Goal: Task Accomplishment & Management: Manage account settings

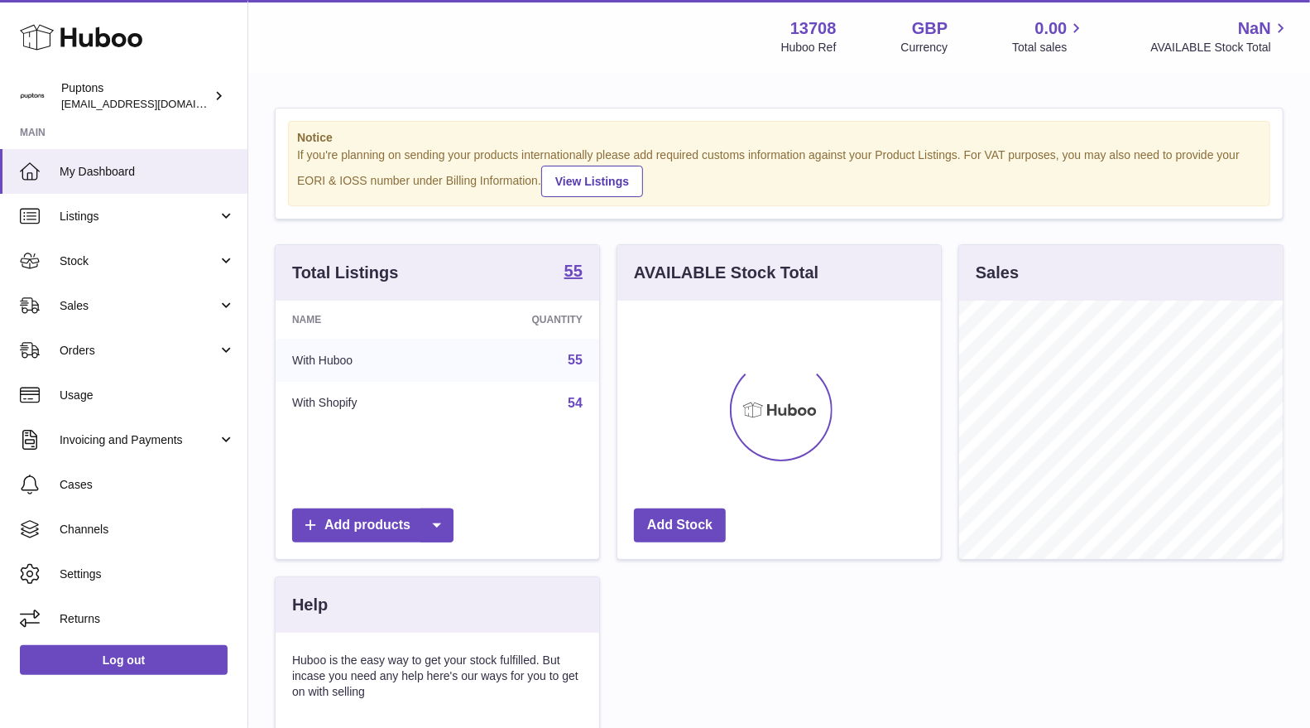
scroll to position [257, 324]
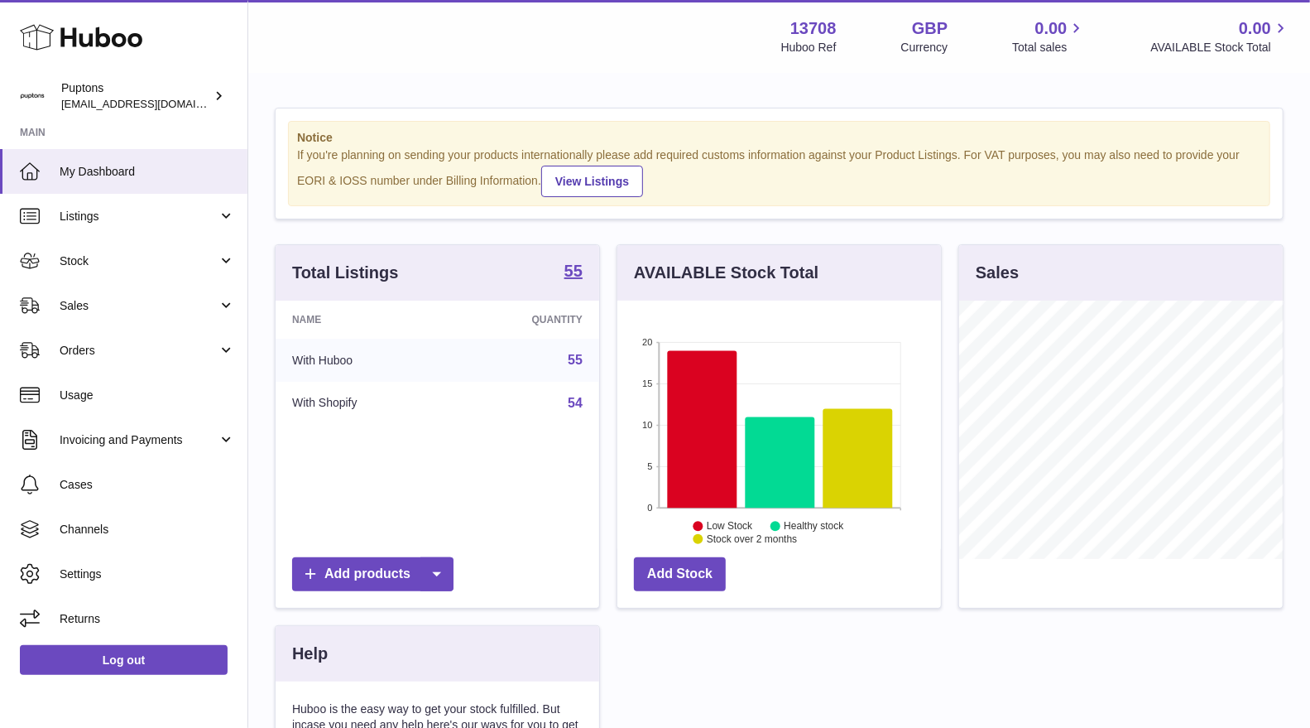
click at [106, 305] on span "Sales" at bounding box center [139, 306] width 158 height 16
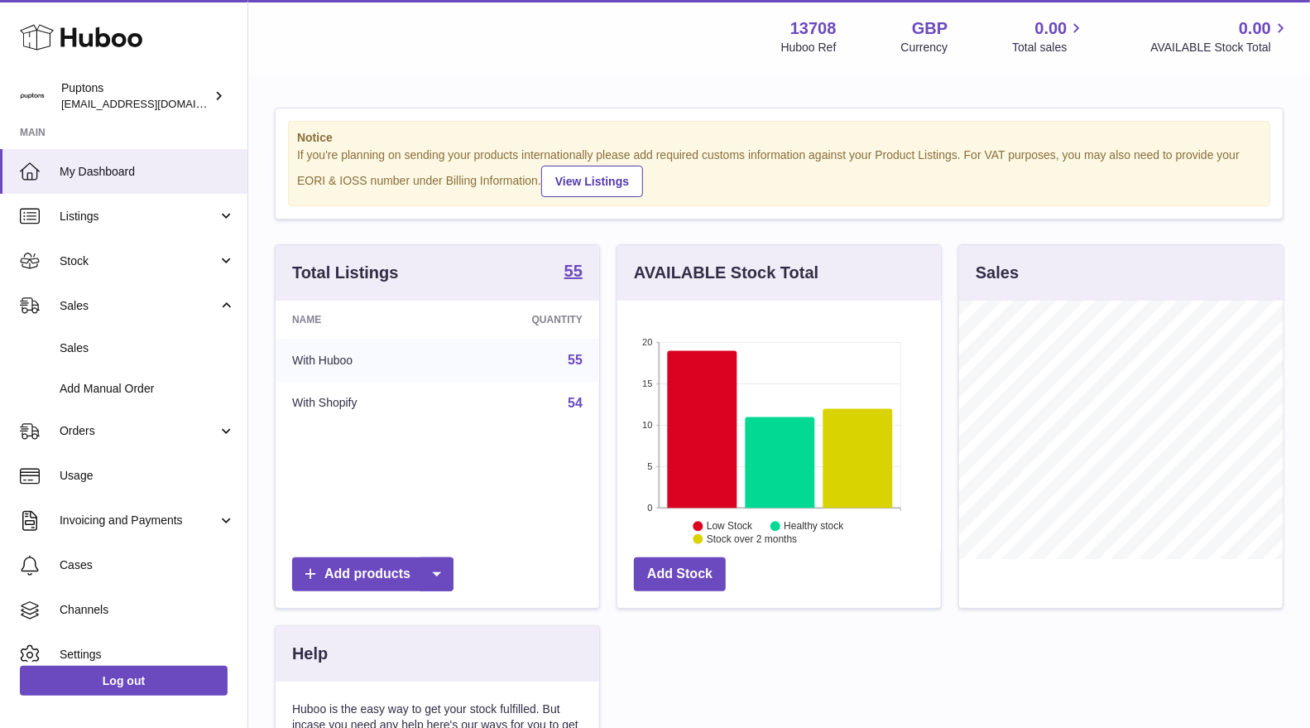
click at [120, 334] on link "Sales" at bounding box center [123, 348] width 247 height 41
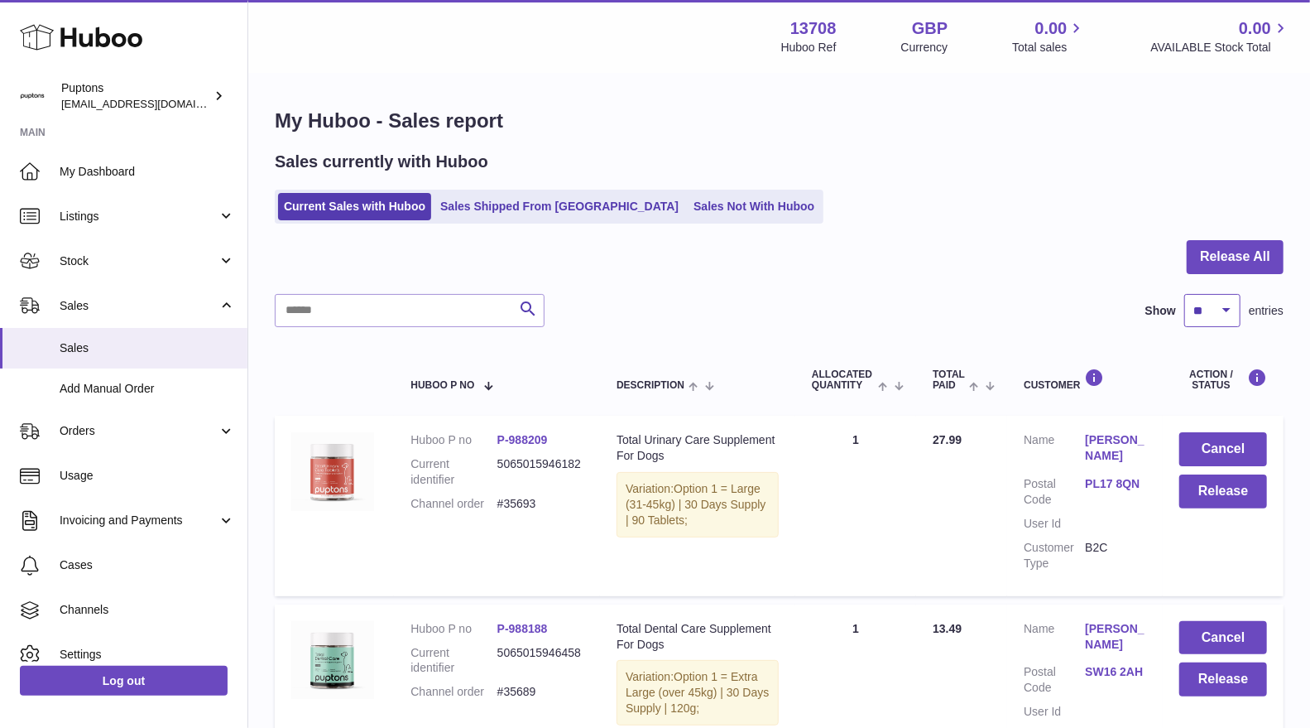
drag, startPoint x: 1201, startPoint y: 303, endPoint x: 1205, endPoint y: 311, distance: 9.3
click at [1201, 304] on select "** ** ** ***" at bounding box center [1213, 310] width 56 height 33
select select "**"
click at [1185, 294] on select "** ** ** ***" at bounding box center [1213, 310] width 56 height 33
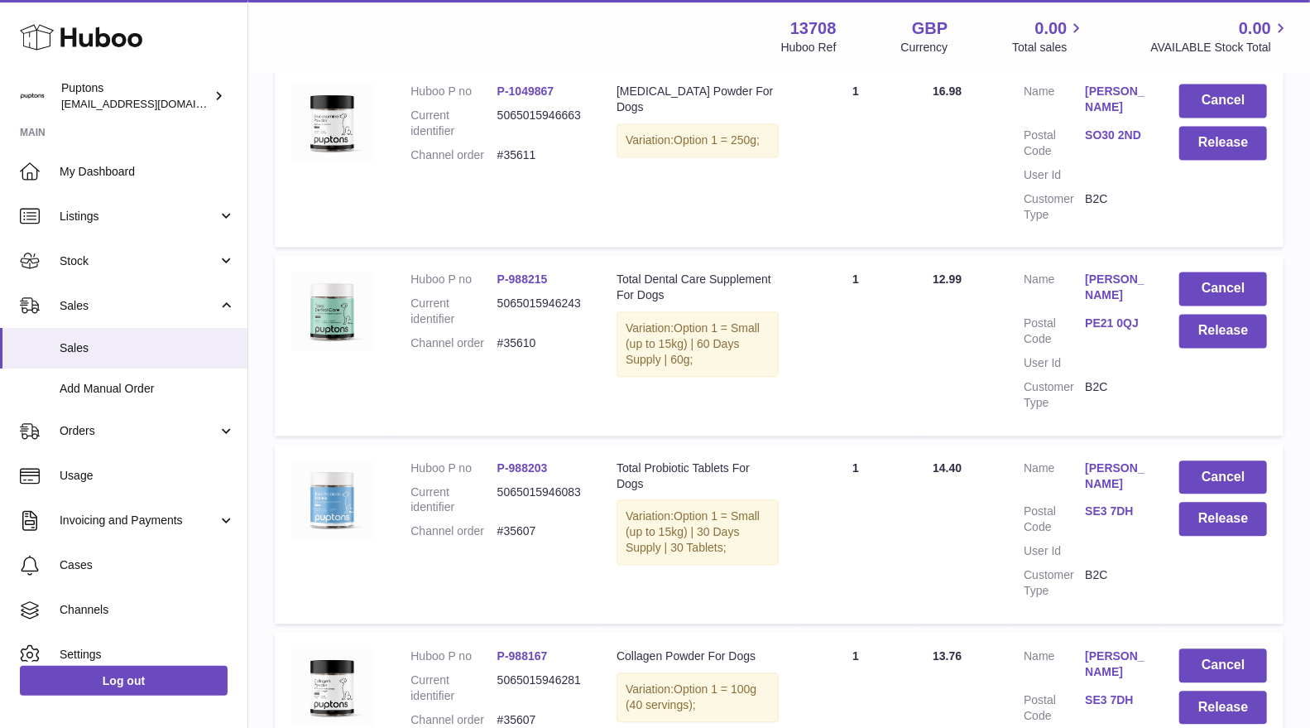
scroll to position [6070, 0]
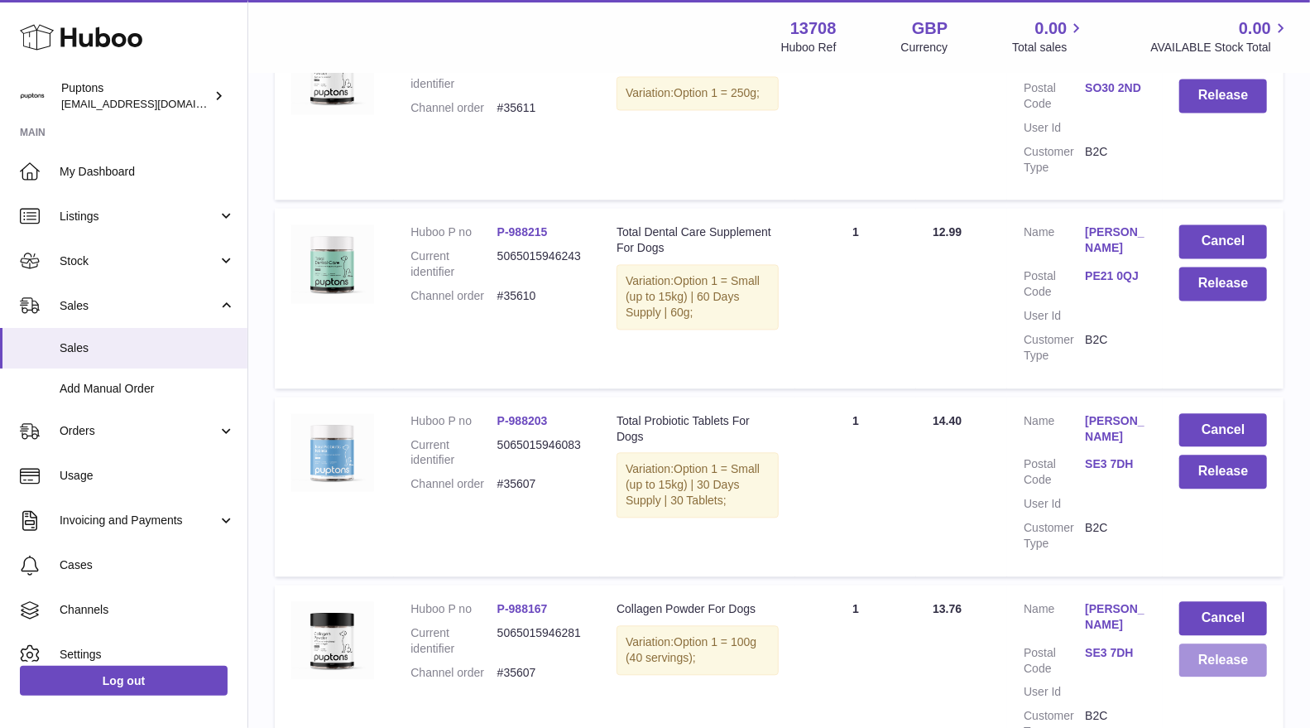
click at [1219, 665] on button "Release" at bounding box center [1224, 660] width 88 height 34
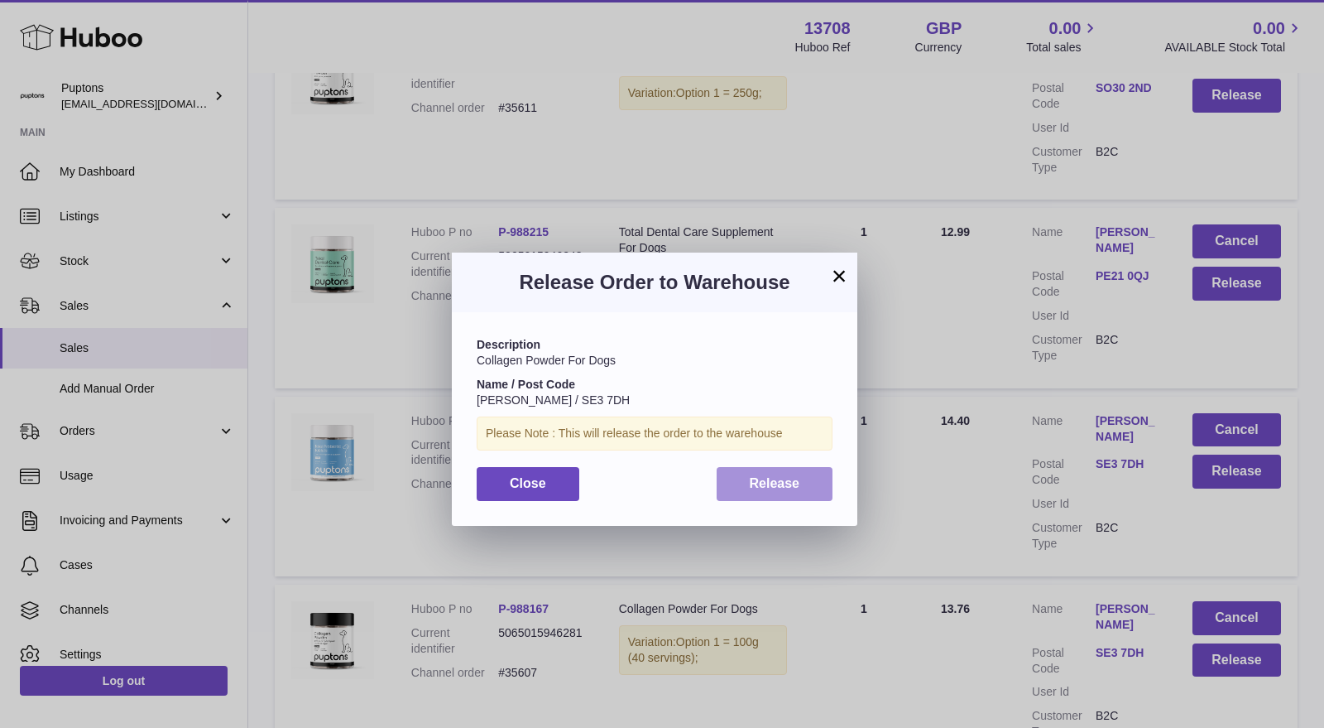
click at [780, 482] on span "Release" at bounding box center [775, 483] width 50 height 14
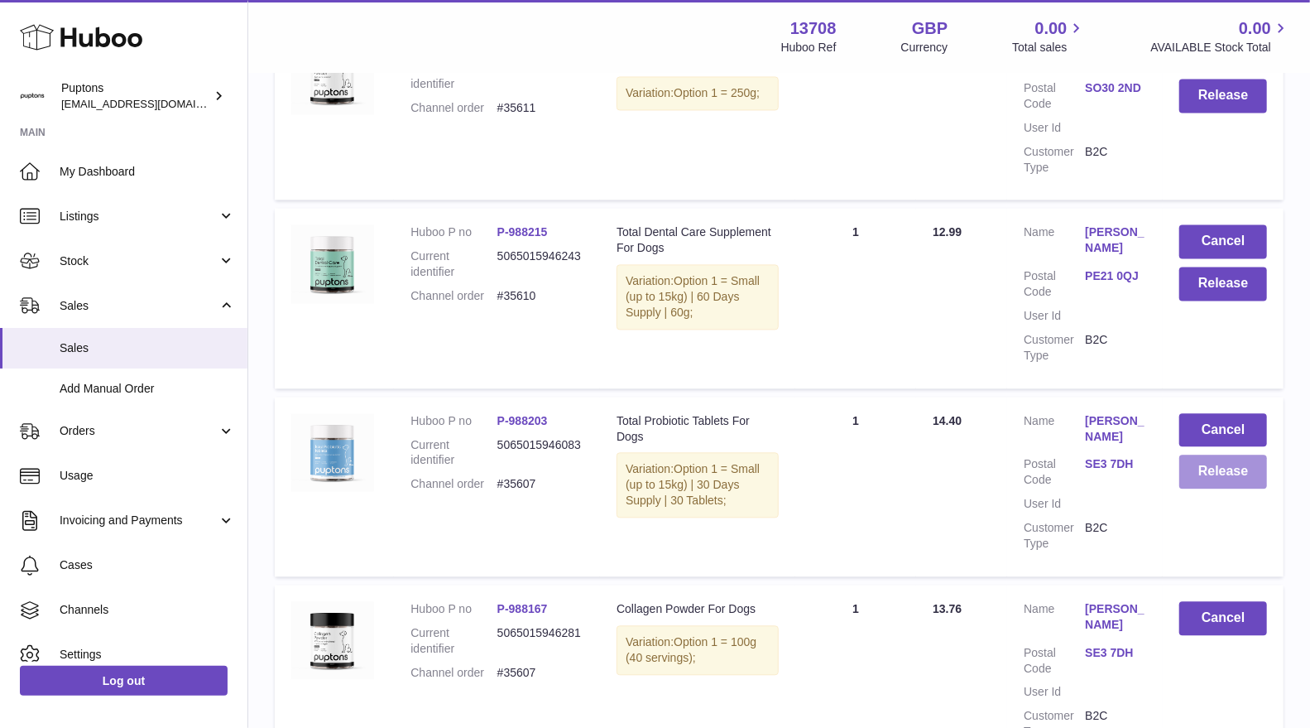
click at [1223, 464] on button "Release" at bounding box center [1224, 471] width 88 height 34
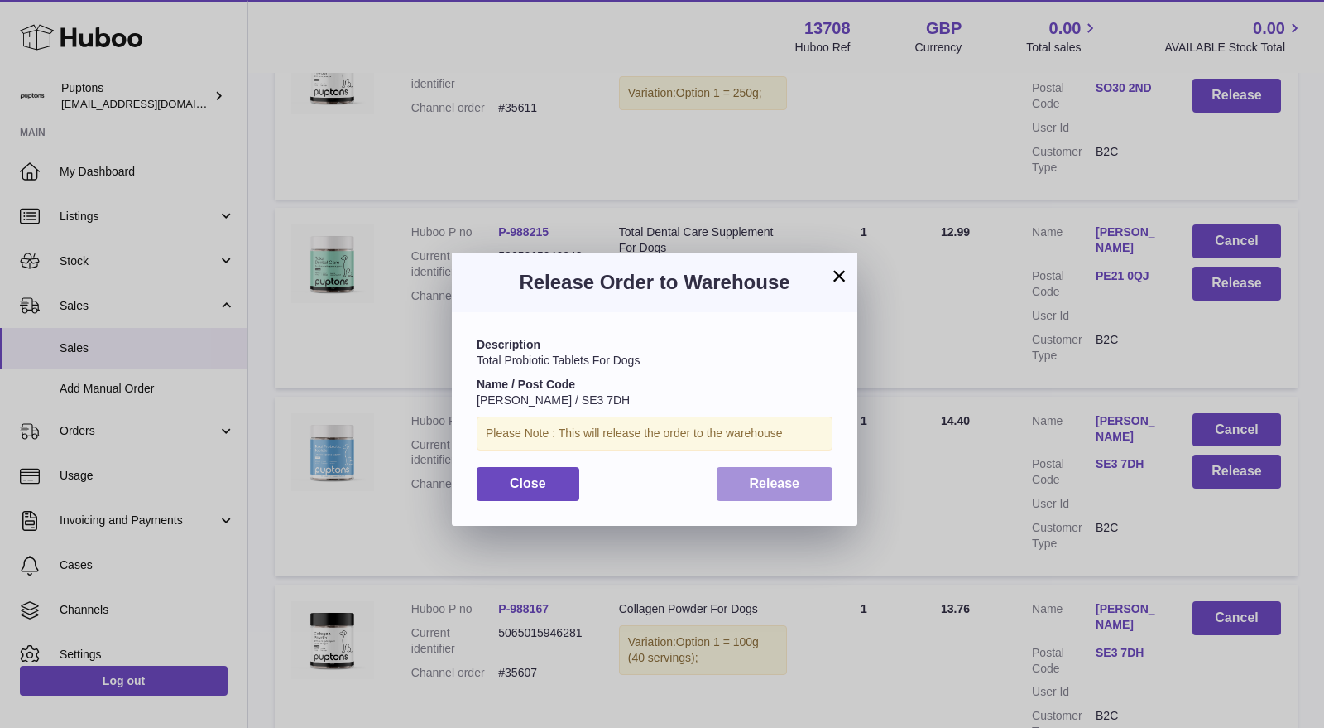
click at [779, 488] on span "Release" at bounding box center [775, 483] width 50 height 14
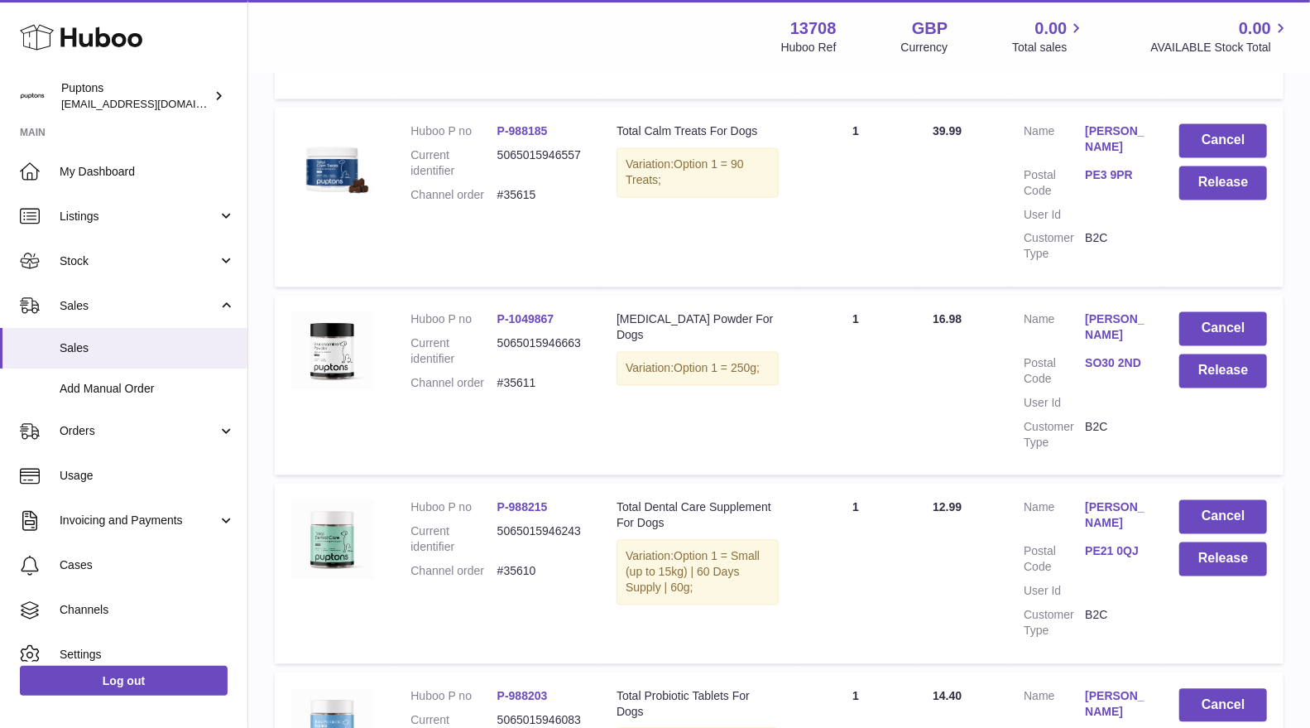
scroll to position [5702, 0]
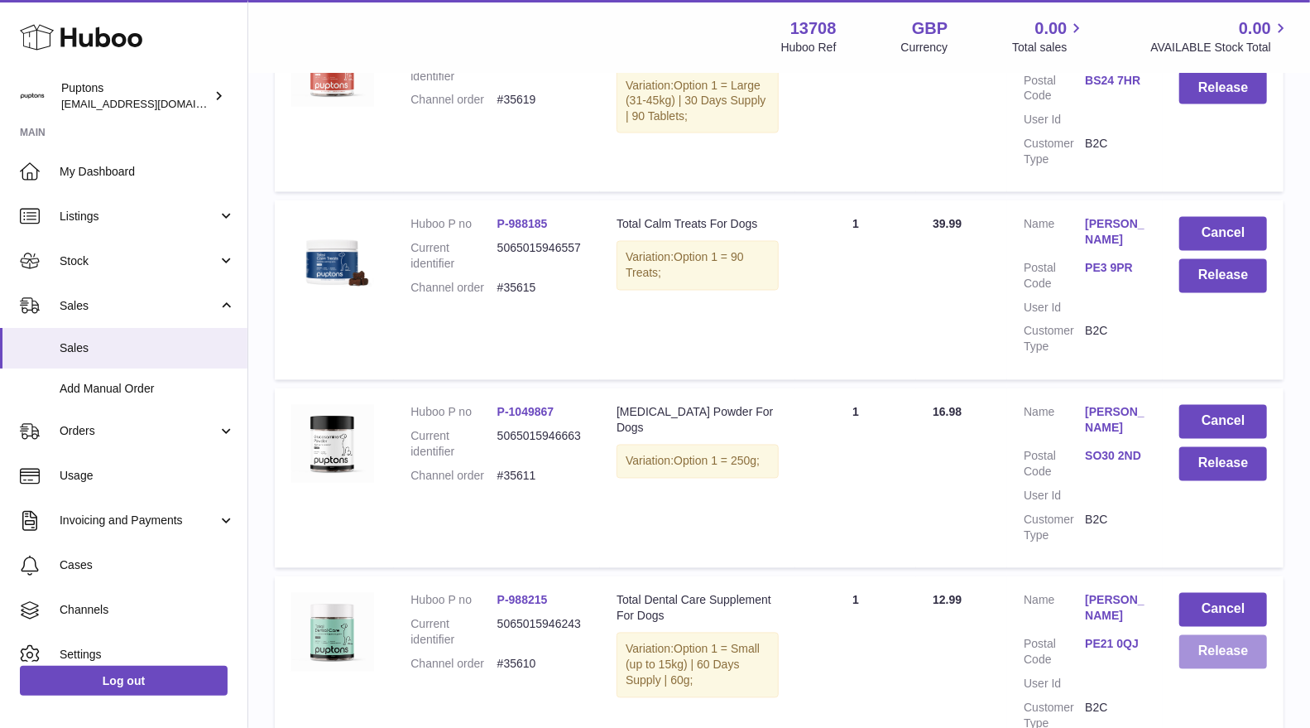
click at [1215, 641] on button "Release" at bounding box center [1224, 652] width 88 height 34
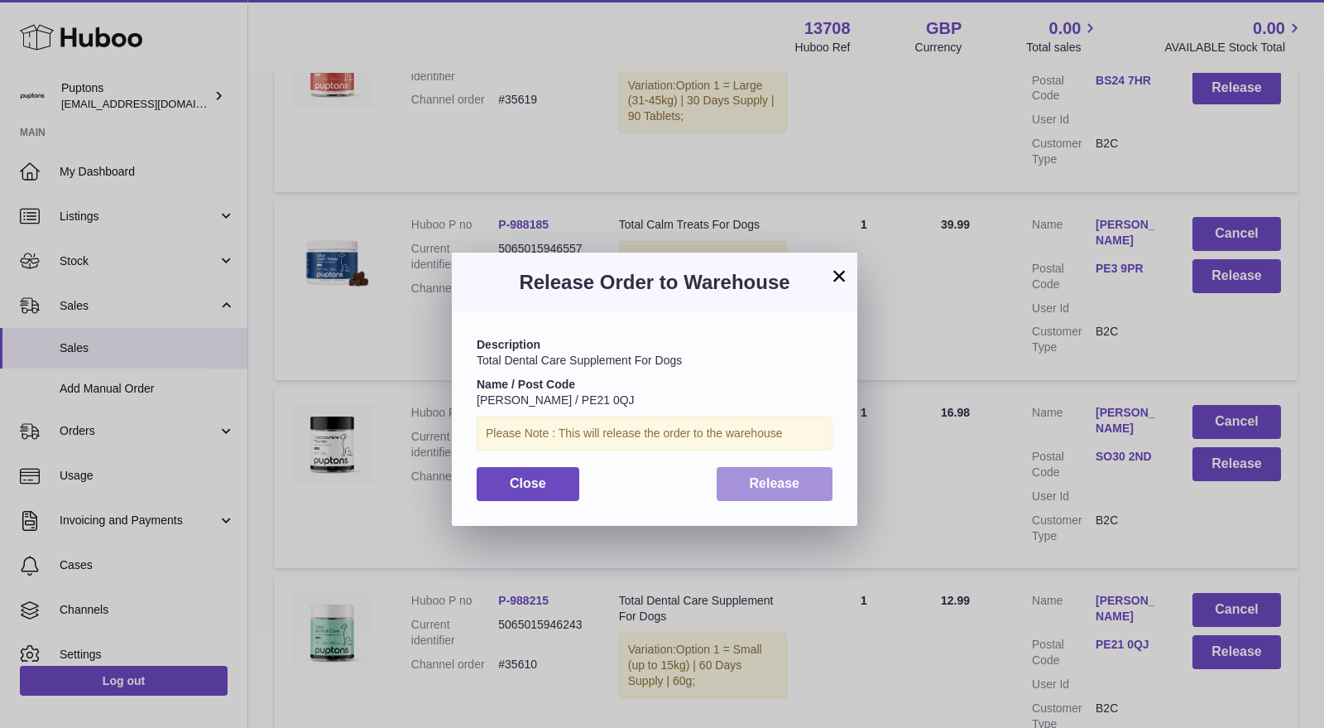
click at [765, 487] on span "Release" at bounding box center [775, 483] width 50 height 14
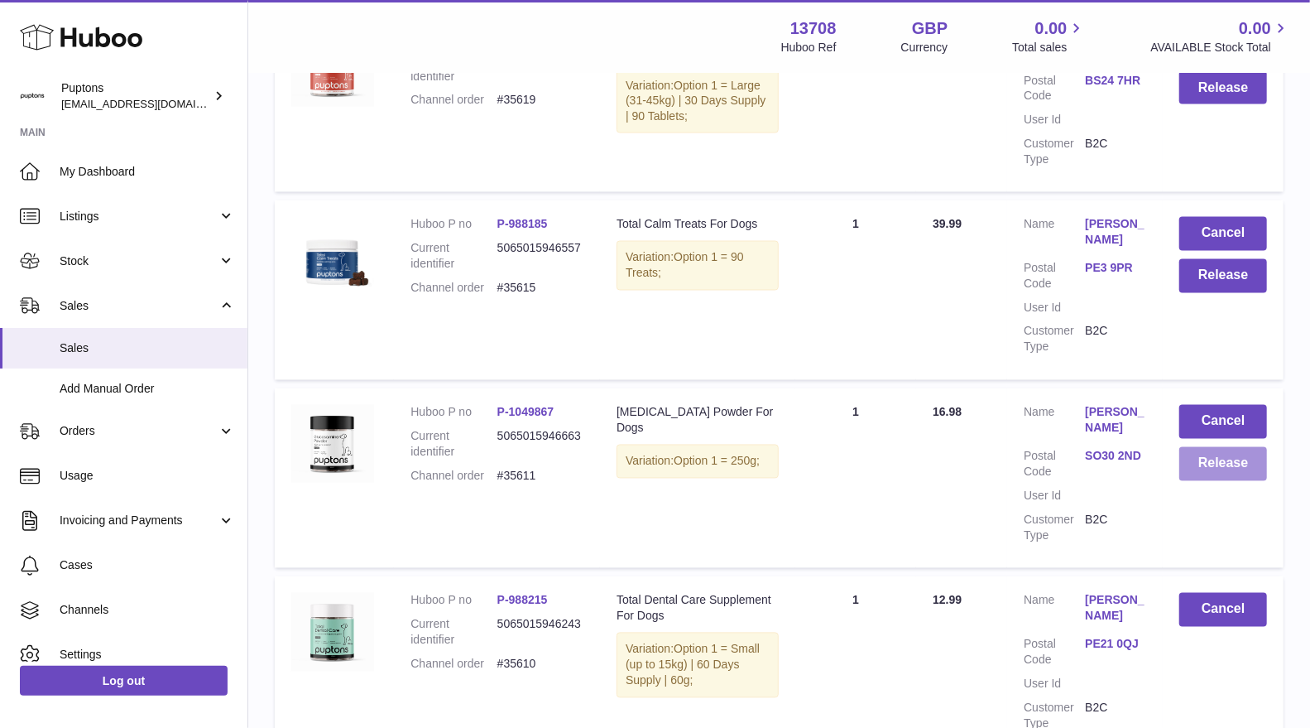
click at [1225, 453] on button "Release" at bounding box center [1224, 464] width 88 height 34
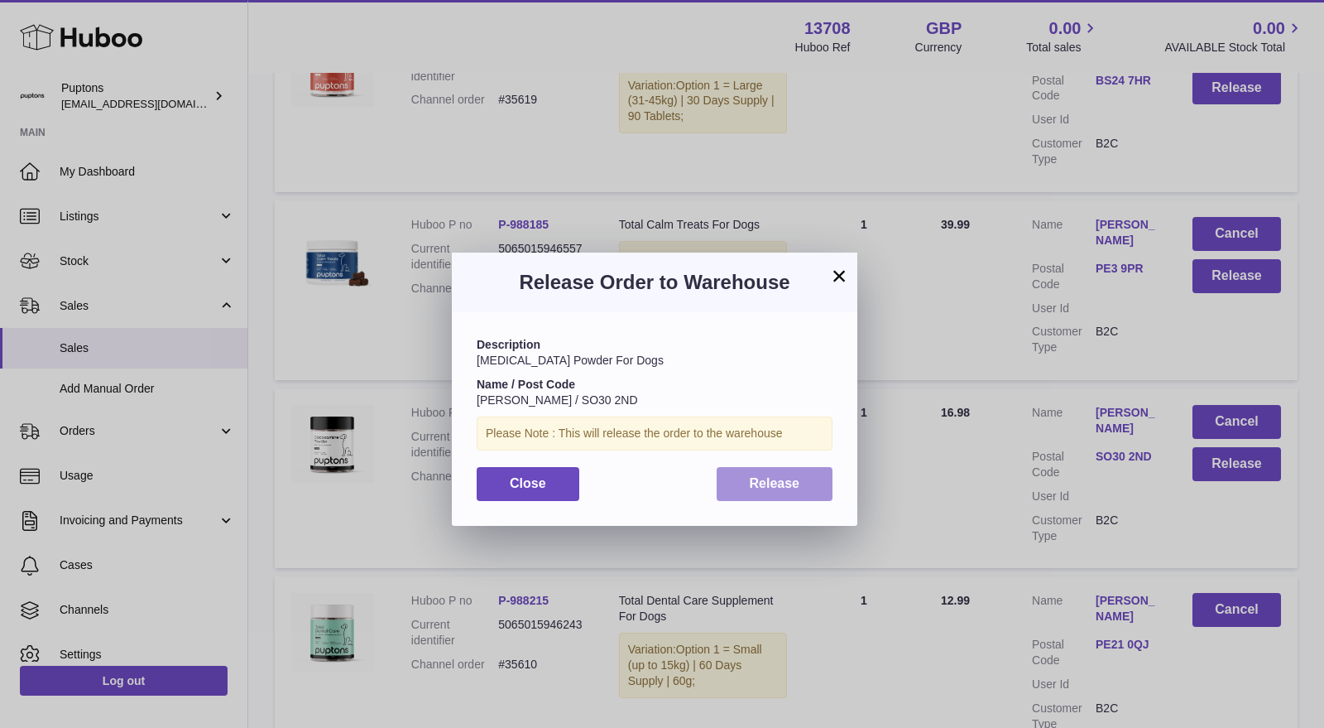
click at [781, 482] on span "Release" at bounding box center [775, 483] width 50 height 14
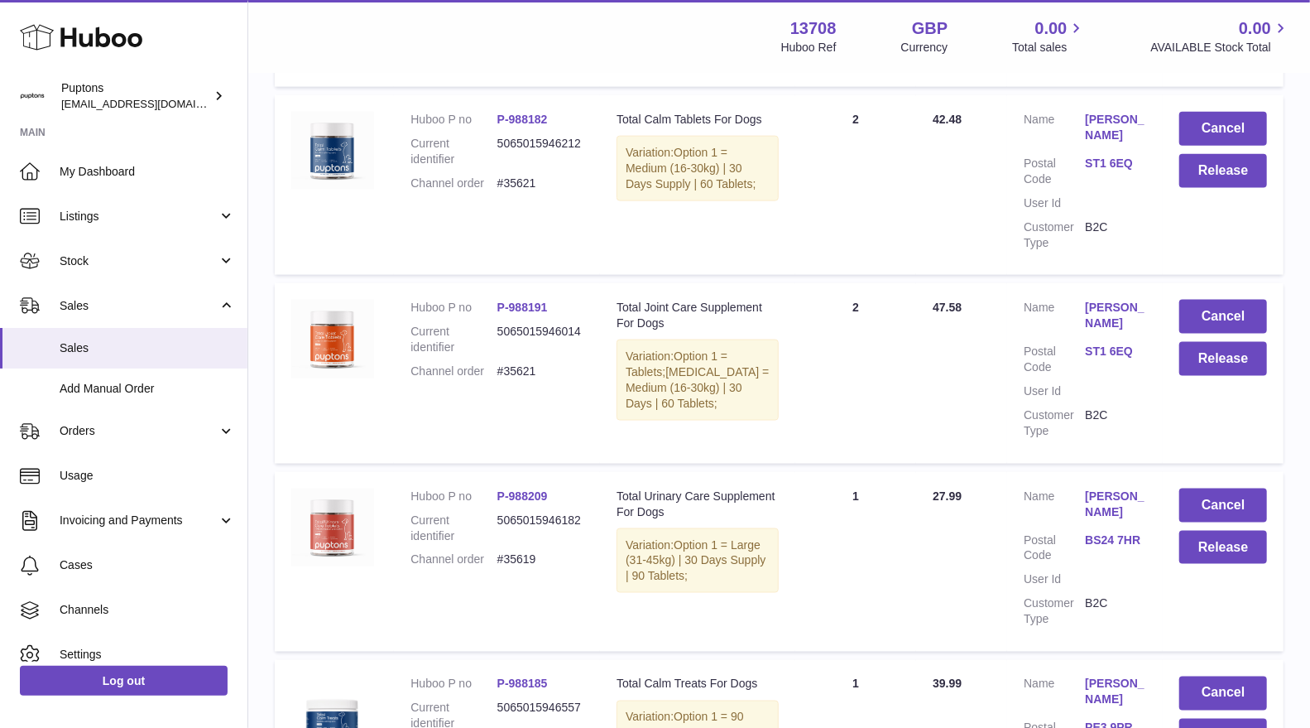
scroll to position [5058, 0]
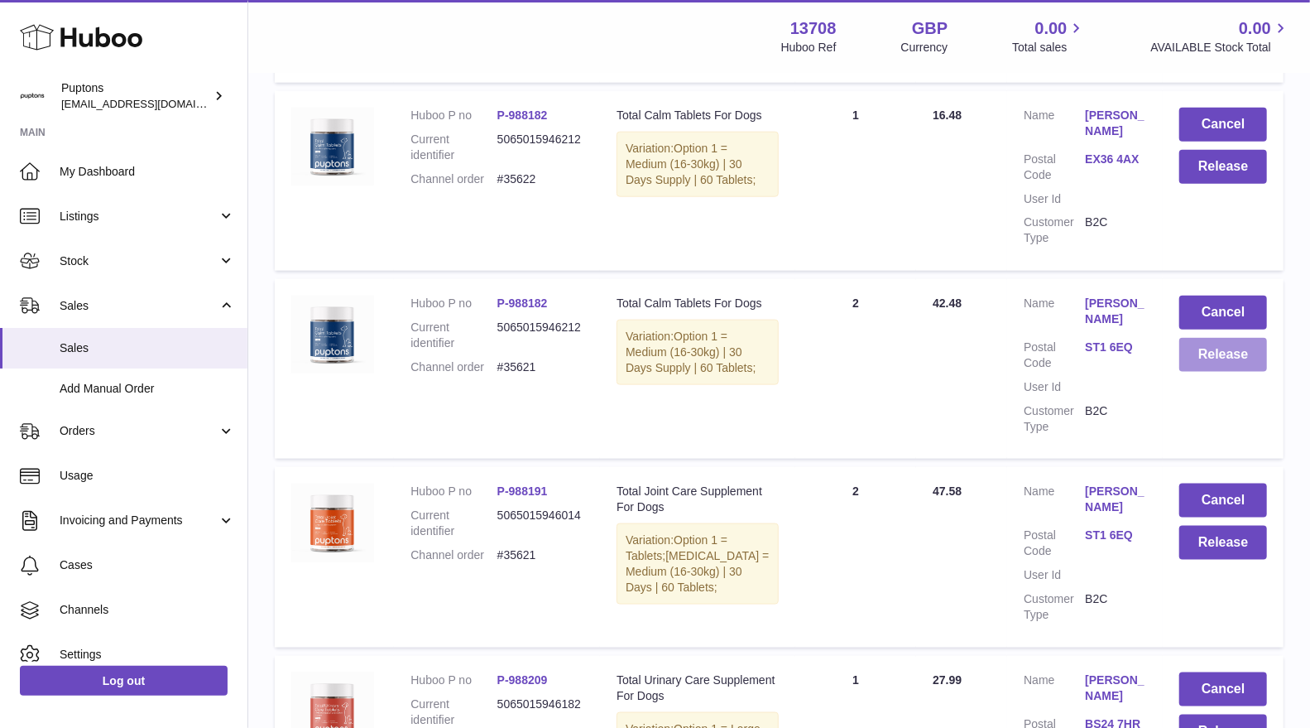
click at [1214, 338] on button "Release" at bounding box center [1224, 355] width 88 height 34
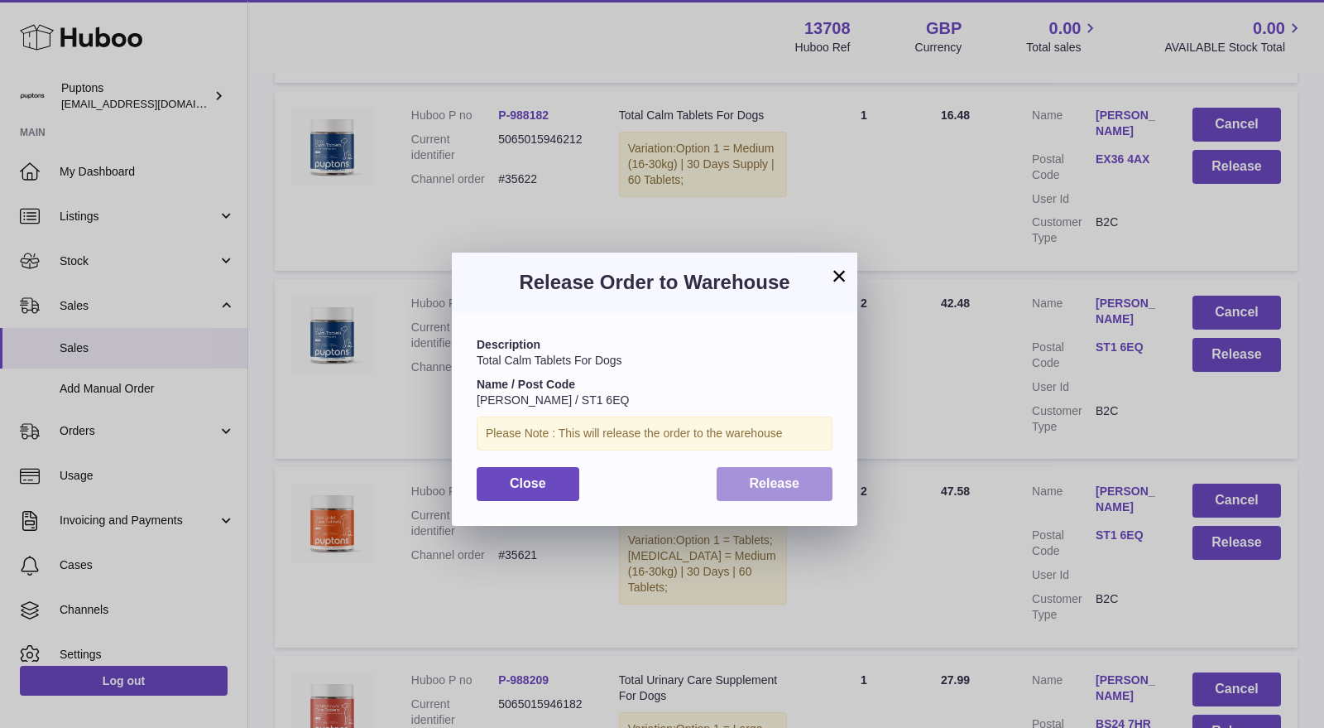
click at [785, 497] on button "Release" at bounding box center [775, 484] width 117 height 34
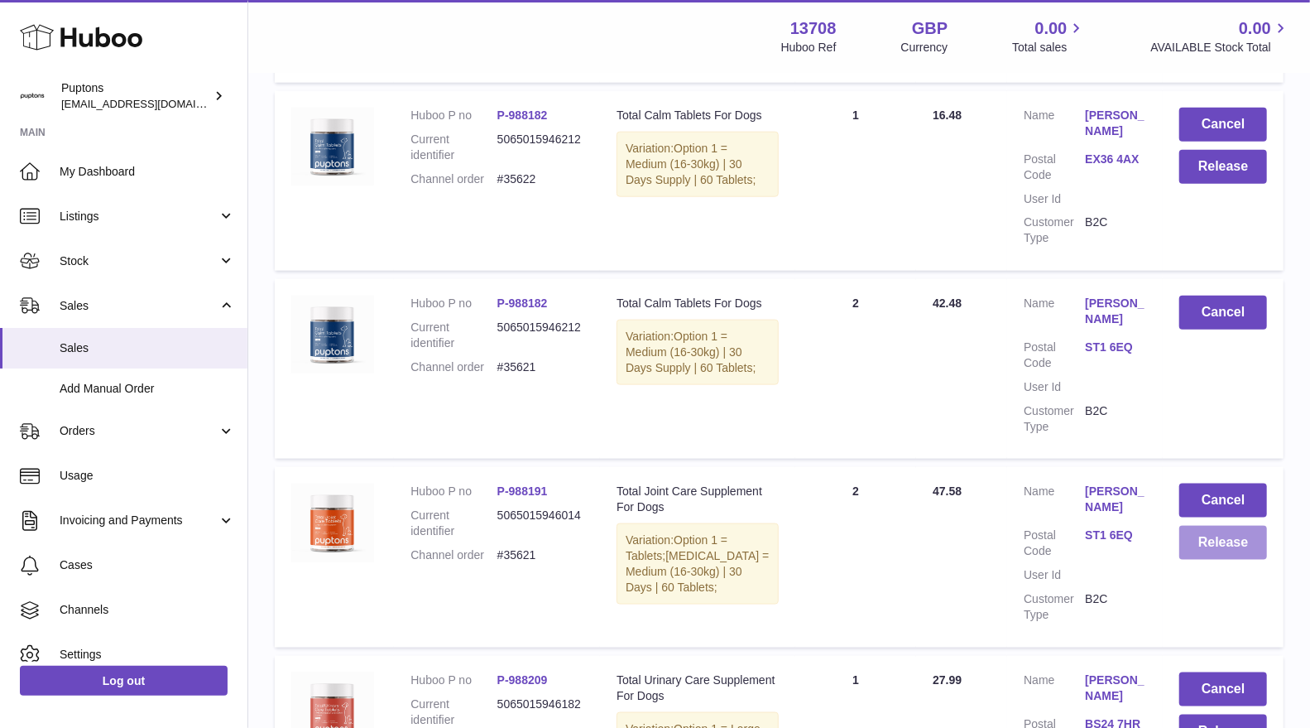
click at [1204, 526] on button "Release" at bounding box center [1224, 543] width 88 height 34
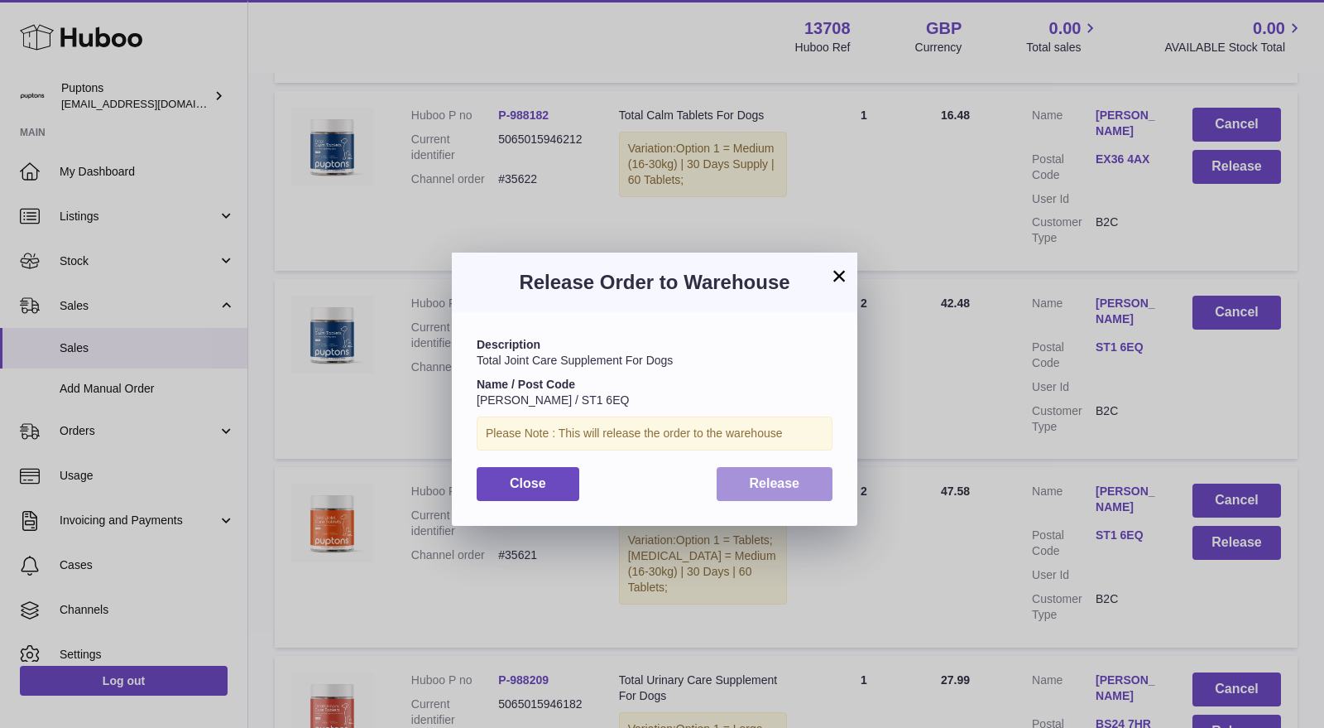
click at [787, 480] on span "Release" at bounding box center [775, 483] width 50 height 14
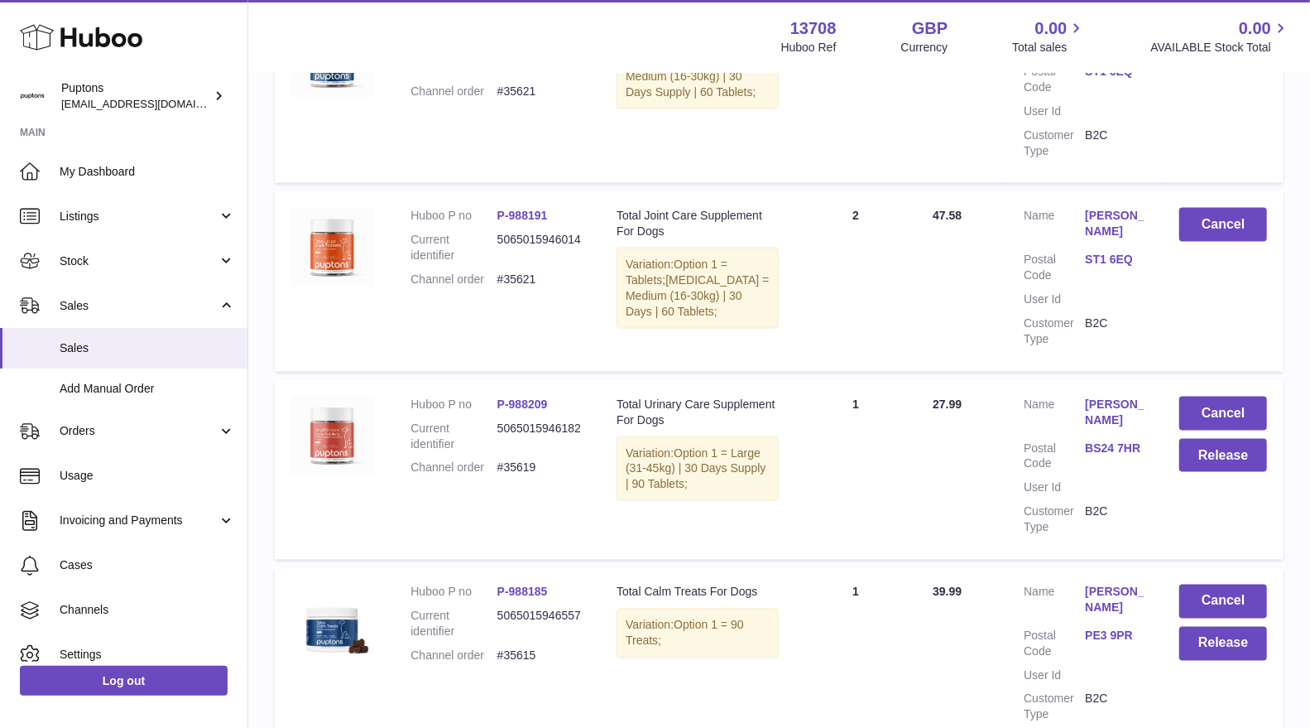
scroll to position [5426, 0]
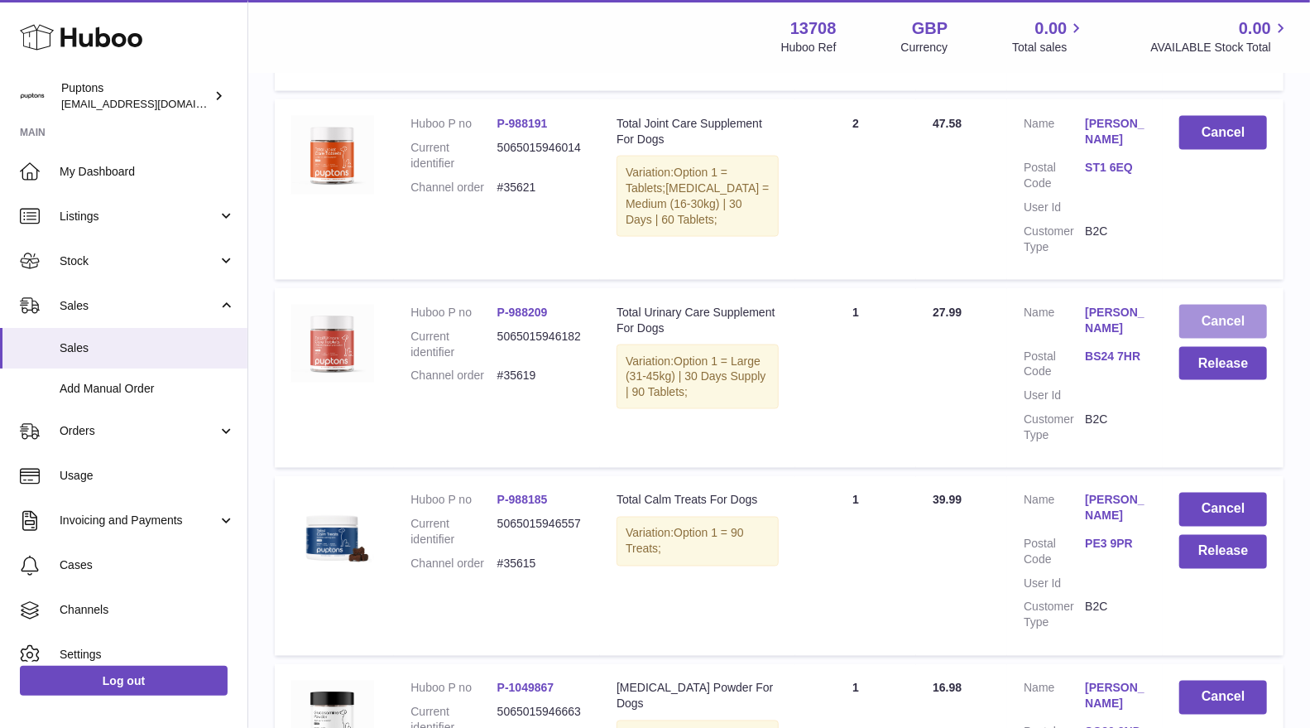
click at [1225, 310] on button "Cancel" at bounding box center [1224, 322] width 88 height 34
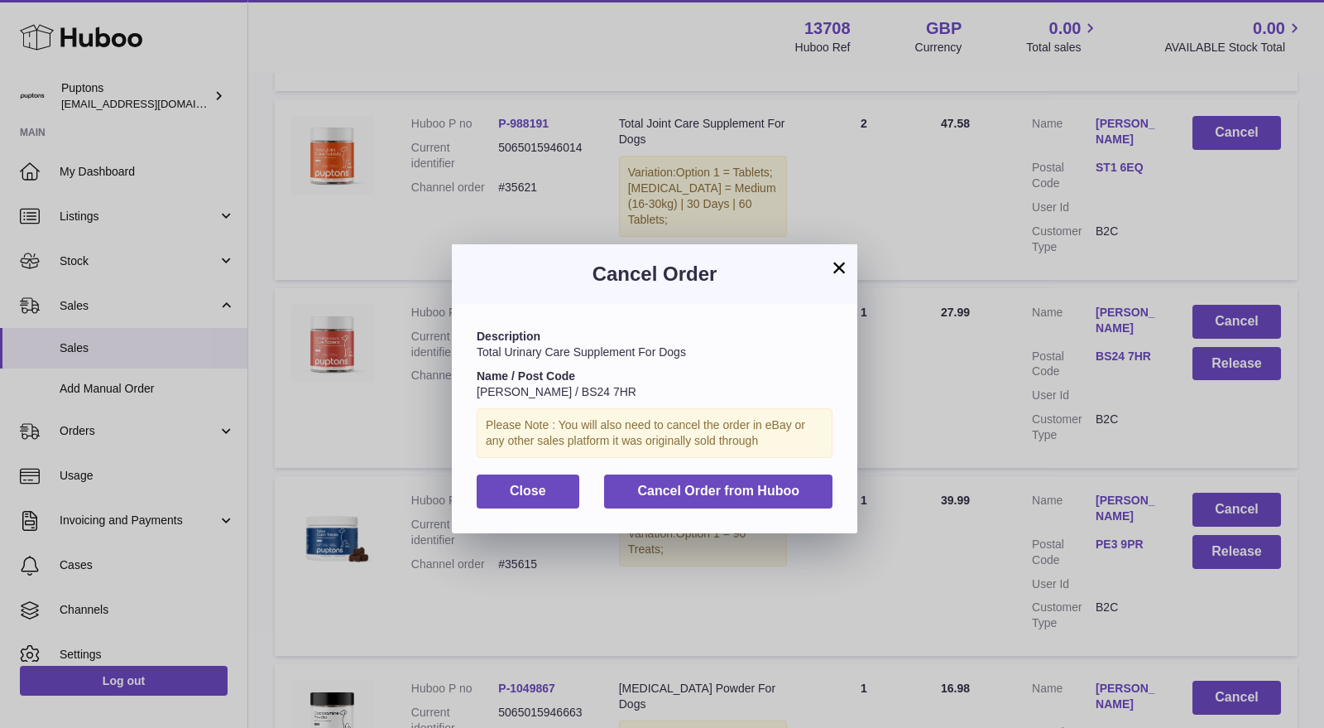
drag, startPoint x: 839, startPoint y: 272, endPoint x: 970, endPoint y: 320, distance: 140.1
click at [840, 272] on button "×" at bounding box center [839, 267] width 20 height 20
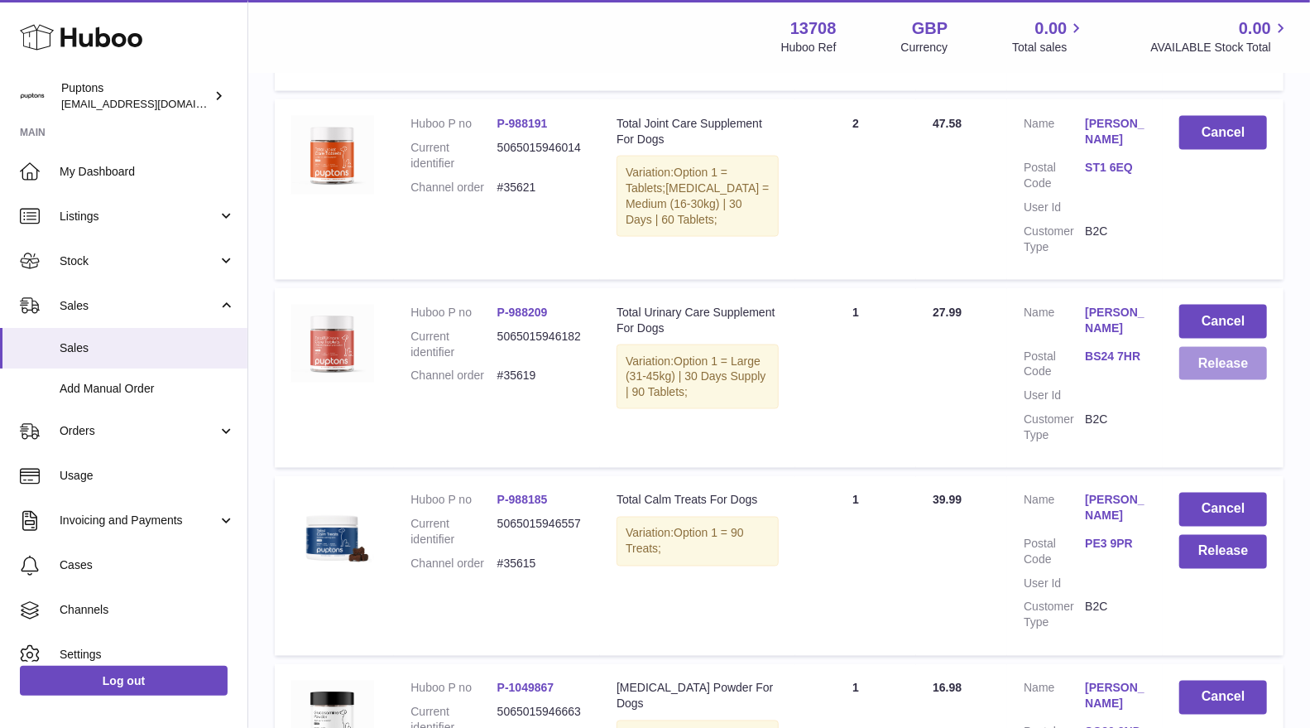
click at [1234, 353] on button "Release" at bounding box center [1224, 364] width 88 height 34
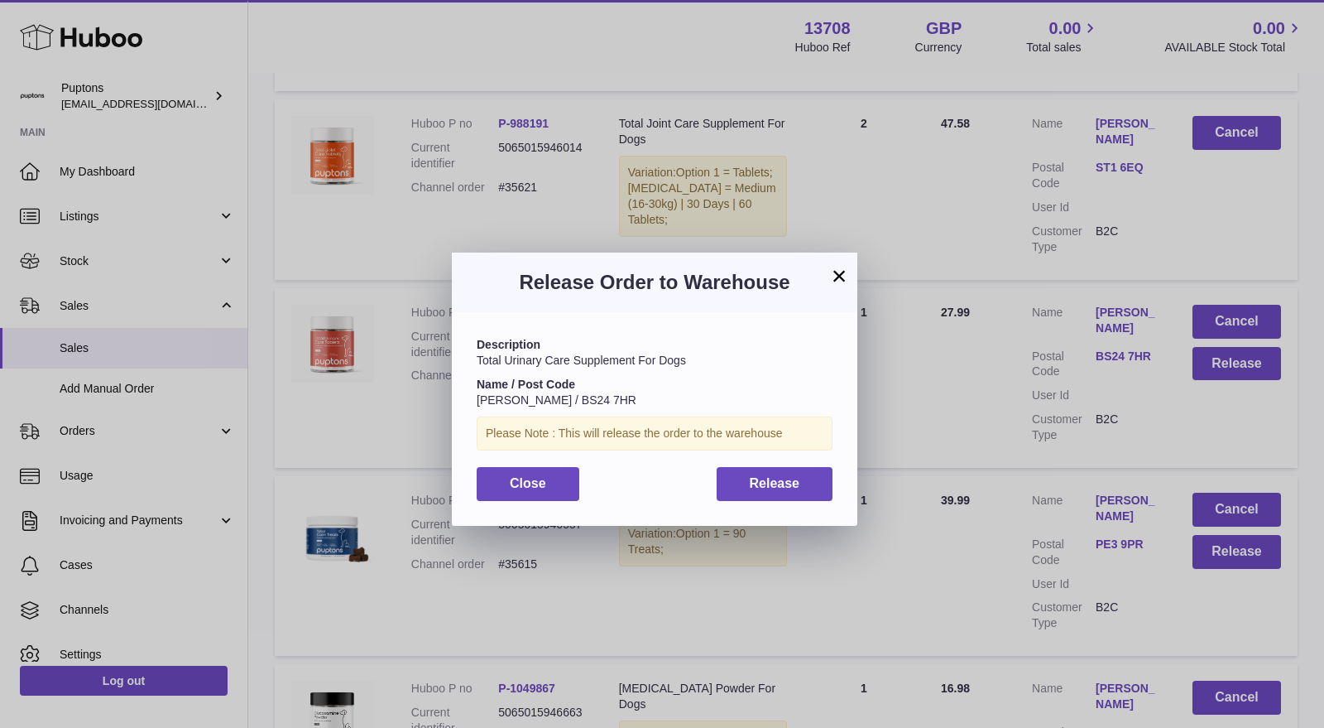
click at [766, 502] on div "Description Total Urinary Care Supplement For Dogs Name / Post Code Richard m J…" at bounding box center [655, 418] width 406 height 213
click at [764, 498] on button "Release" at bounding box center [775, 484] width 117 height 34
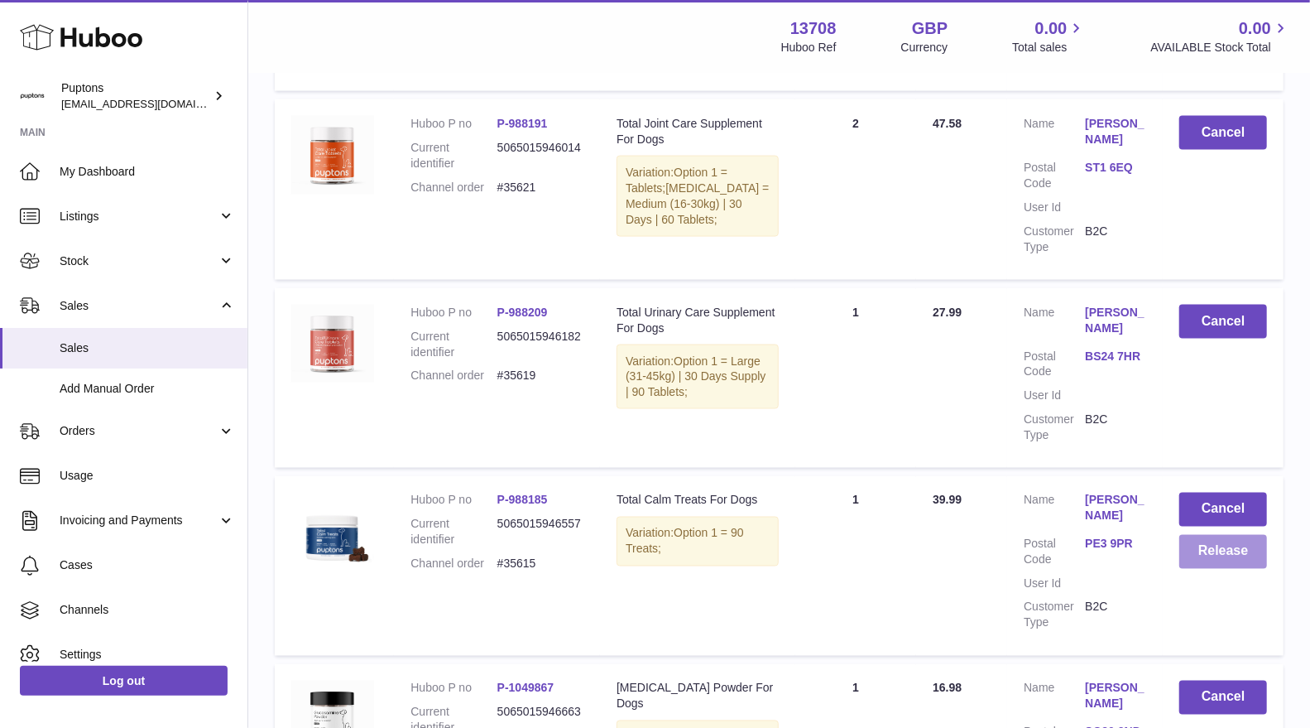
click at [1223, 541] on button "Release" at bounding box center [1224, 552] width 88 height 34
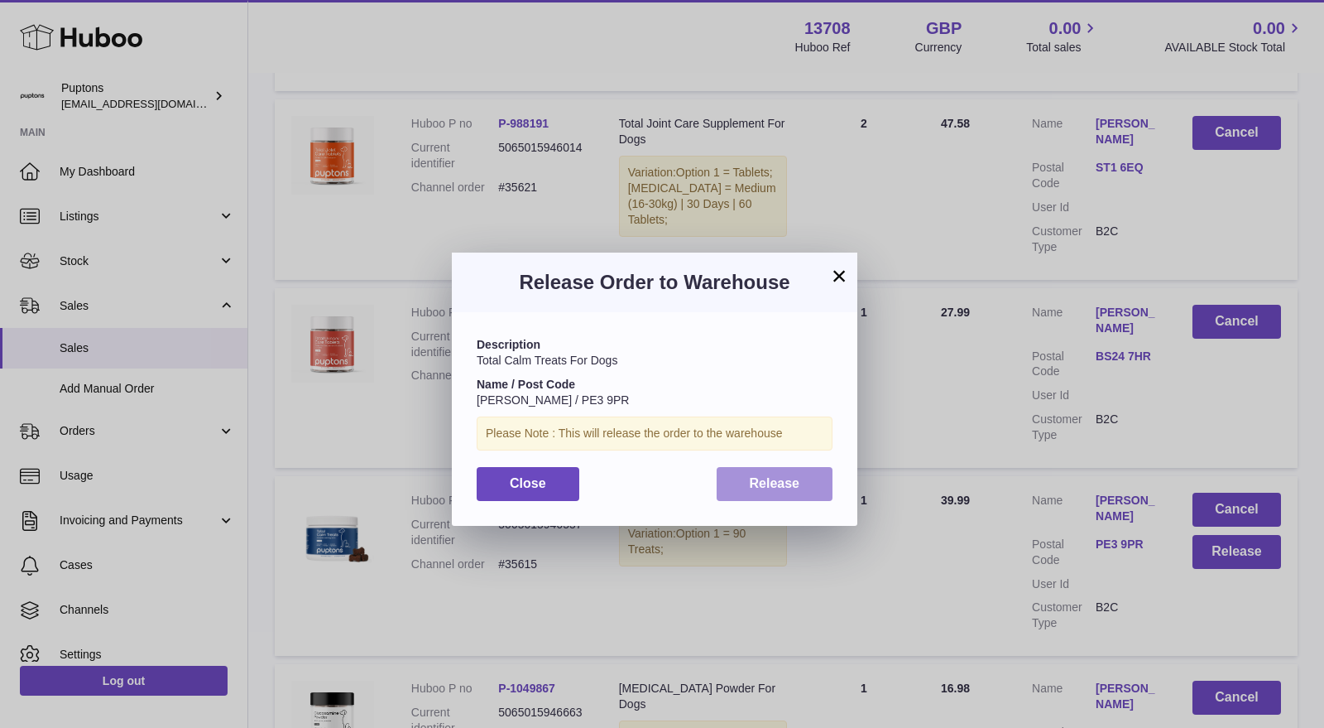
click at [810, 476] on button "Release" at bounding box center [775, 484] width 117 height 34
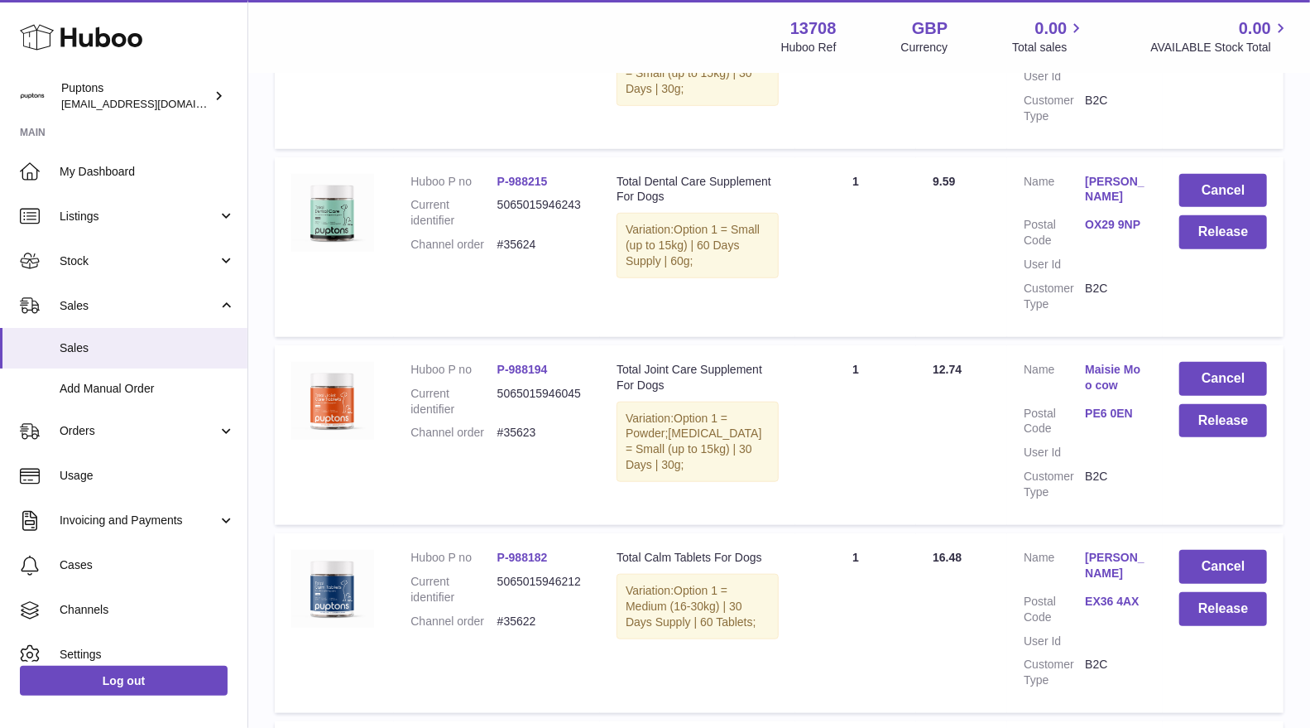
scroll to position [4598, 0]
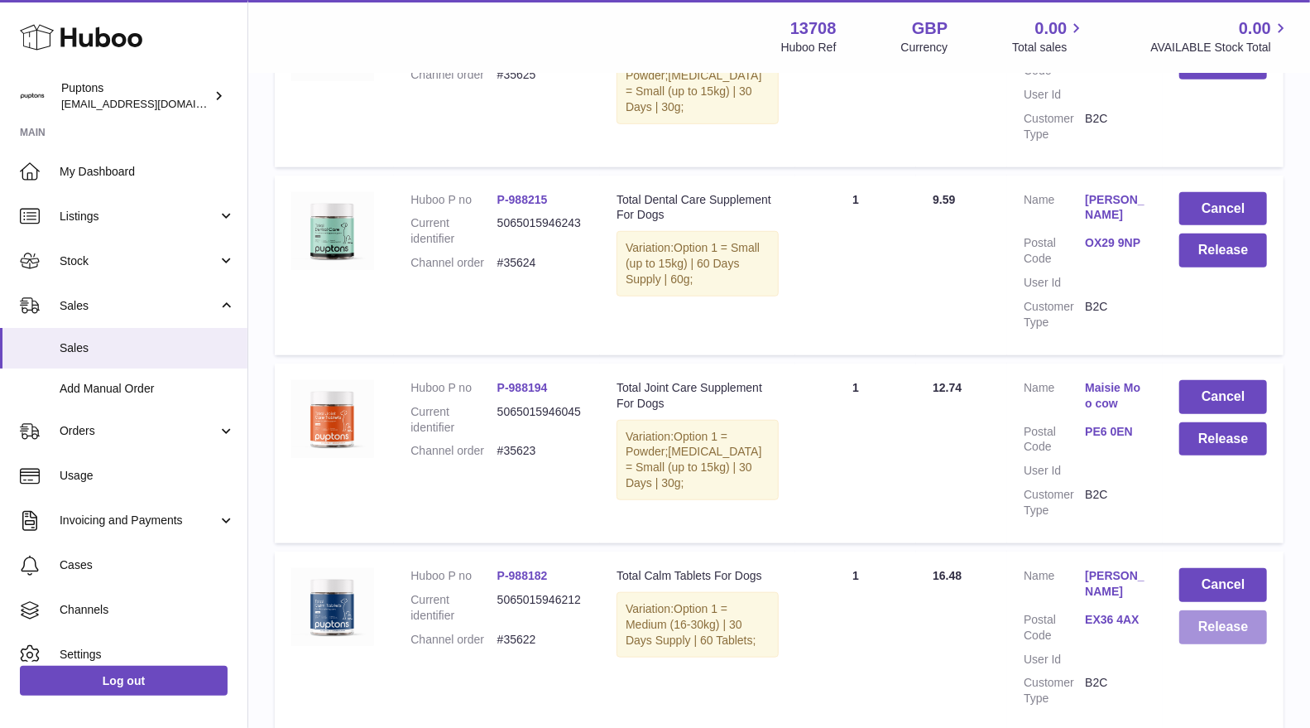
click at [1194, 610] on button "Release" at bounding box center [1224, 627] width 88 height 34
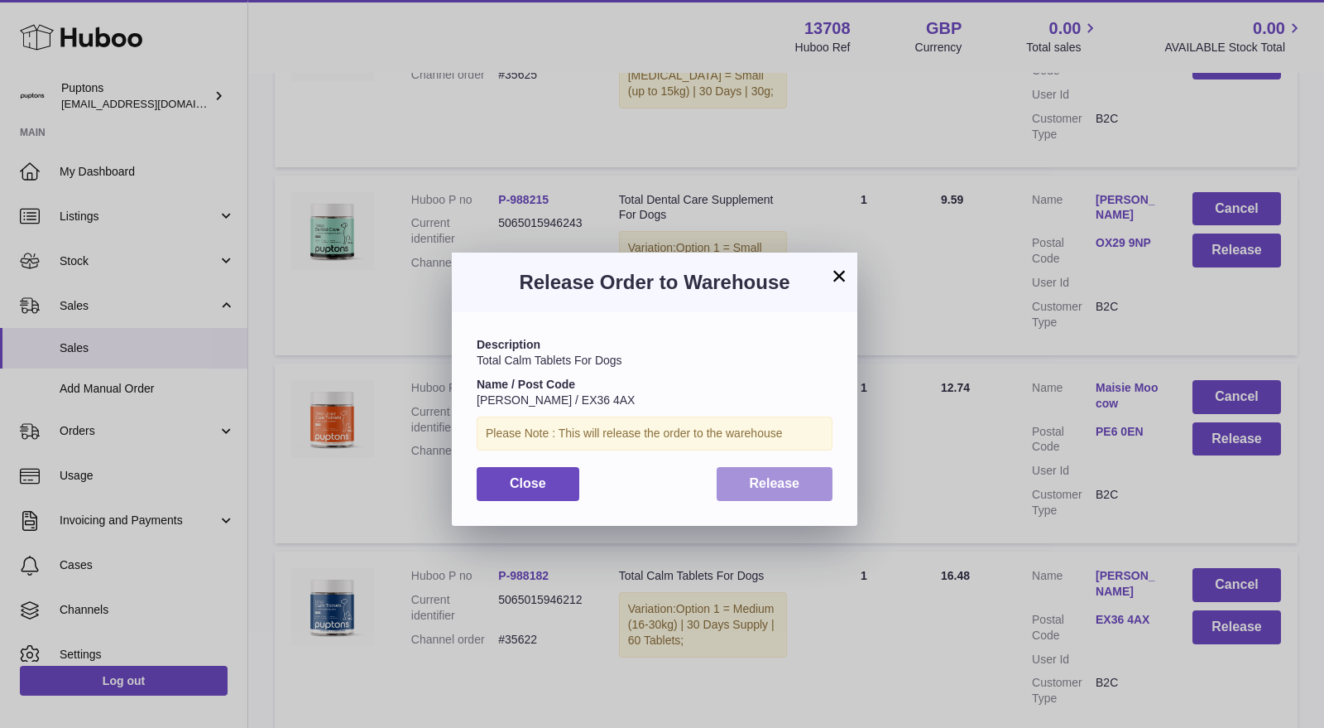
click at [781, 481] on span "Release" at bounding box center [775, 483] width 50 height 14
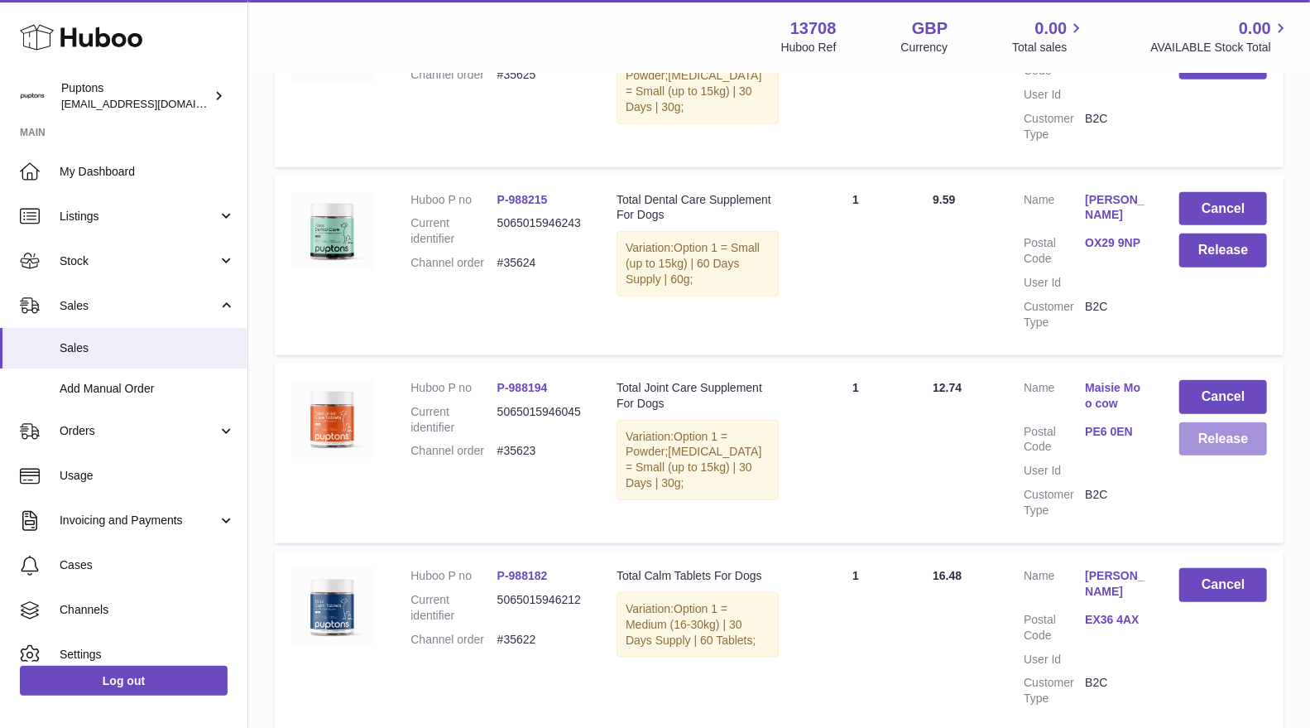
click at [1188, 422] on button "Release" at bounding box center [1224, 439] width 88 height 34
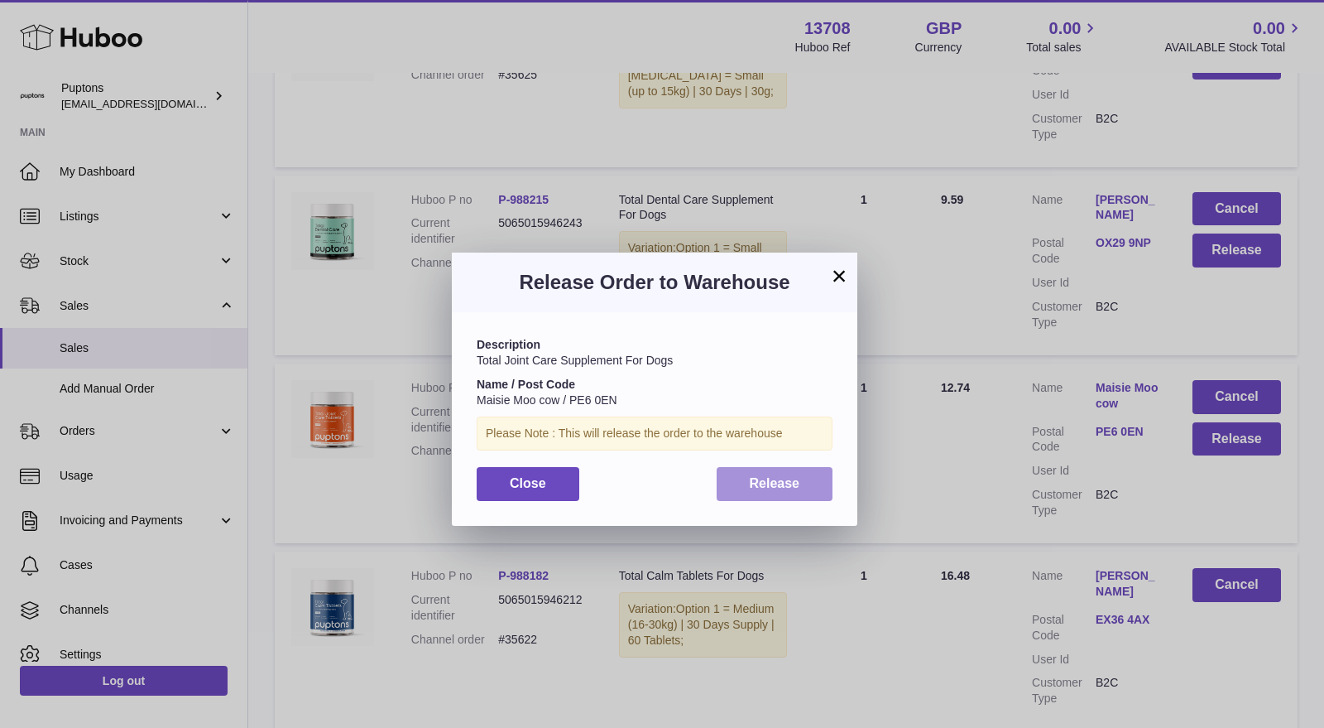
click at [774, 478] on span "Release" at bounding box center [775, 483] width 50 height 14
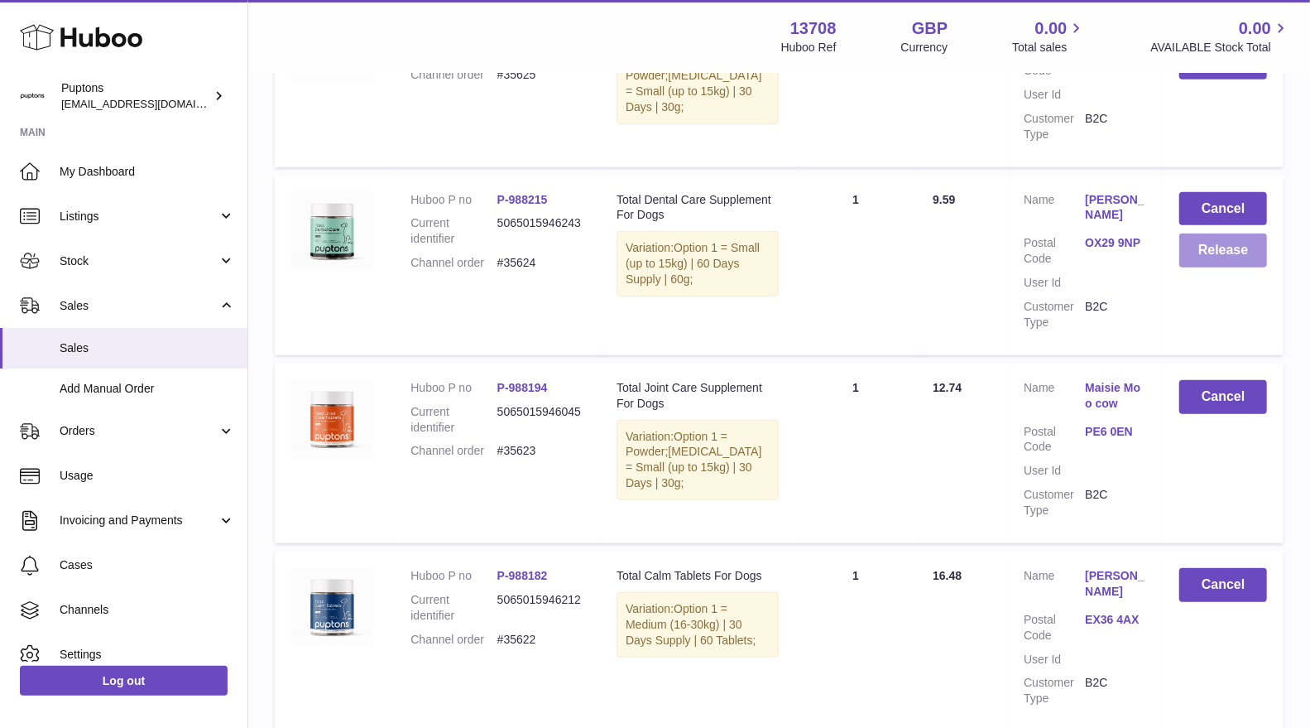
click at [1199, 233] on button "Release" at bounding box center [1224, 250] width 88 height 34
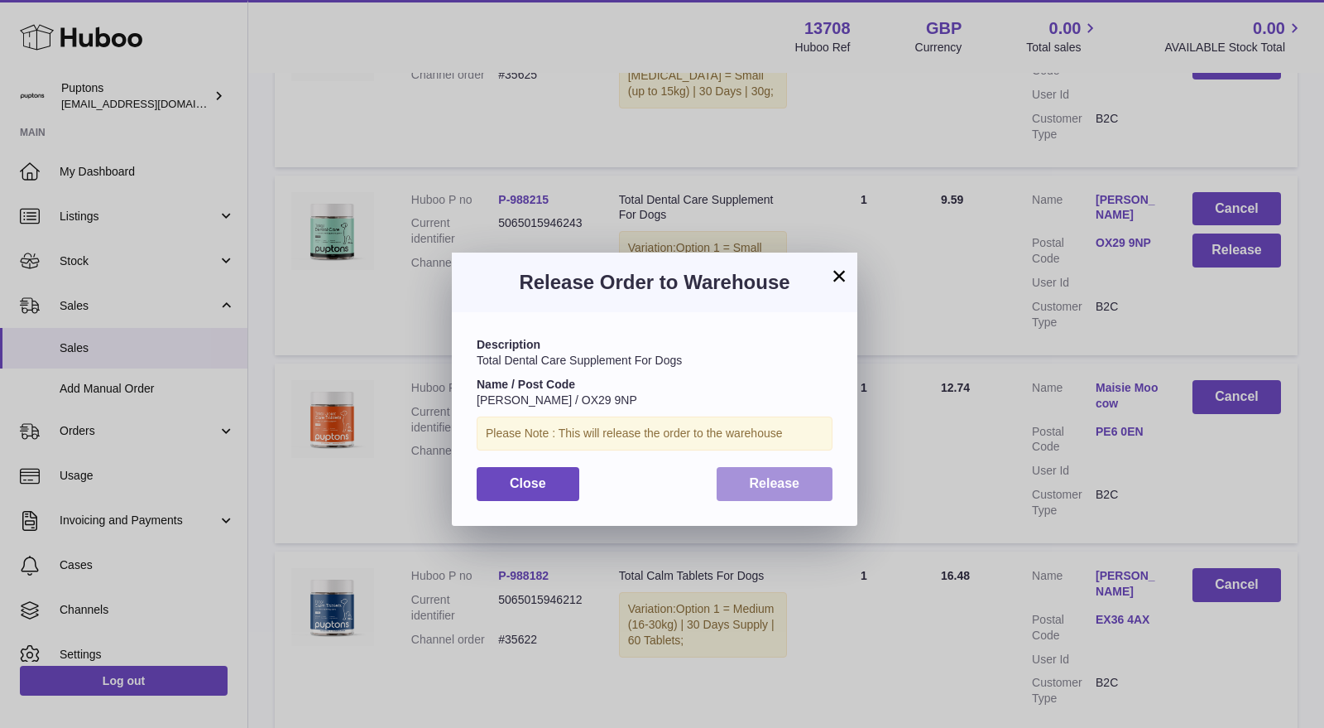
click at [752, 484] on span "Release" at bounding box center [775, 483] width 50 height 14
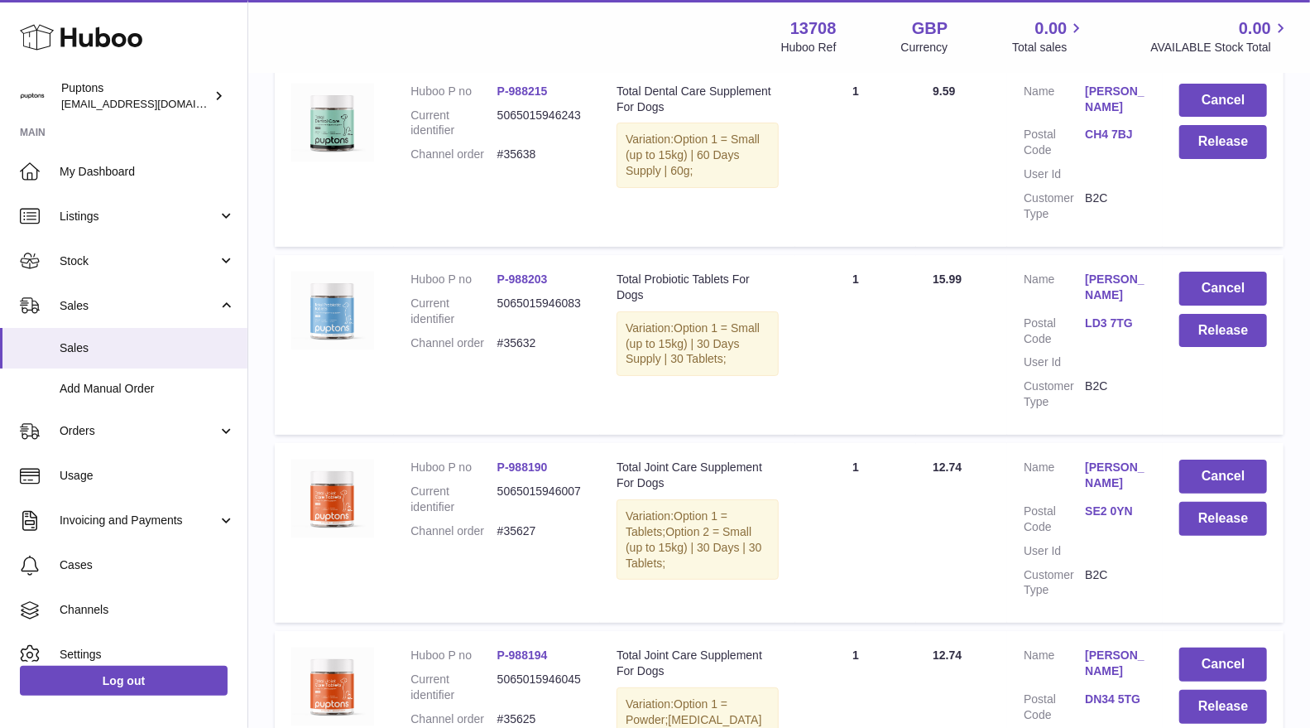
scroll to position [4046, 0]
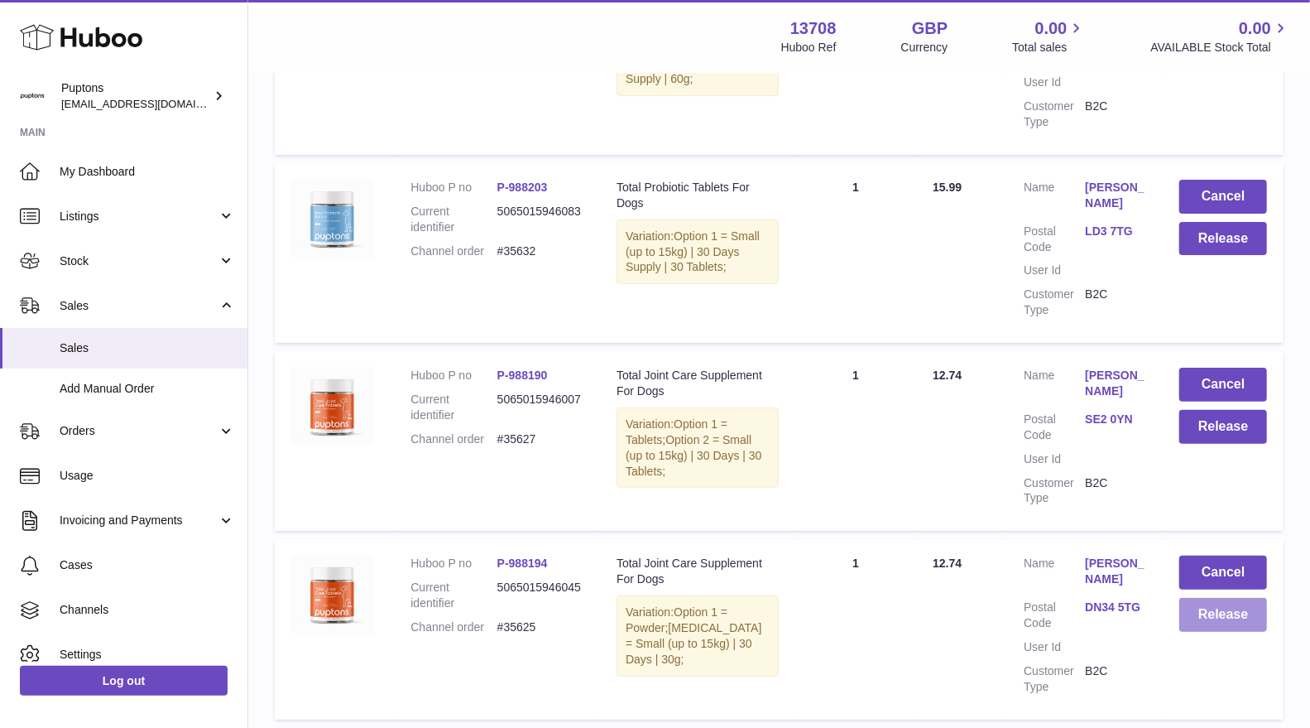
click at [1233, 598] on button "Release" at bounding box center [1224, 615] width 88 height 34
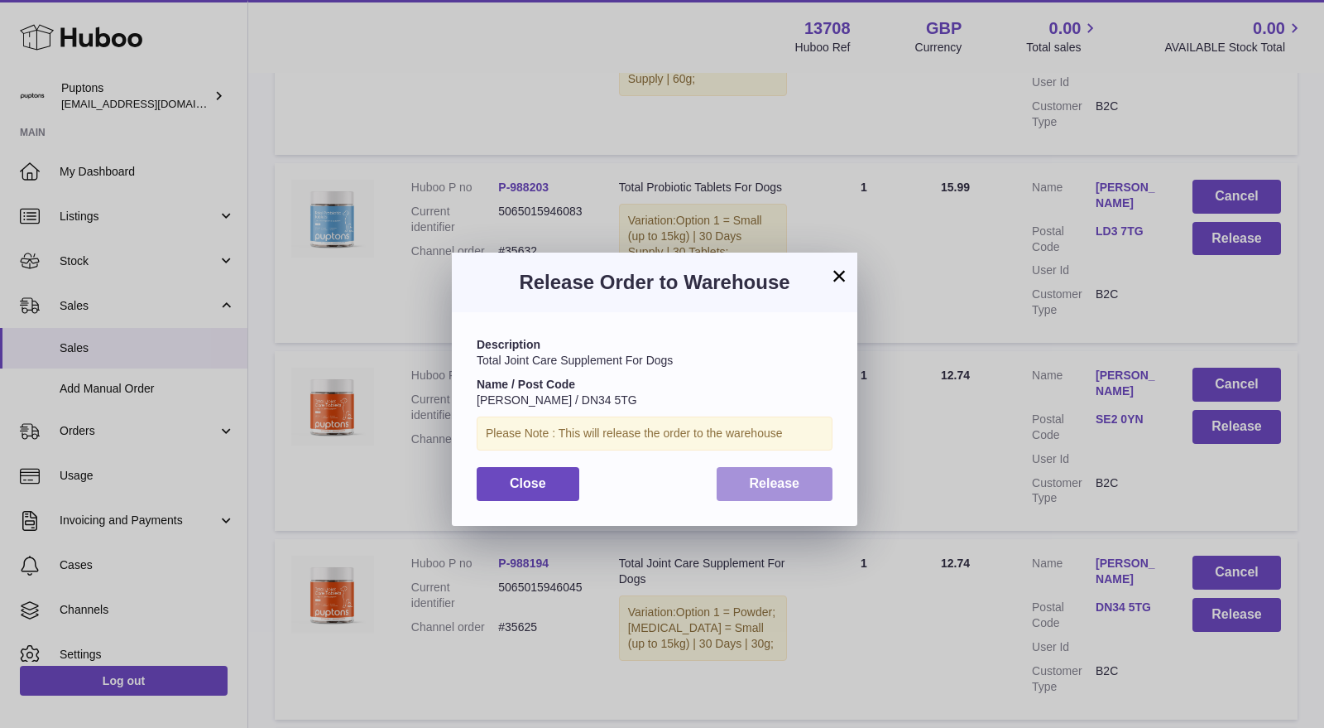
click at [805, 485] on button "Release" at bounding box center [775, 484] width 117 height 34
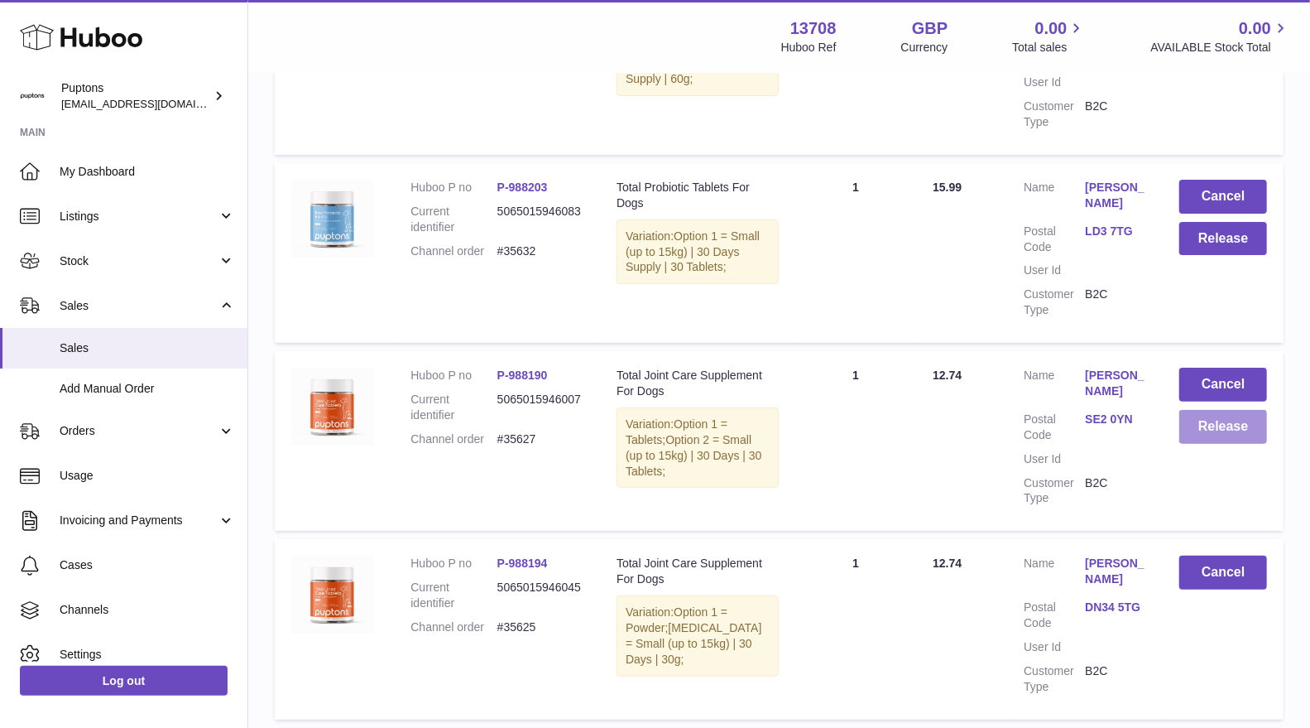
click at [1202, 410] on button "Release" at bounding box center [1224, 427] width 88 height 34
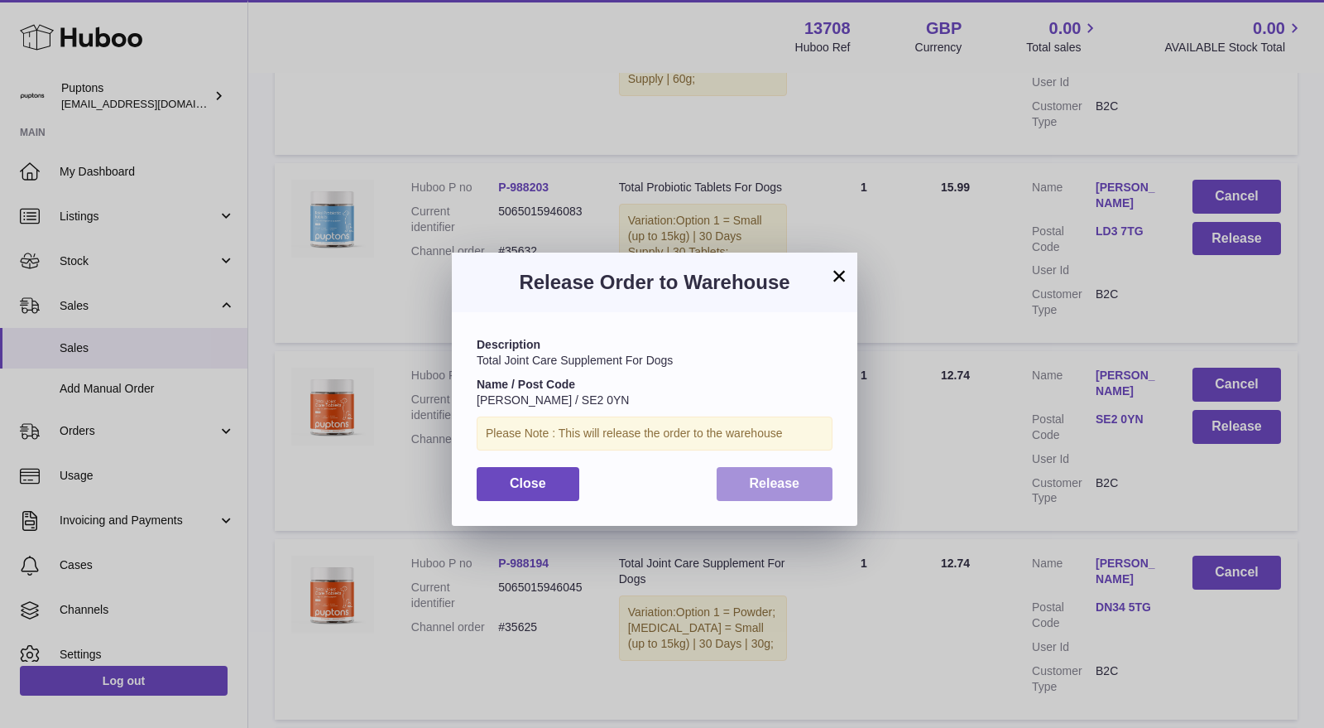
click at [783, 485] on span "Release" at bounding box center [775, 483] width 50 height 14
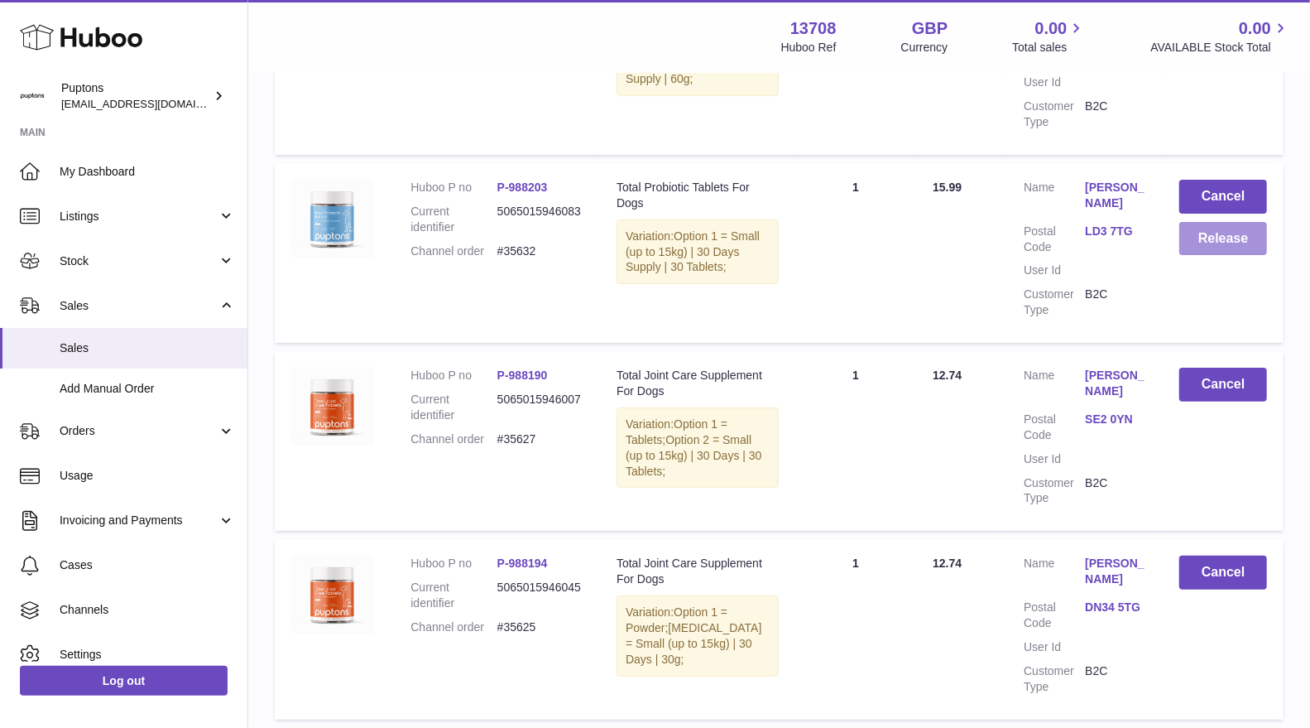
click at [1226, 222] on button "Release" at bounding box center [1224, 239] width 88 height 34
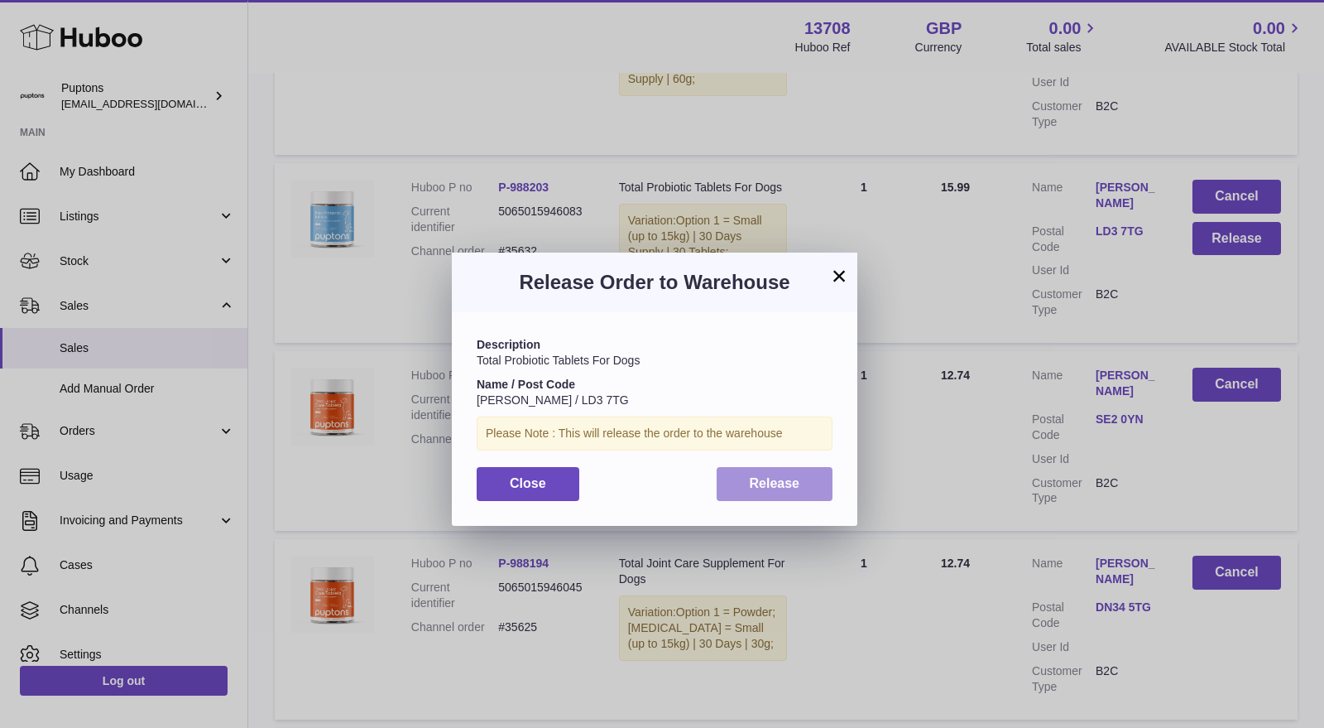
click at [788, 488] on span "Release" at bounding box center [775, 483] width 50 height 14
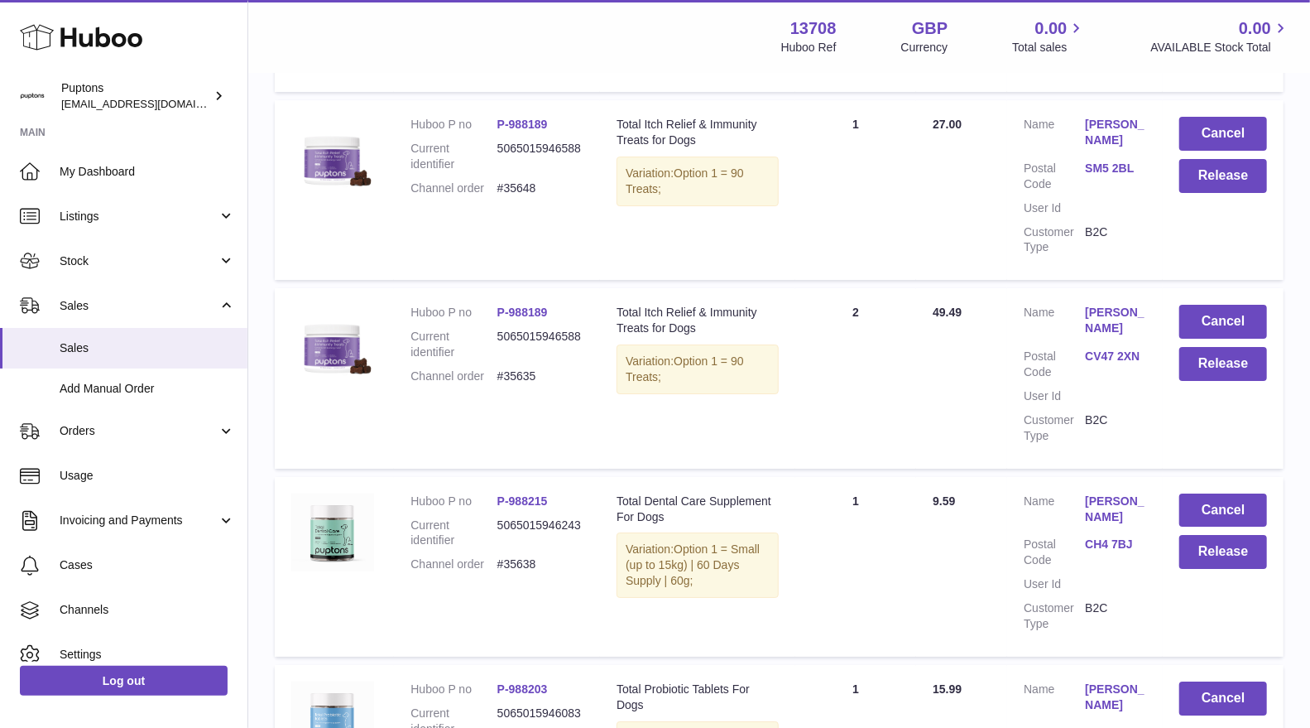
scroll to position [3495, 0]
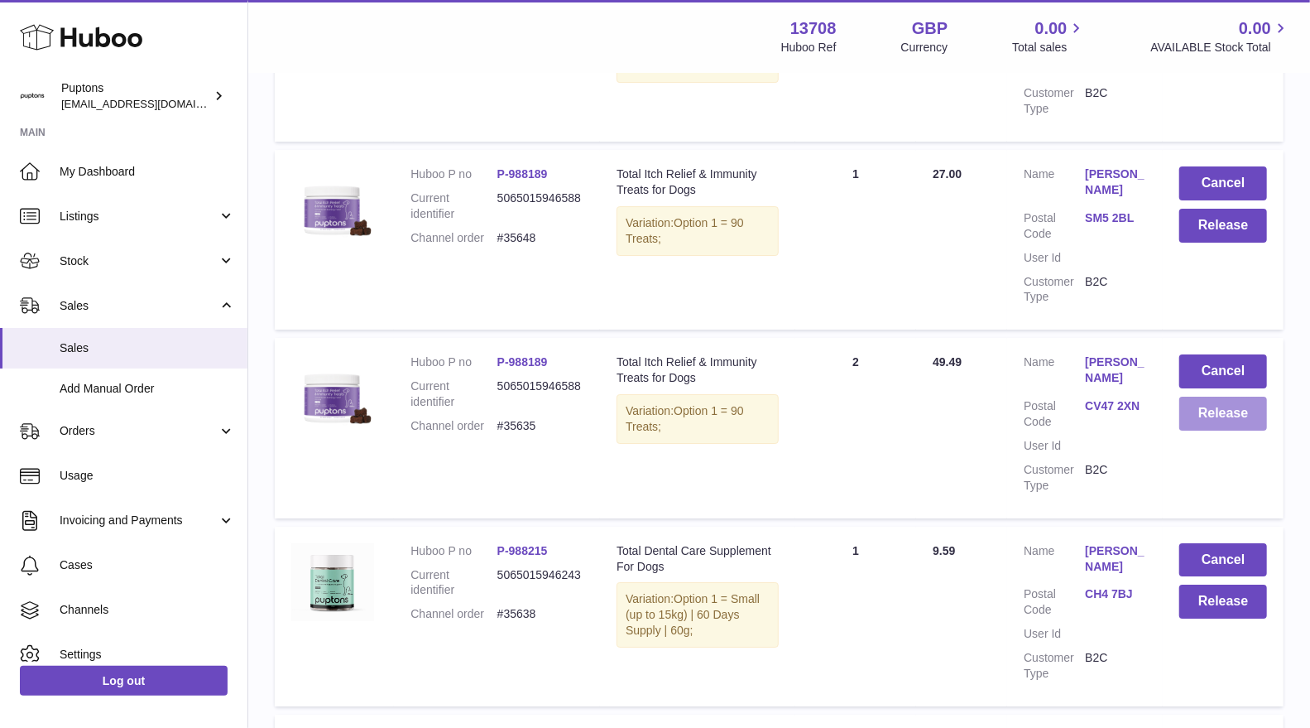
click at [1219, 396] on button "Release" at bounding box center [1224, 413] width 88 height 34
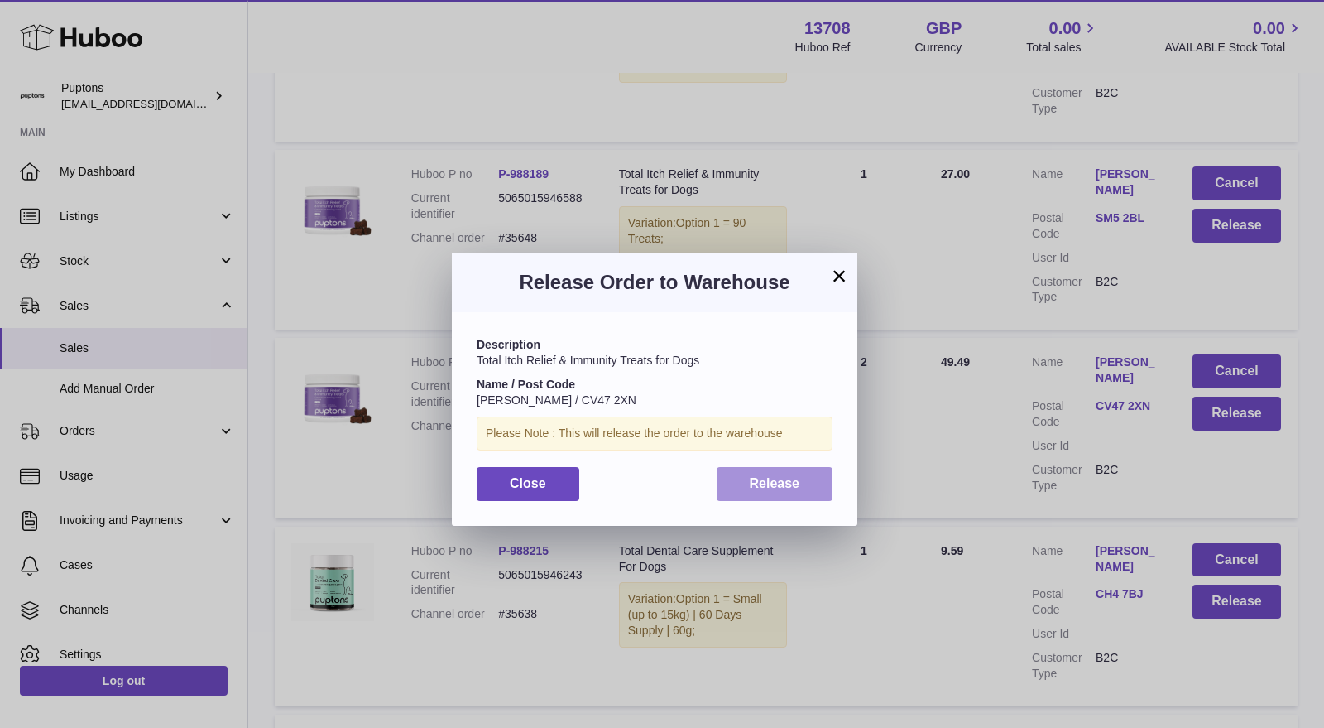
drag, startPoint x: 770, startPoint y: 484, endPoint x: 781, endPoint y: 485, distance: 10.8
click at [770, 484] on span "Release" at bounding box center [775, 483] width 50 height 14
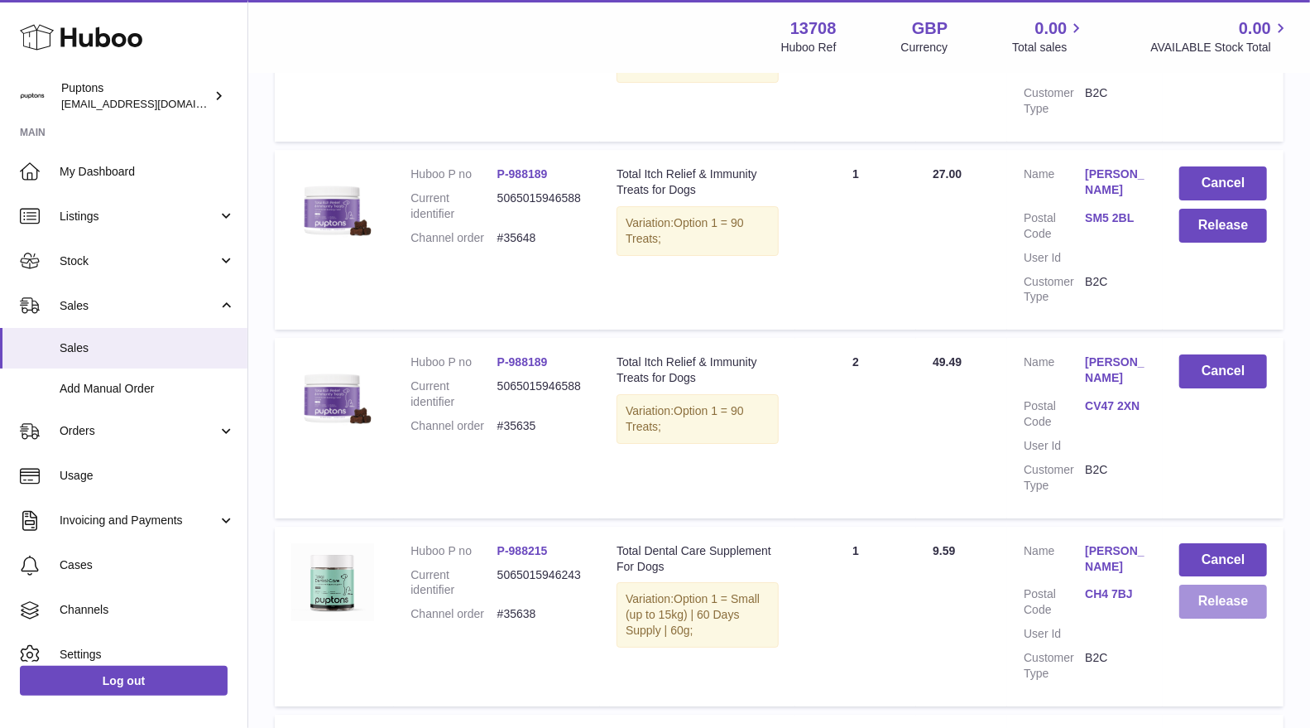
click at [1246, 584] on button "Release" at bounding box center [1224, 601] width 88 height 34
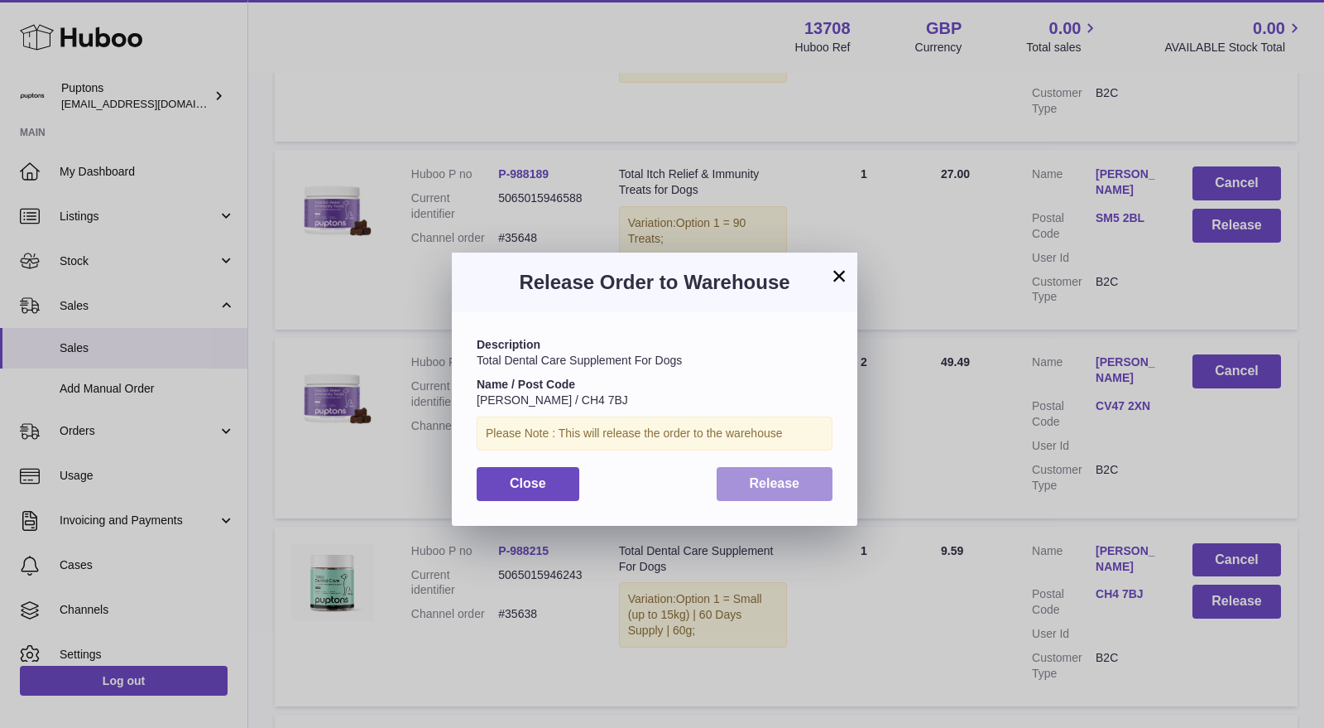
click at [772, 478] on span "Release" at bounding box center [775, 483] width 50 height 14
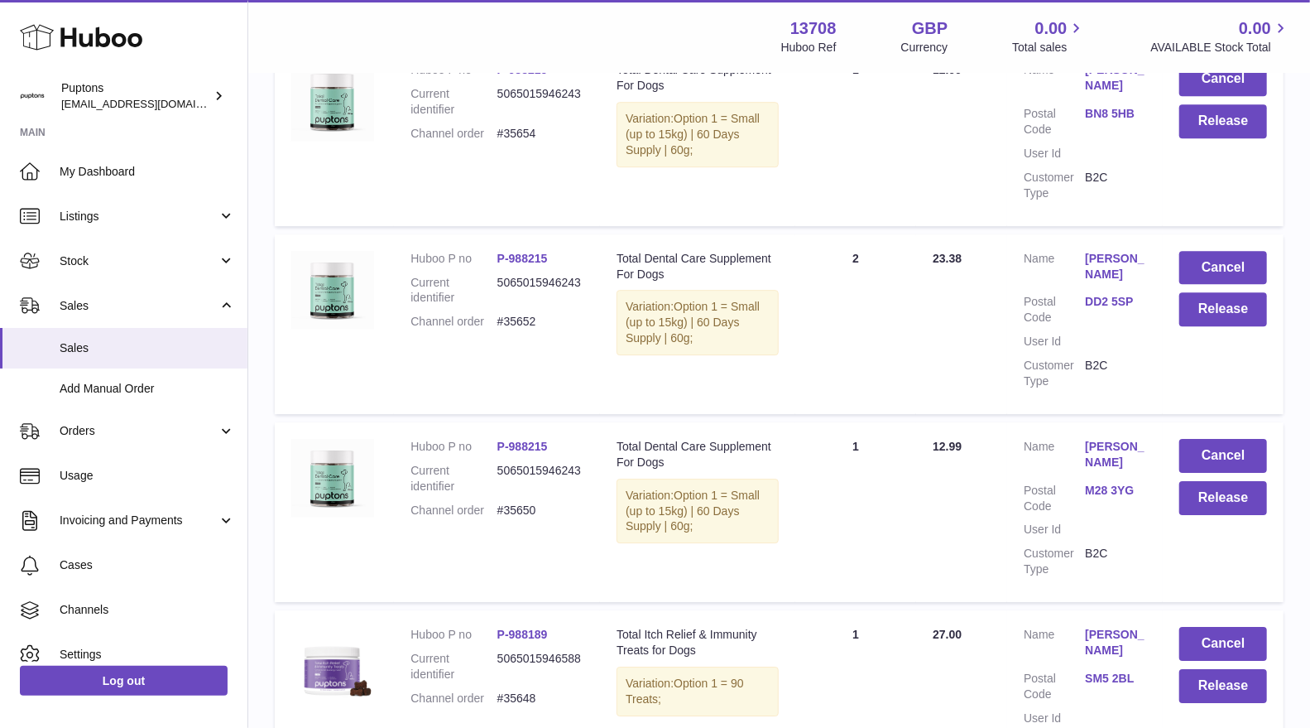
scroll to position [3218, 0]
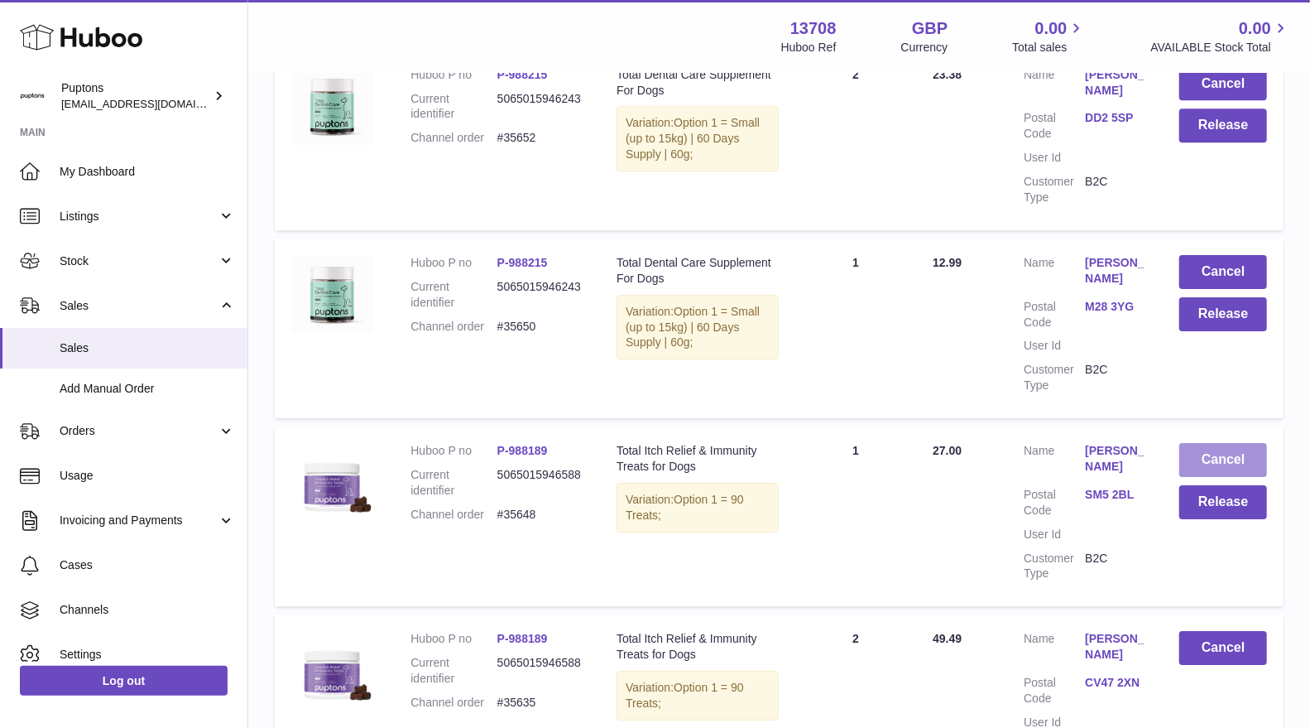
click at [1233, 443] on button "Cancel" at bounding box center [1224, 460] width 88 height 34
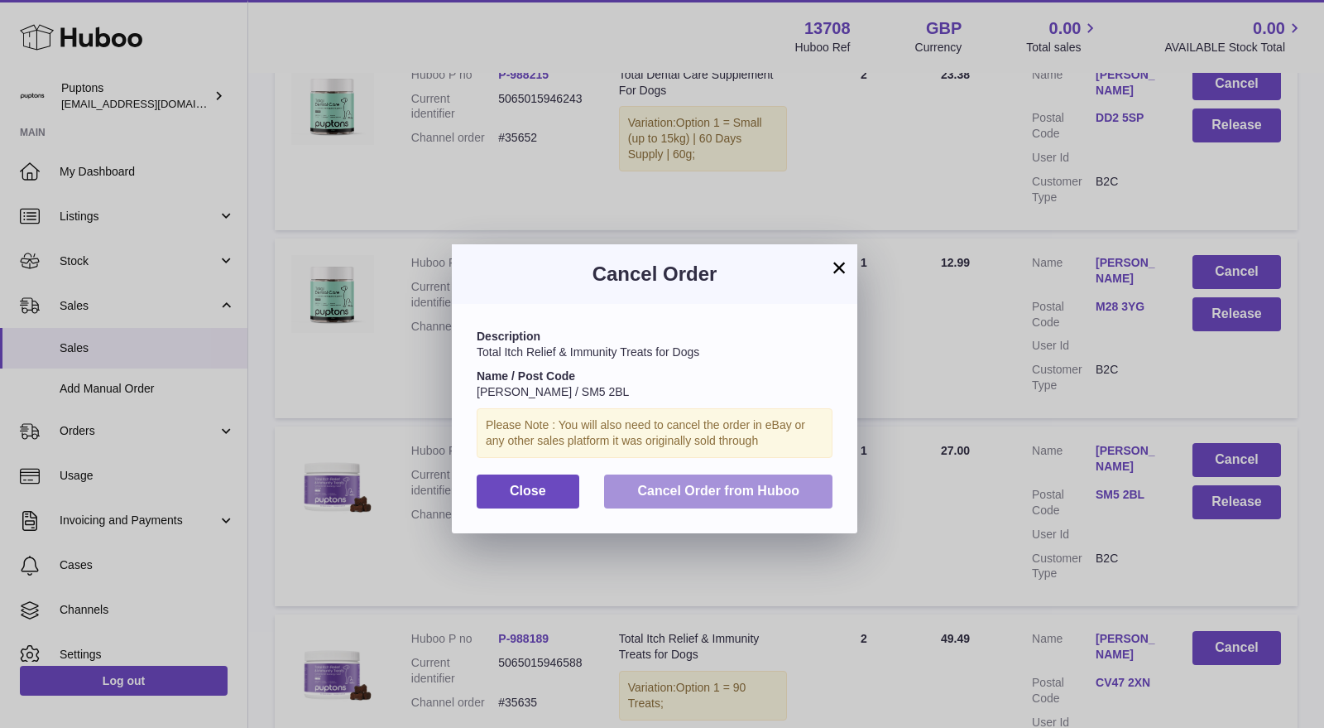
click at [776, 480] on button "Cancel Order from Huboo" at bounding box center [718, 491] width 228 height 34
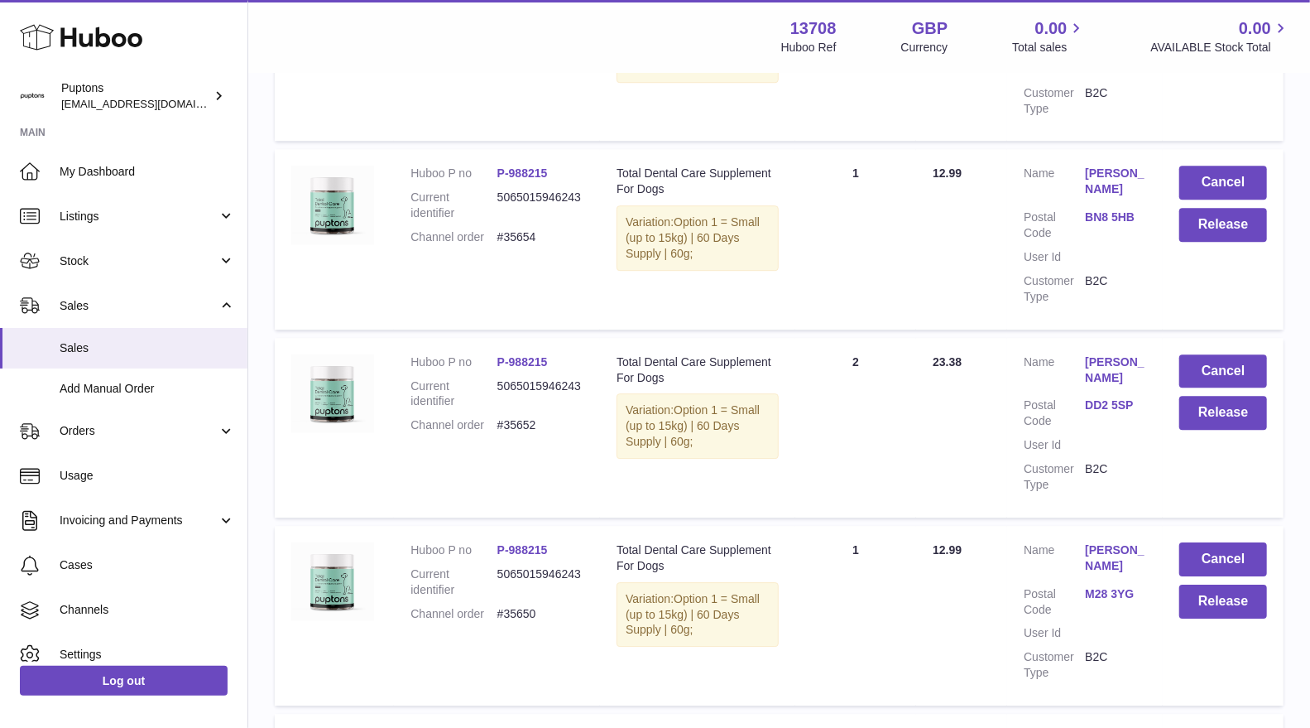
scroll to position [2851, 0]
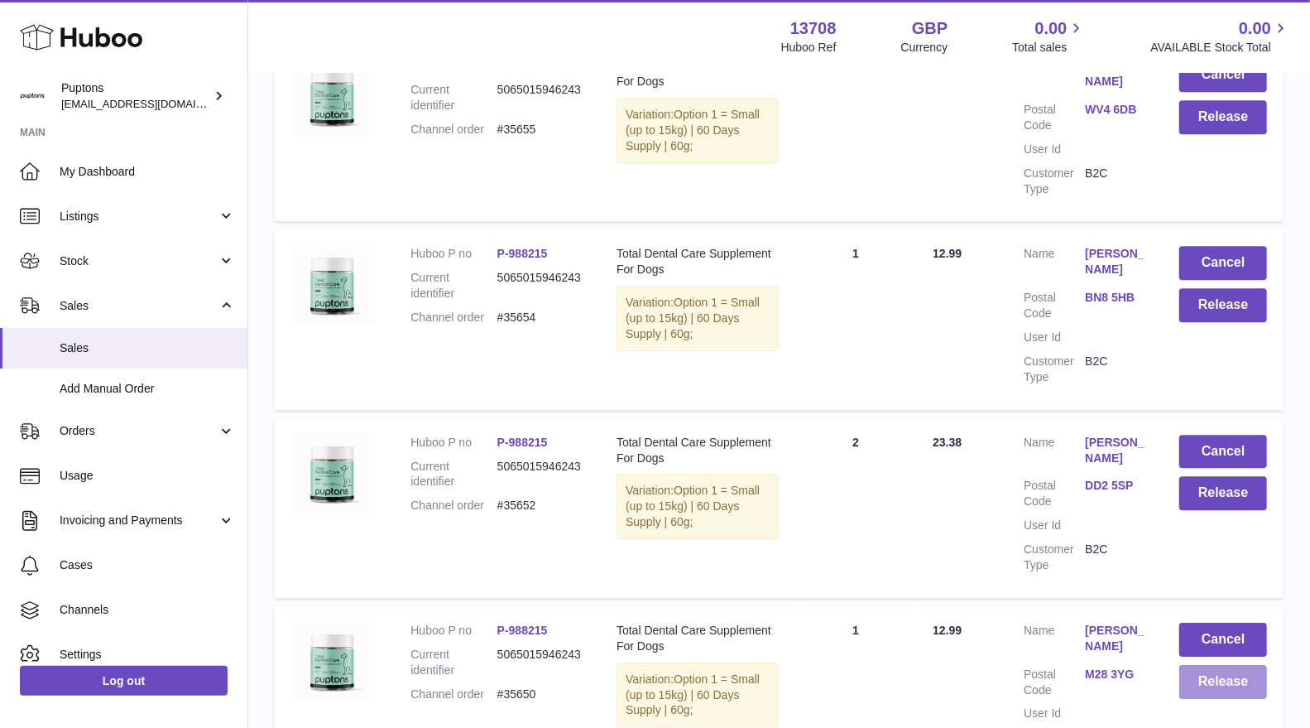
click at [1213, 665] on button "Release" at bounding box center [1224, 682] width 88 height 34
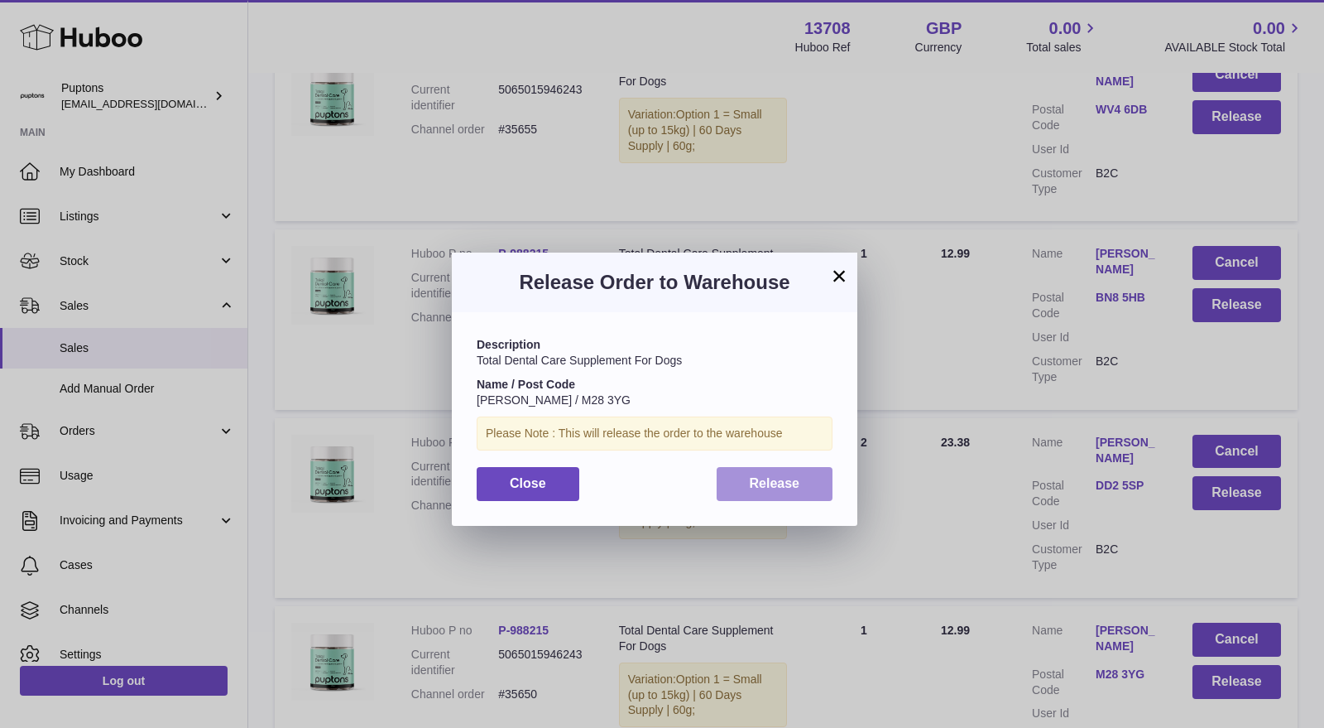
drag, startPoint x: 776, startPoint y: 490, endPoint x: 808, endPoint y: 489, distance: 31.5
click at [776, 490] on span "Release" at bounding box center [775, 483] width 50 height 14
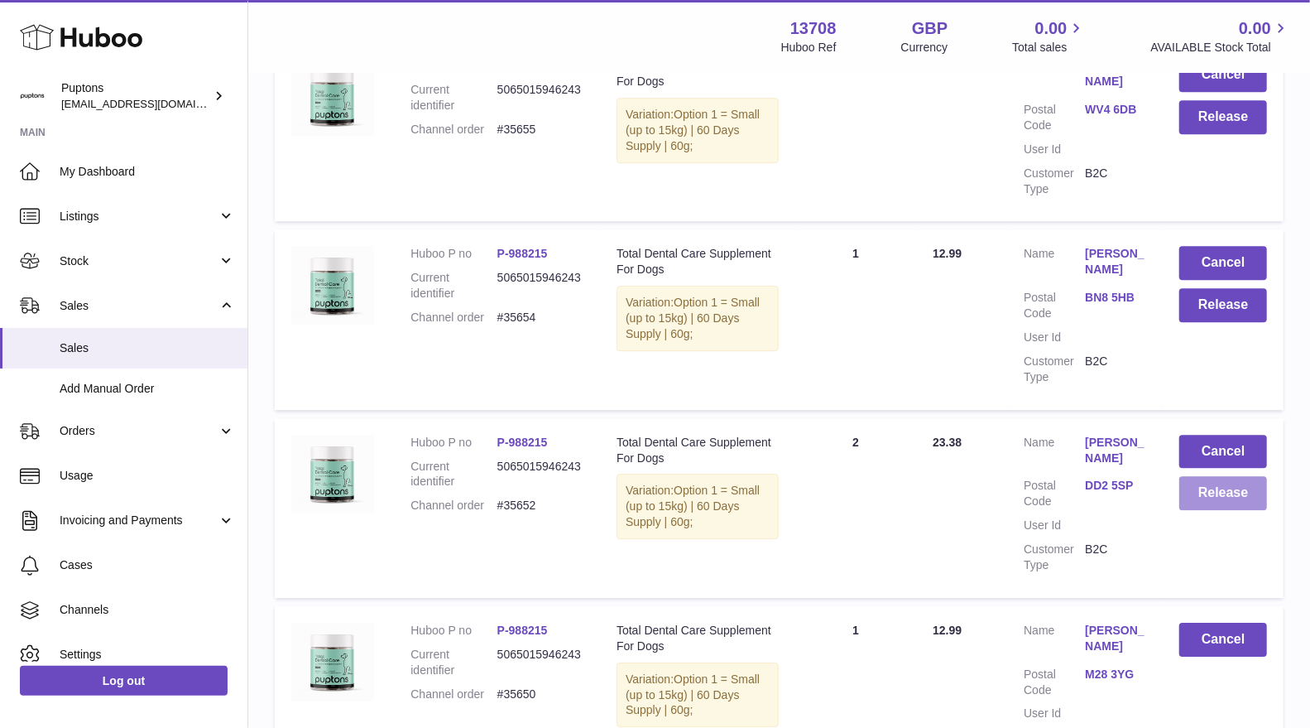
click at [1223, 476] on button "Release" at bounding box center [1224, 493] width 88 height 34
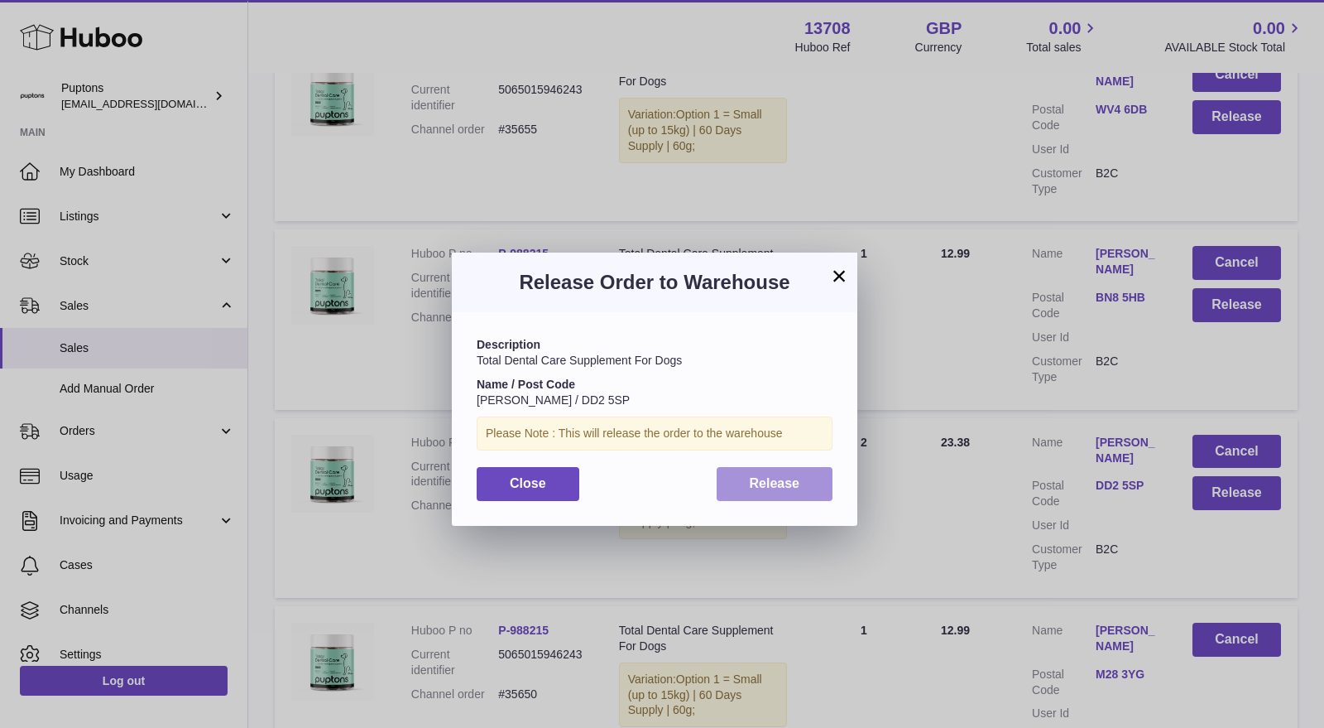
click at [797, 476] on span "Release" at bounding box center [775, 483] width 50 height 14
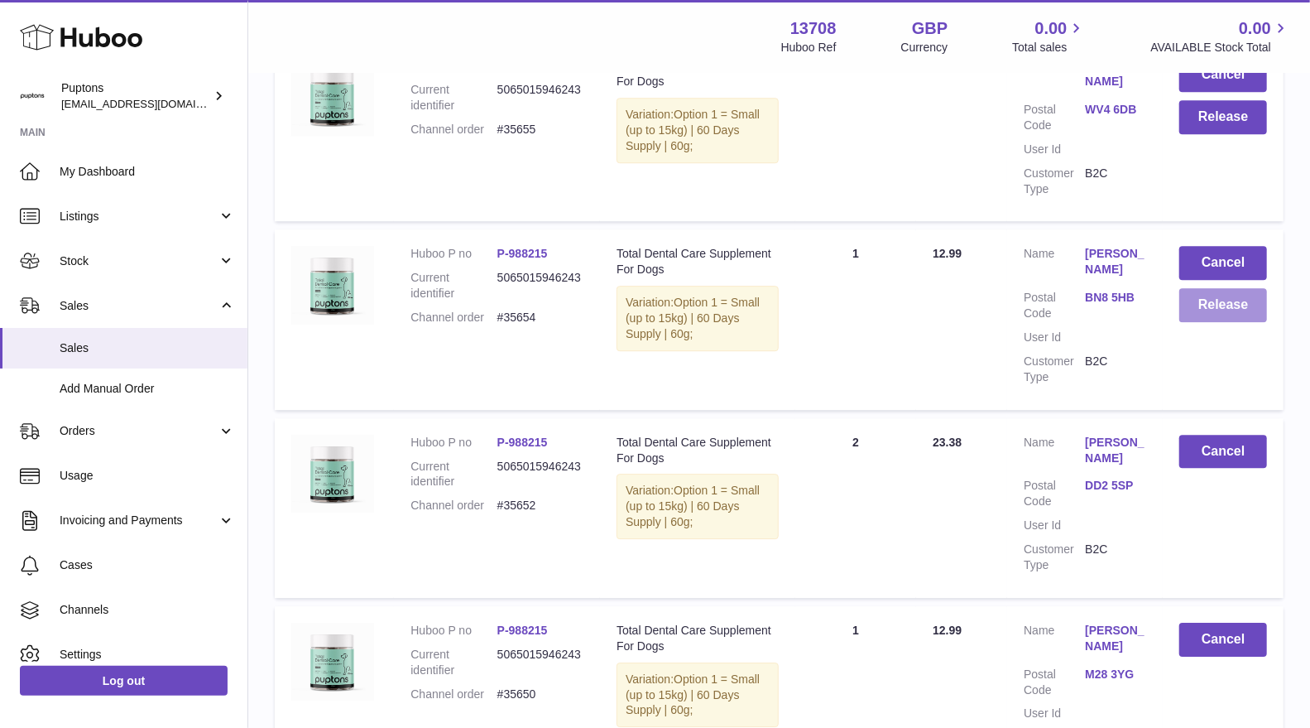
click at [1207, 288] on button "Release" at bounding box center [1224, 305] width 88 height 34
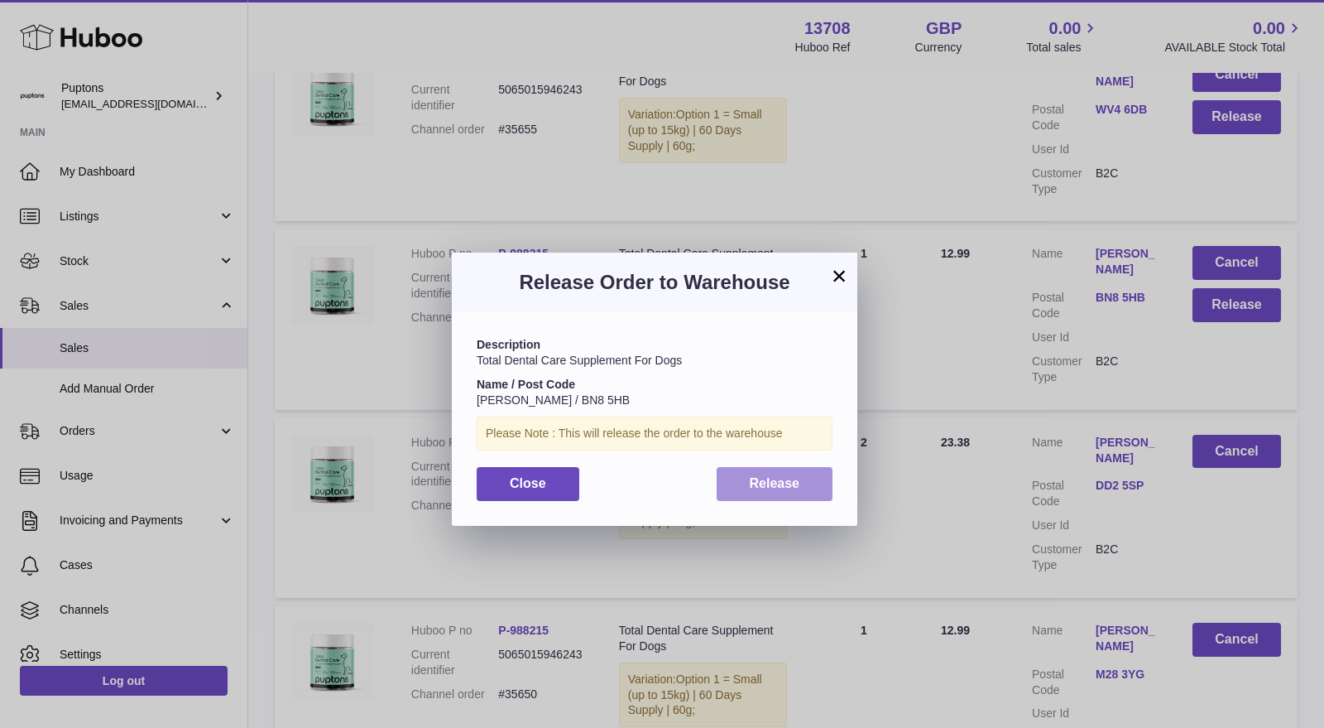
click at [738, 480] on button "Release" at bounding box center [775, 484] width 117 height 34
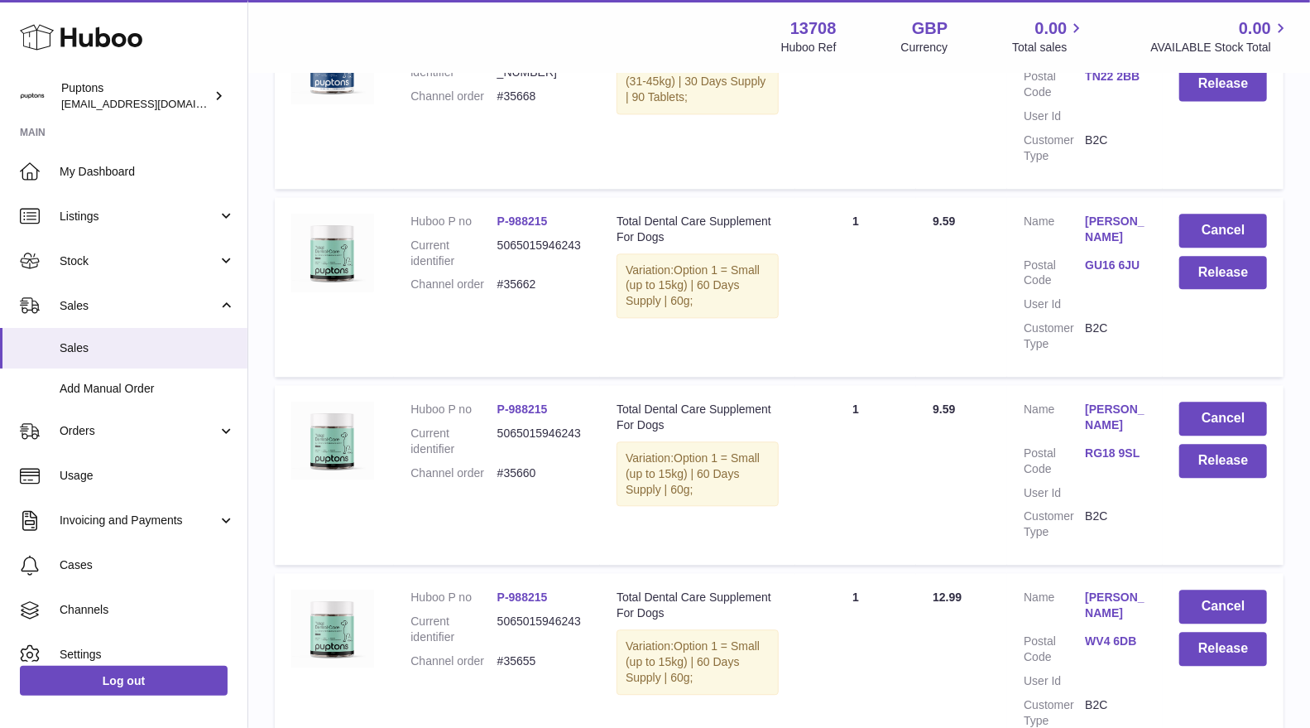
scroll to position [2299, 0]
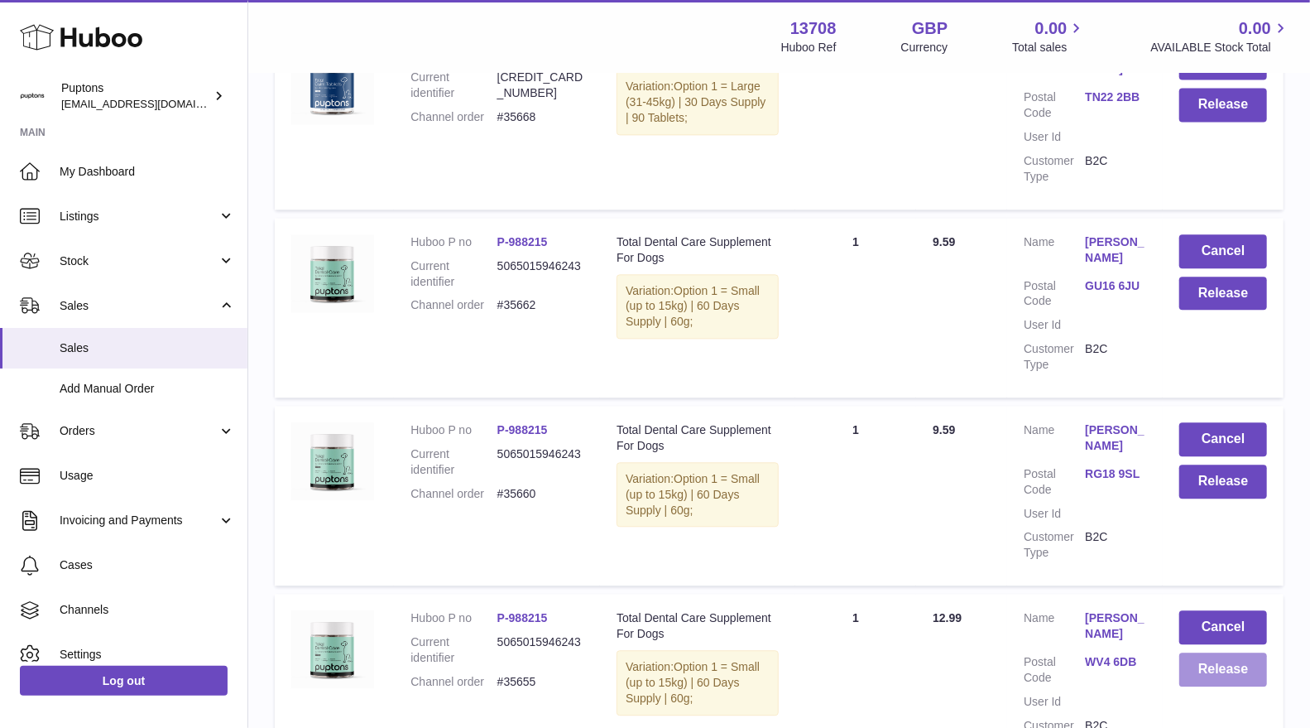
click at [1217, 652] on button "Release" at bounding box center [1224, 669] width 88 height 34
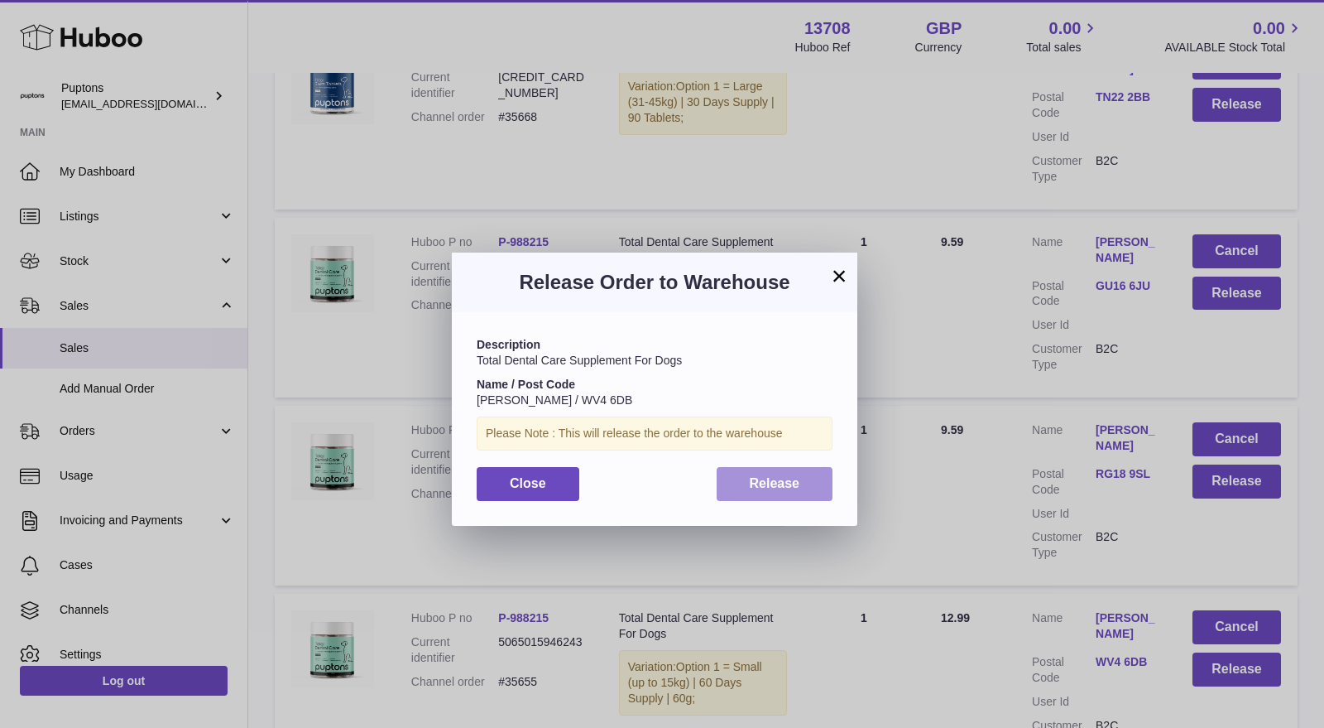
click at [804, 477] on button "Release" at bounding box center [775, 484] width 117 height 34
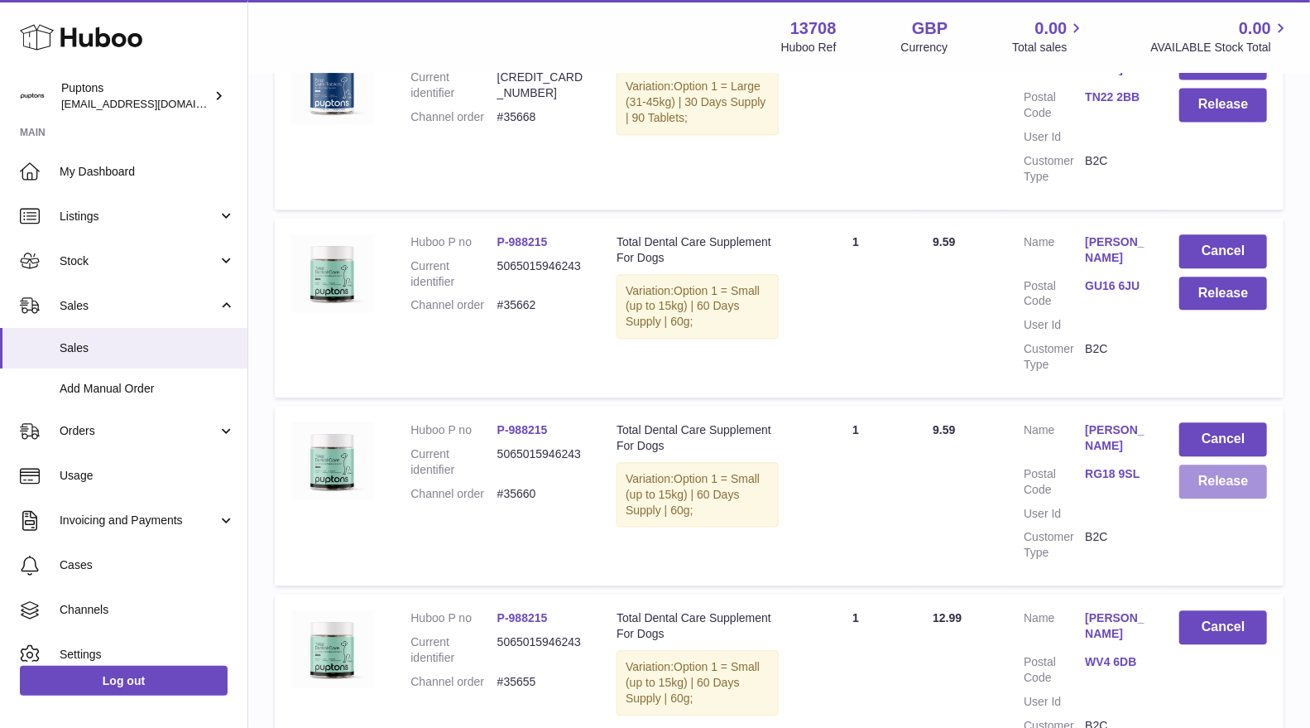
click at [1231, 464] on button "Release" at bounding box center [1224, 481] width 88 height 34
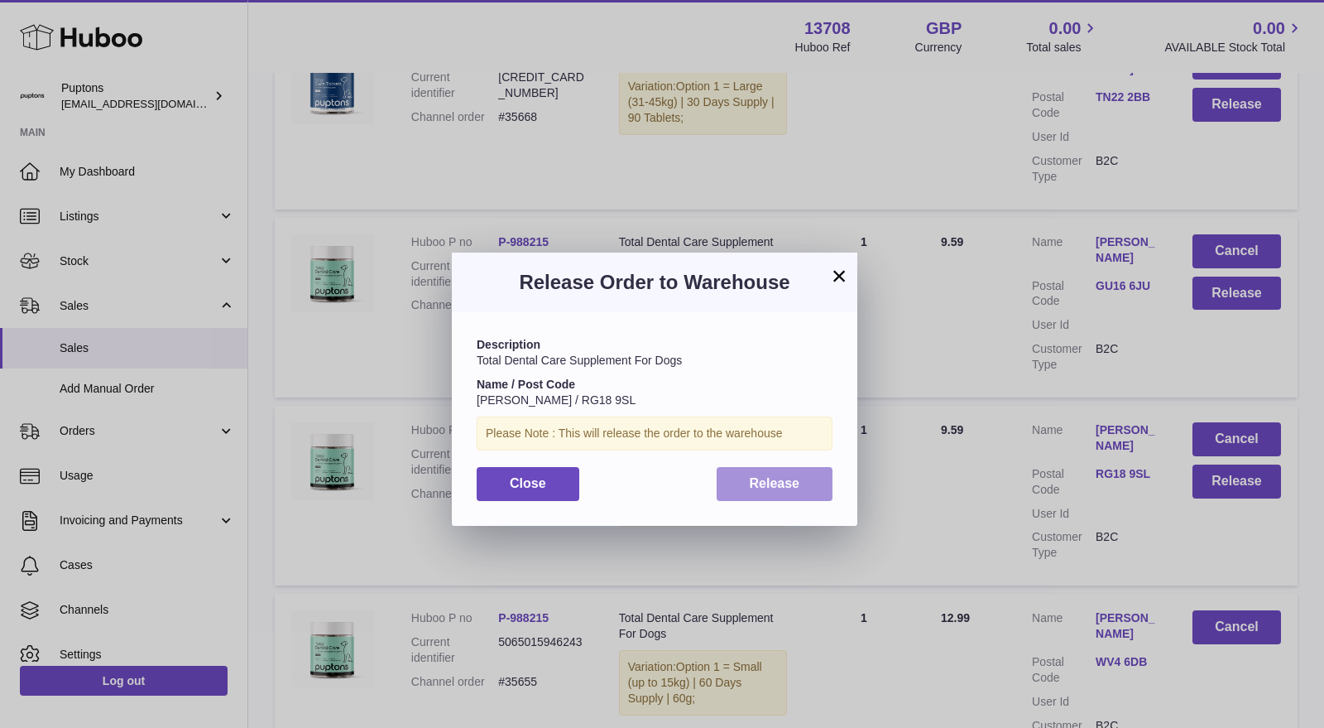
click at [791, 496] on button "Release" at bounding box center [775, 484] width 117 height 34
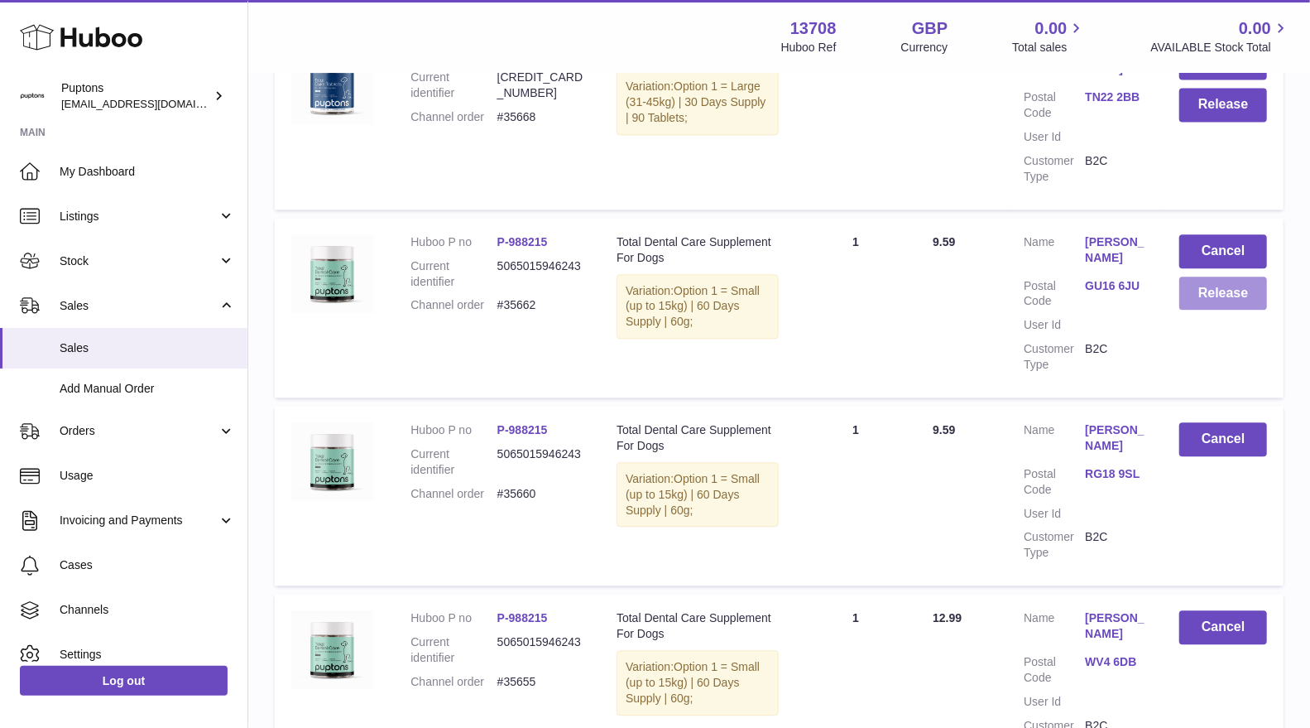
click at [1252, 276] on button "Release" at bounding box center [1224, 293] width 88 height 34
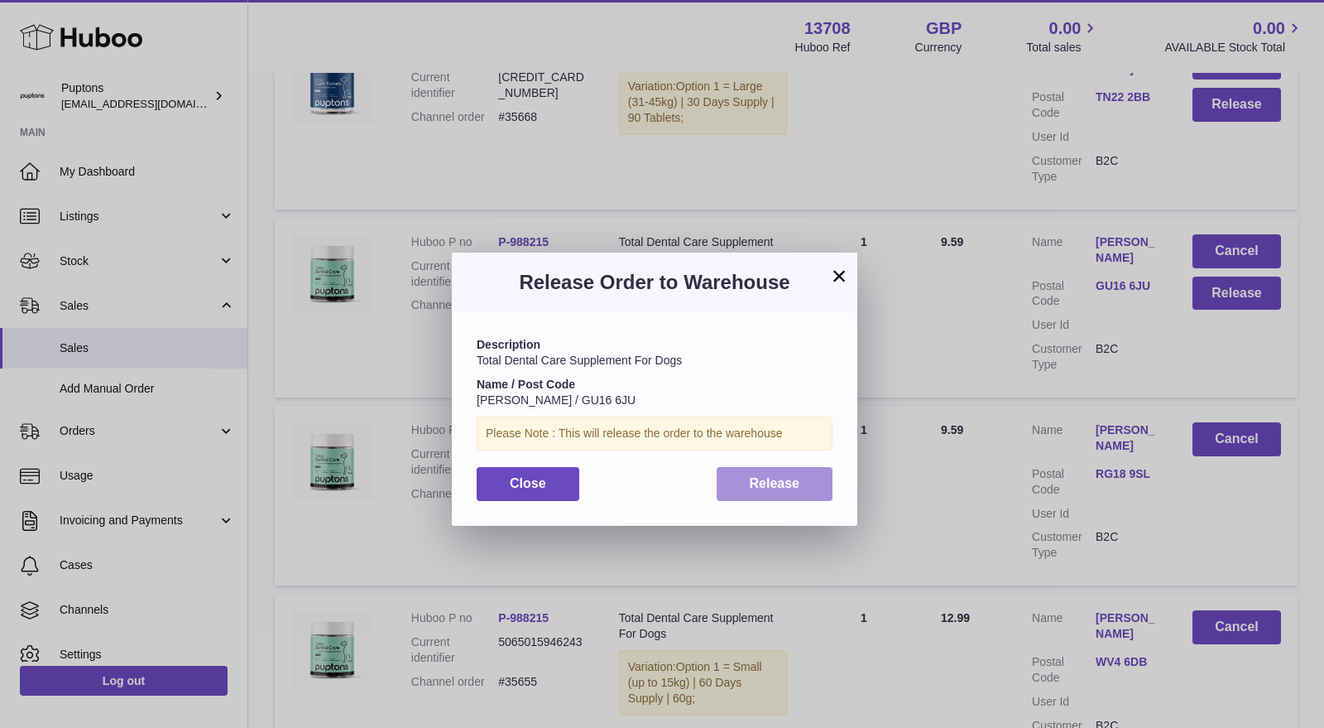
click at [795, 479] on span "Release" at bounding box center [775, 483] width 50 height 14
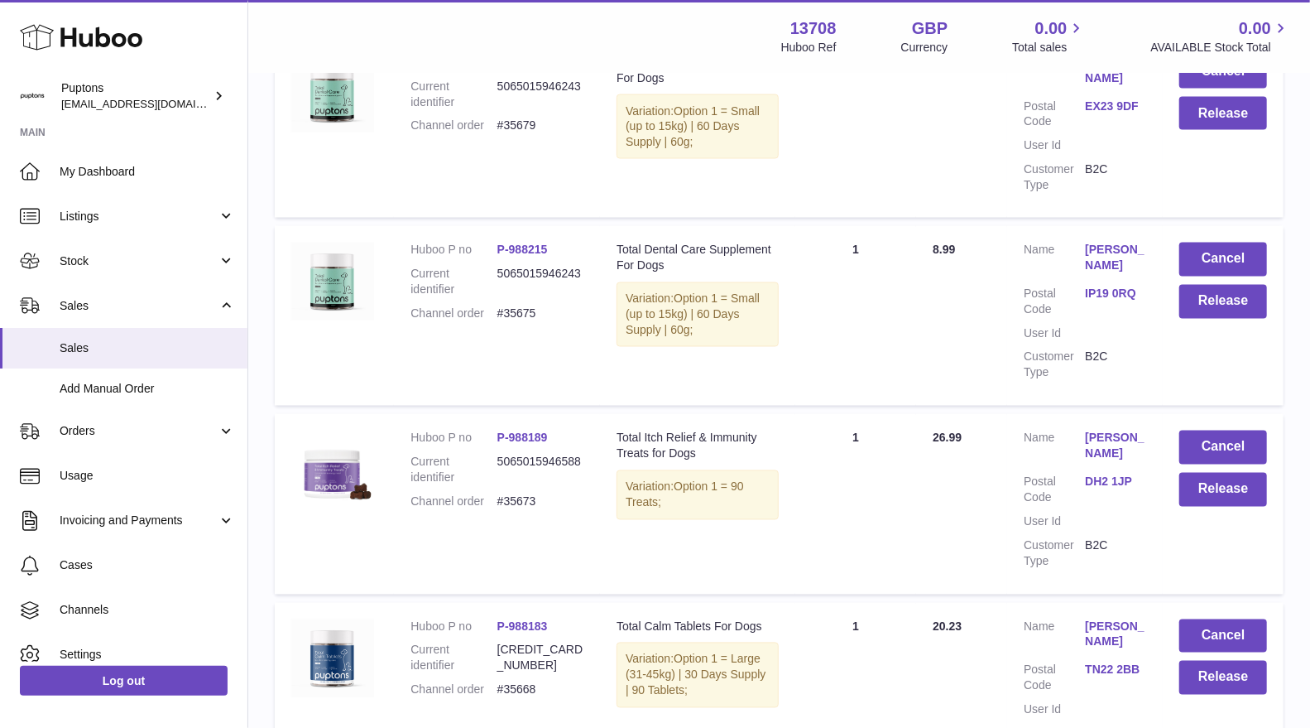
scroll to position [1747, 0]
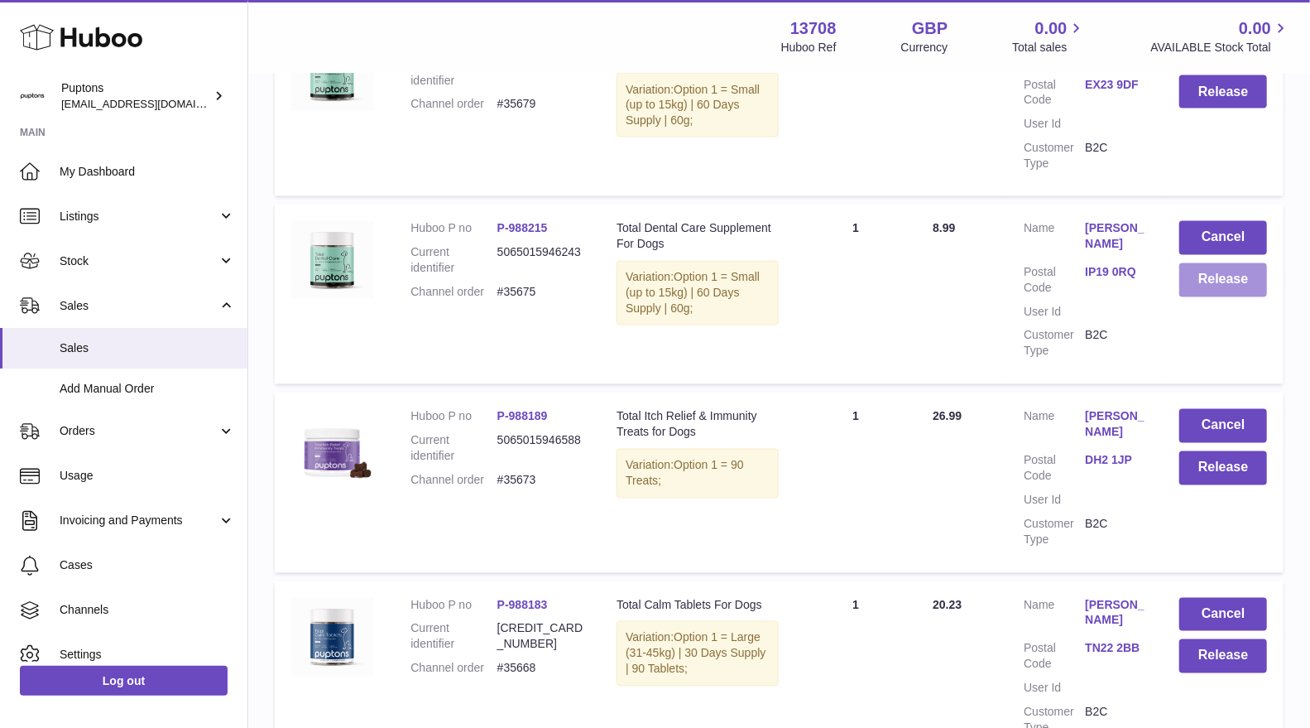
click at [1209, 263] on button "Release" at bounding box center [1224, 280] width 88 height 34
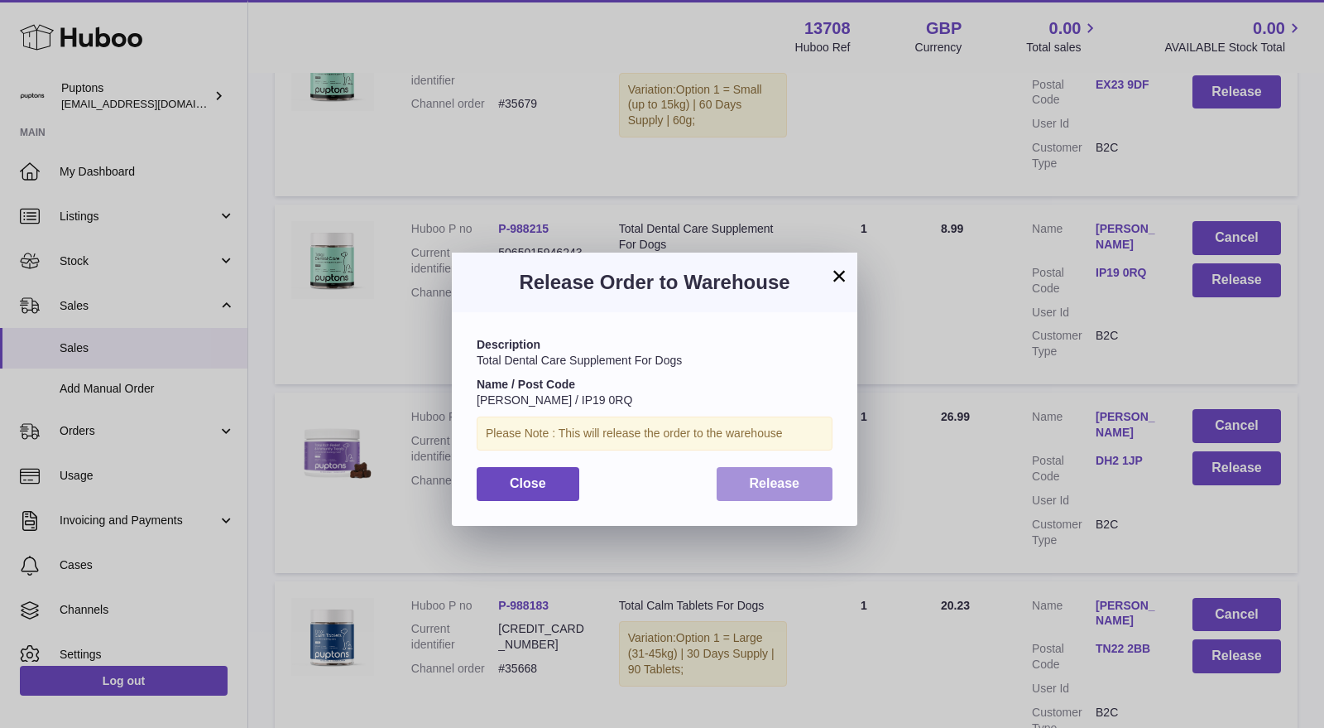
click at [750, 490] on span "Release" at bounding box center [775, 483] width 50 height 14
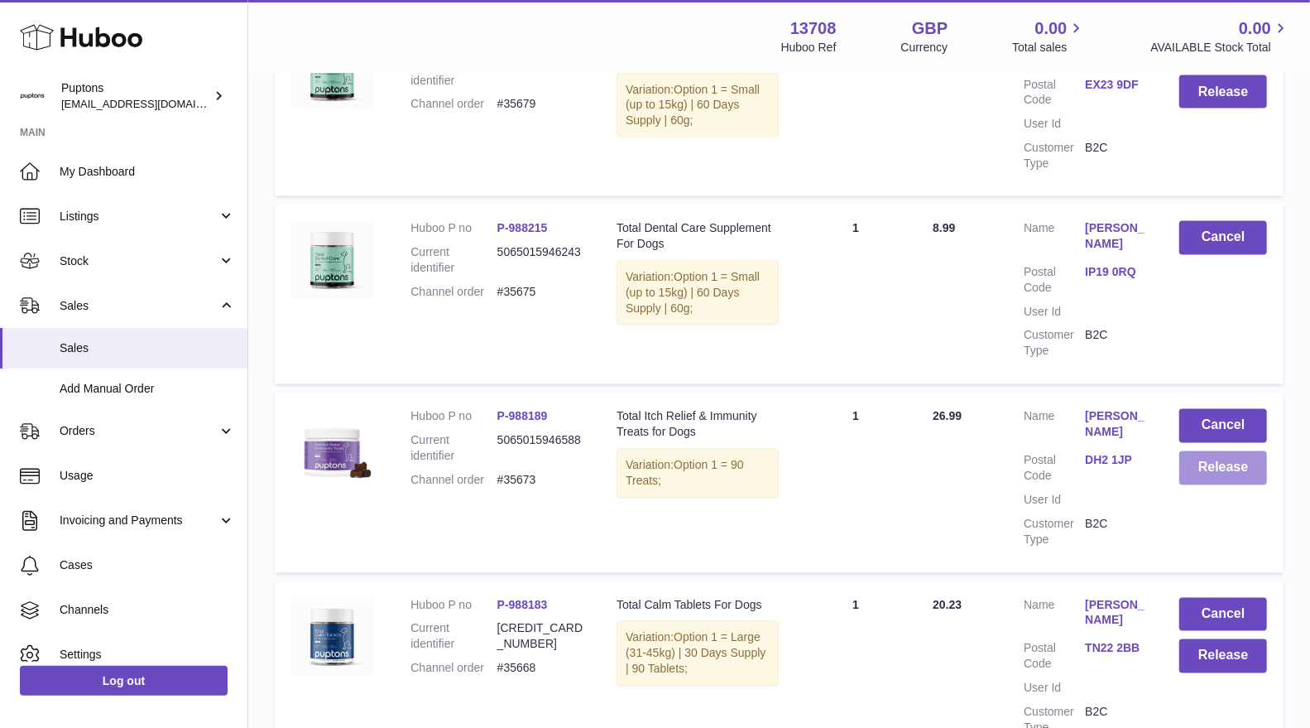
click at [1192, 451] on button "Release" at bounding box center [1224, 468] width 88 height 34
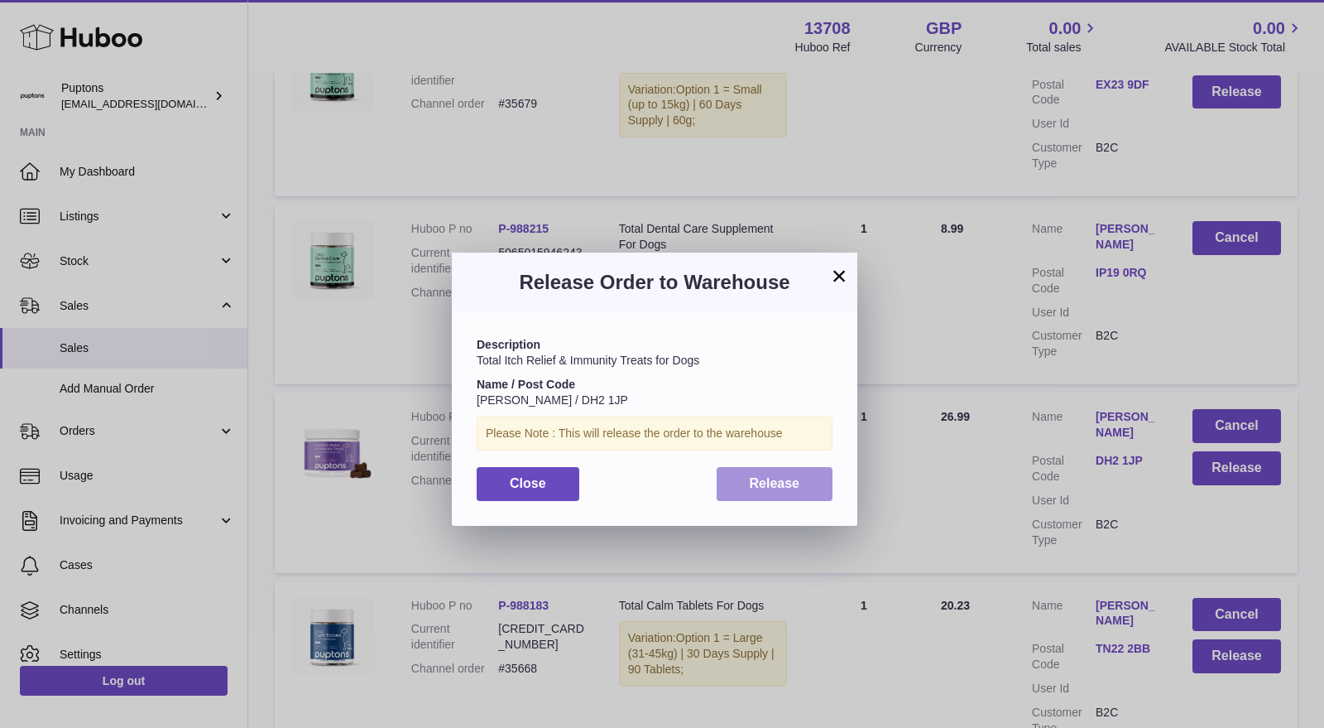
click at [803, 487] on button "Release" at bounding box center [775, 484] width 117 height 34
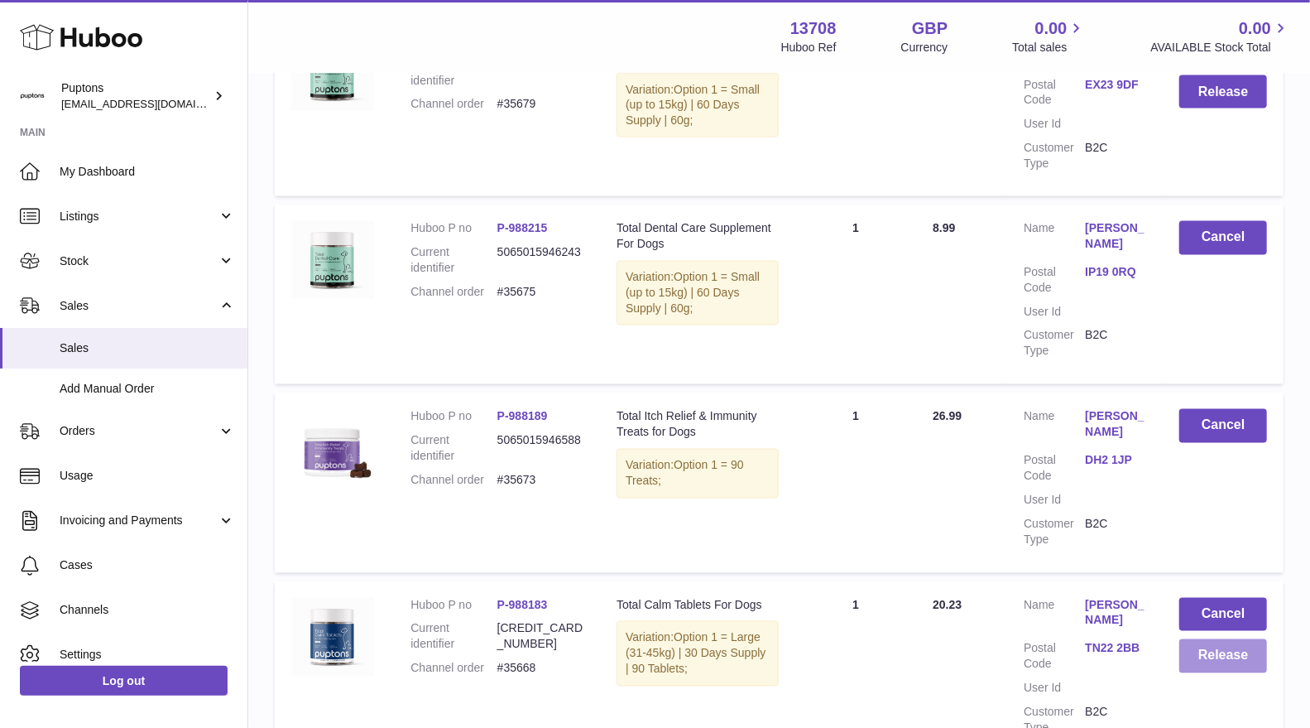
click at [1202, 639] on button "Release" at bounding box center [1224, 656] width 88 height 34
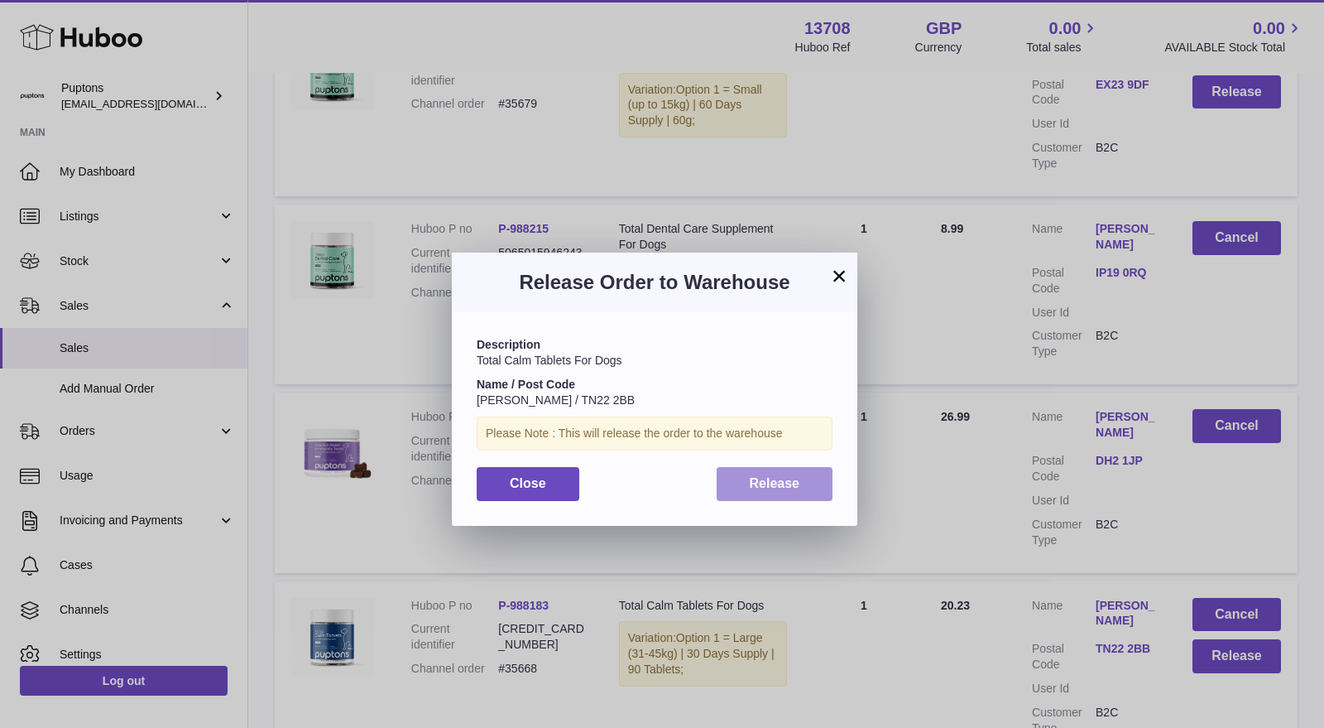
click at [784, 481] on span "Release" at bounding box center [775, 483] width 50 height 14
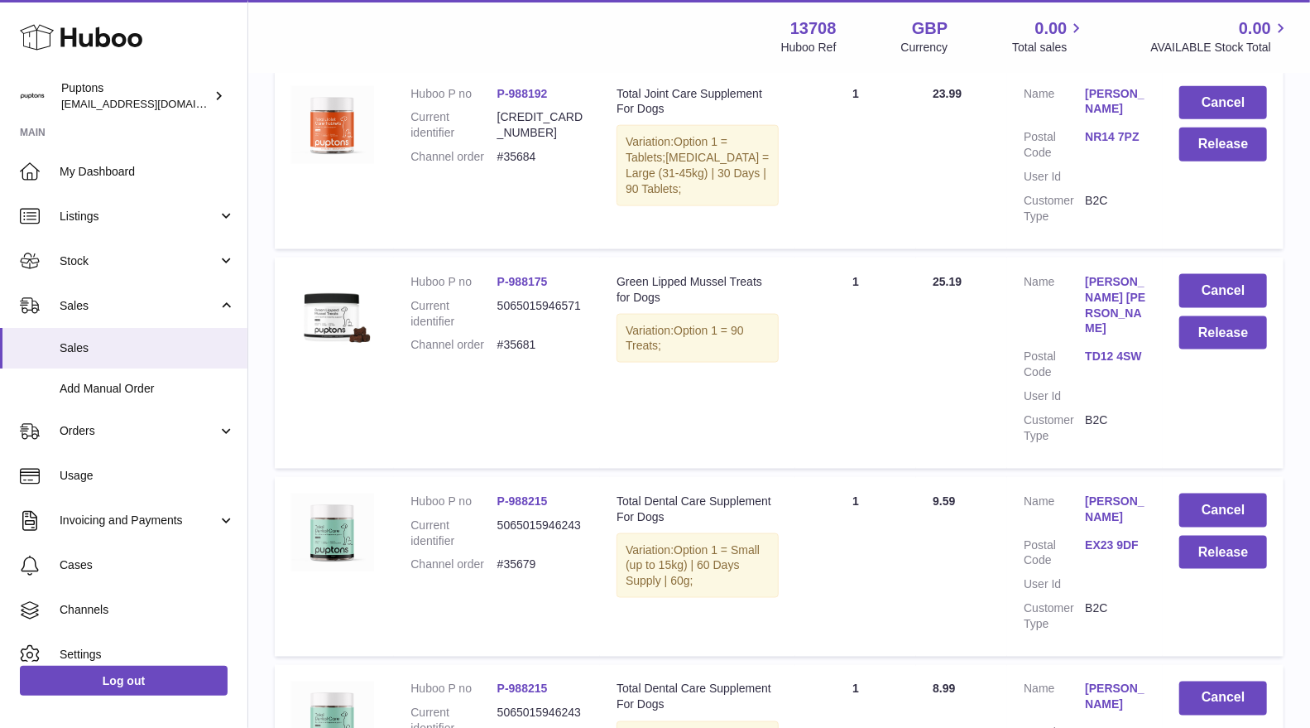
scroll to position [1195, 0]
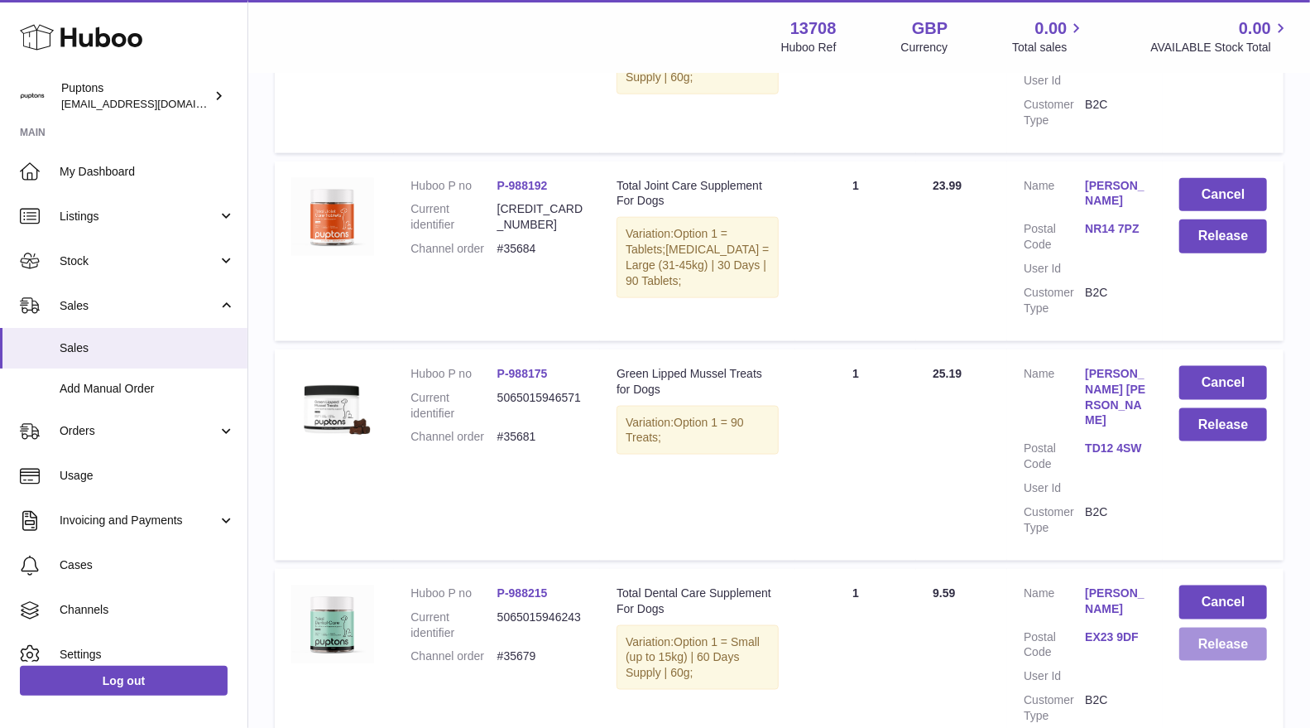
click at [1207, 627] on button "Release" at bounding box center [1224, 644] width 88 height 34
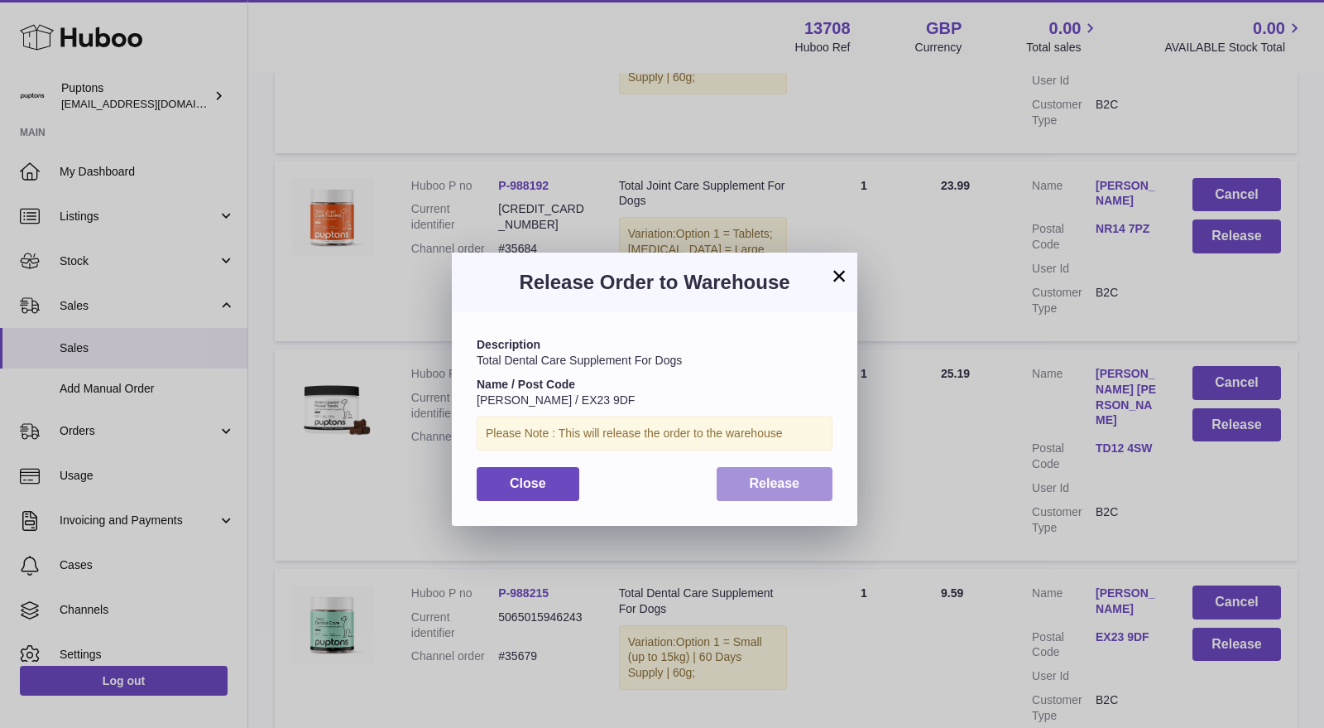
click at [800, 480] on button "Release" at bounding box center [775, 484] width 117 height 34
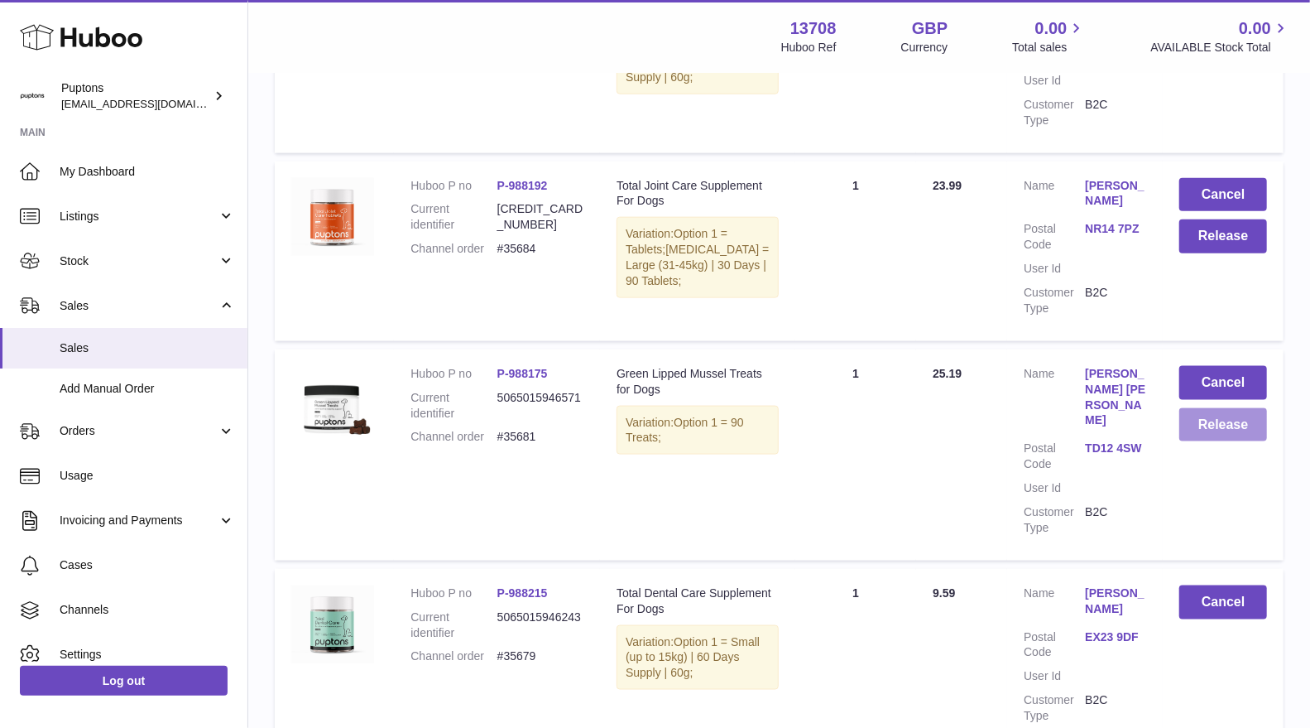
click at [1223, 416] on button "Release" at bounding box center [1224, 425] width 88 height 34
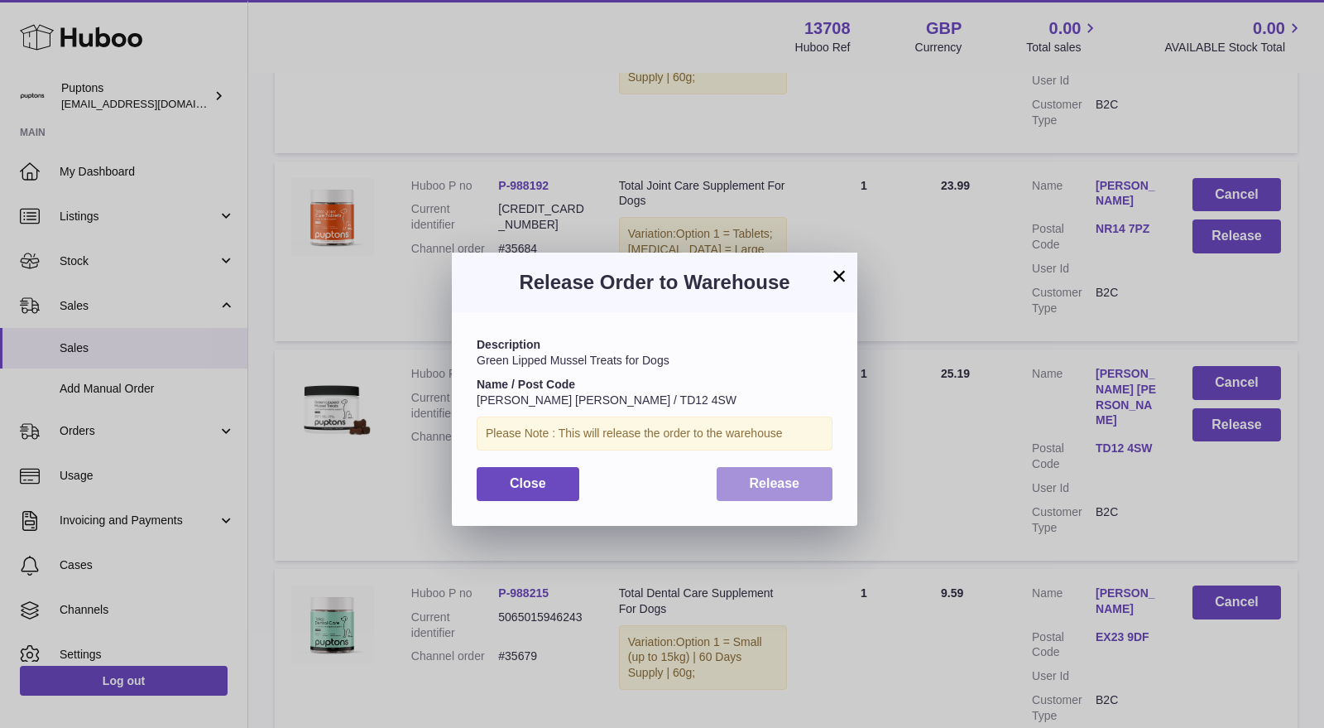
drag, startPoint x: 784, startPoint y: 477, endPoint x: 921, endPoint y: 427, distance: 146.1
click at [786, 477] on span "Release" at bounding box center [775, 483] width 50 height 14
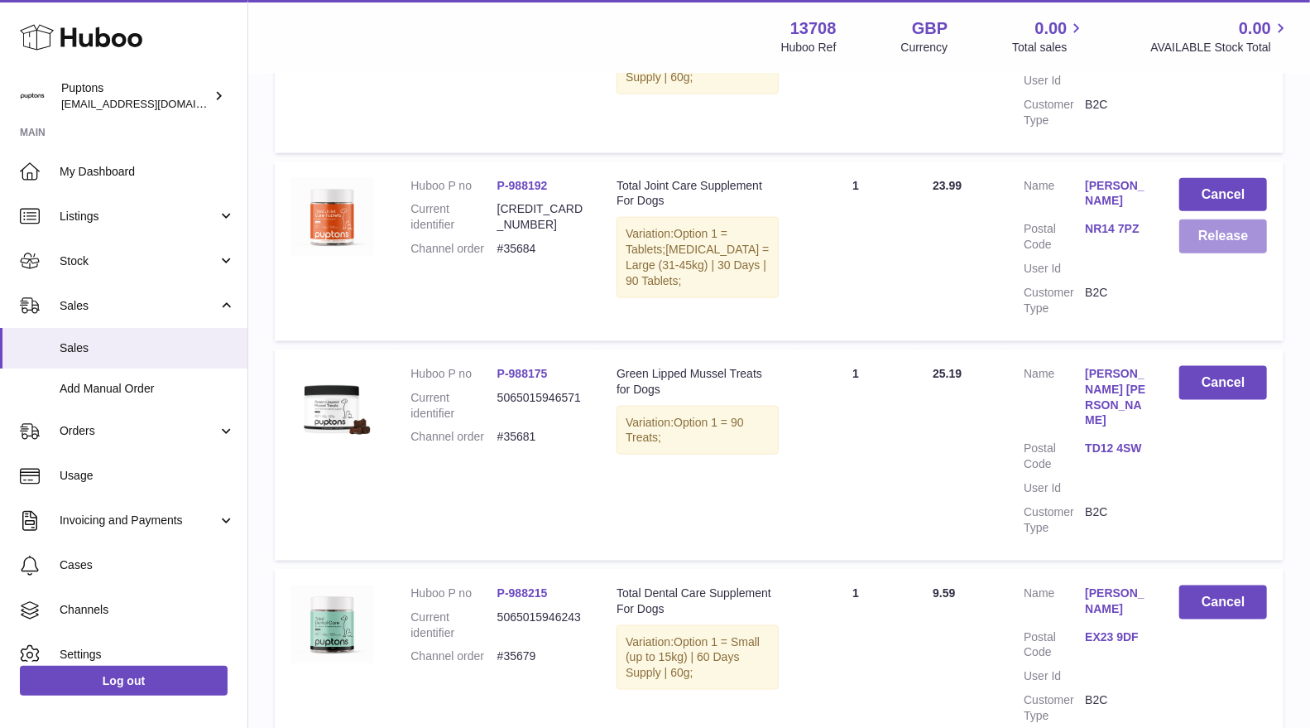
click at [1216, 222] on button "Release" at bounding box center [1224, 236] width 88 height 34
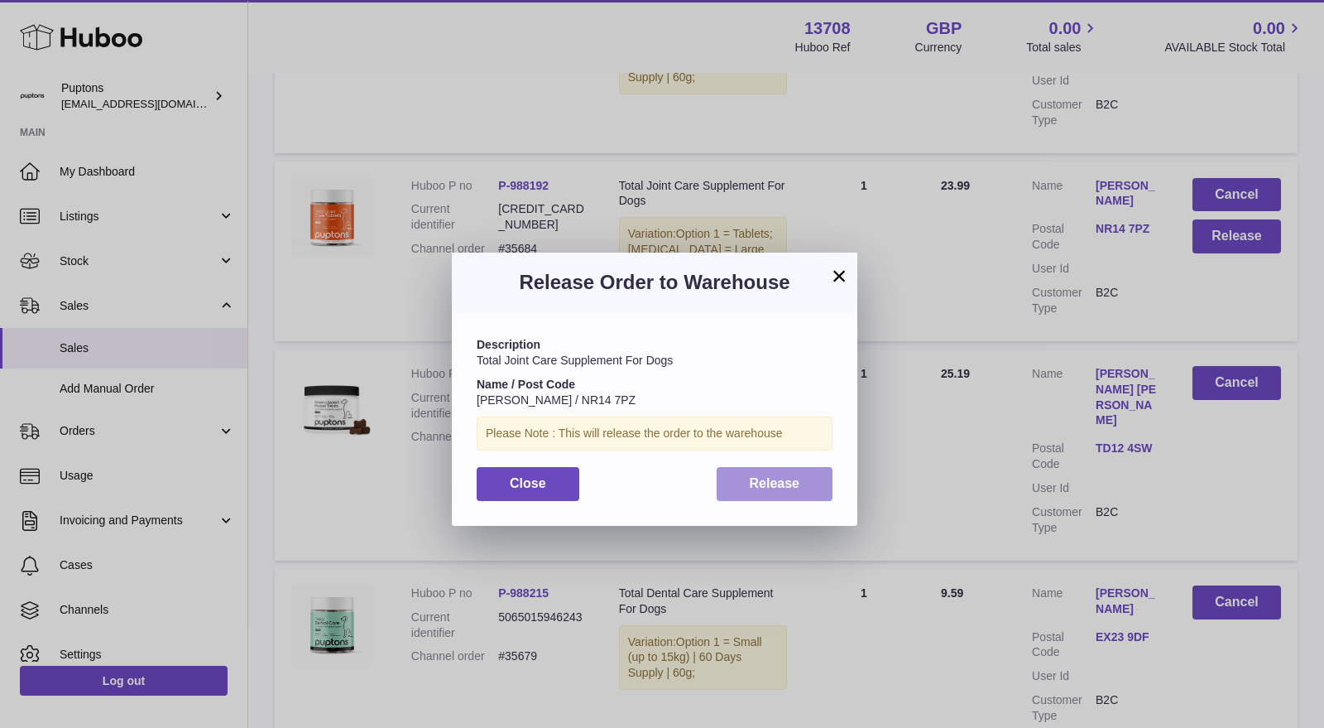
click at [776, 490] on span "Release" at bounding box center [775, 483] width 50 height 14
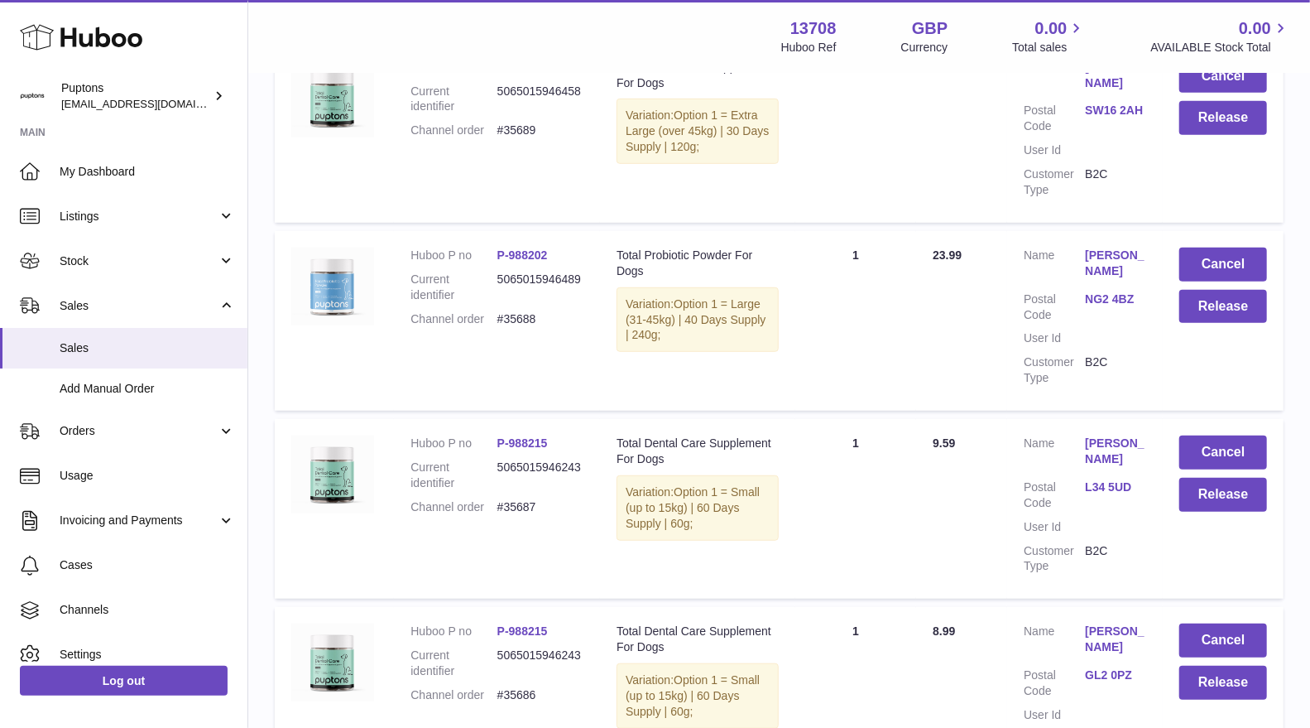
scroll to position [551, 0]
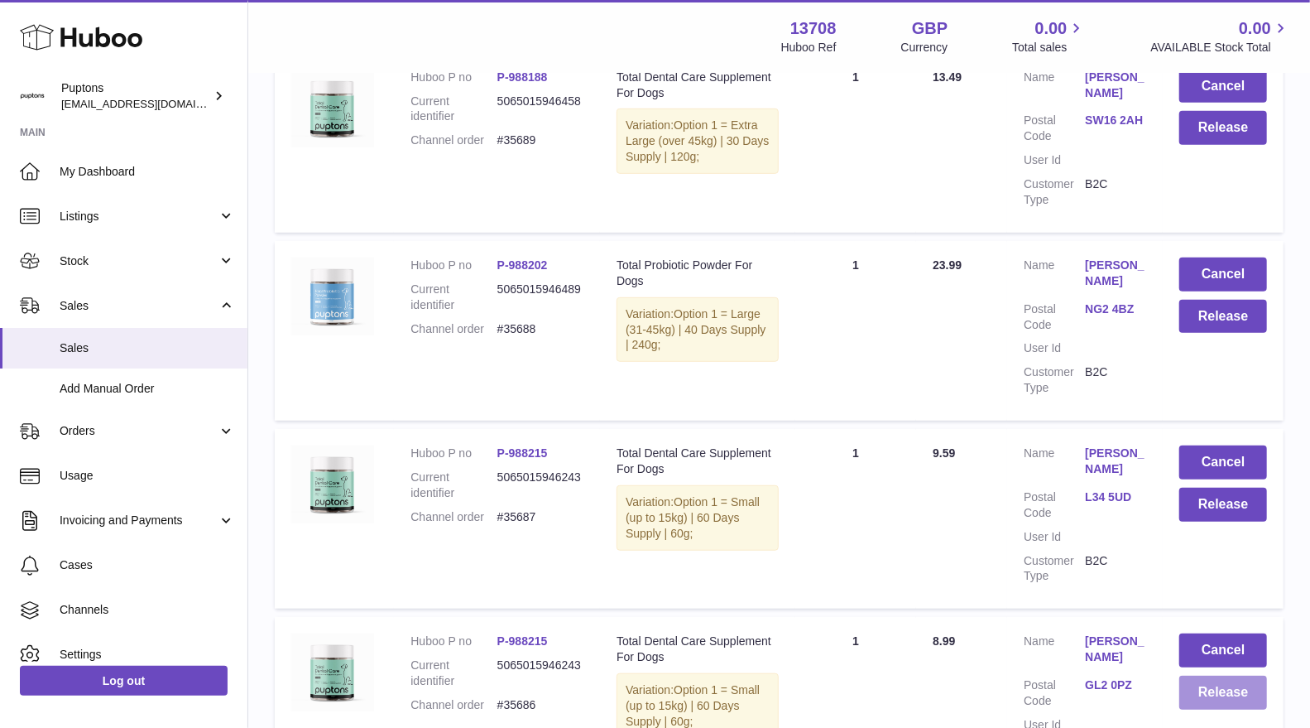
click at [1223, 675] on button "Release" at bounding box center [1224, 692] width 88 height 34
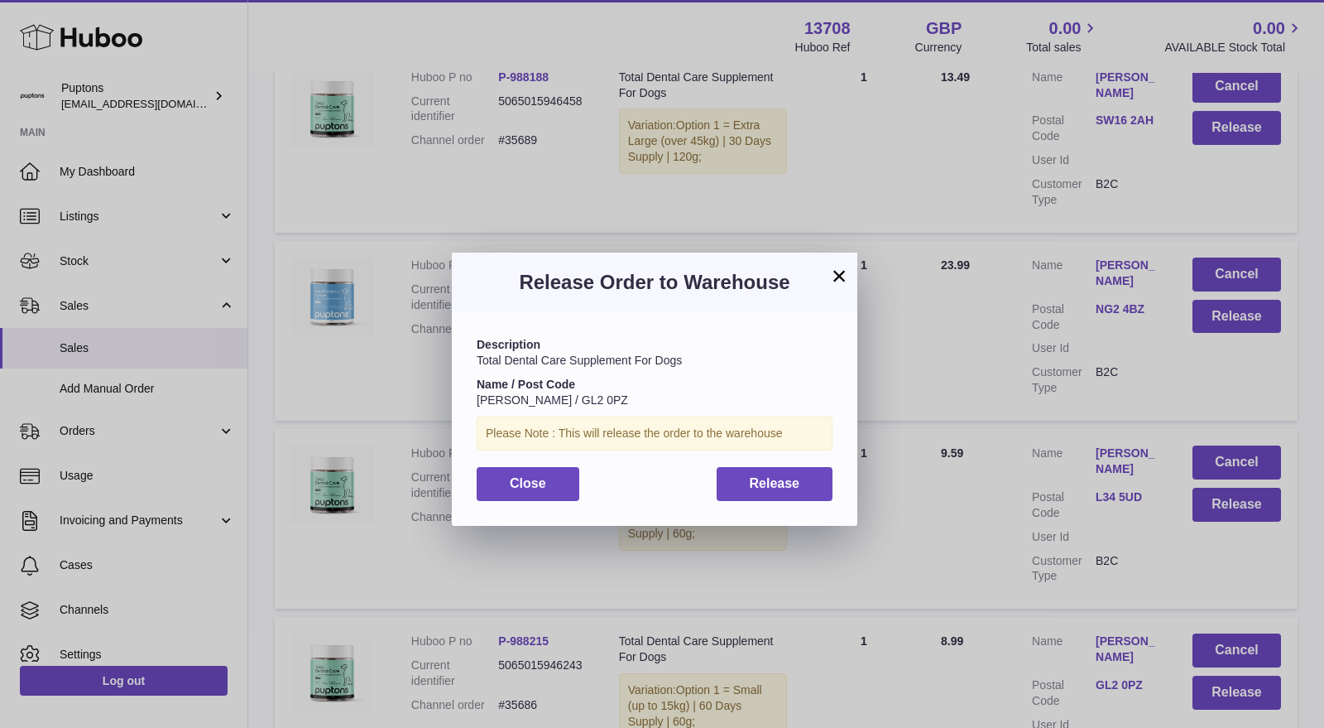
click at [799, 502] on div "Description Total Dental Care Supplement For Dogs Name / Post Code Hannah Warre…" at bounding box center [655, 418] width 406 height 213
click at [797, 492] on button "Release" at bounding box center [775, 484] width 117 height 34
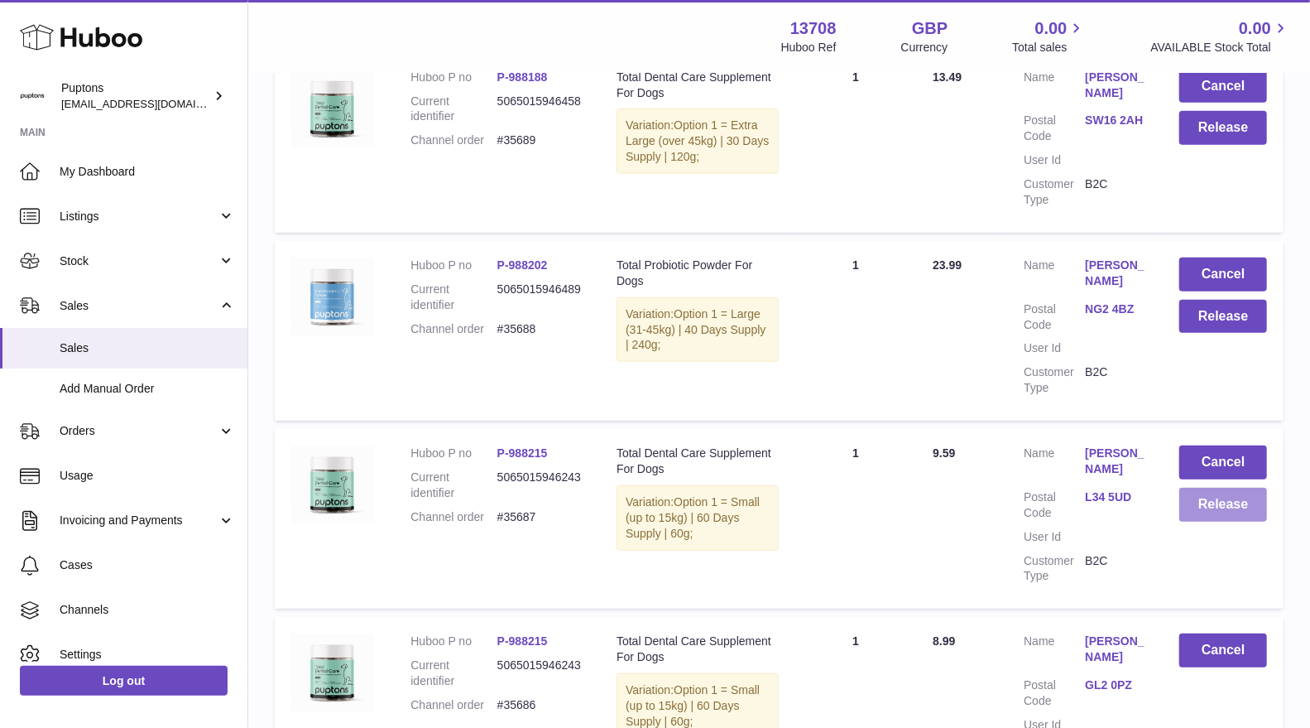
click at [1222, 489] on button "Release" at bounding box center [1224, 505] width 88 height 34
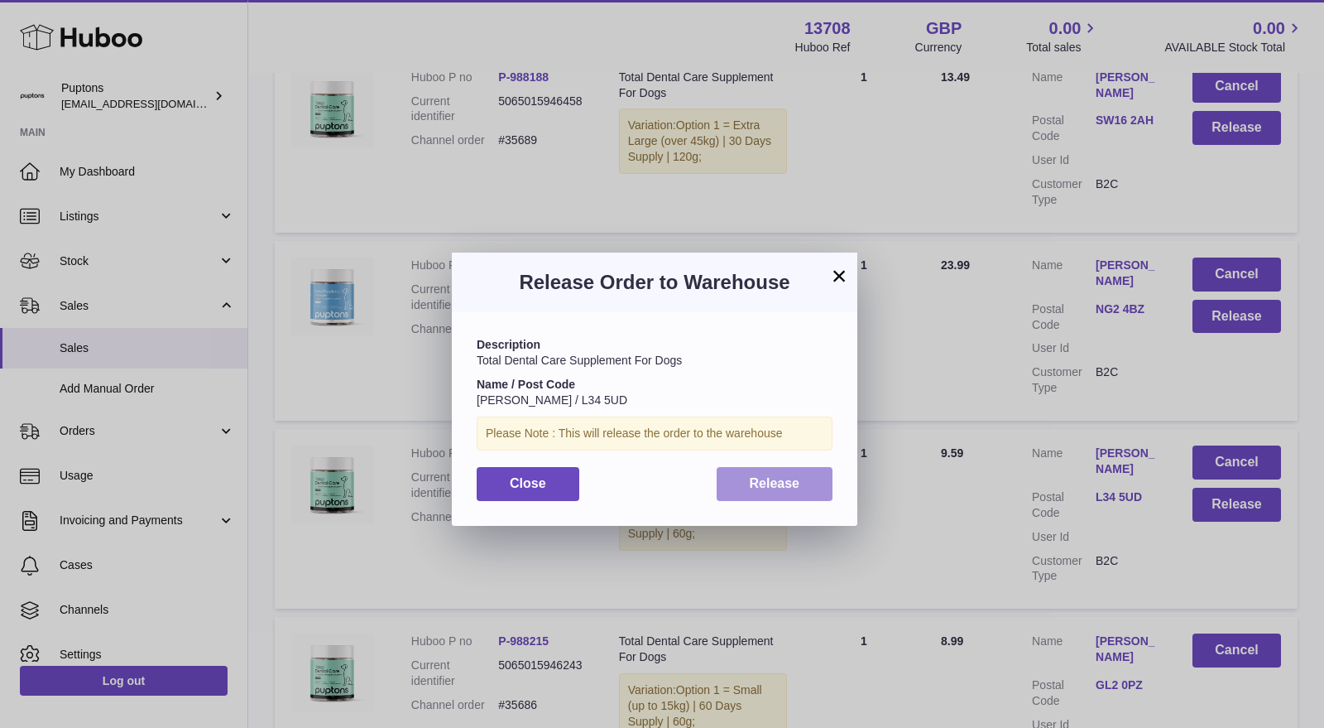
click at [794, 484] on span "Release" at bounding box center [775, 483] width 50 height 14
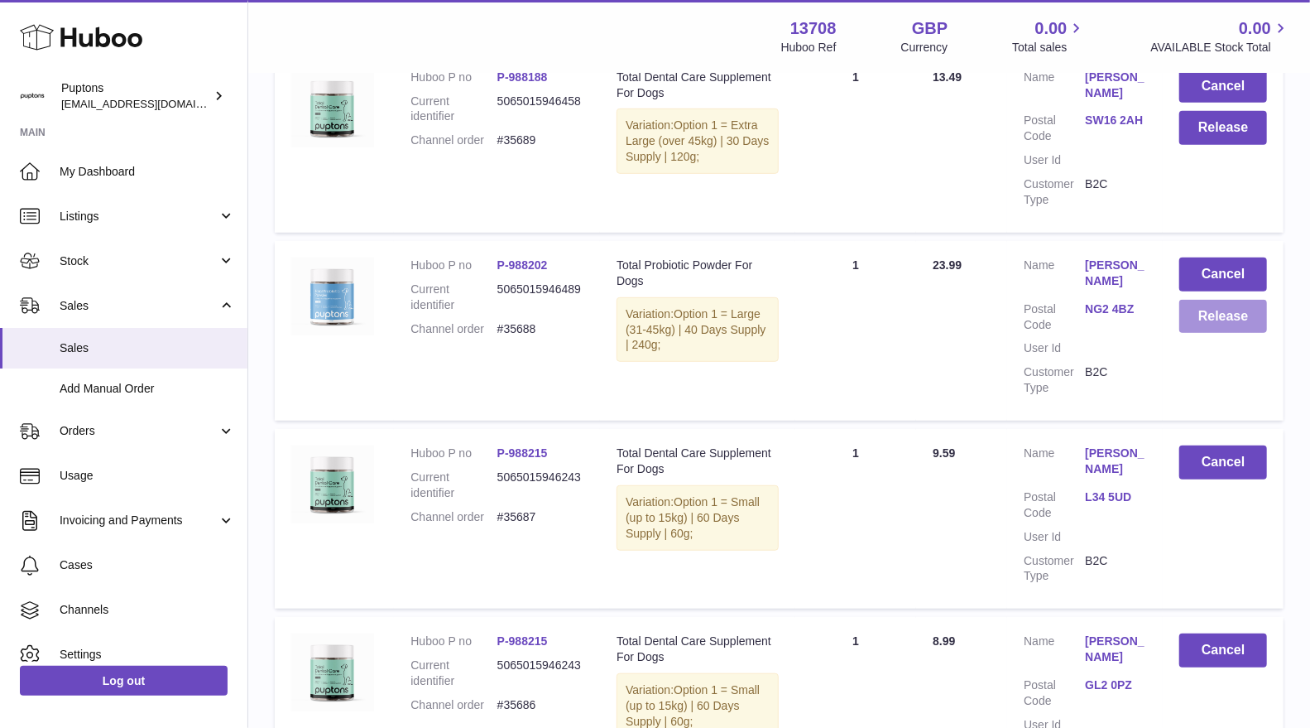
click at [1201, 303] on button "Release" at bounding box center [1224, 317] width 88 height 34
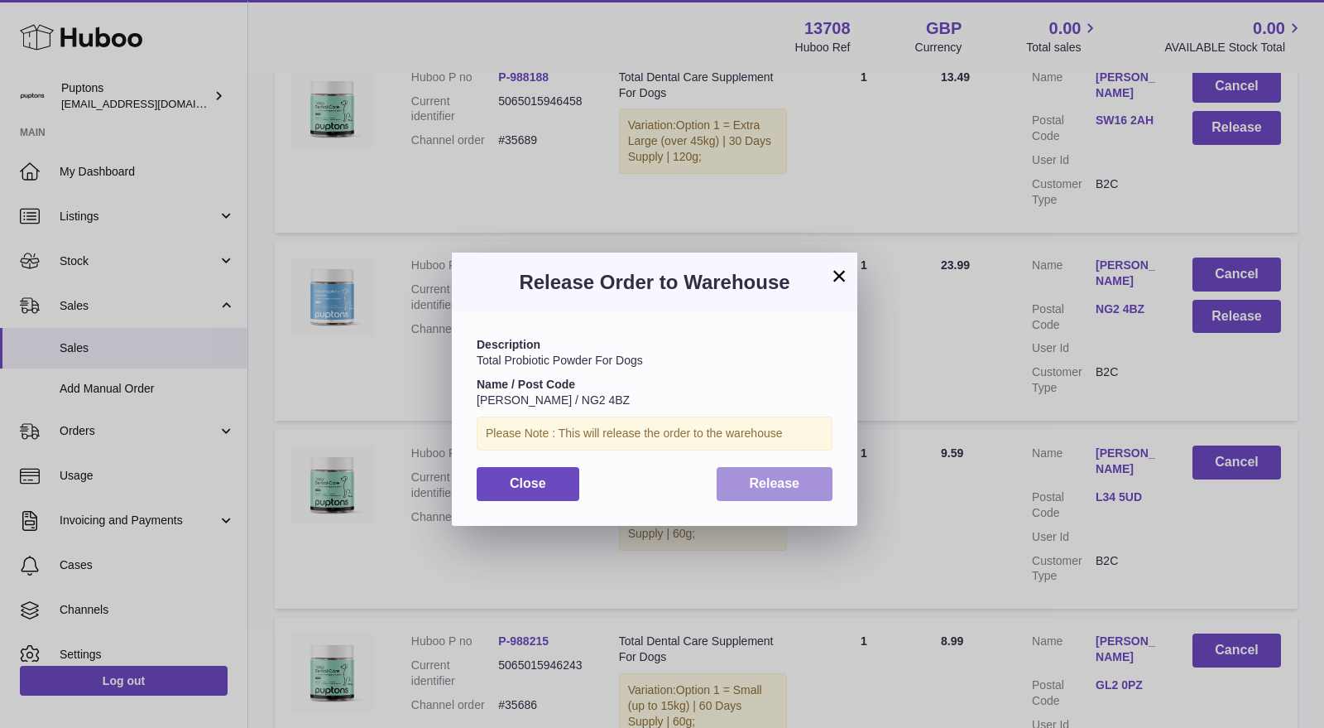
click at [759, 489] on span "Release" at bounding box center [775, 483] width 50 height 14
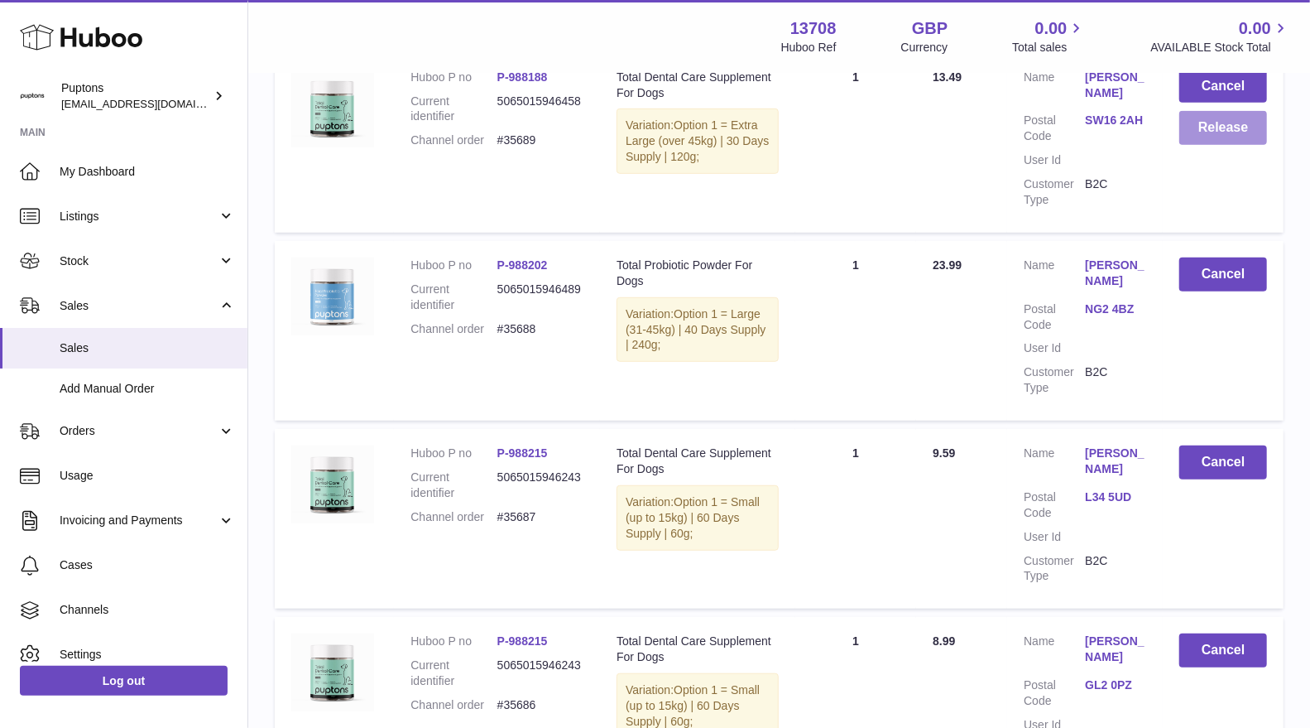
click at [1201, 111] on button "Release" at bounding box center [1224, 128] width 88 height 34
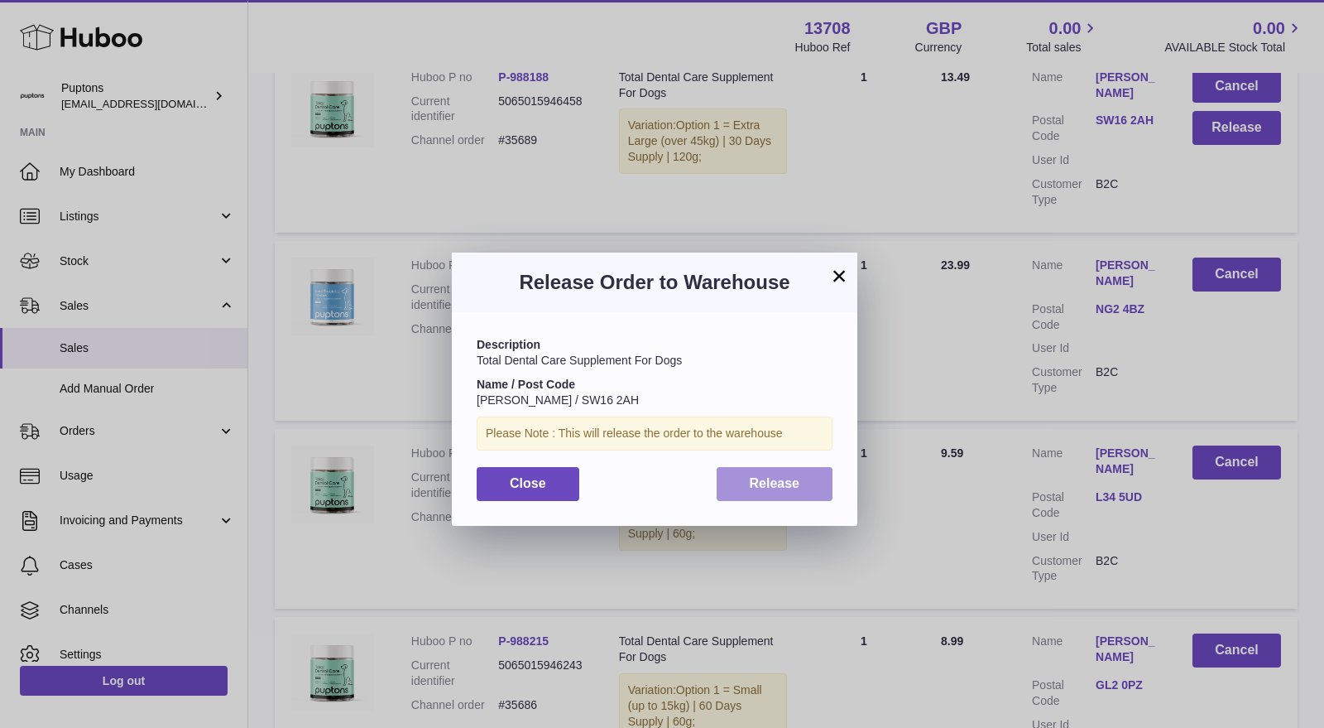
click at [744, 494] on button "Release" at bounding box center [775, 484] width 117 height 34
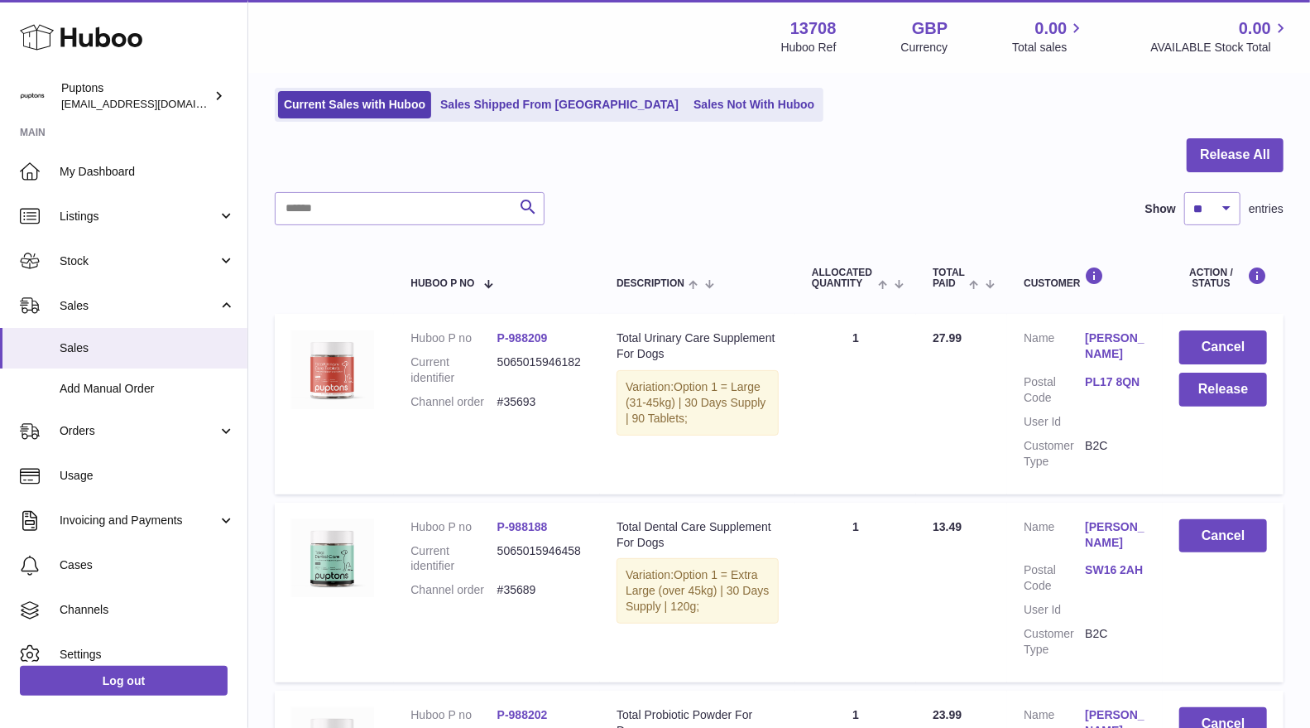
scroll to position [92, 0]
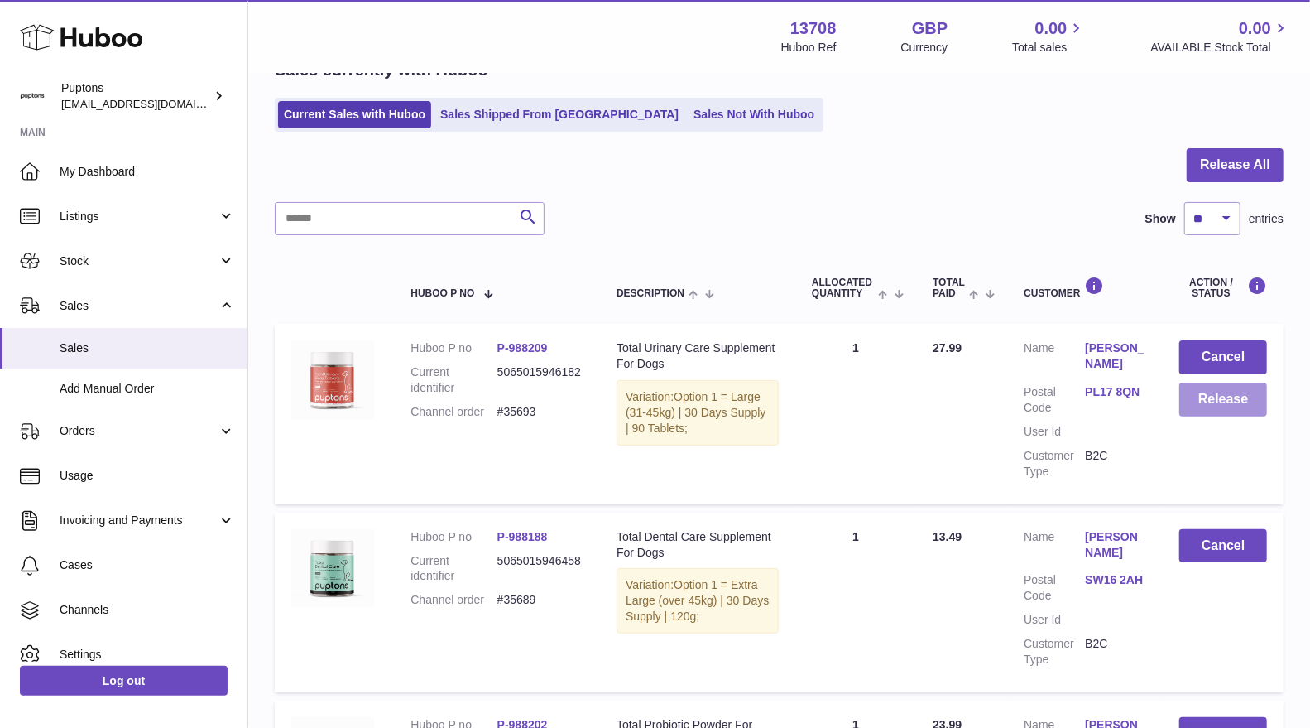
click at [1215, 410] on button "Release" at bounding box center [1224, 399] width 88 height 34
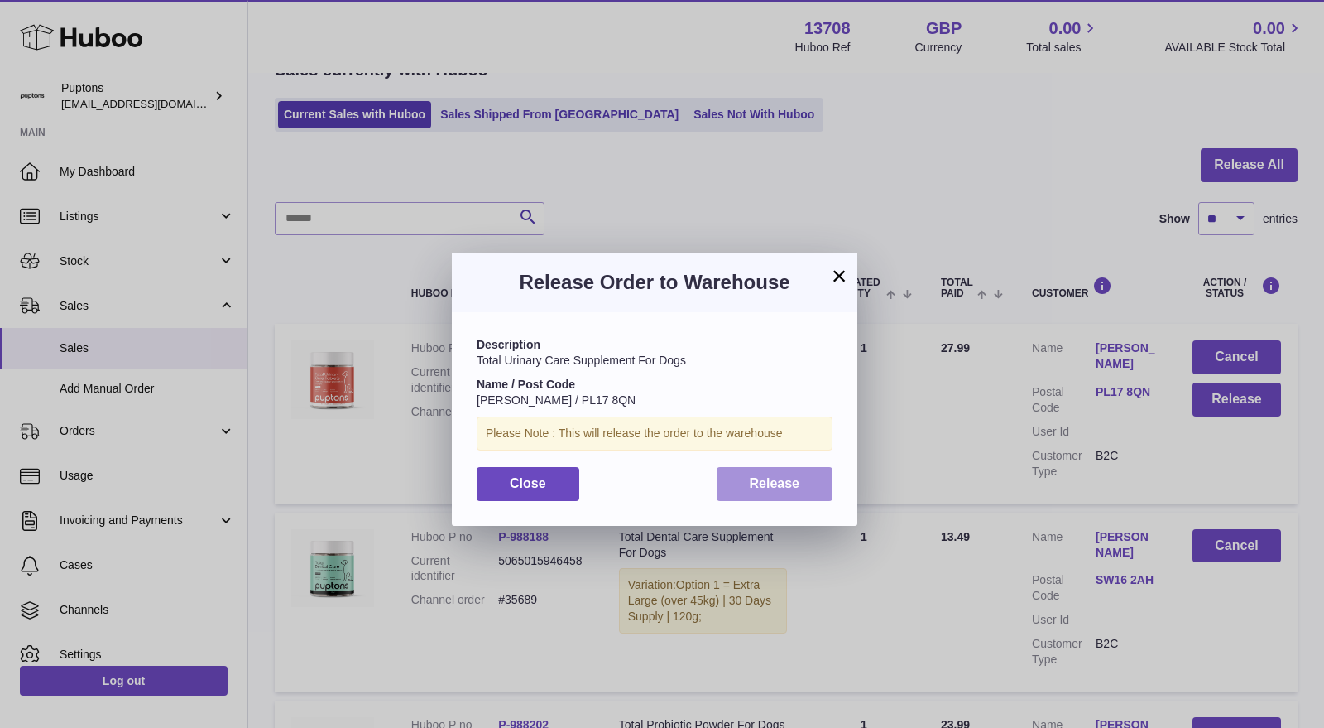
click at [805, 478] on button "Release" at bounding box center [775, 484] width 117 height 34
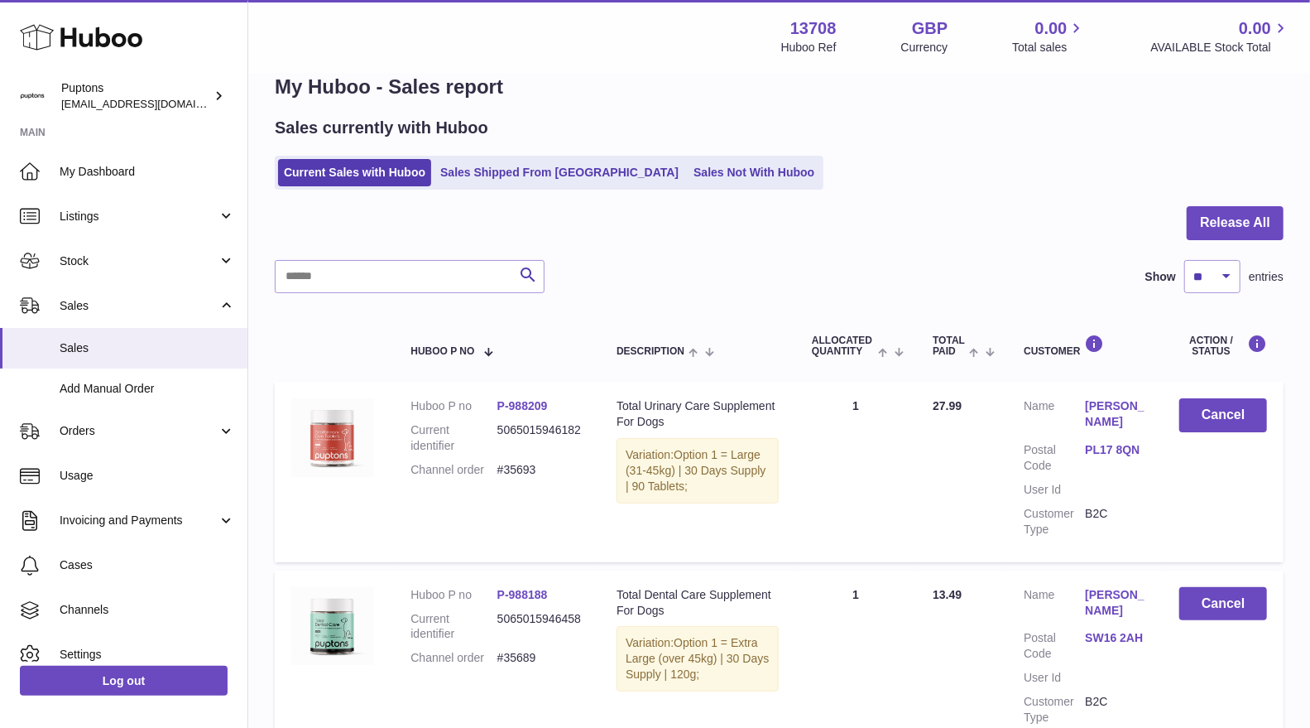
scroll to position [0, 0]
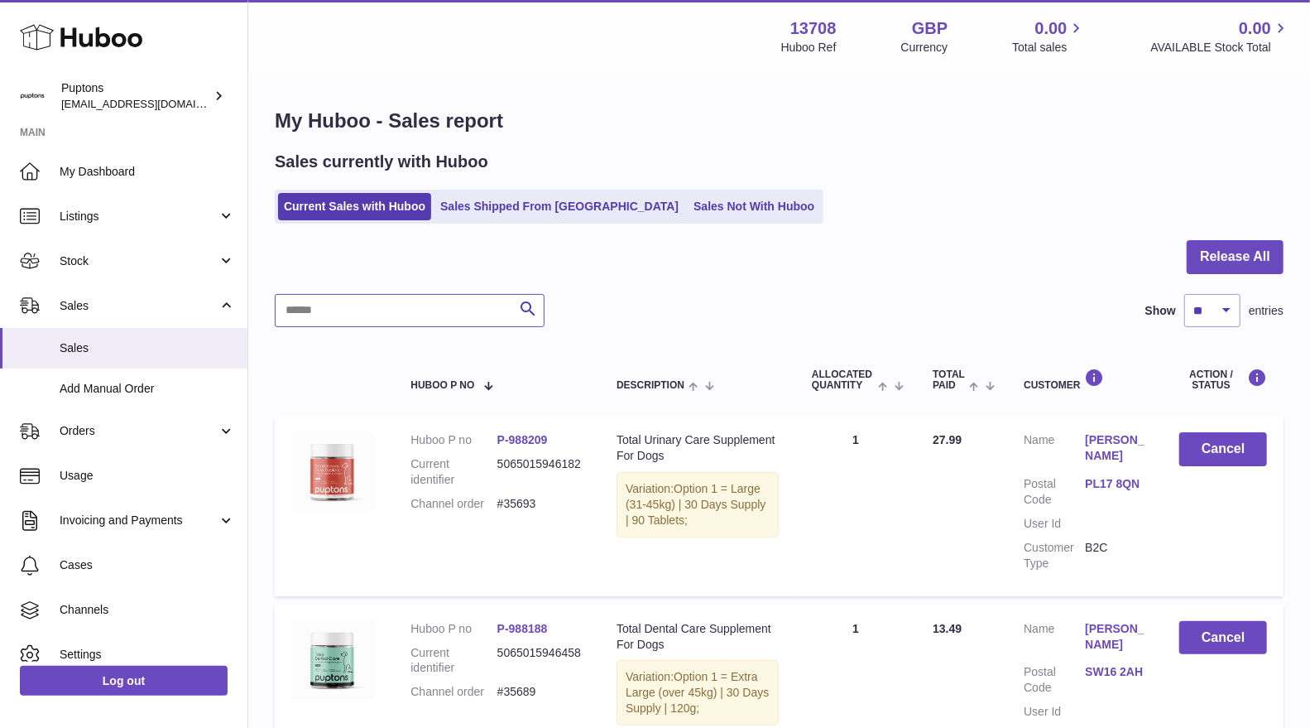
click at [454, 299] on input "text" at bounding box center [410, 310] width 270 height 33
paste input "*****"
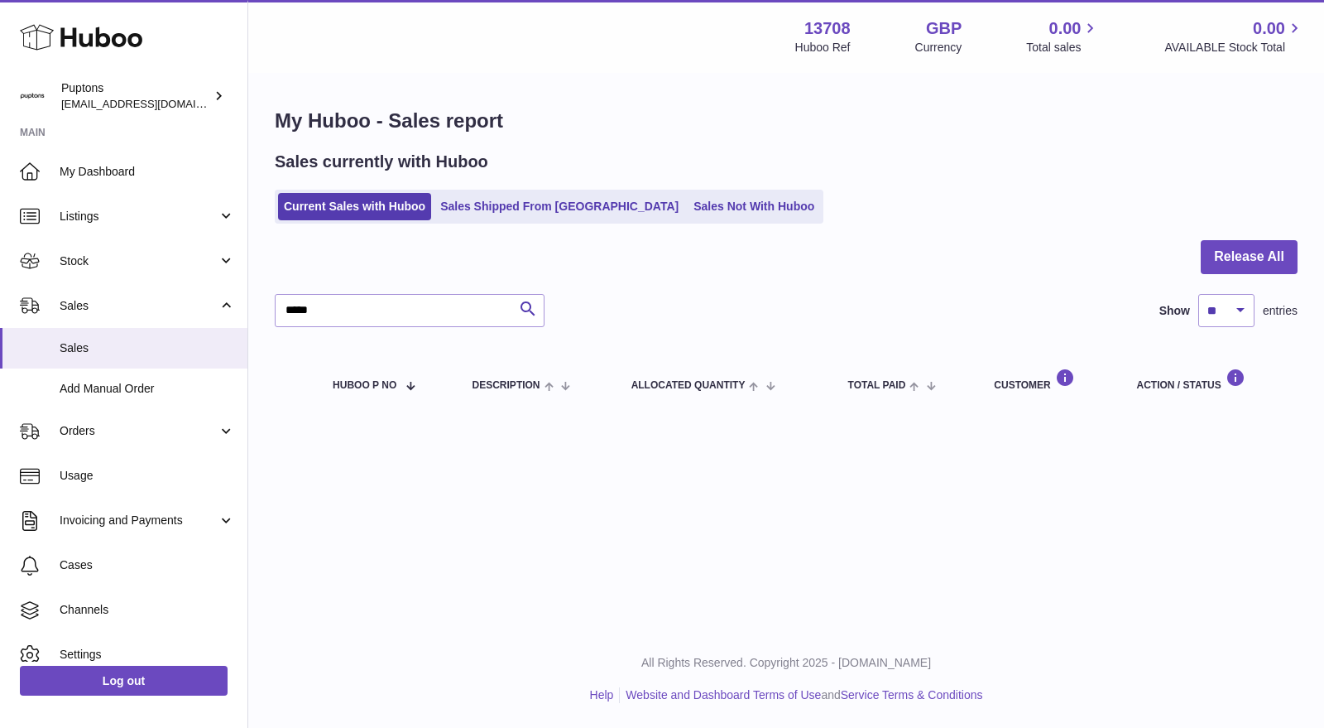
click at [91, 290] on link "Sales" at bounding box center [123, 305] width 247 height 45
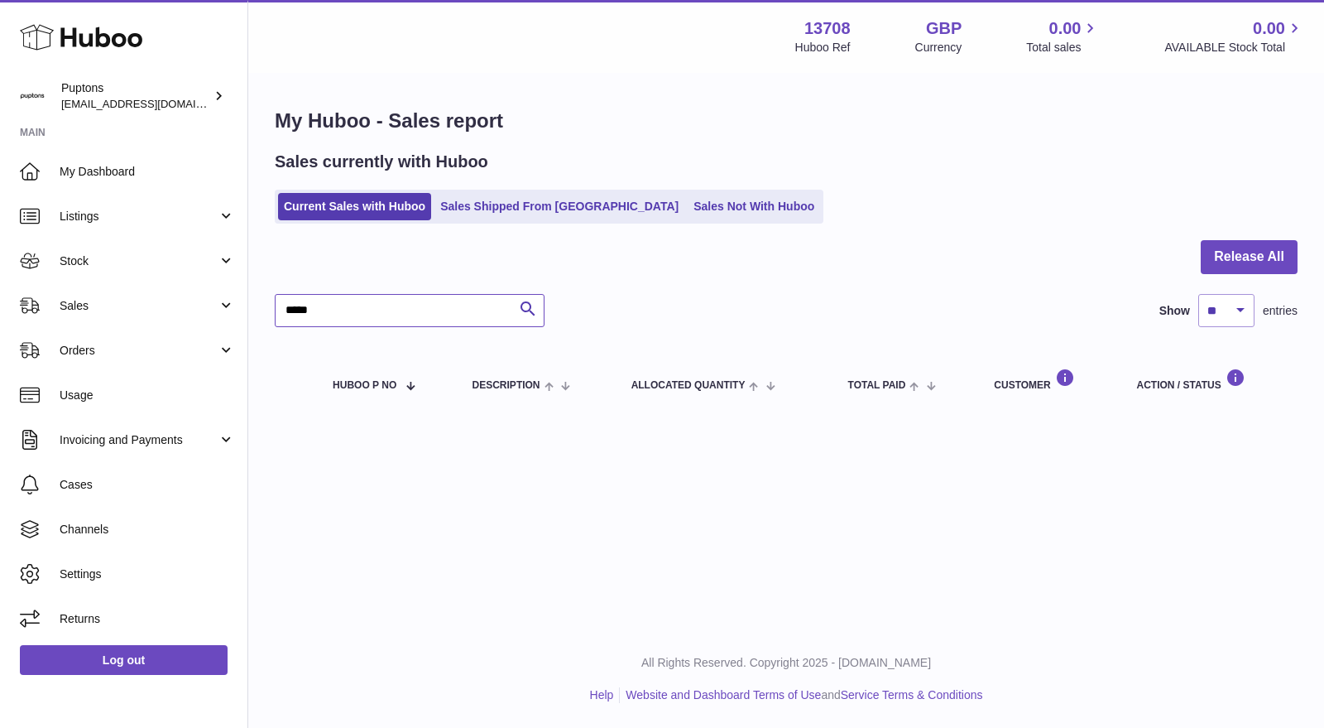
click at [409, 306] on input "*****" at bounding box center [410, 310] width 270 height 33
click at [407, 306] on input "*****" at bounding box center [410, 310] width 270 height 33
type input "*"
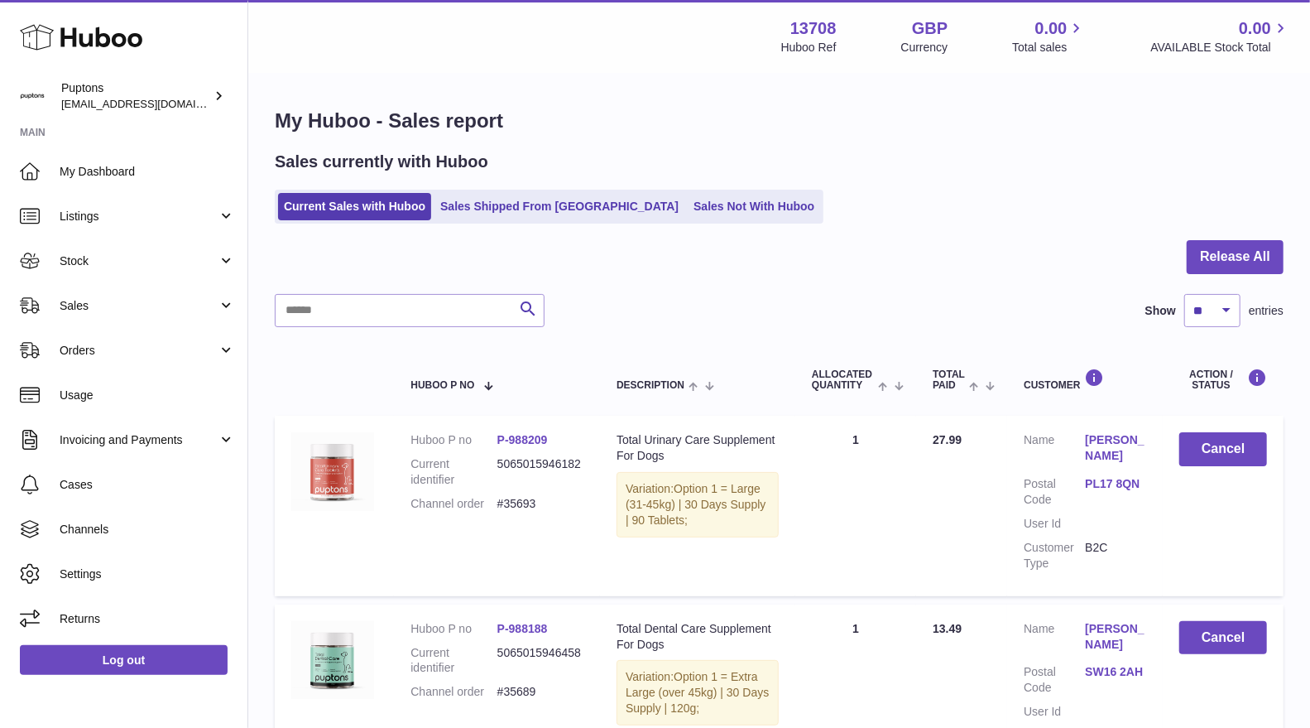
click at [79, 171] on span "My Dashboard" at bounding box center [147, 172] width 175 height 16
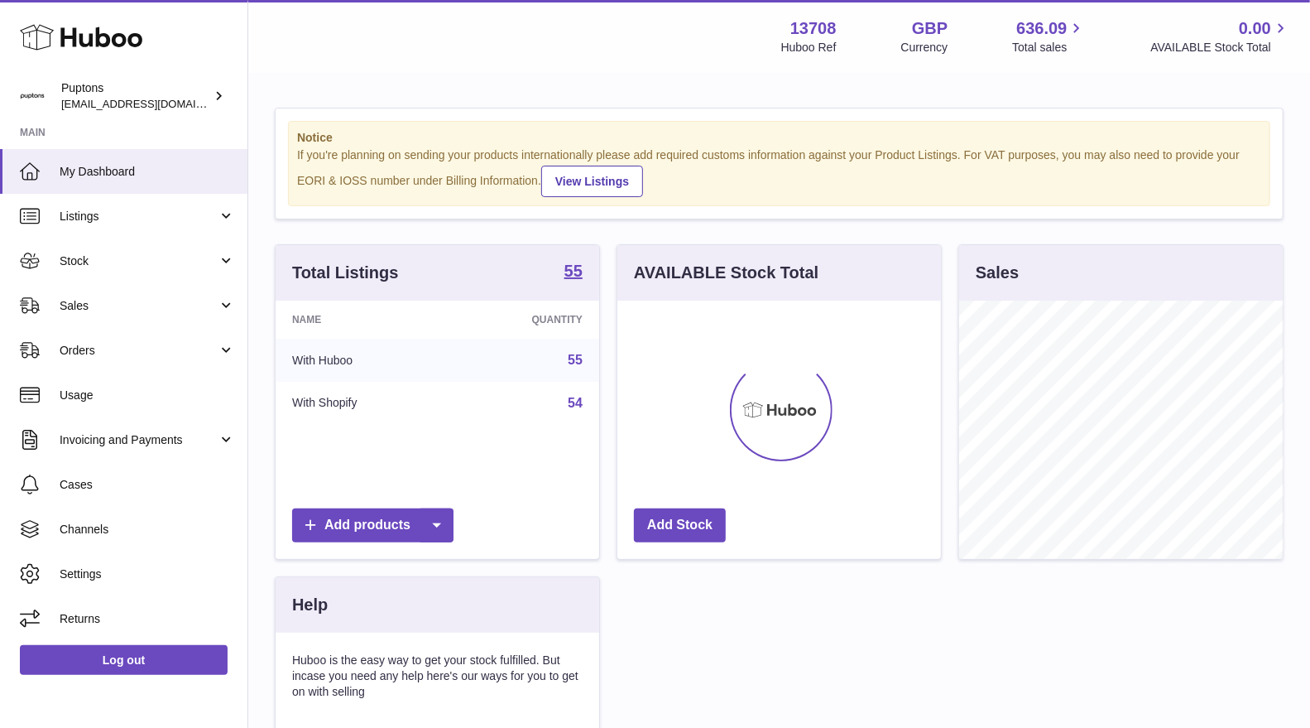
click at [92, 306] on span "Sales" at bounding box center [139, 306] width 158 height 16
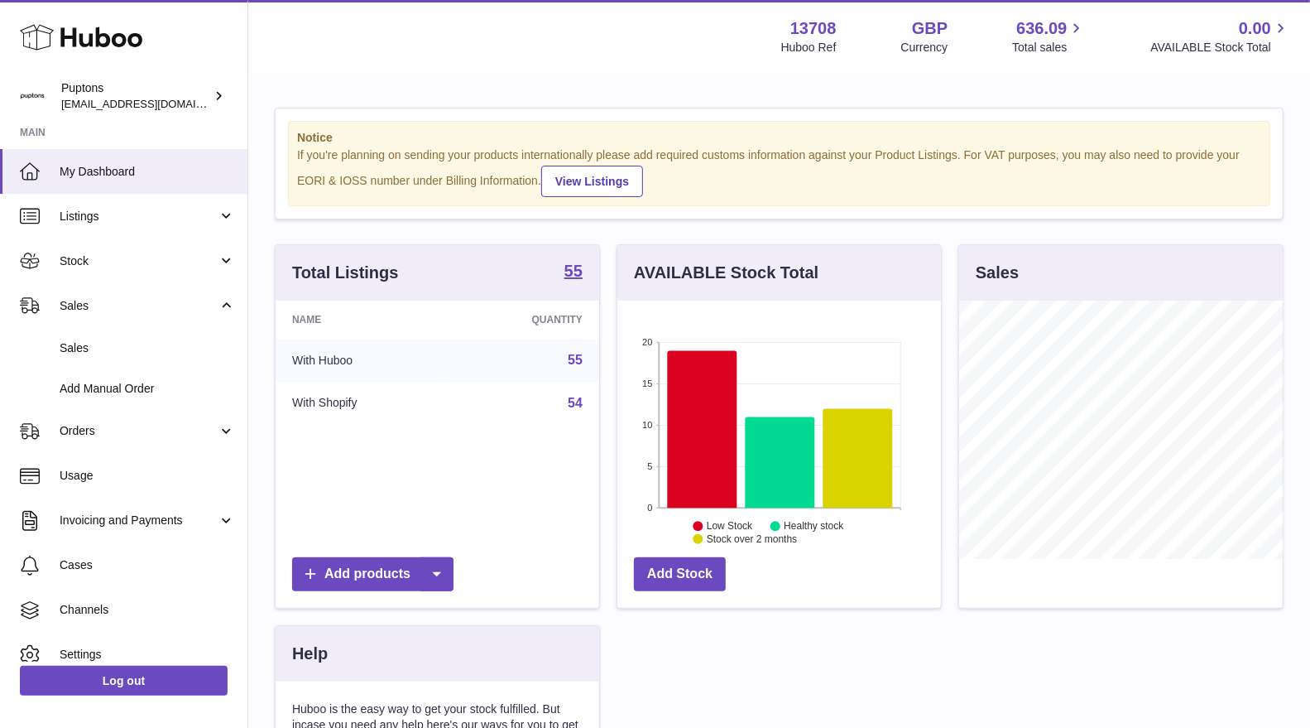
click at [128, 340] on span "Sales" at bounding box center [147, 348] width 175 height 16
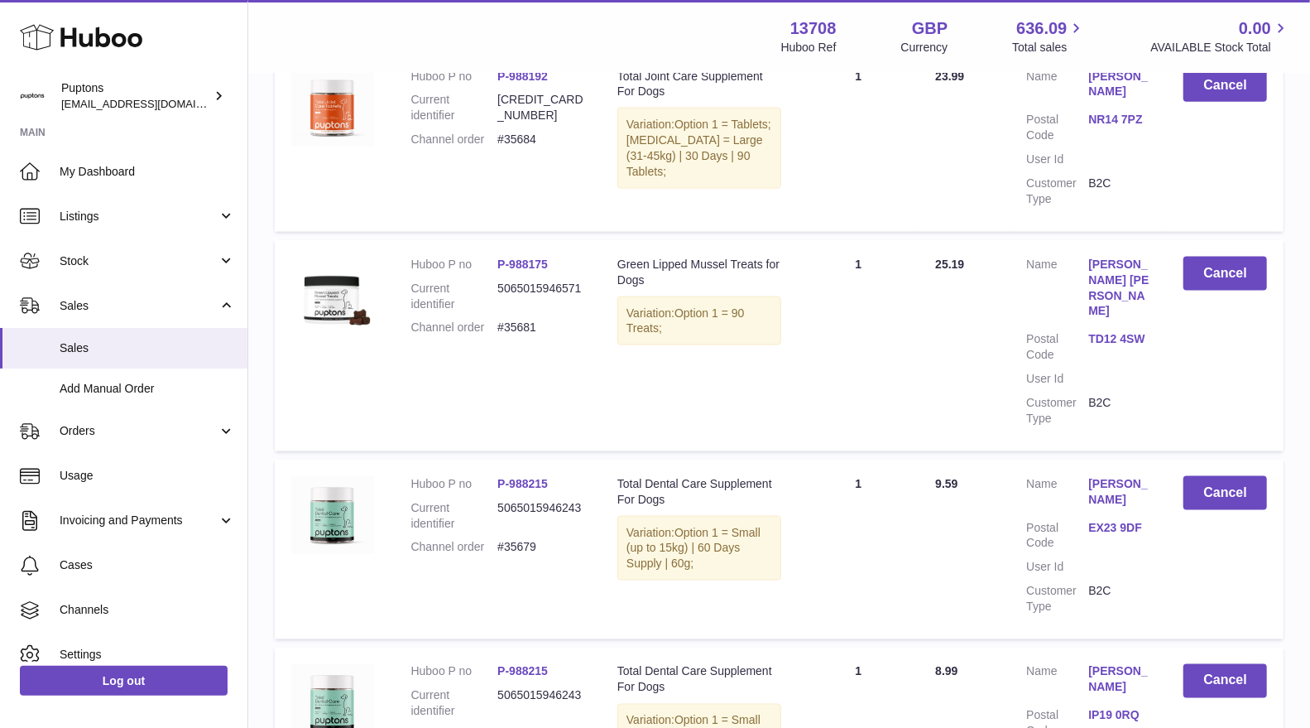
scroll to position [1711, 0]
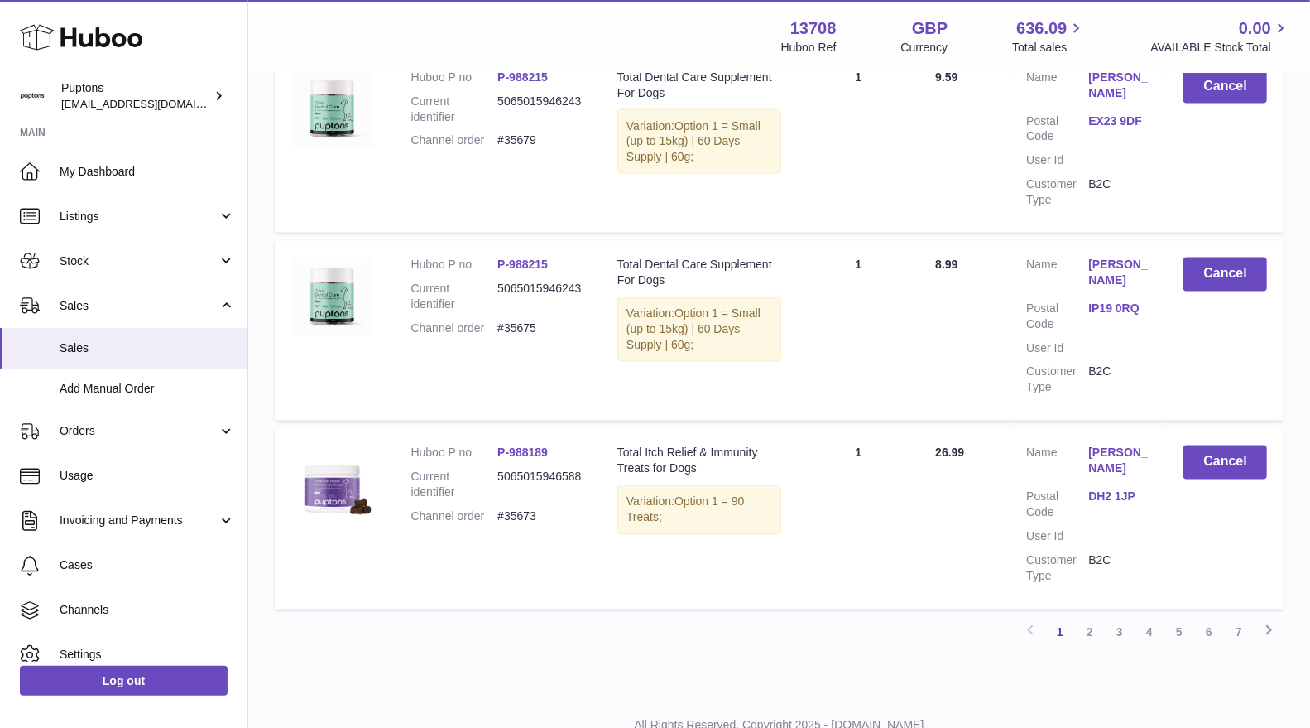
click at [1090, 618] on link "2" at bounding box center [1090, 633] width 30 height 30
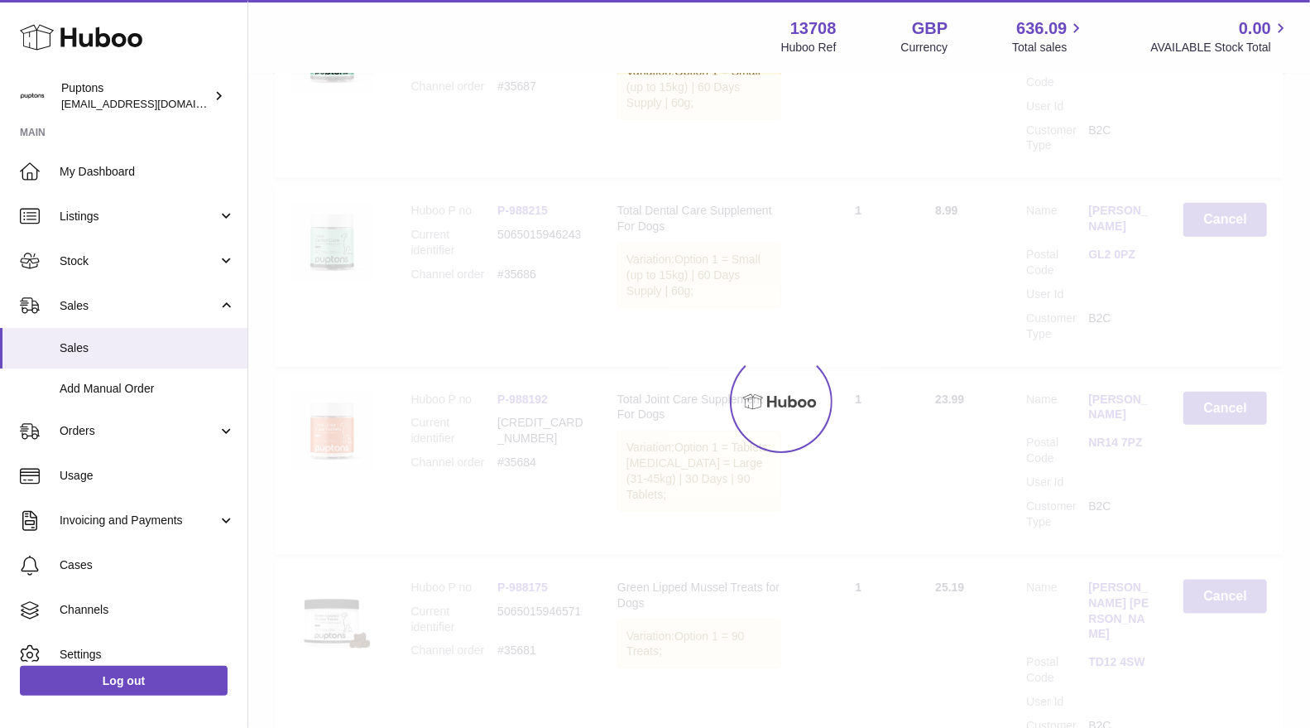
scroll to position [74, 0]
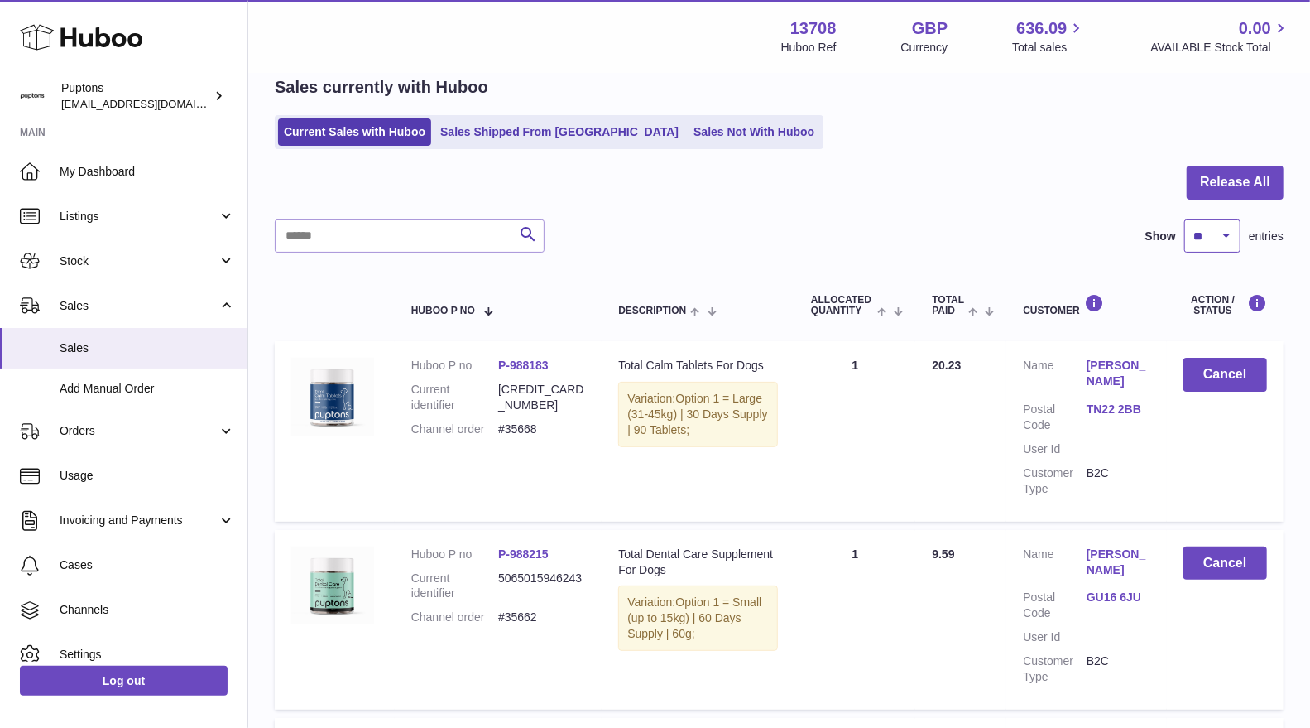
click at [1217, 234] on select "** ** ** ***" at bounding box center [1213, 235] width 56 height 33
select select "***"
click at [1185, 219] on select "** ** ** ***" at bounding box center [1213, 235] width 56 height 33
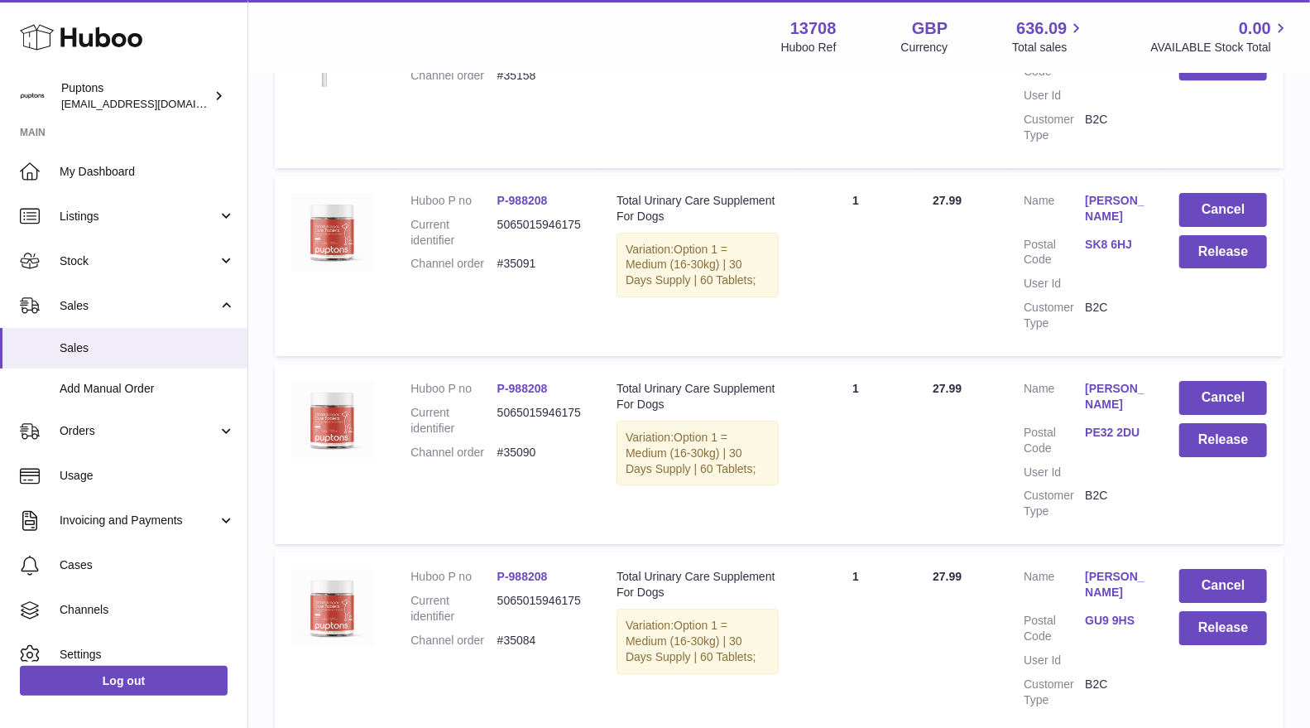
scroll to position [11263, 0]
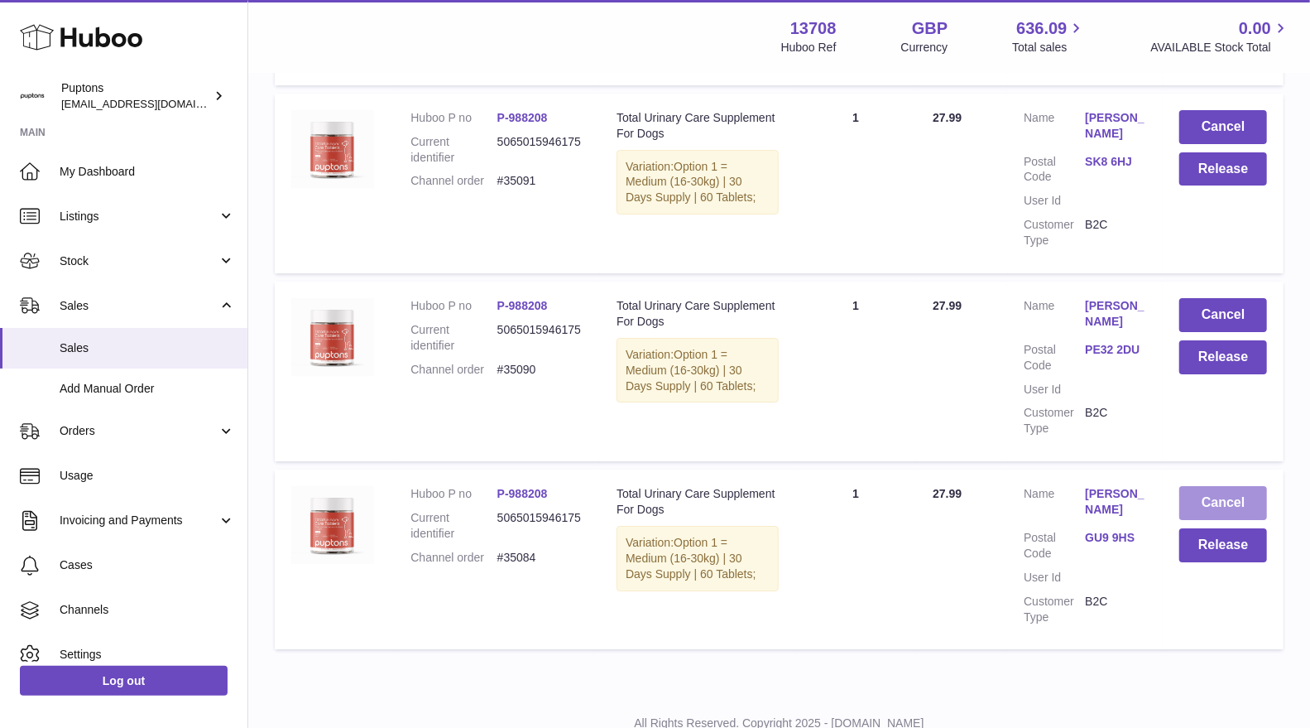
click at [1193, 486] on button "Cancel" at bounding box center [1224, 503] width 88 height 34
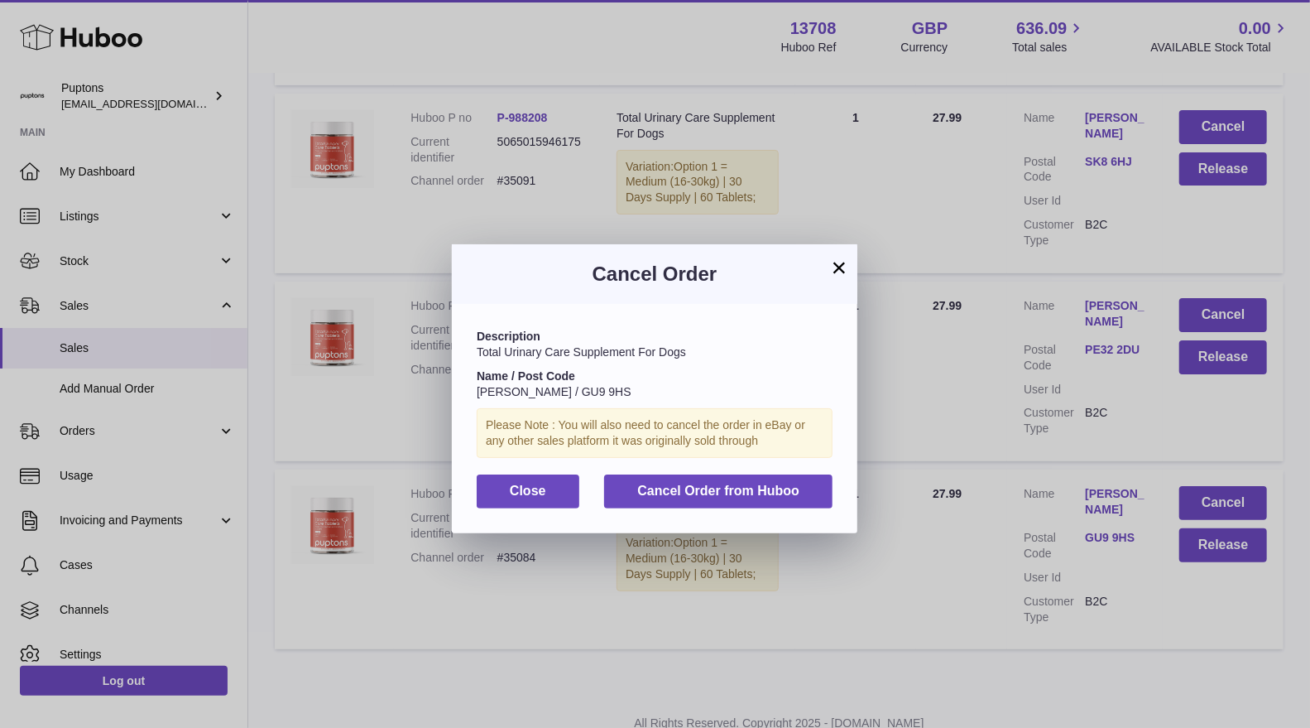
scroll to position [11217, 0]
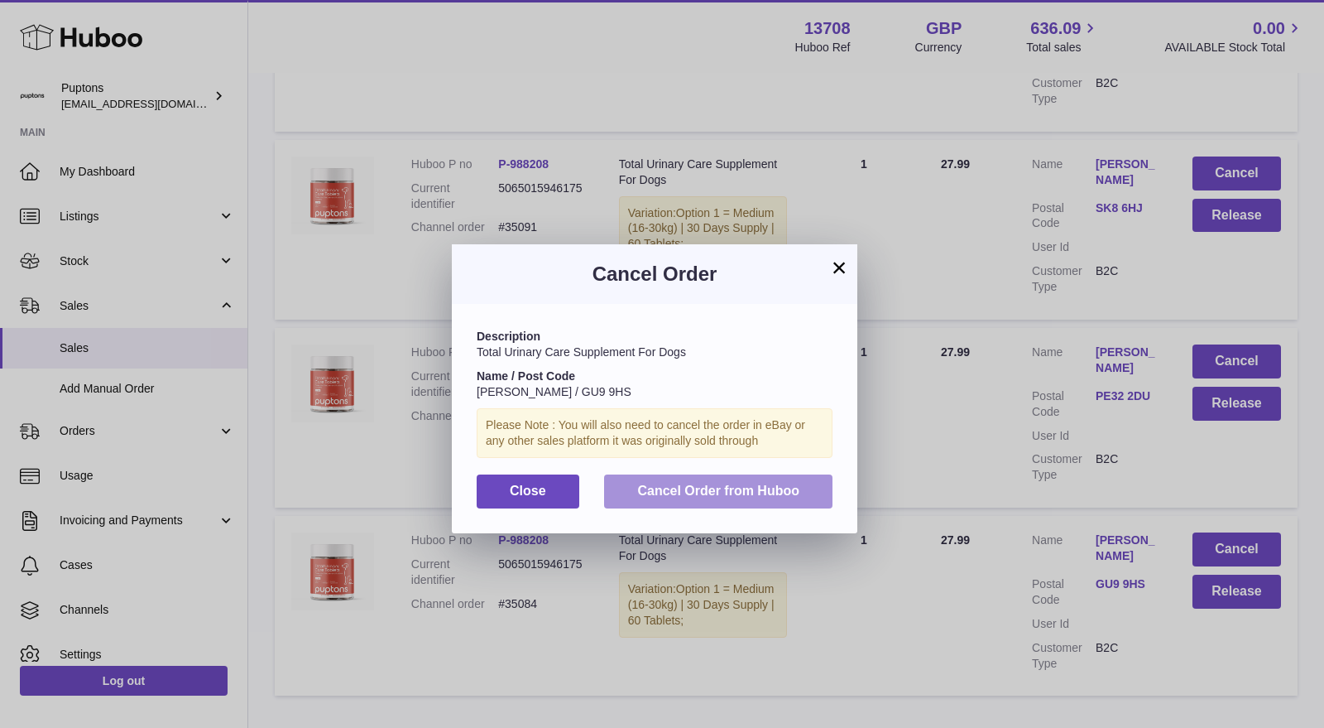
click at [739, 487] on span "Cancel Order from Huboo" at bounding box center [718, 490] width 162 height 14
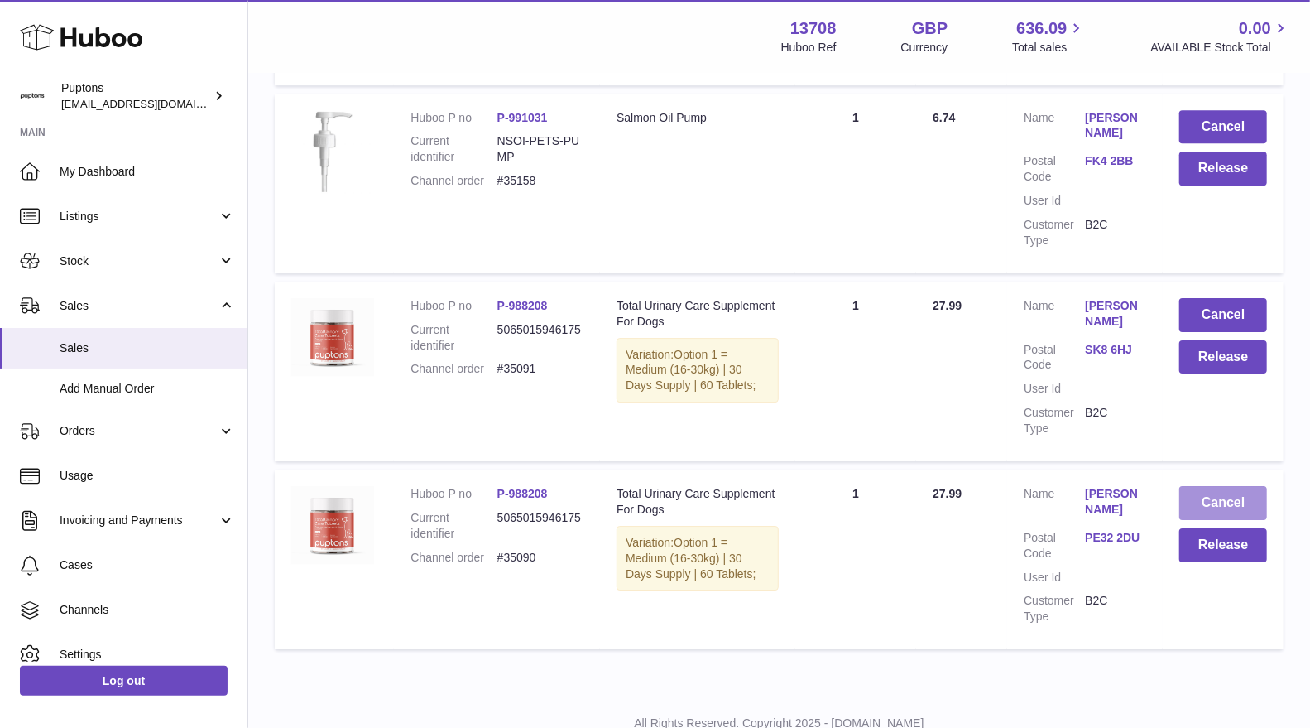
click at [1222, 486] on button "Cancel" at bounding box center [1224, 503] width 88 height 34
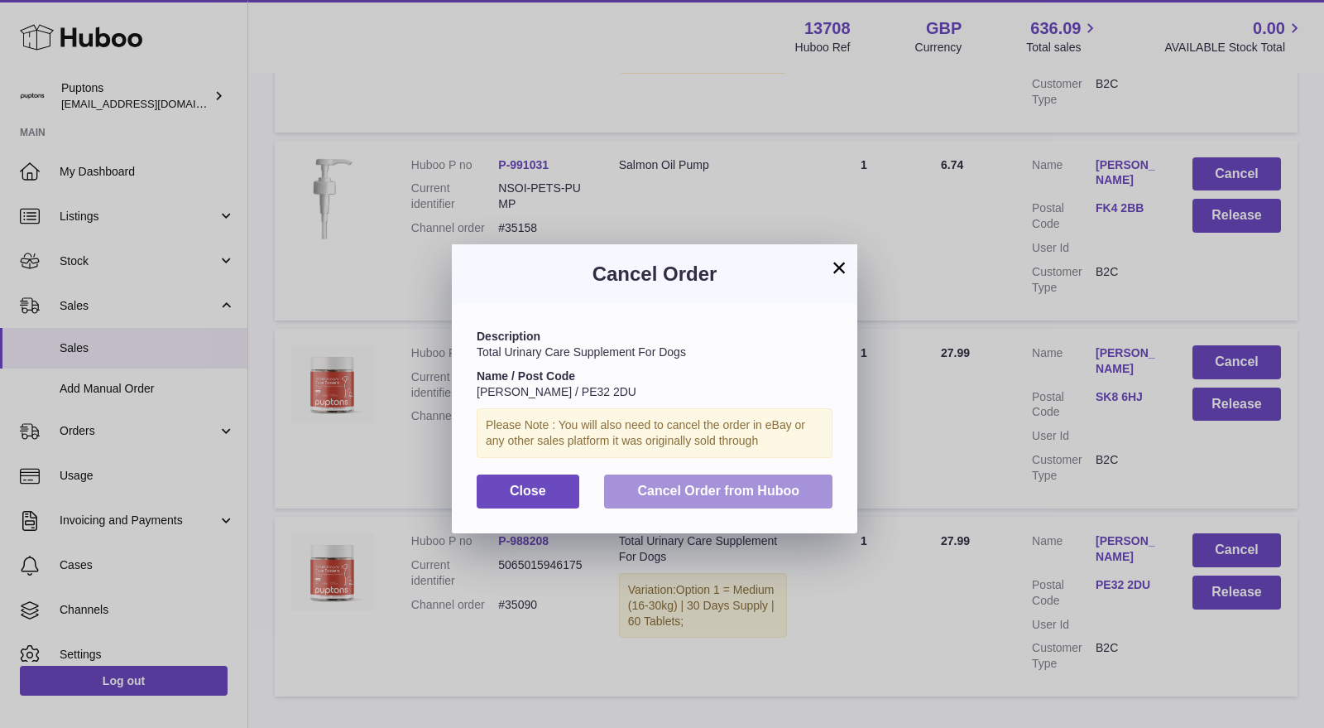
click at [792, 485] on span "Cancel Order from Huboo" at bounding box center [718, 490] width 162 height 14
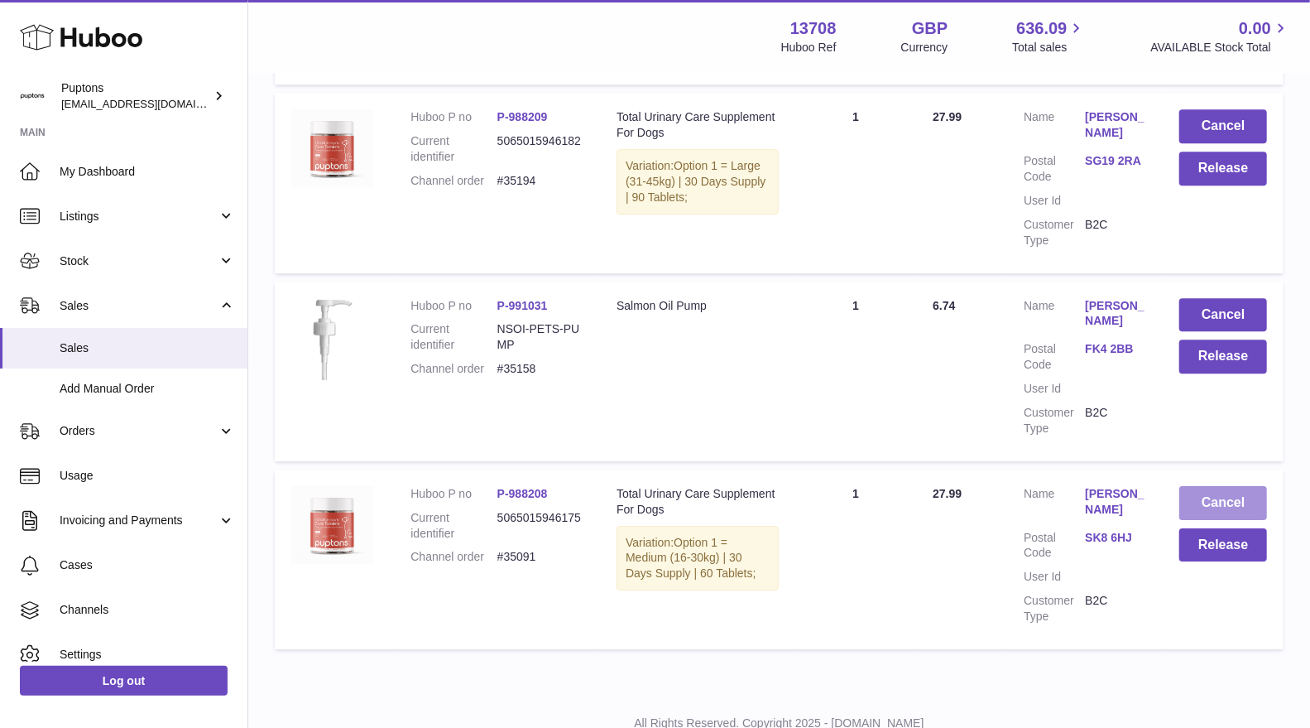
click at [1224, 486] on button "Cancel" at bounding box center [1224, 503] width 88 height 34
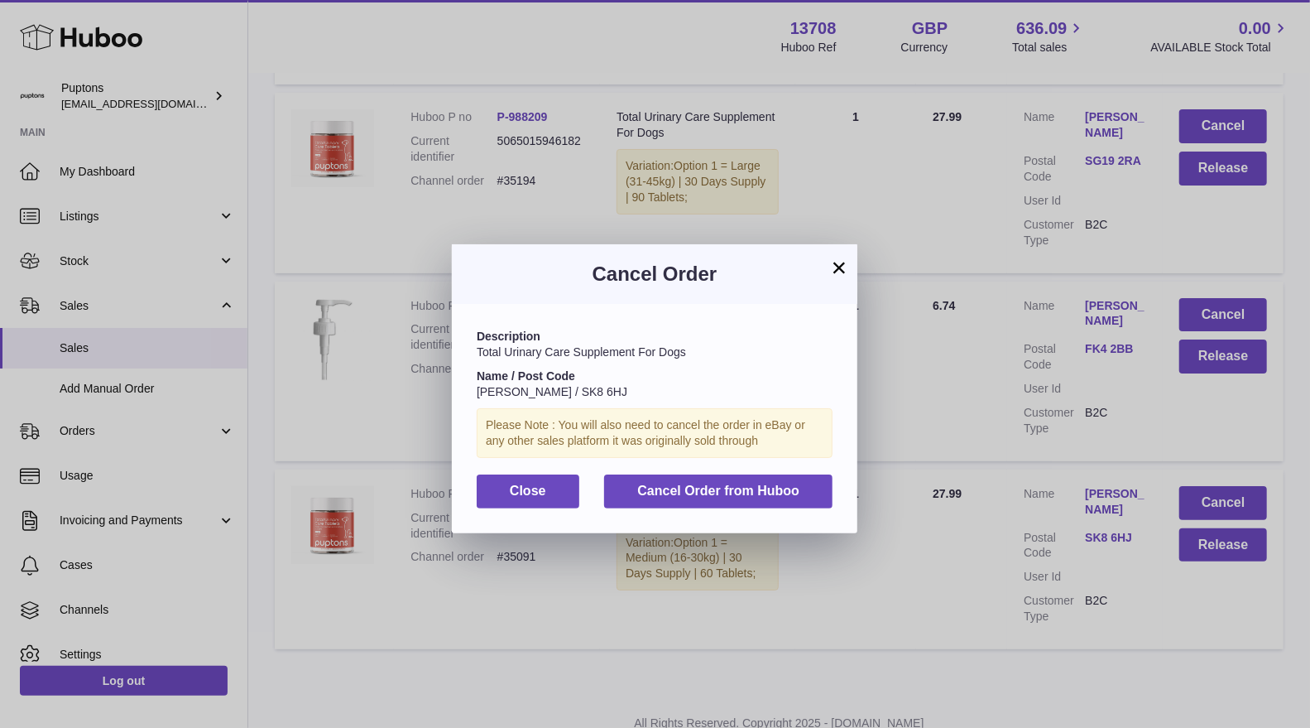
scroll to position [10840, 0]
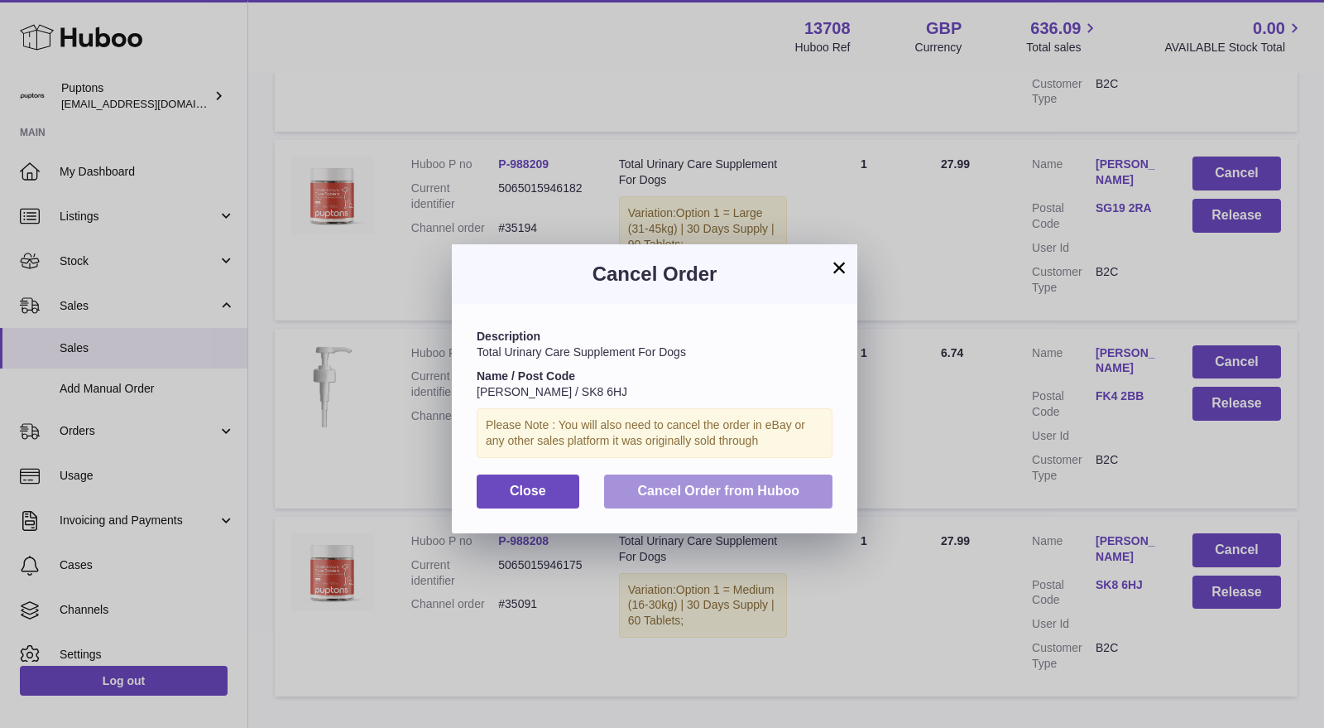
click at [778, 483] on span "Cancel Order from Huboo" at bounding box center [718, 490] width 162 height 14
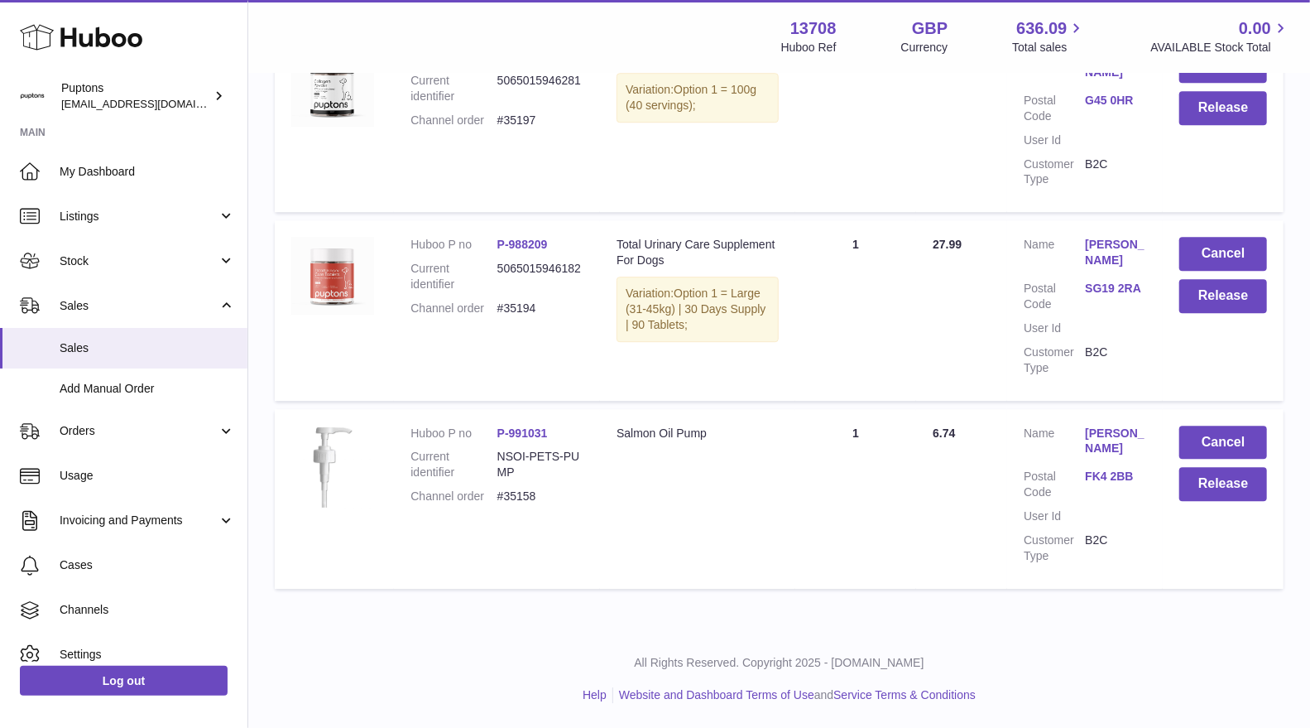
scroll to position [10700, 0]
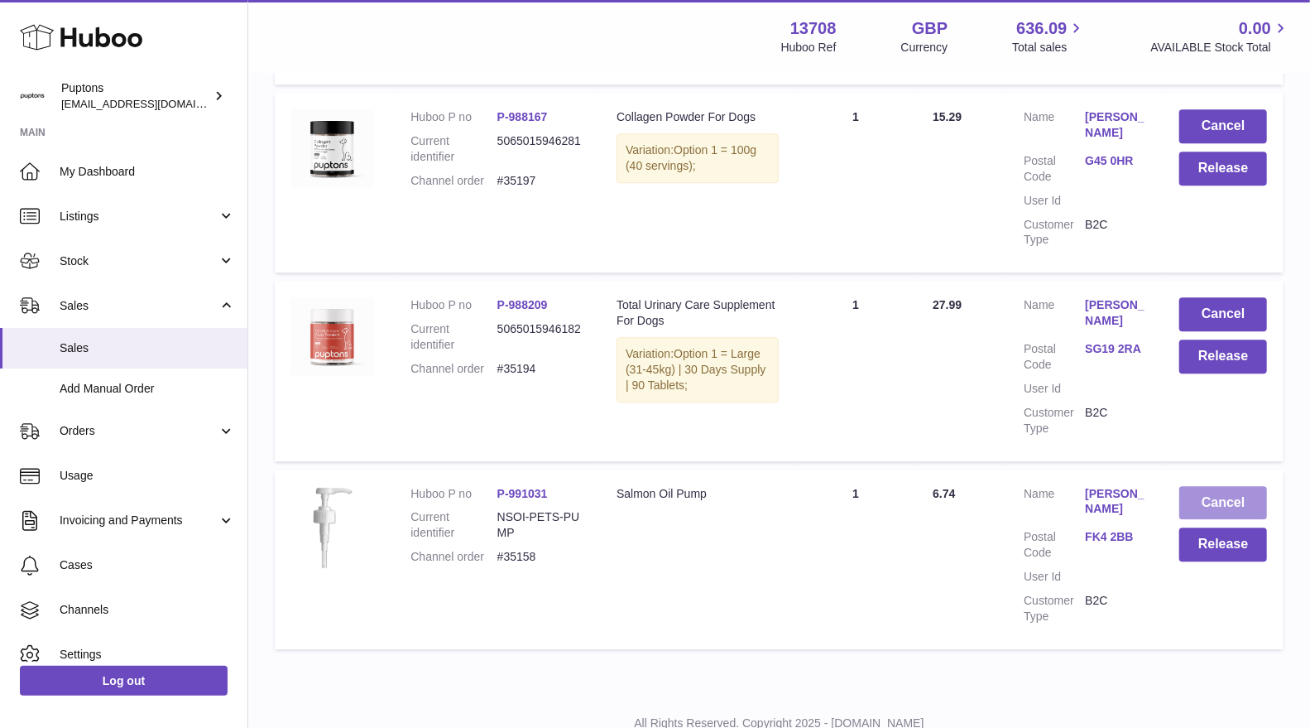
click at [1197, 486] on button "Cancel" at bounding box center [1224, 503] width 88 height 34
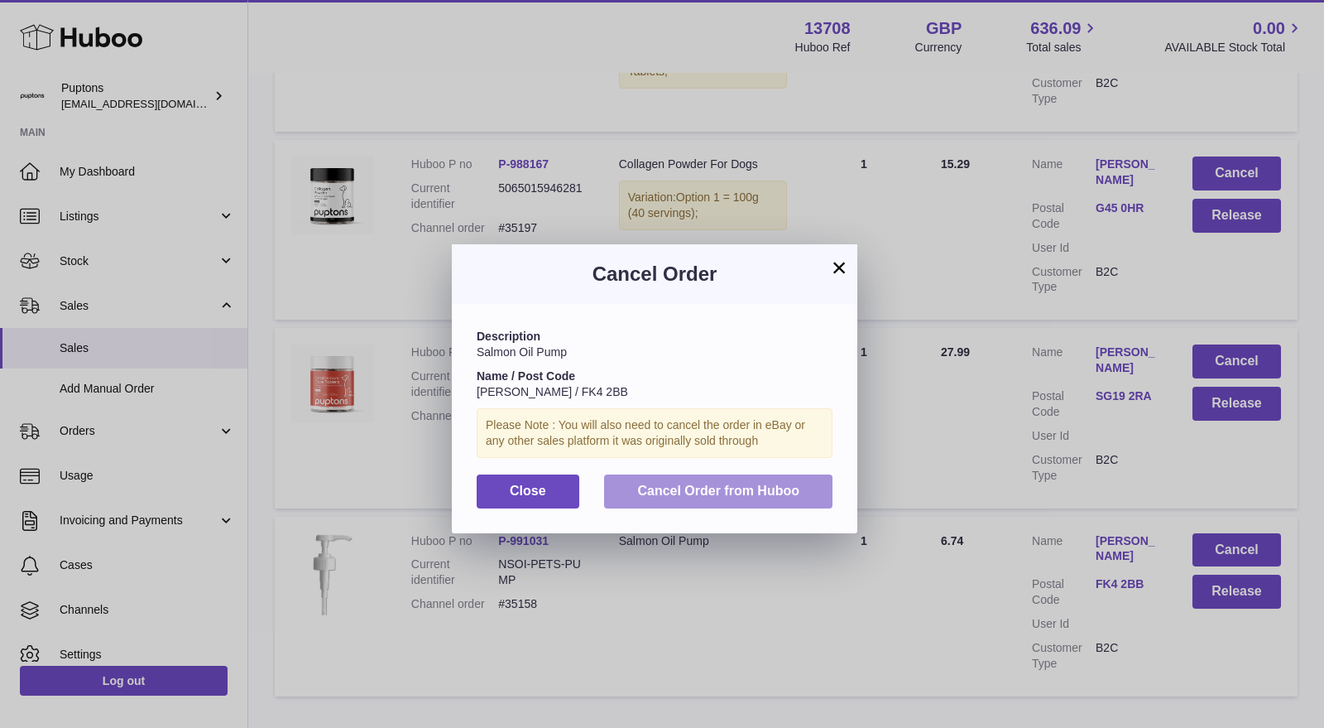
click at [776, 503] on button "Cancel Order from Huboo" at bounding box center [718, 491] width 228 height 34
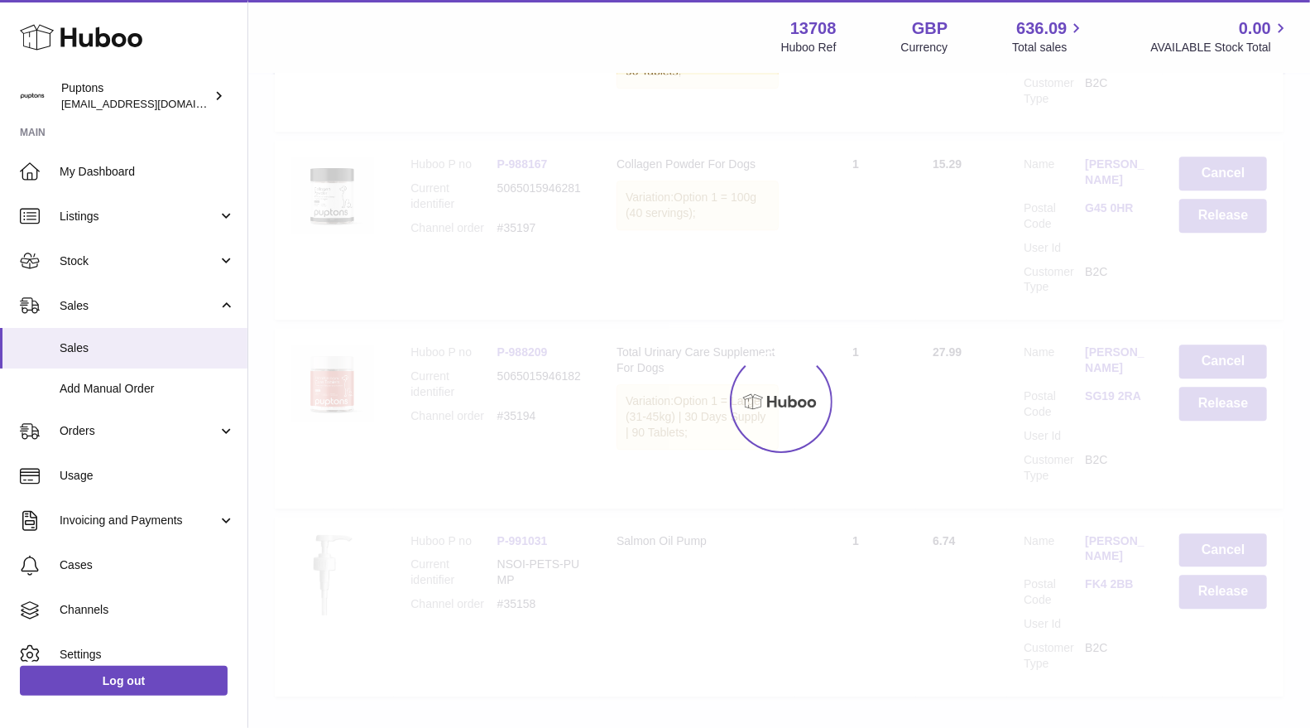
scroll to position [10511, 0]
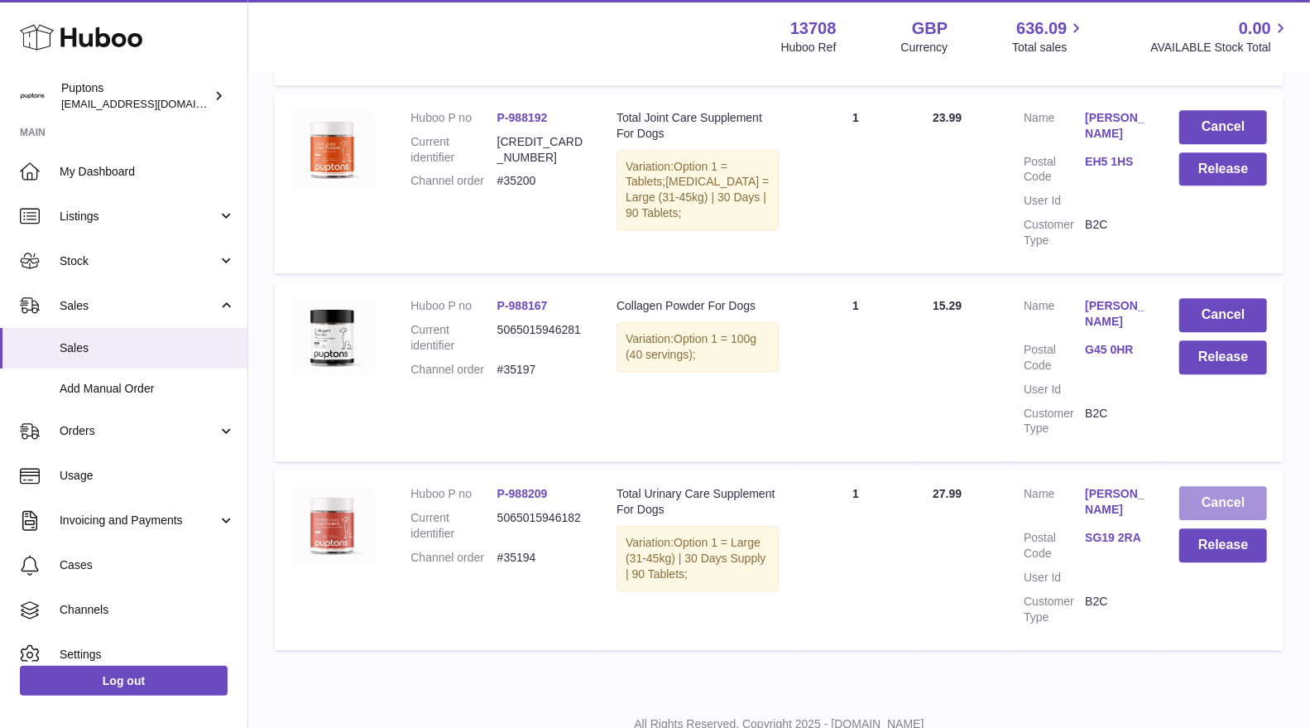
click at [1207, 486] on button "Cancel" at bounding box center [1224, 503] width 88 height 34
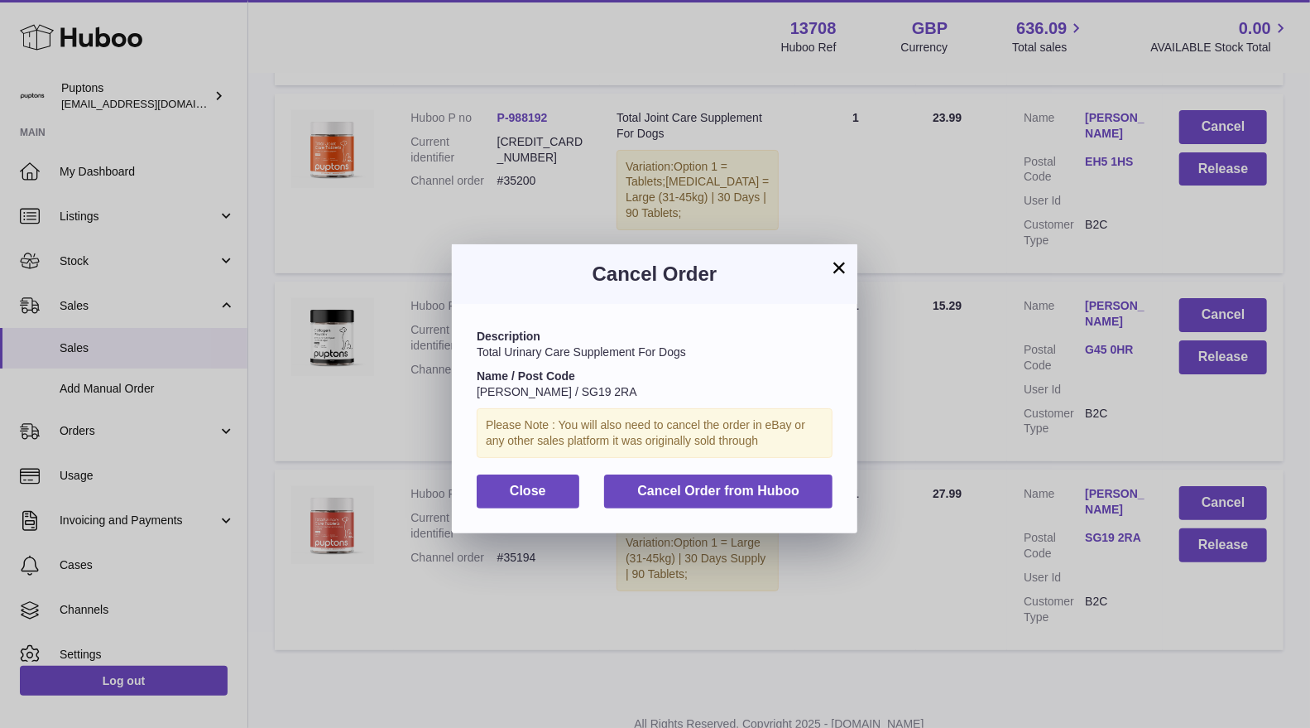
scroll to position [10464, 0]
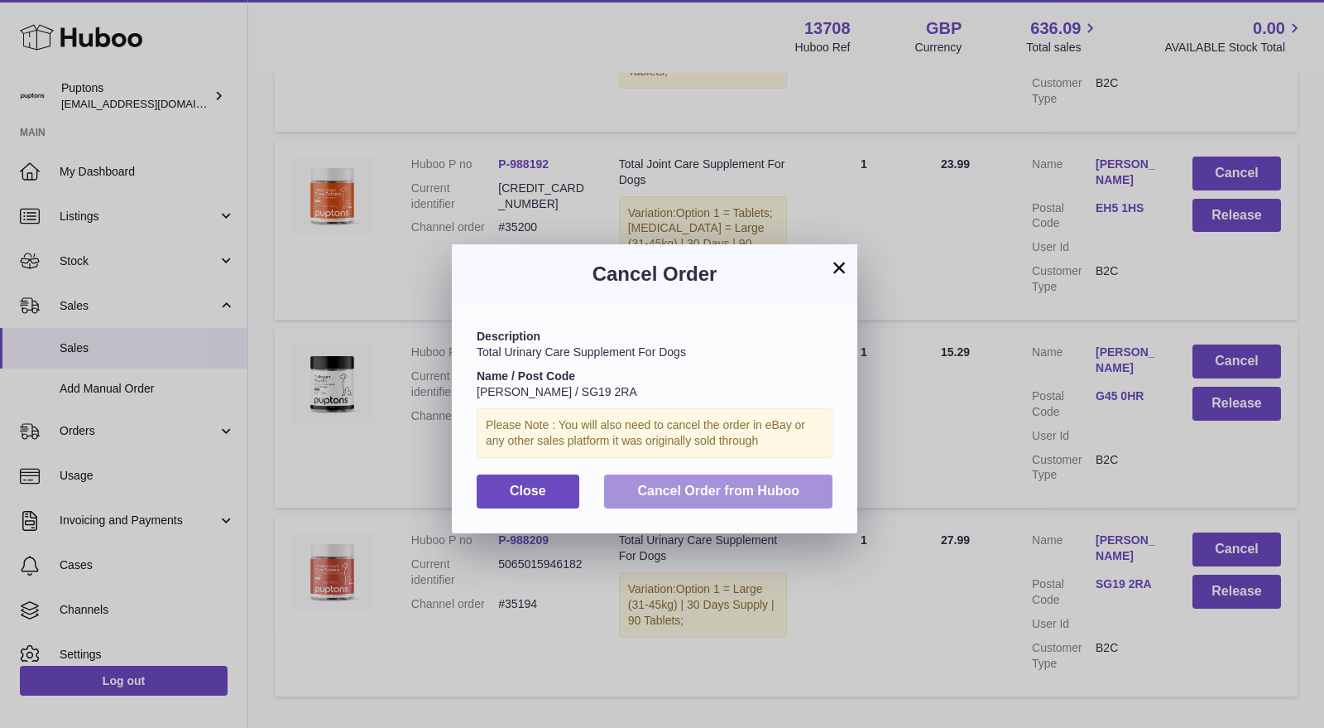
click at [782, 496] on span "Cancel Order from Huboo" at bounding box center [718, 490] width 162 height 14
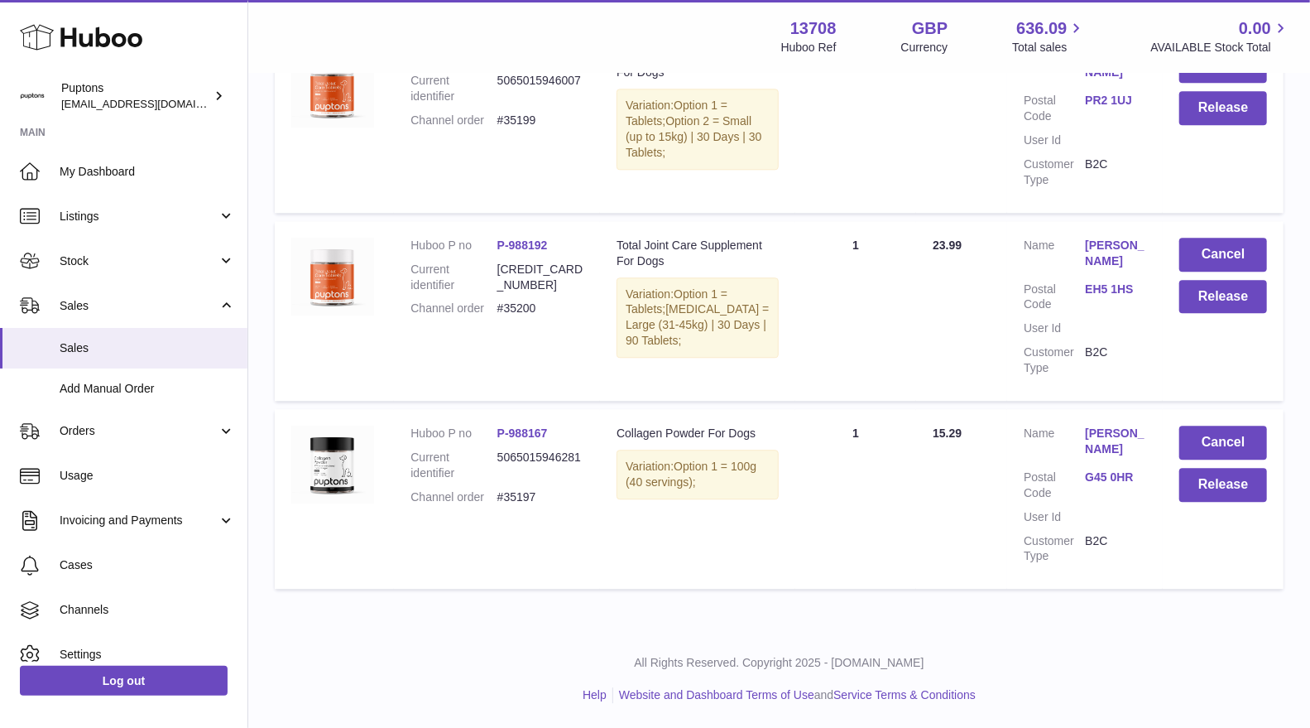
scroll to position [10323, 0]
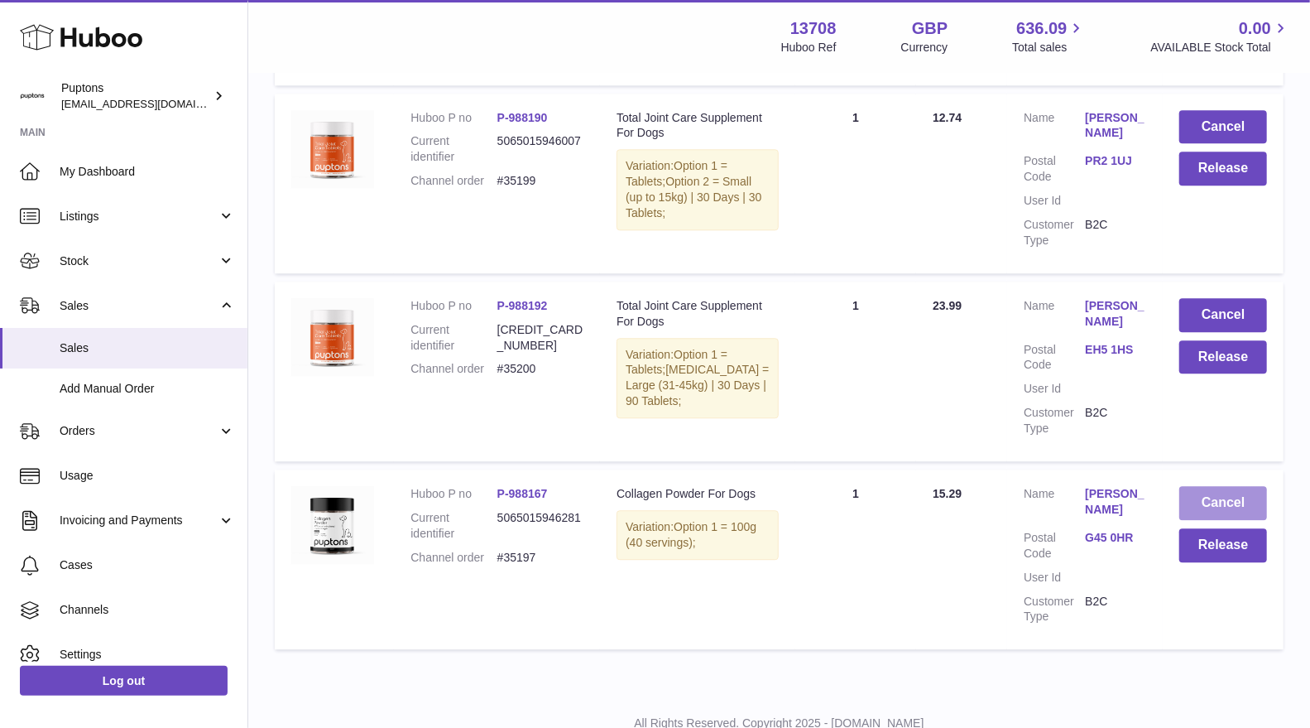
click at [1205, 486] on button "Cancel" at bounding box center [1224, 503] width 88 height 34
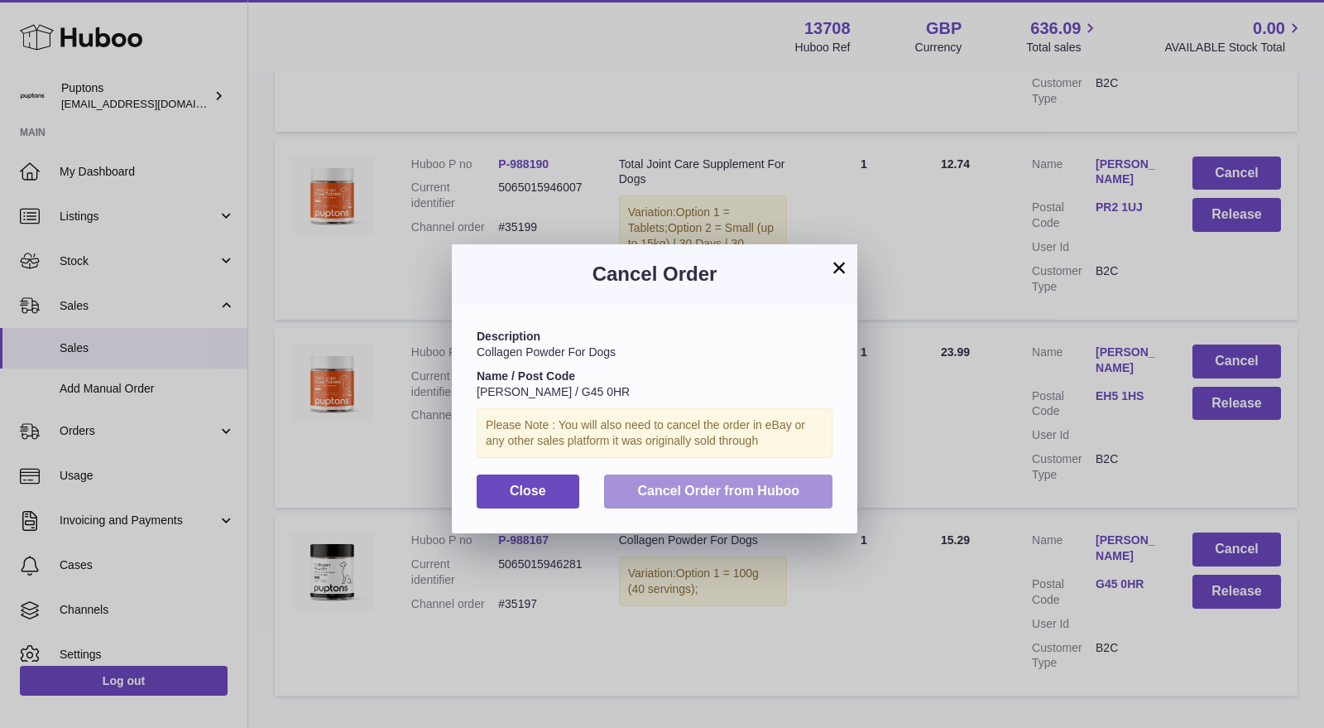
click at [781, 485] on span "Cancel Order from Huboo" at bounding box center [718, 490] width 162 height 14
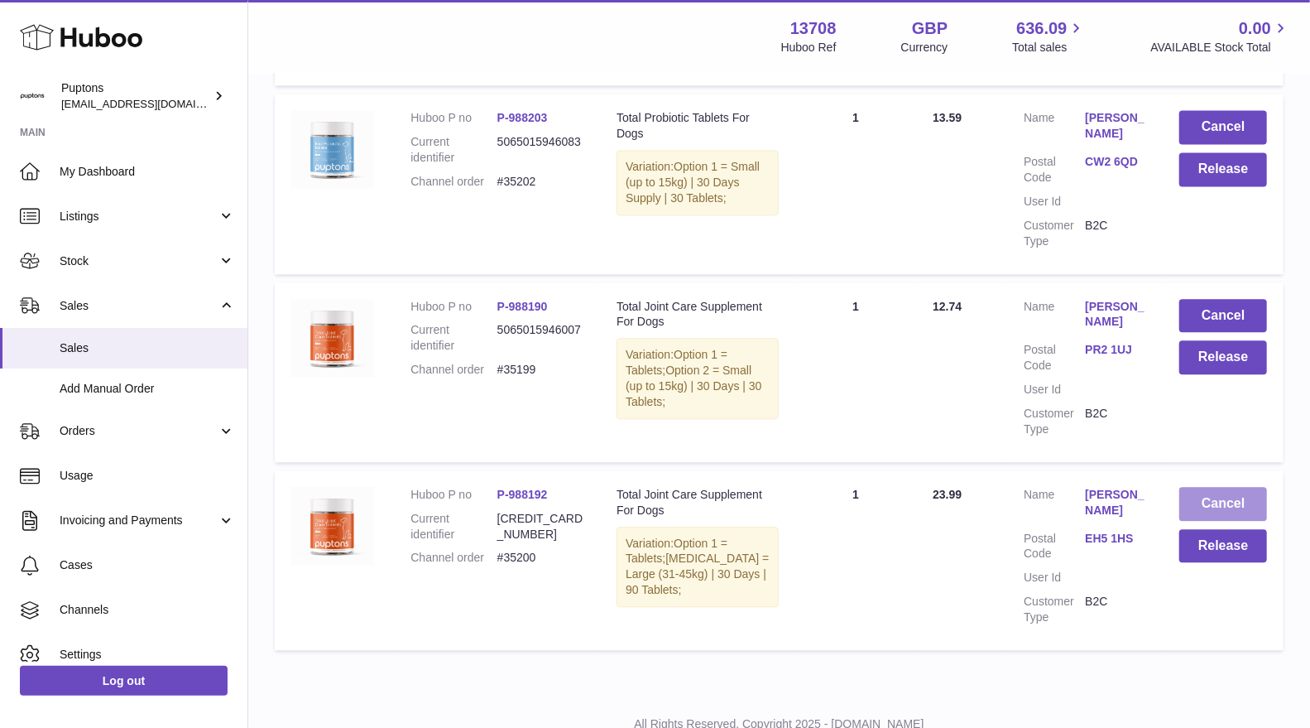
click at [1204, 487] on button "Cancel" at bounding box center [1224, 504] width 88 height 34
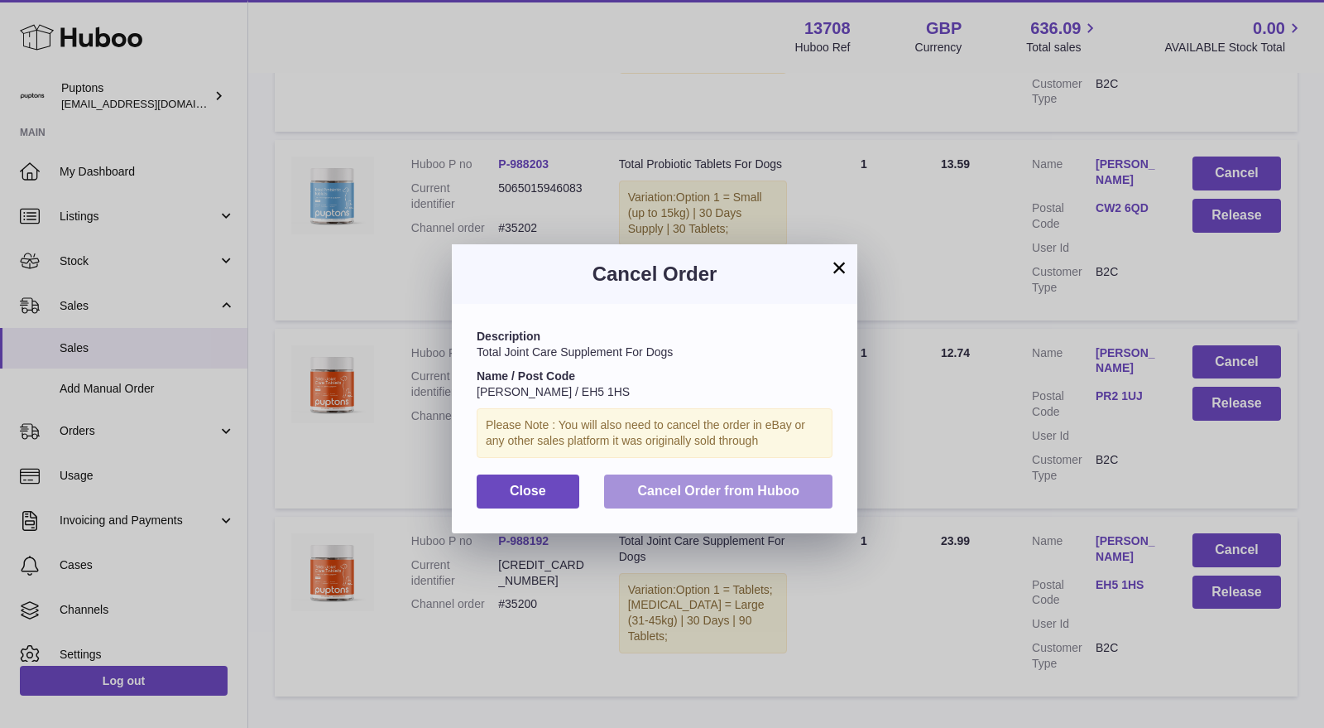
click at [791, 497] on span "Cancel Order from Huboo" at bounding box center [718, 490] width 162 height 14
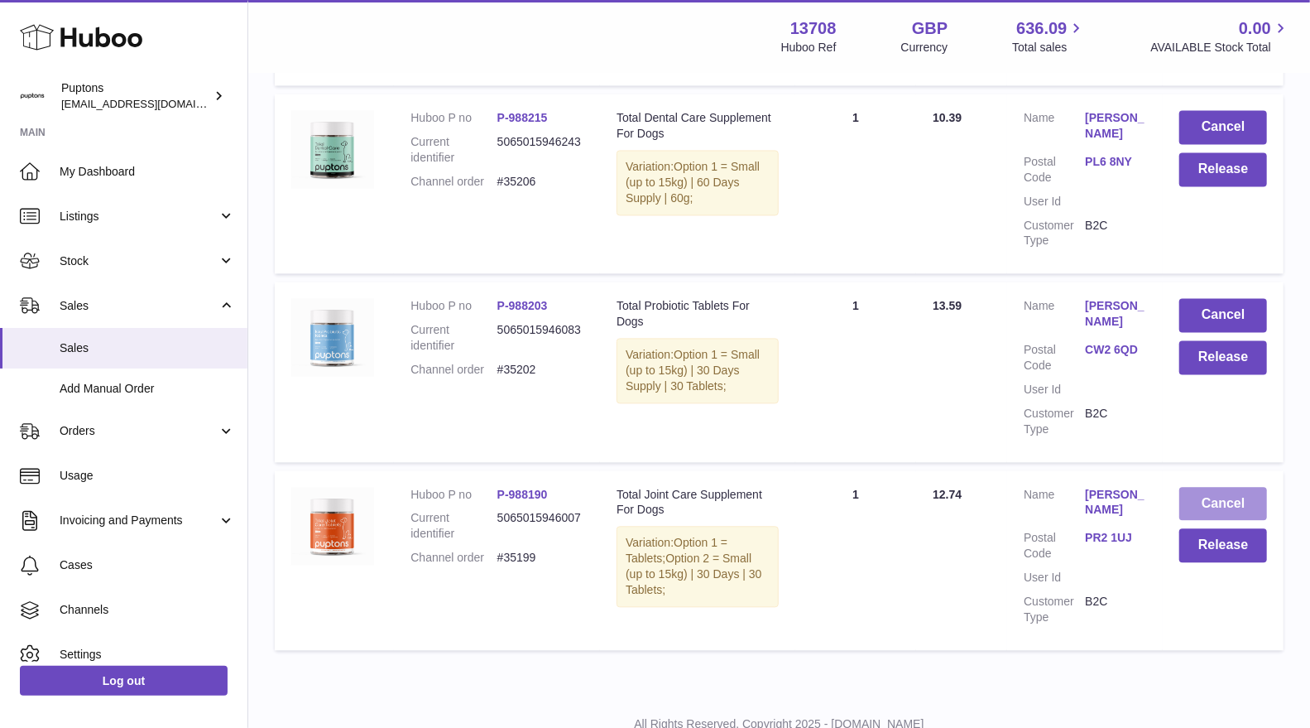
click at [1211, 487] on button "Cancel" at bounding box center [1224, 504] width 88 height 34
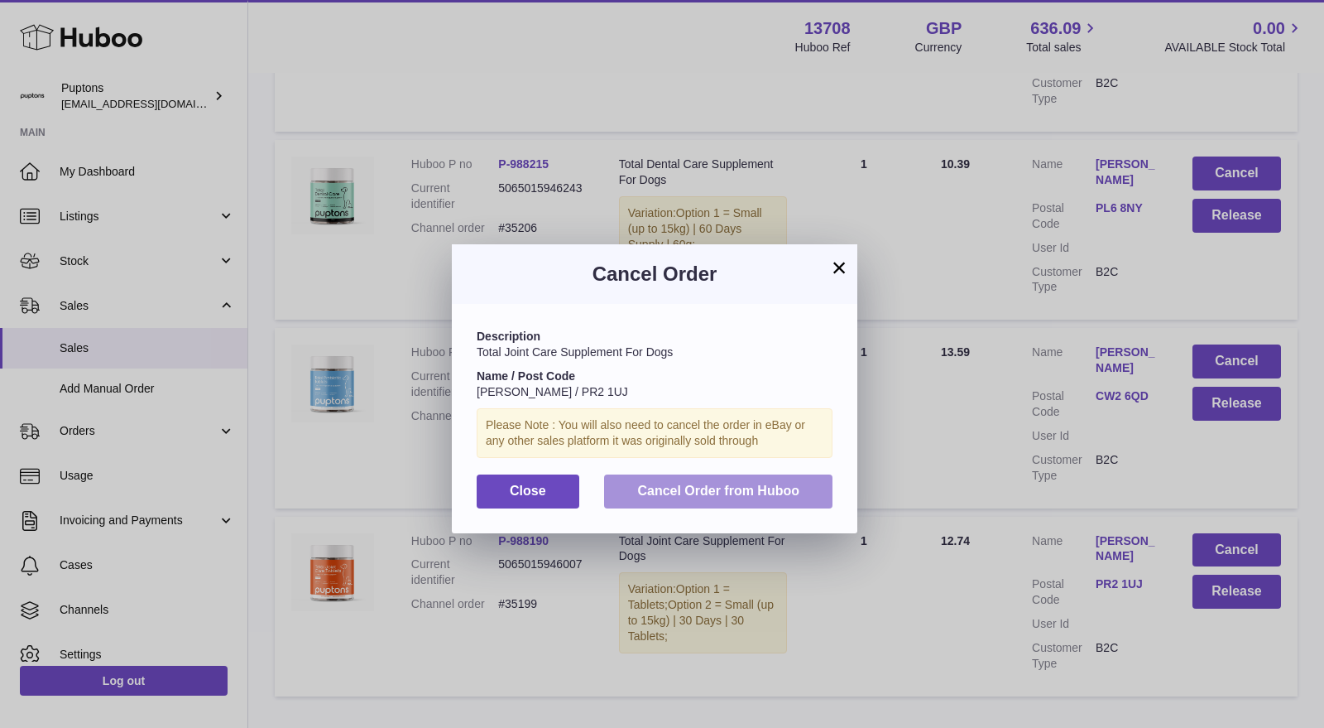
click at [790, 493] on span "Cancel Order from Huboo" at bounding box center [718, 490] width 162 height 14
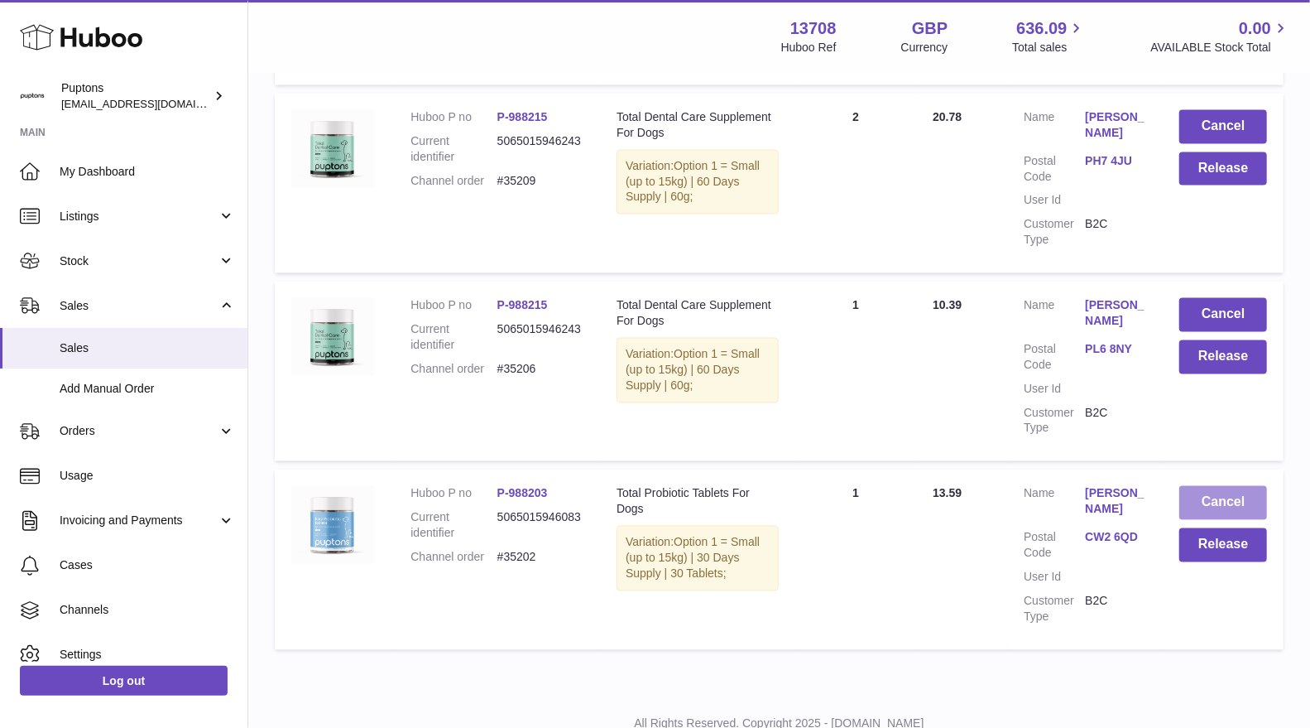
click at [1215, 486] on button "Cancel" at bounding box center [1224, 503] width 88 height 34
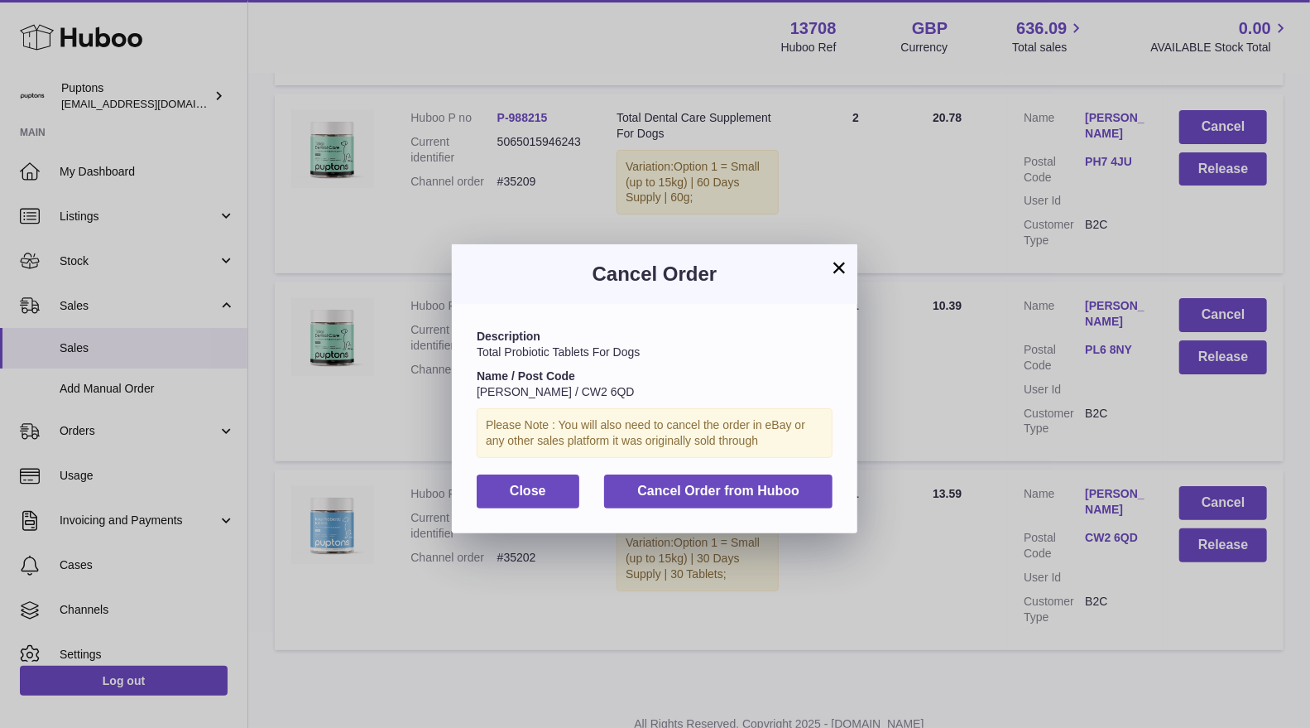
scroll to position [9711, 0]
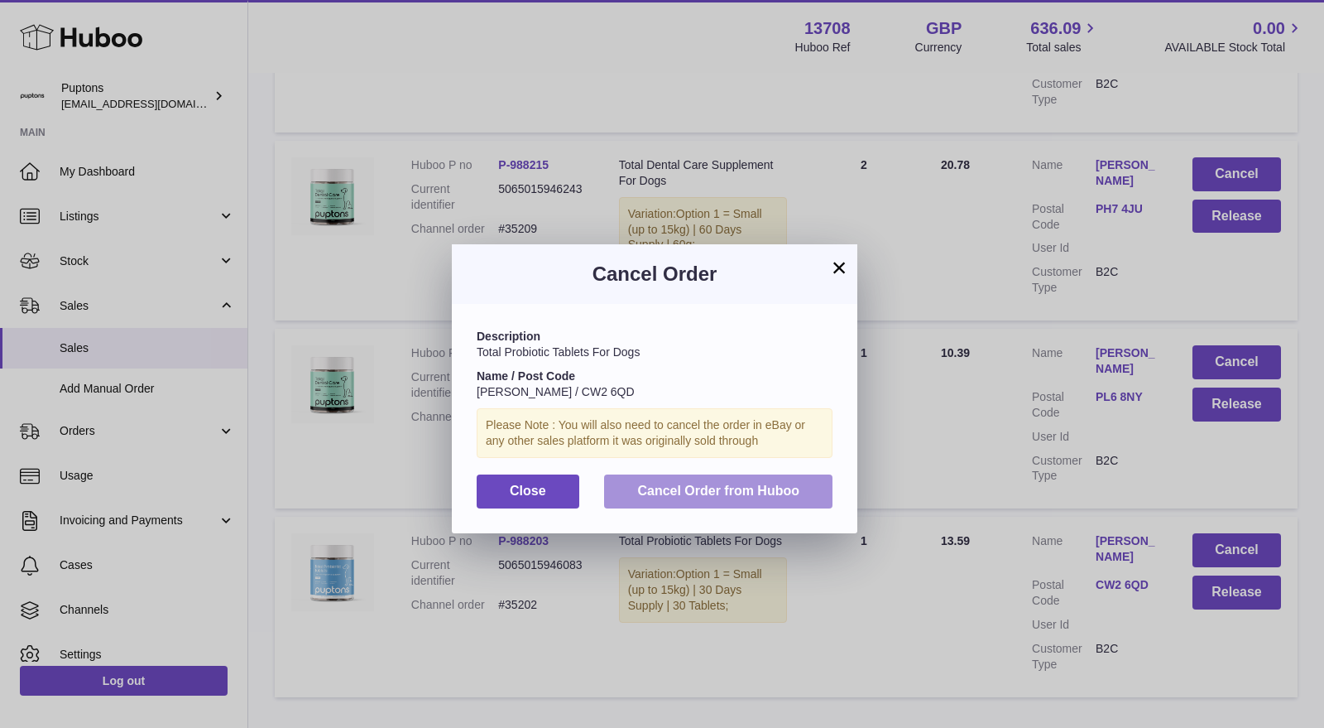
click at [792, 488] on span "Cancel Order from Huboo" at bounding box center [718, 490] width 162 height 14
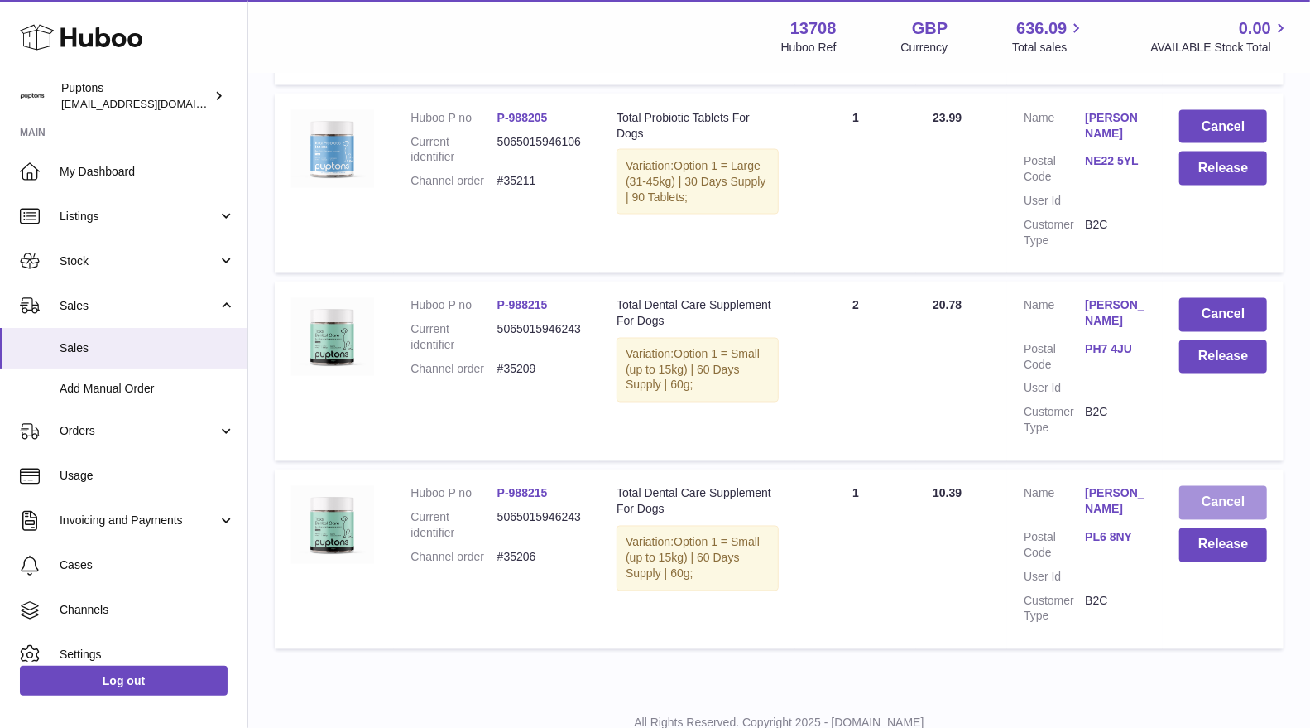
click at [1228, 486] on button "Cancel" at bounding box center [1224, 503] width 88 height 34
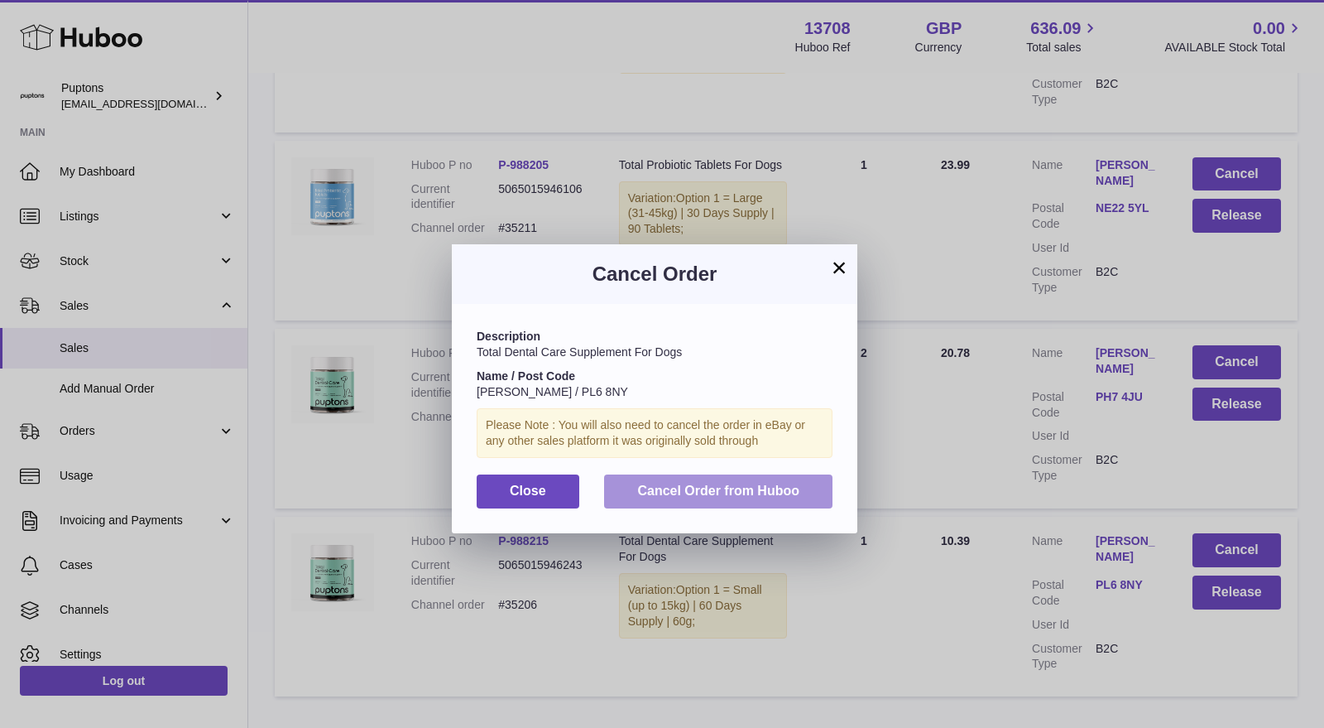
click at [737, 501] on button "Cancel Order from Huboo" at bounding box center [718, 491] width 228 height 34
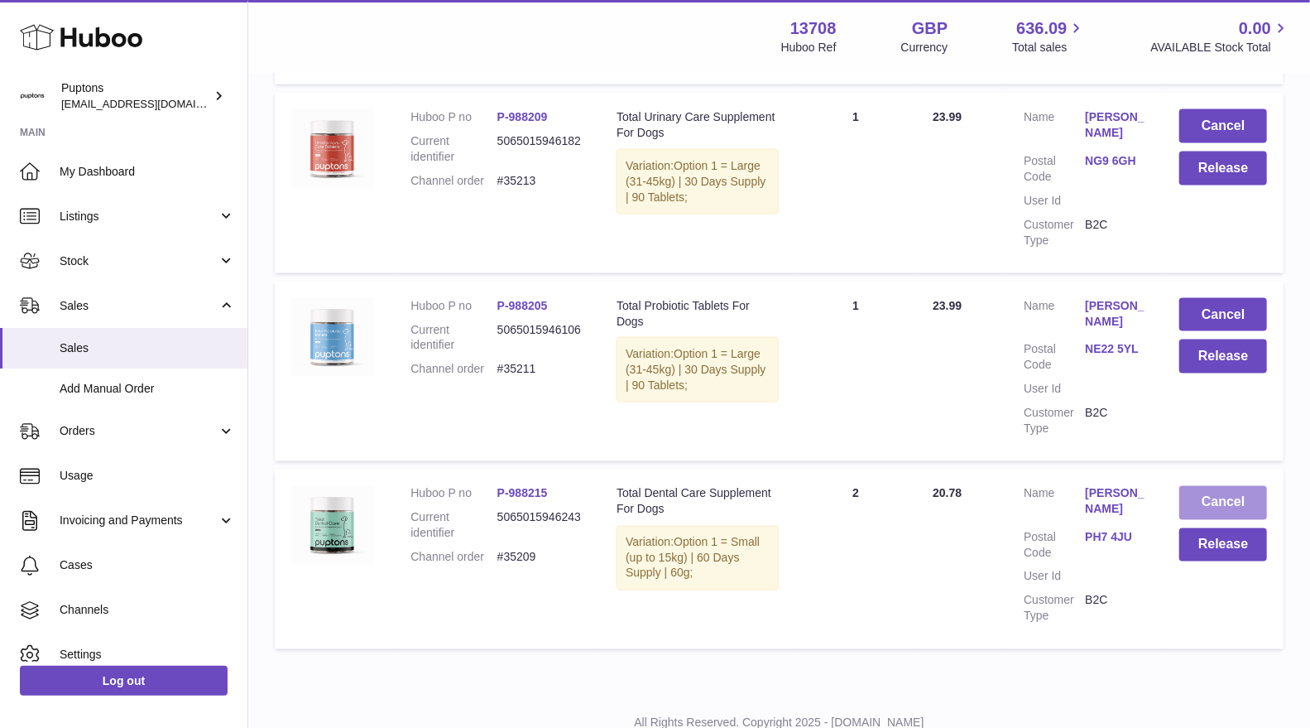
click at [1204, 486] on button "Cancel" at bounding box center [1224, 503] width 88 height 34
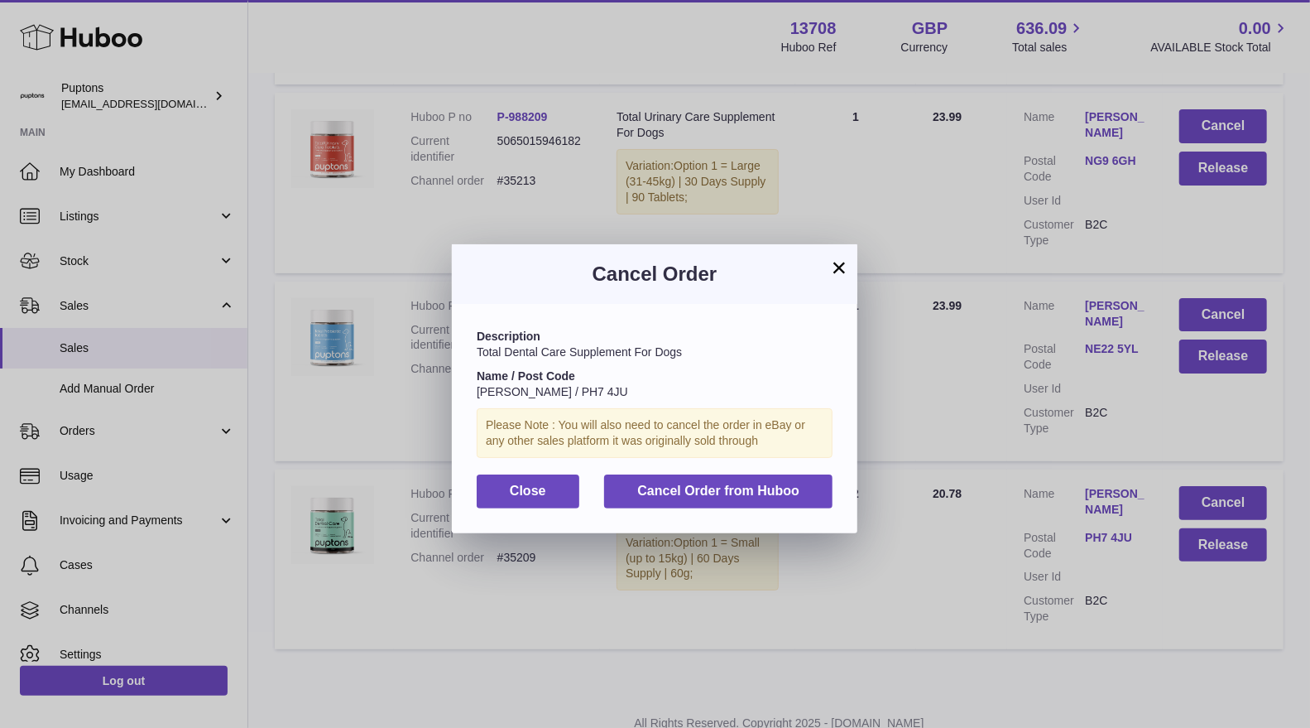
scroll to position [9335, 0]
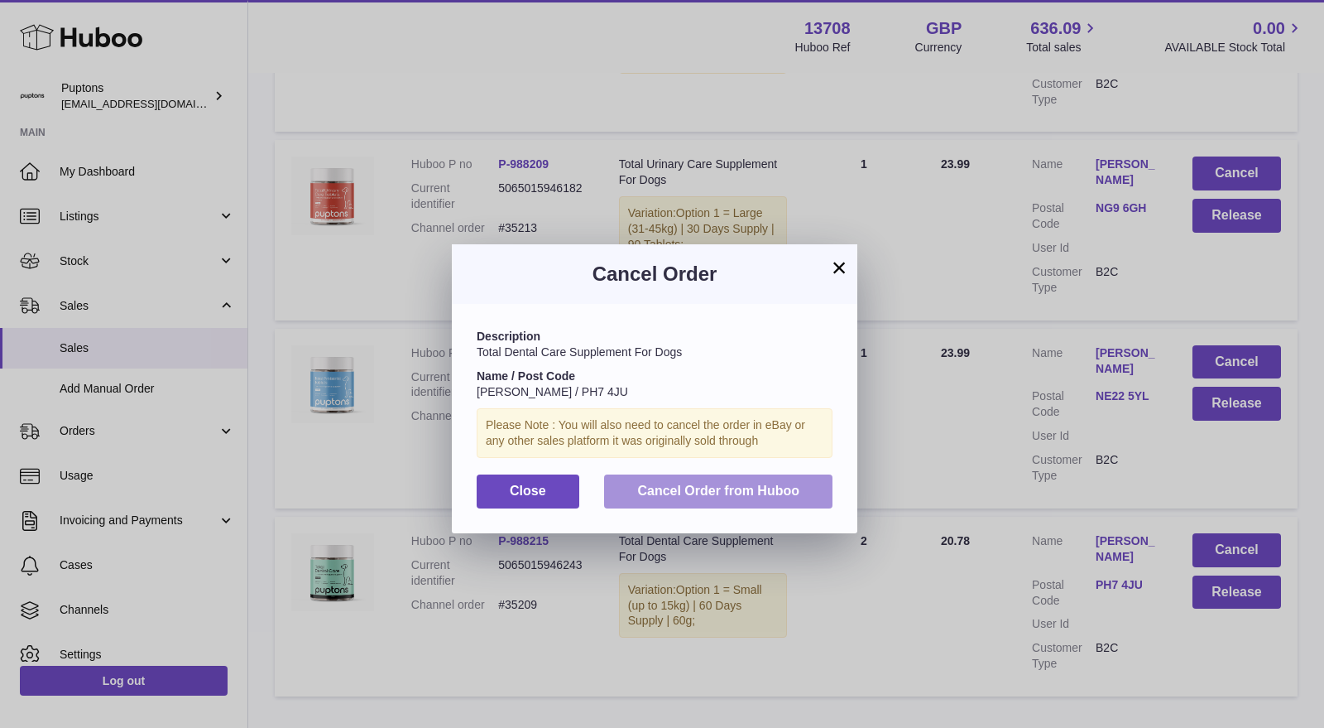
click at [785, 500] on button "Cancel Order from Huboo" at bounding box center [718, 491] width 228 height 34
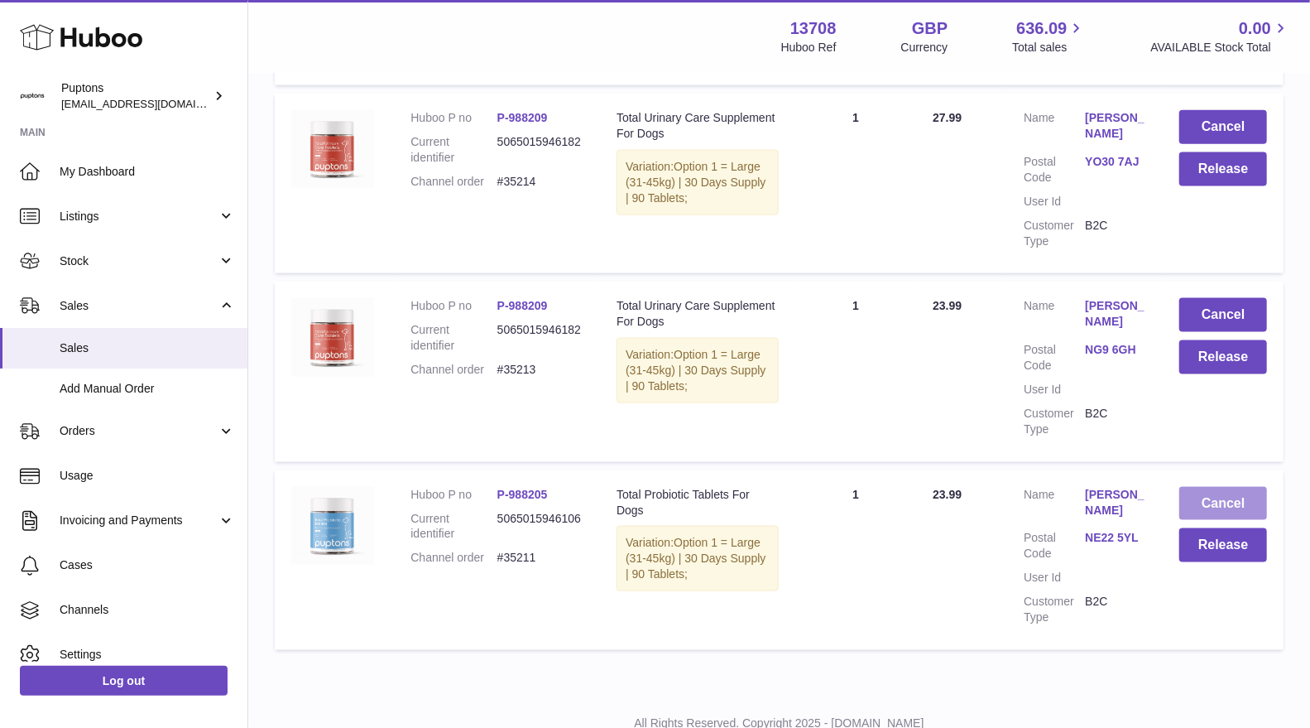
click at [1221, 487] on button "Cancel" at bounding box center [1224, 504] width 88 height 34
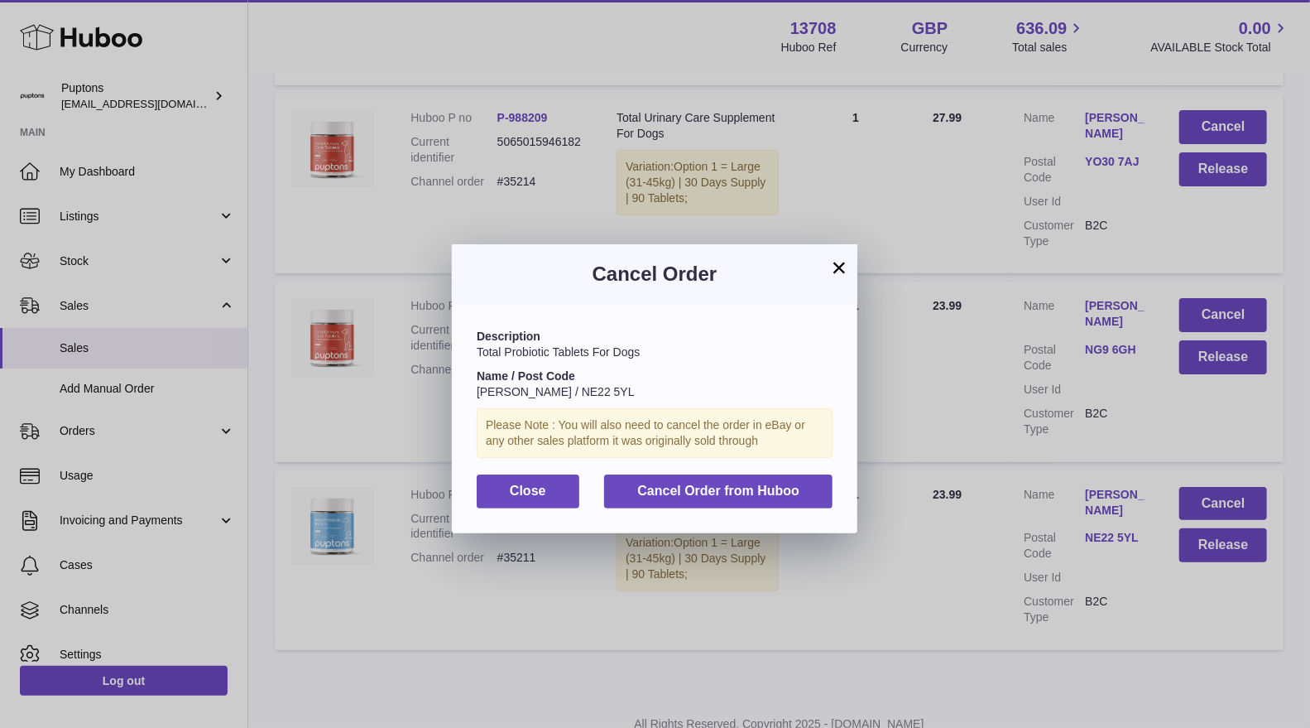
scroll to position [9147, 0]
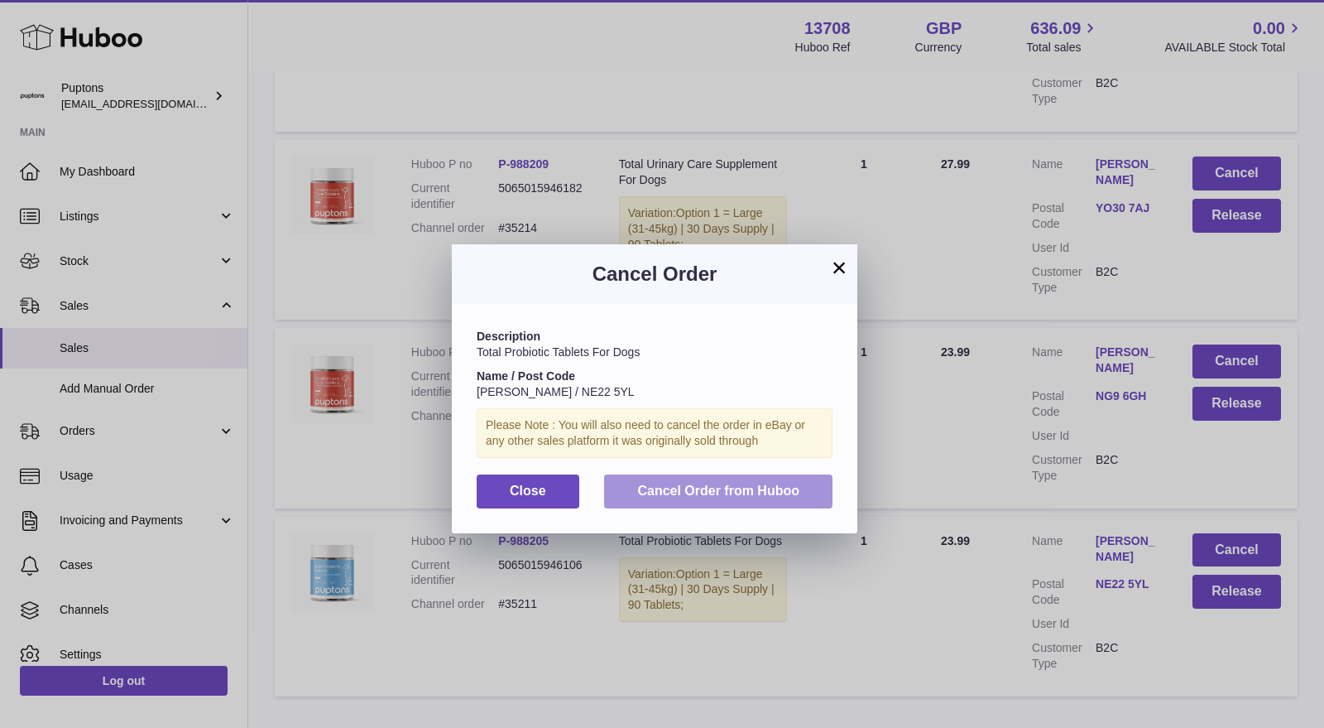
click at [689, 494] on span "Cancel Order from Huboo" at bounding box center [718, 490] width 162 height 14
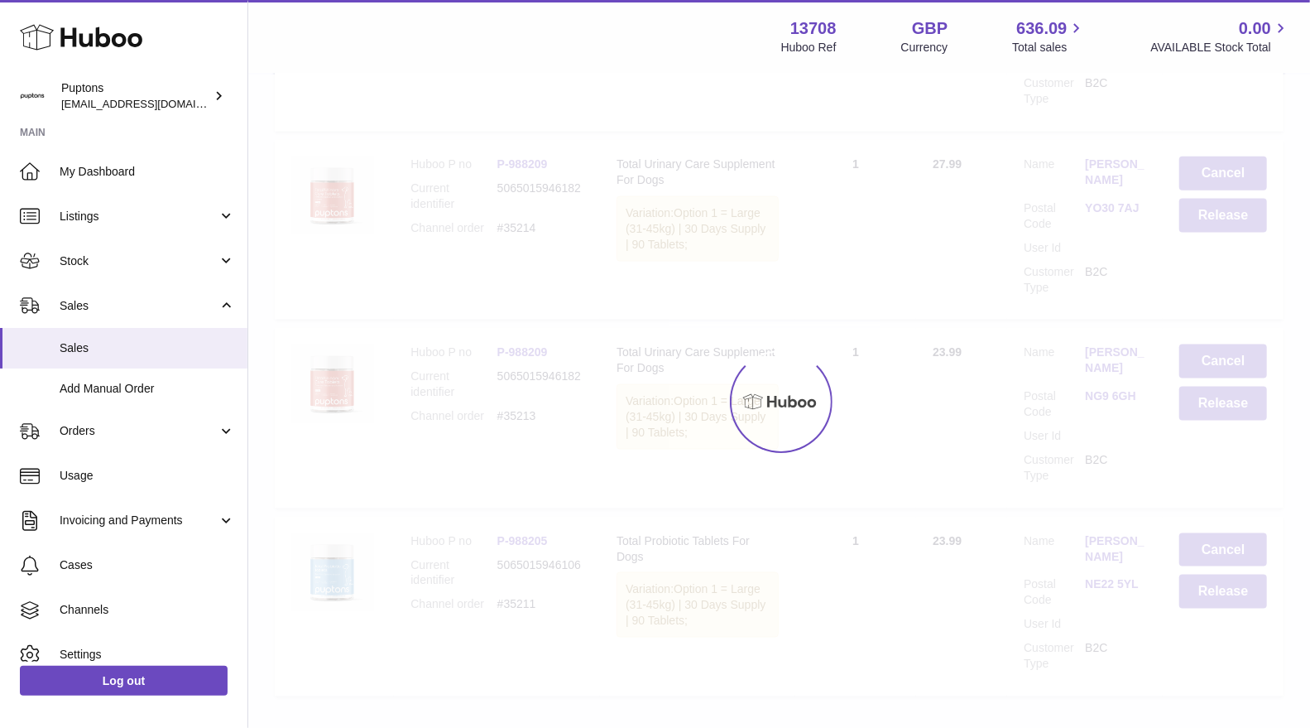
scroll to position [9006, 0]
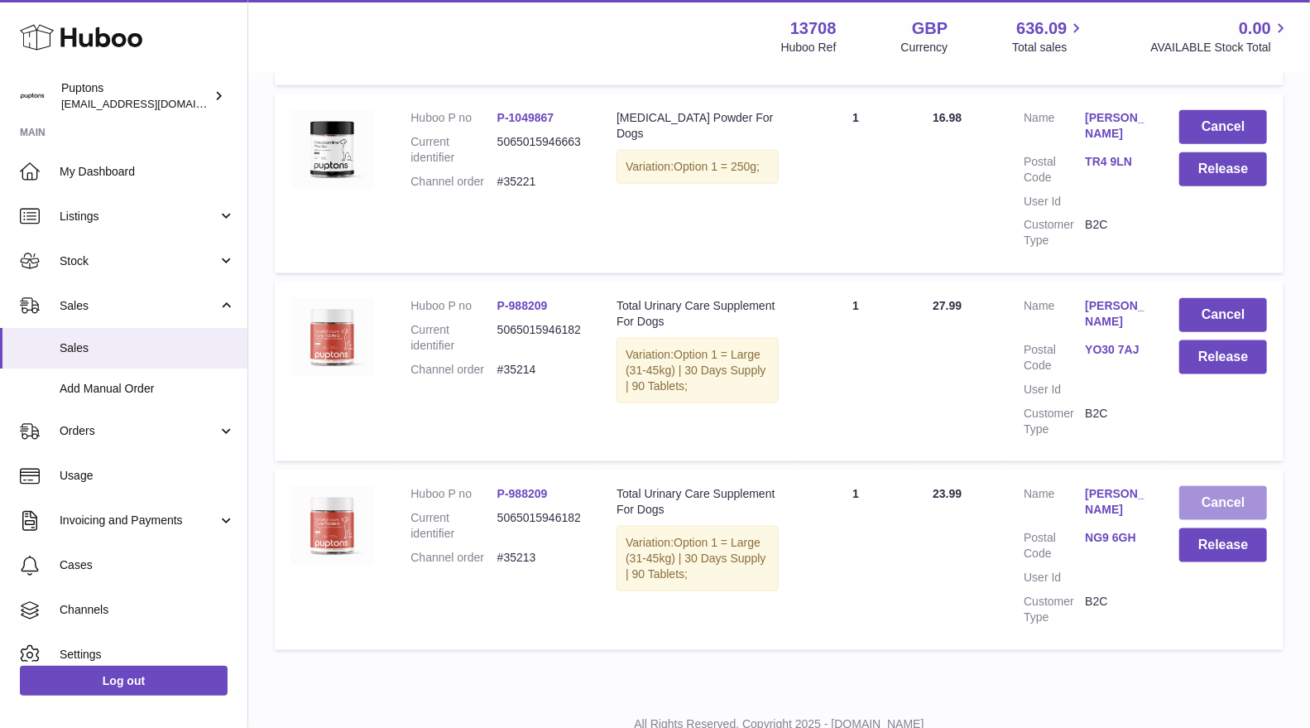
click at [1226, 486] on button "Cancel" at bounding box center [1224, 503] width 88 height 34
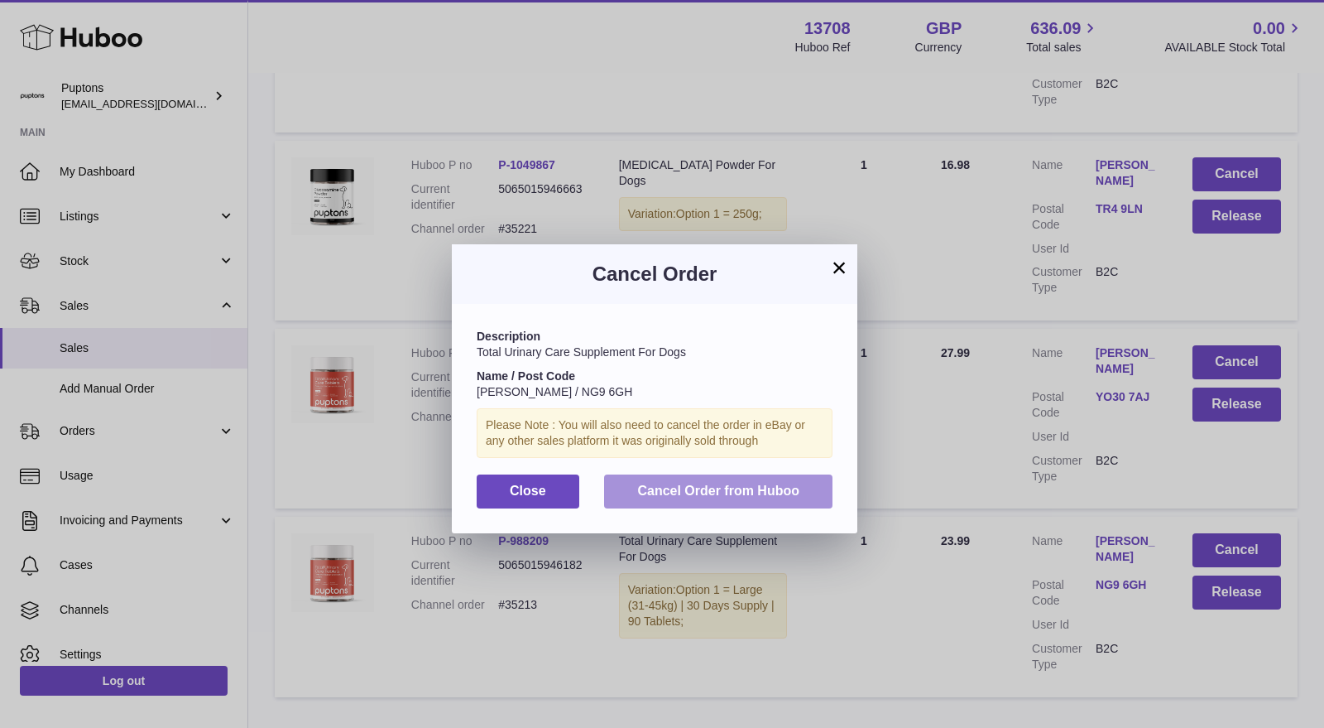
click at [751, 483] on span "Cancel Order from Huboo" at bounding box center [718, 490] width 162 height 14
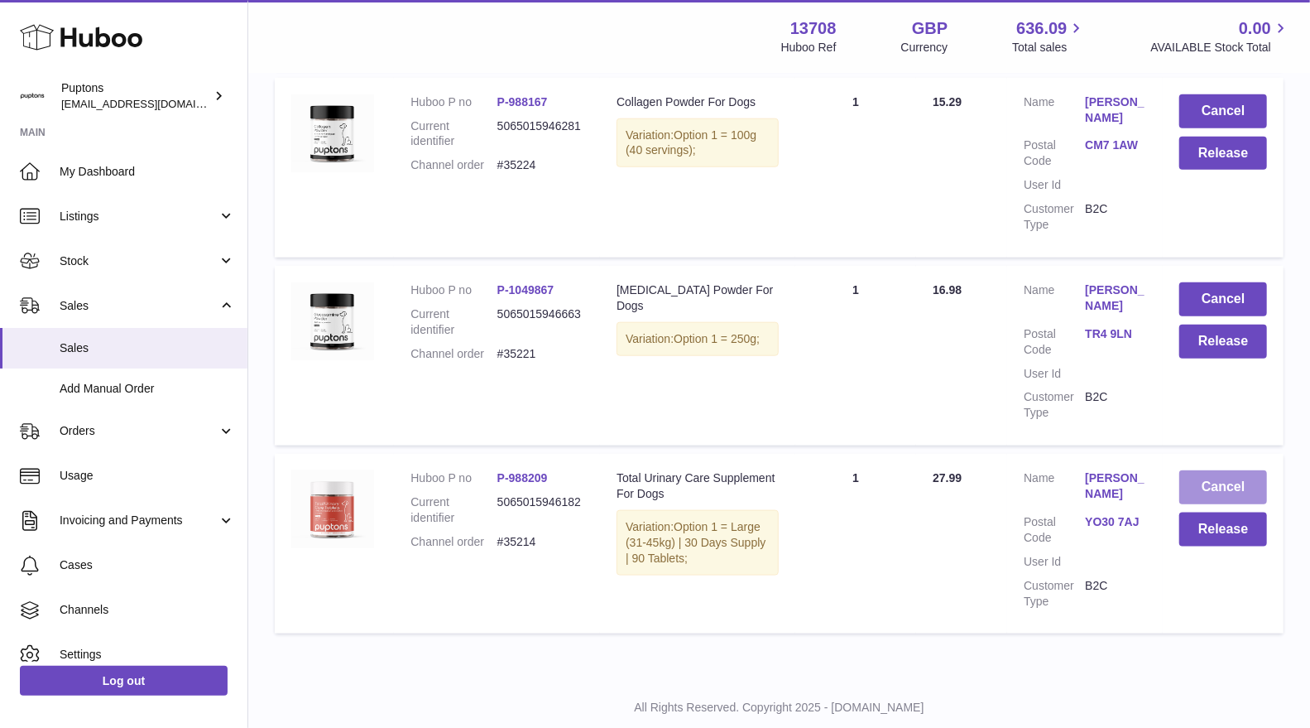
click at [1215, 470] on button "Cancel" at bounding box center [1224, 487] width 88 height 34
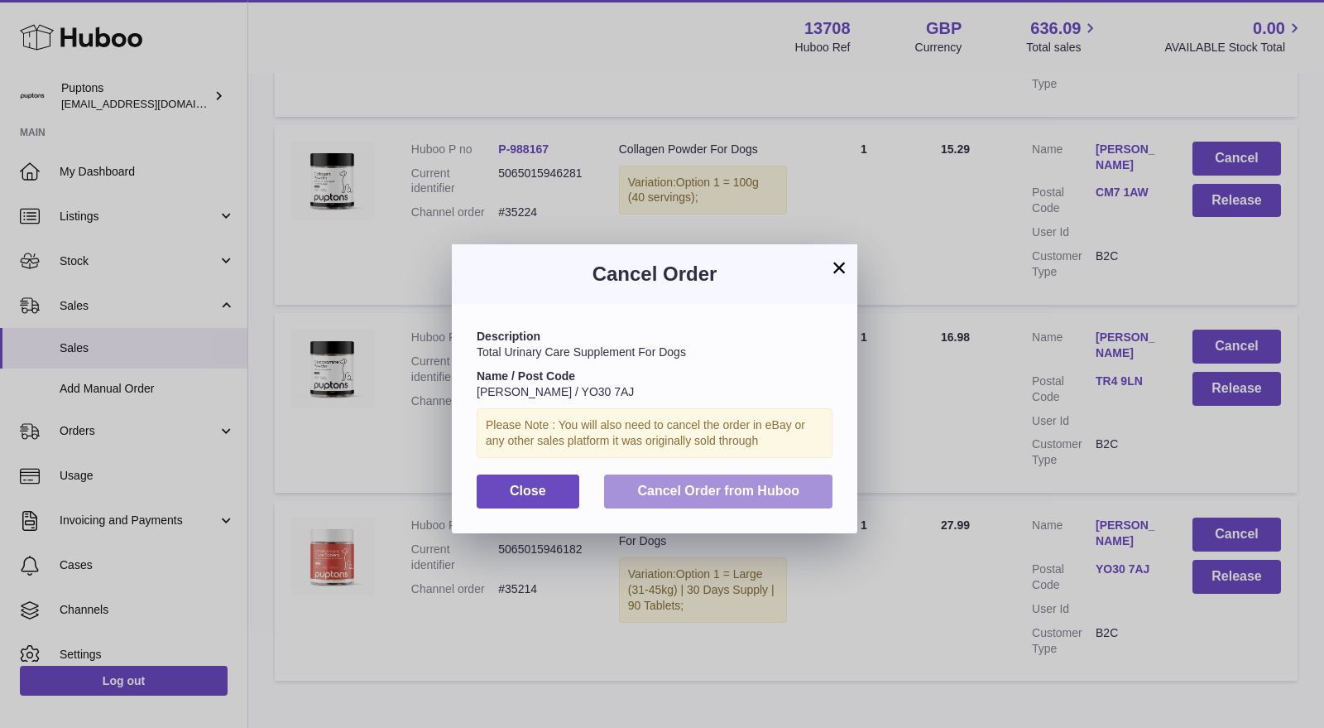
click at [789, 490] on span "Cancel Order from Huboo" at bounding box center [718, 490] width 162 height 14
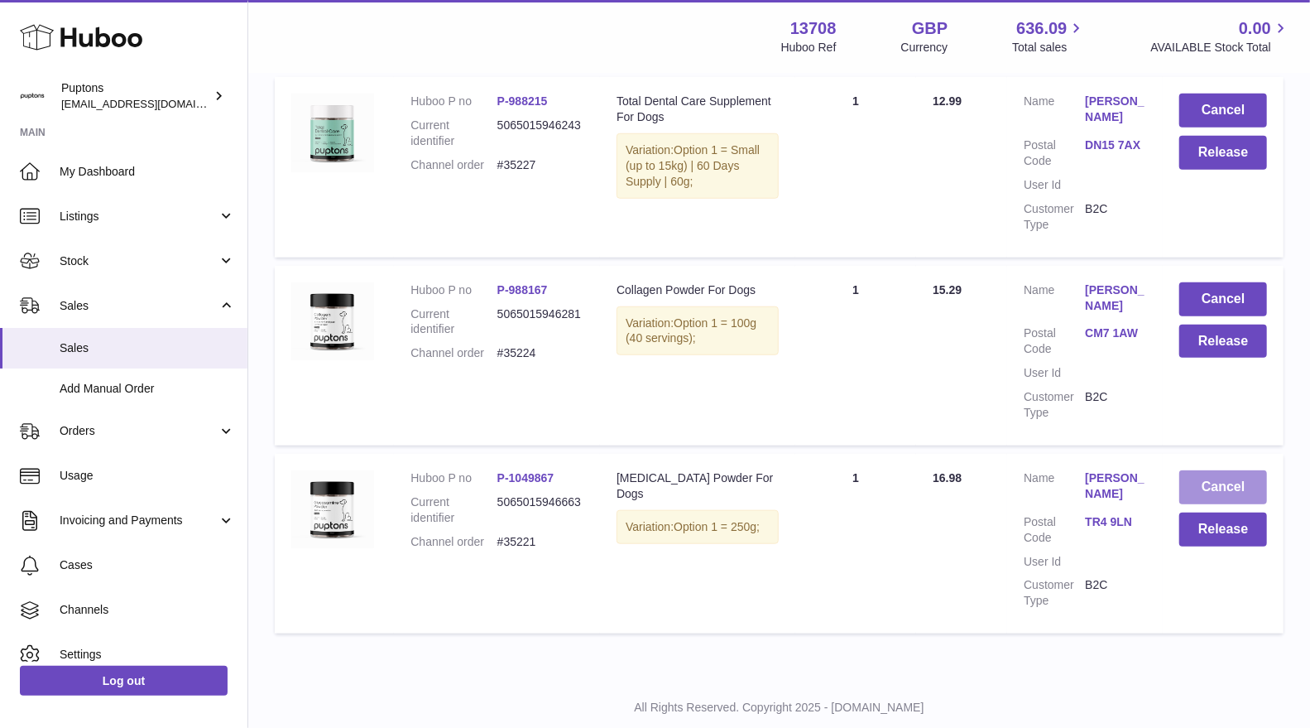
click at [1222, 470] on button "Cancel" at bounding box center [1224, 487] width 88 height 34
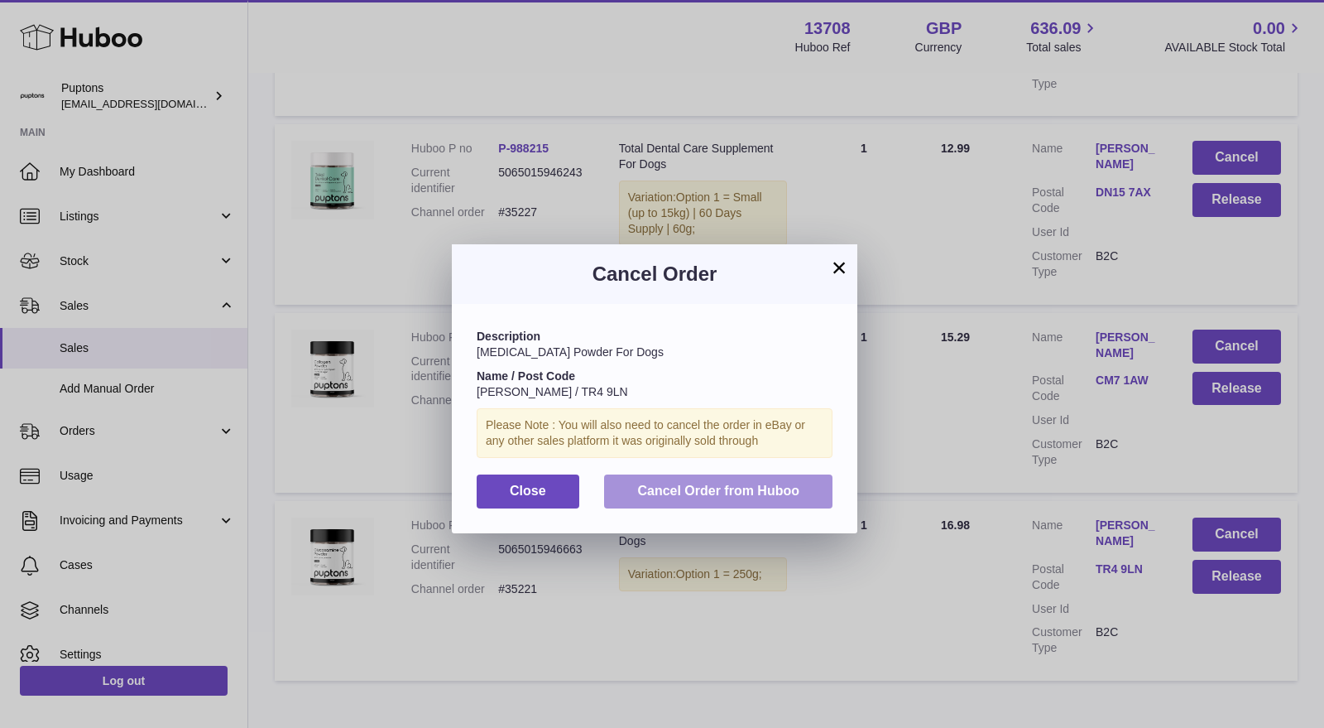
click at [733, 497] on span "Cancel Order from Huboo" at bounding box center [718, 490] width 162 height 14
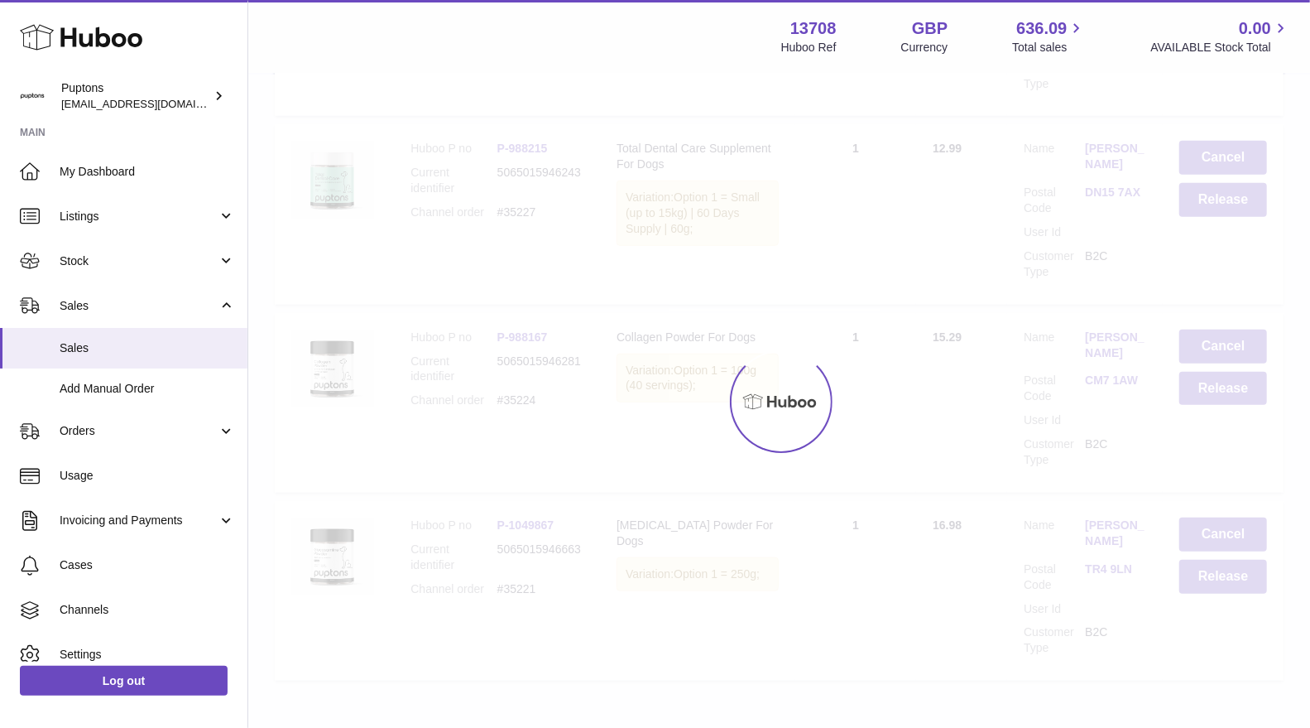
scroll to position [8473, 0]
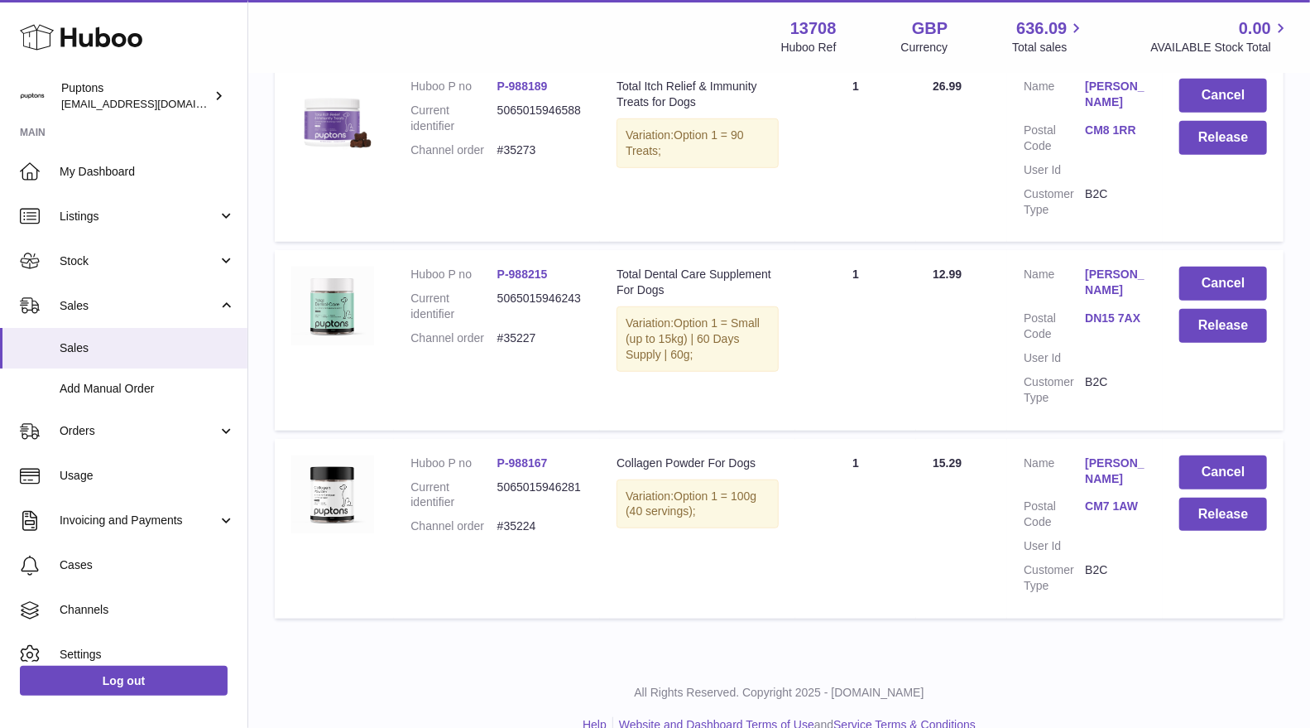
click at [1211, 439] on td "Cancel Release" at bounding box center [1223, 529] width 121 height 180
click at [1209, 455] on button "Cancel" at bounding box center [1224, 472] width 88 height 34
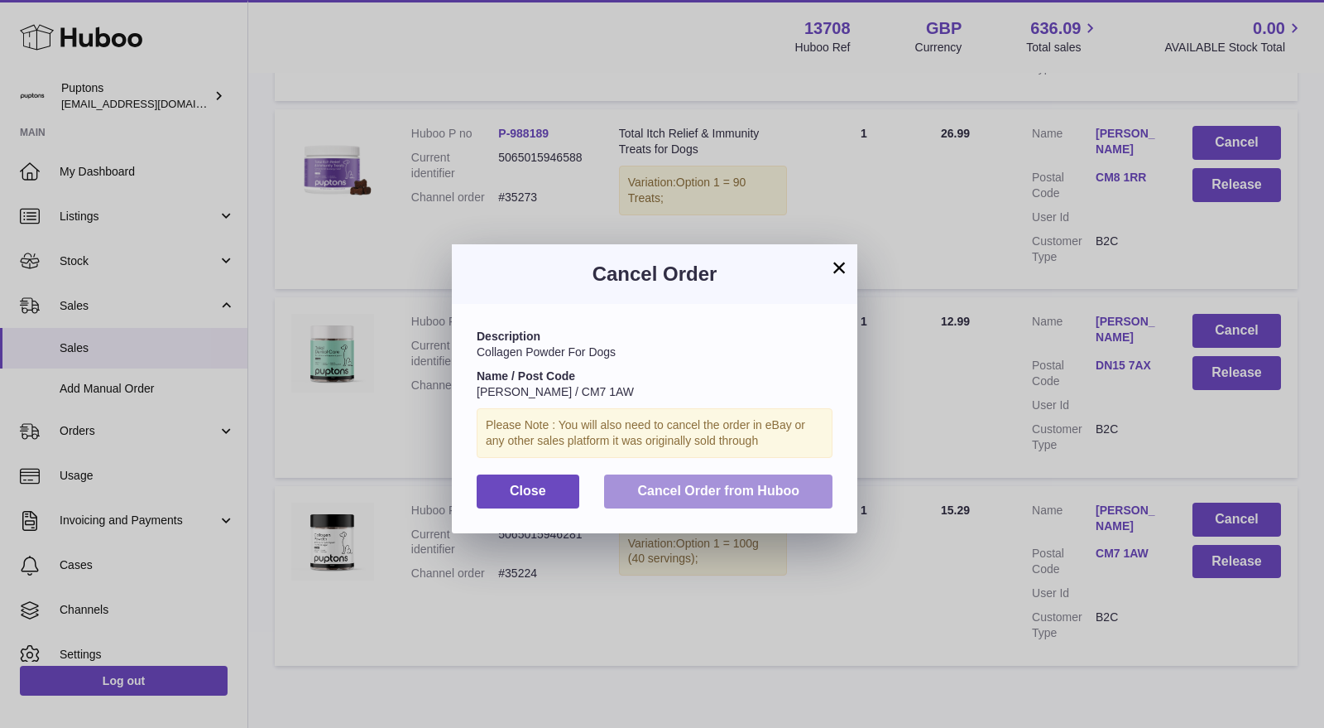
click at [778, 495] on span "Cancel Order from Huboo" at bounding box center [718, 490] width 162 height 14
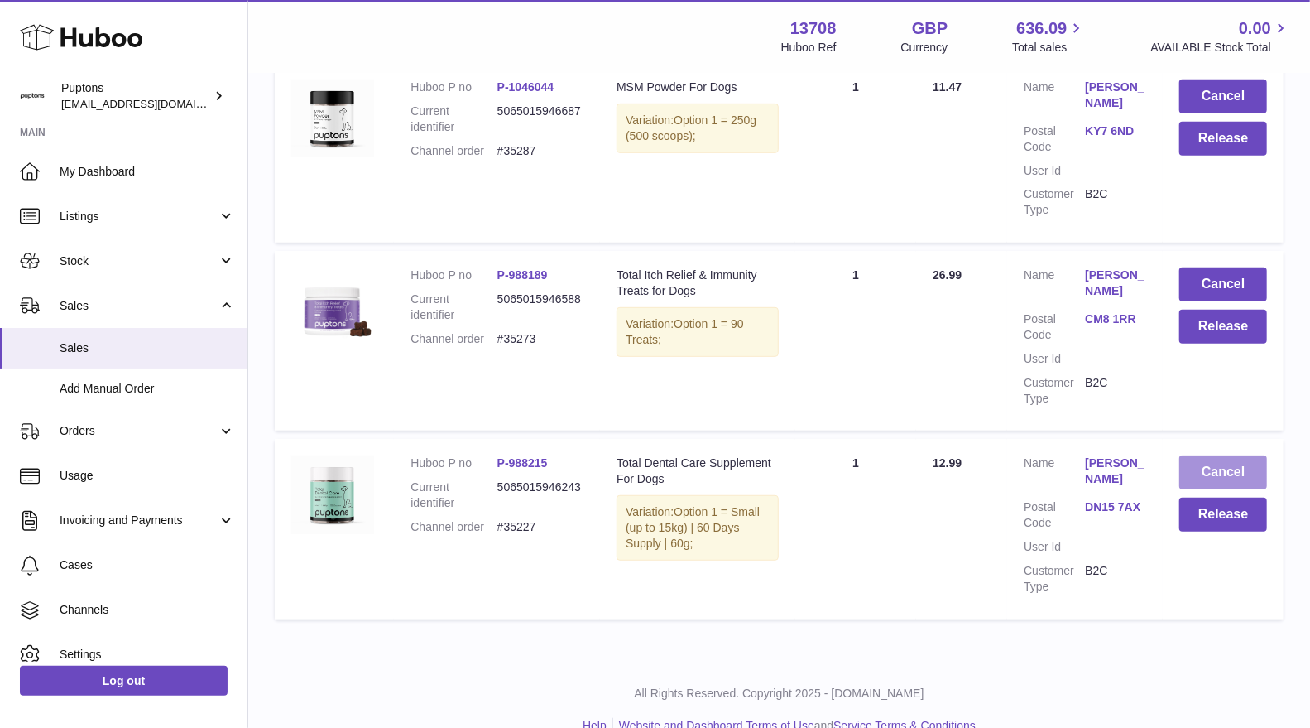
click at [1211, 455] on button "Cancel" at bounding box center [1224, 472] width 88 height 34
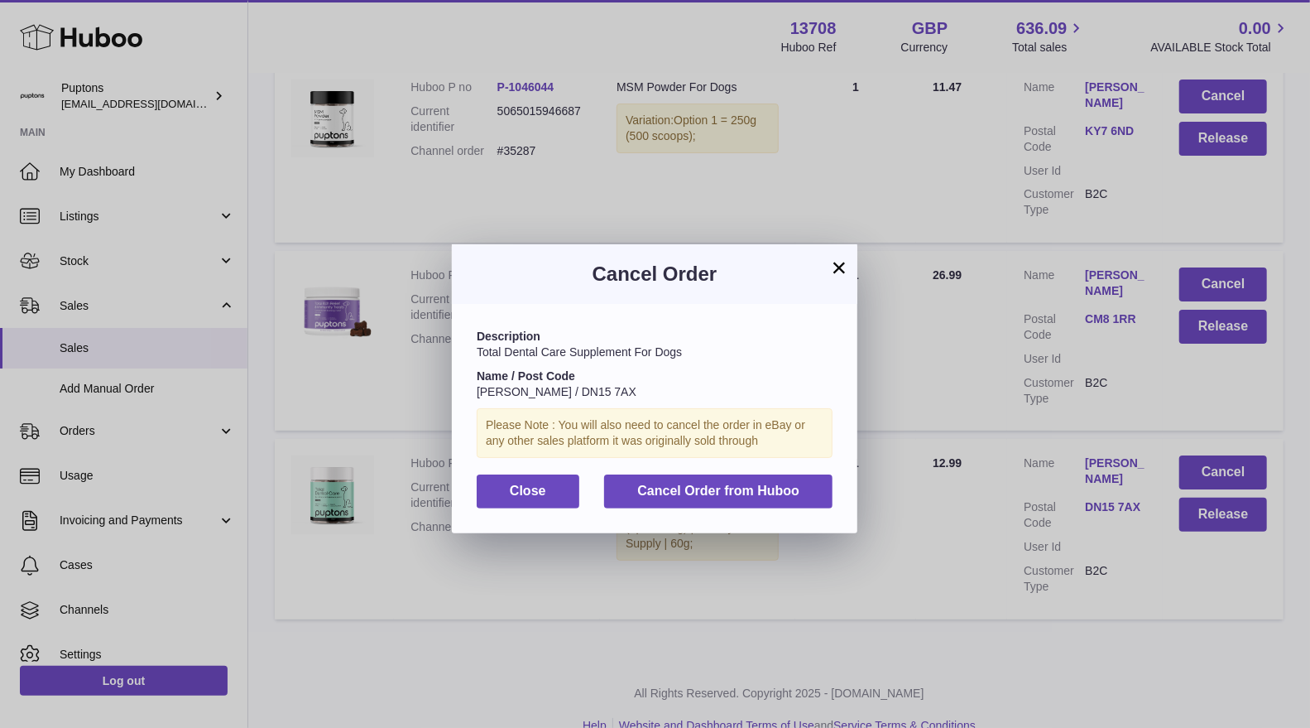
scroll to position [8238, 0]
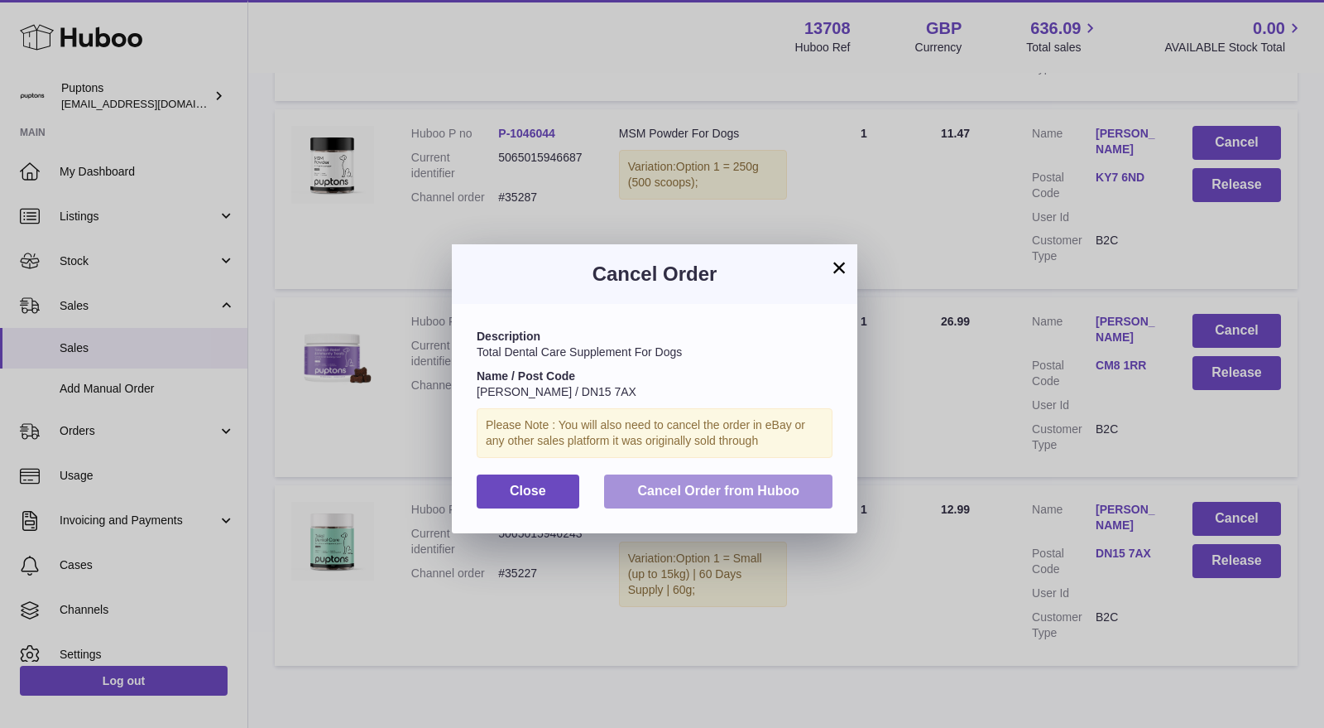
click at [758, 490] on span "Cancel Order from Huboo" at bounding box center [718, 490] width 162 height 14
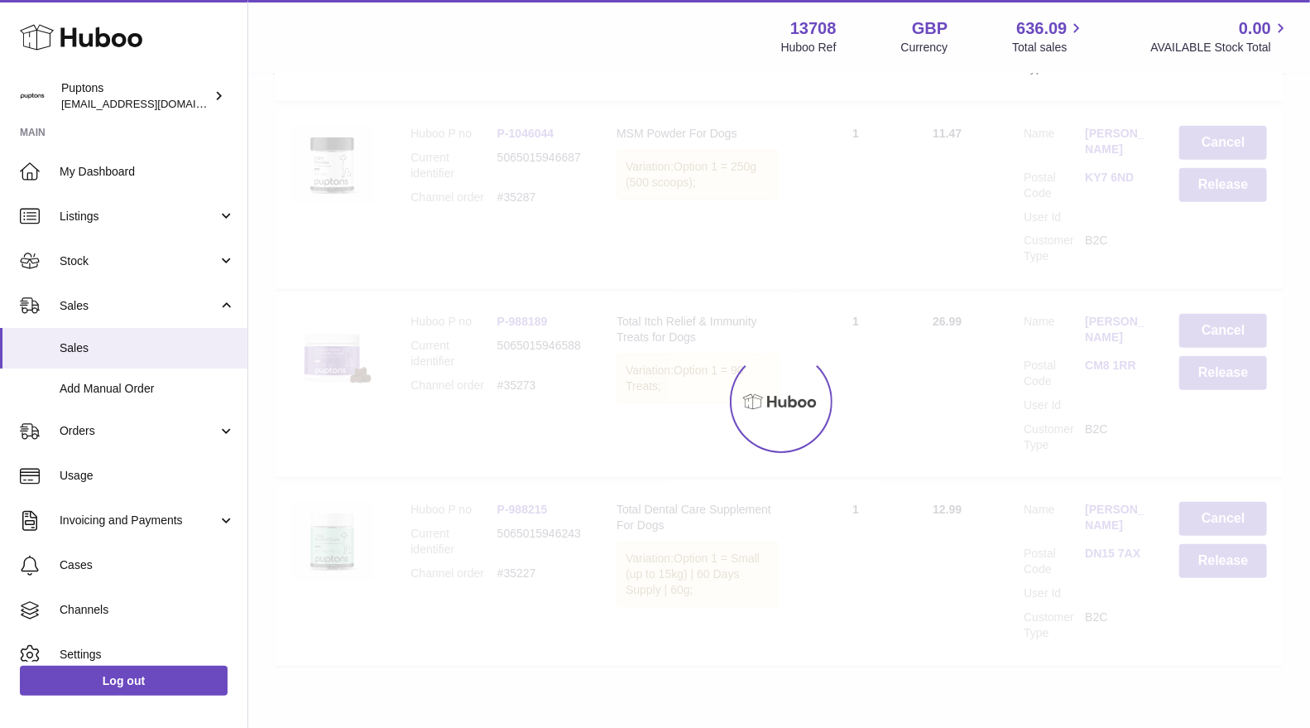
scroll to position [8096, 0]
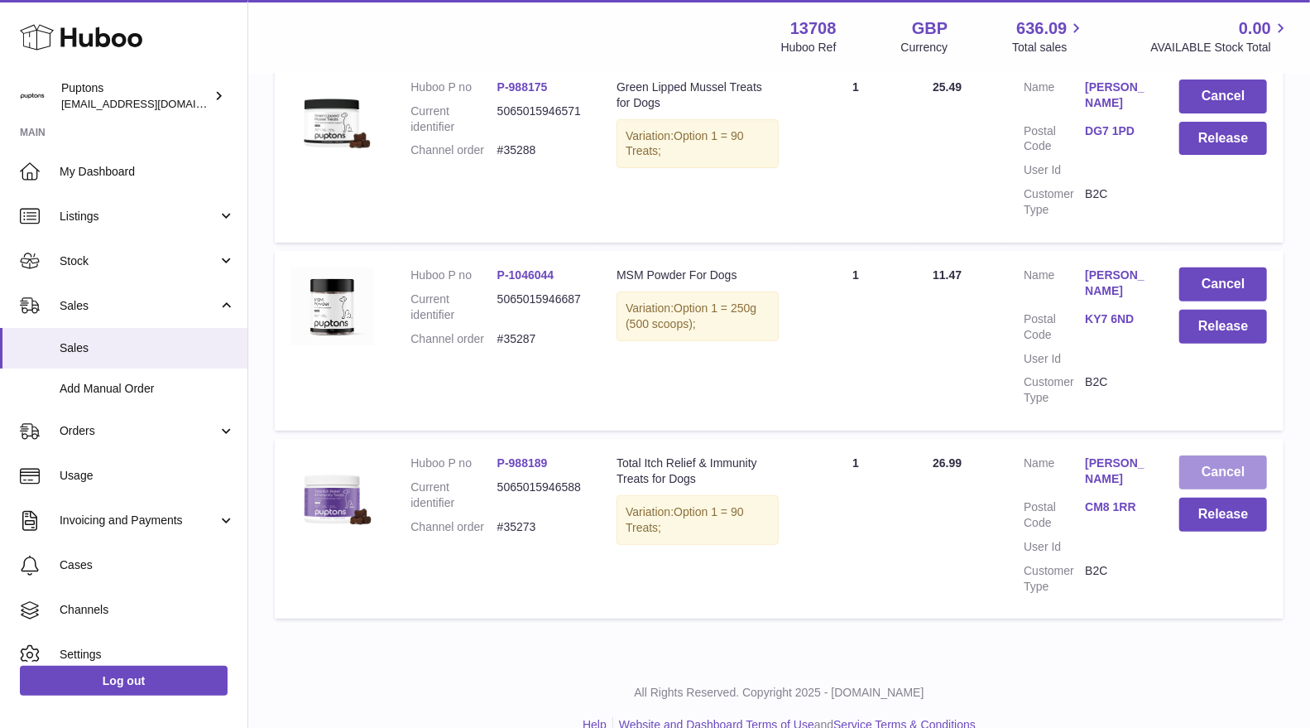
click at [1211, 465] on button "Cancel" at bounding box center [1224, 472] width 88 height 34
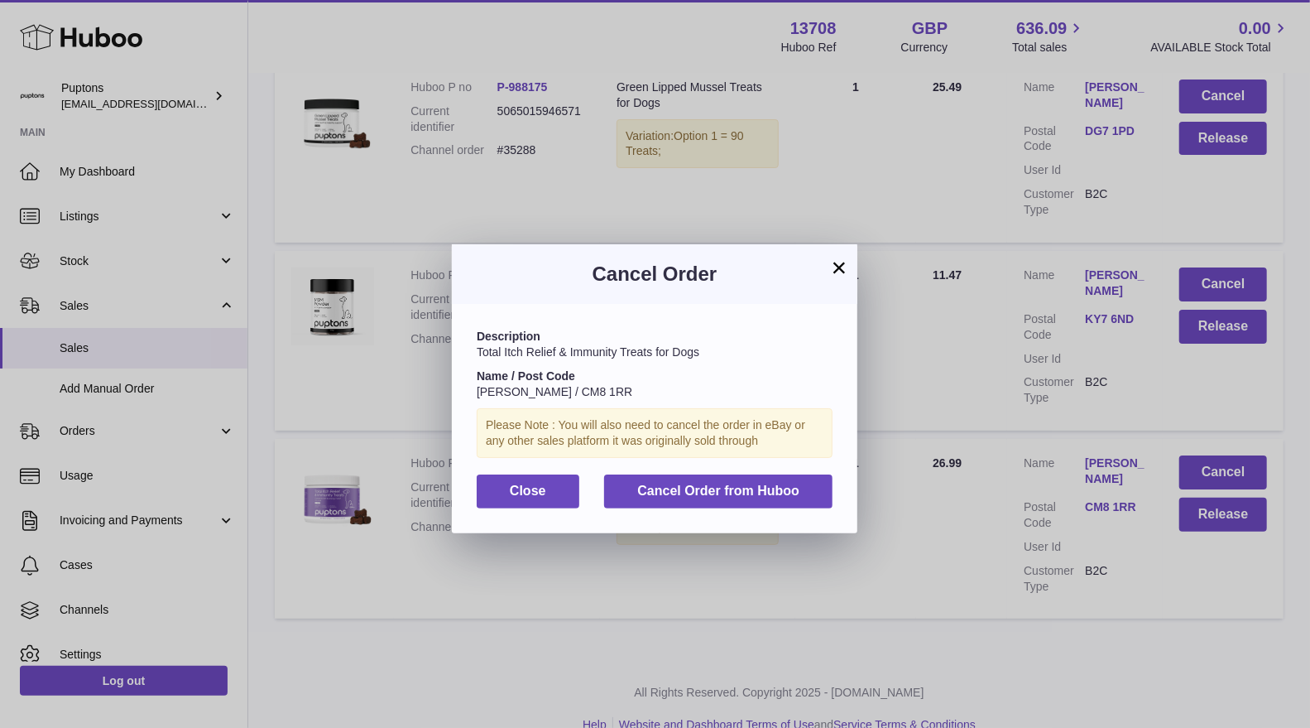
scroll to position [8050, 0]
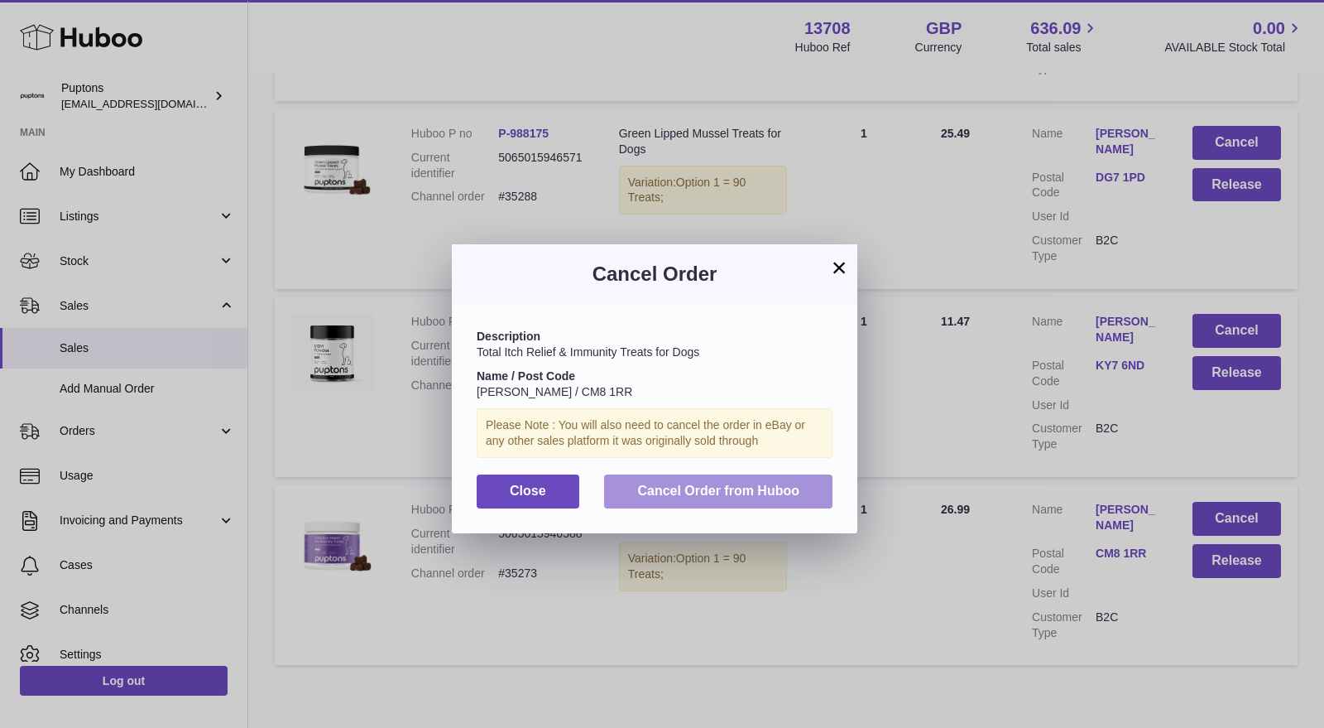
click at [697, 488] on span "Cancel Order from Huboo" at bounding box center [718, 490] width 162 height 14
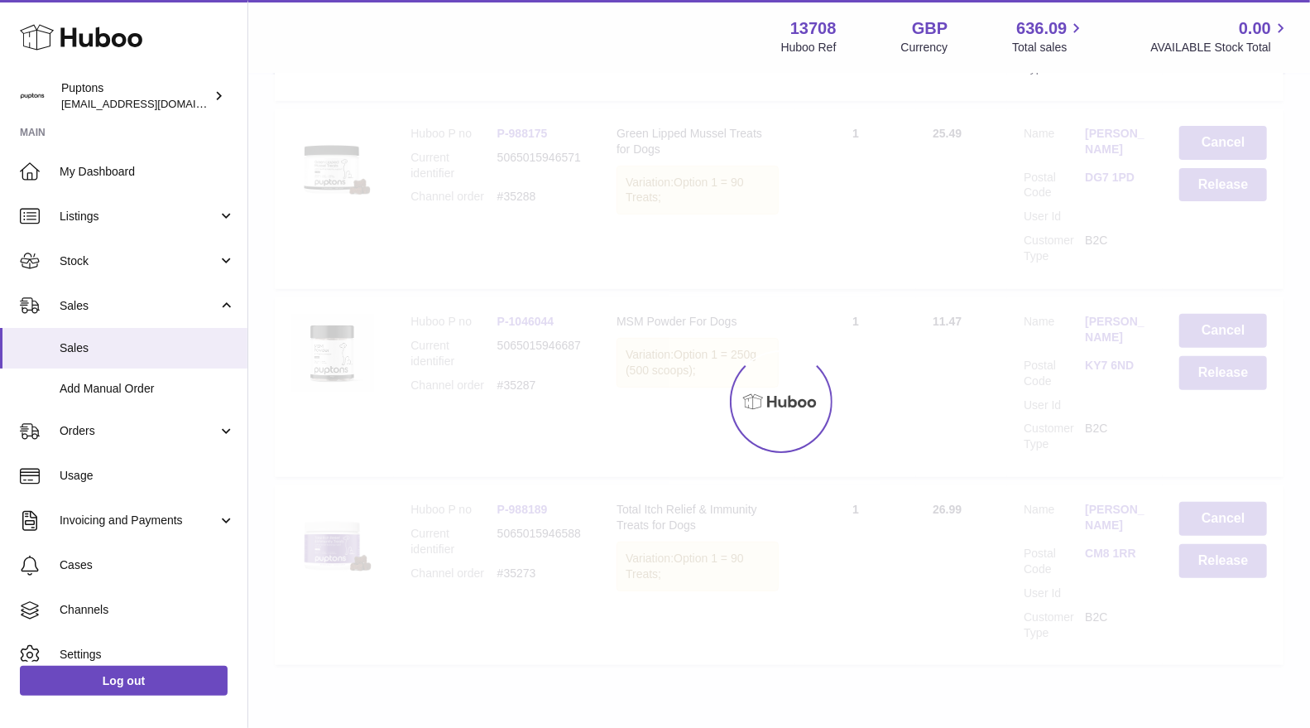
scroll to position [7924, 0]
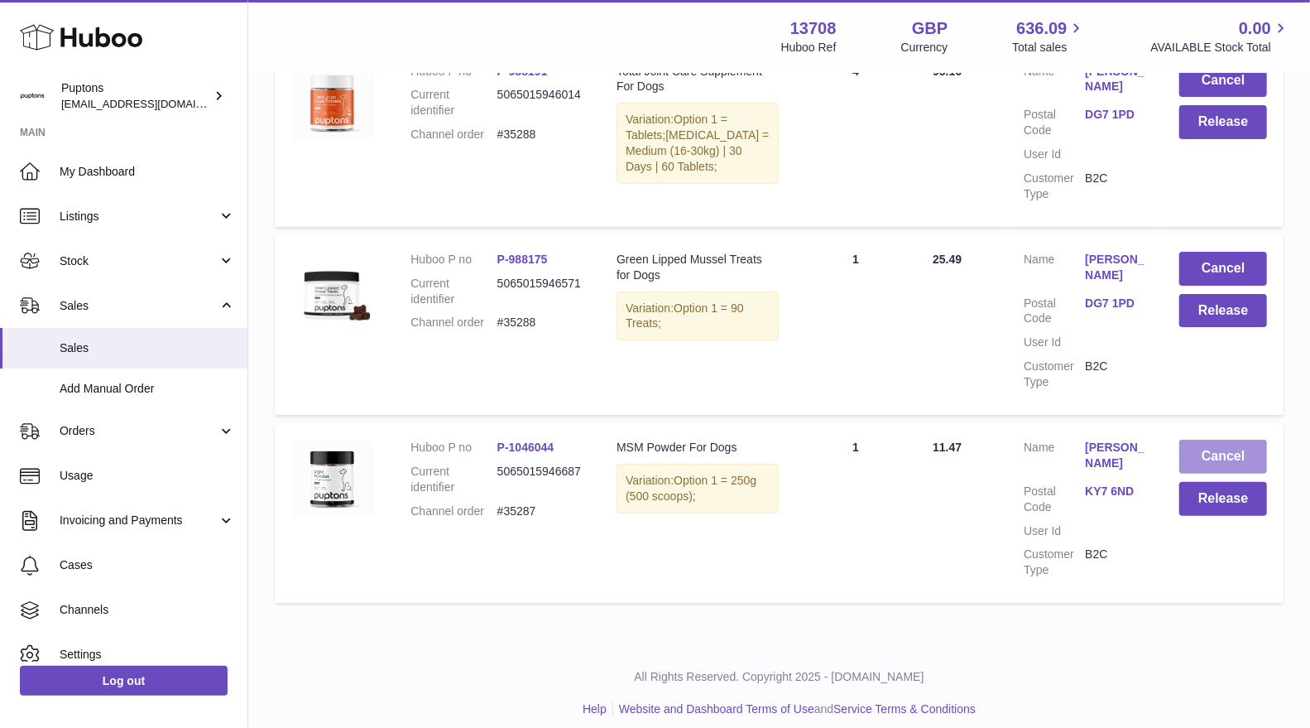
click at [1217, 440] on button "Cancel" at bounding box center [1224, 457] width 88 height 34
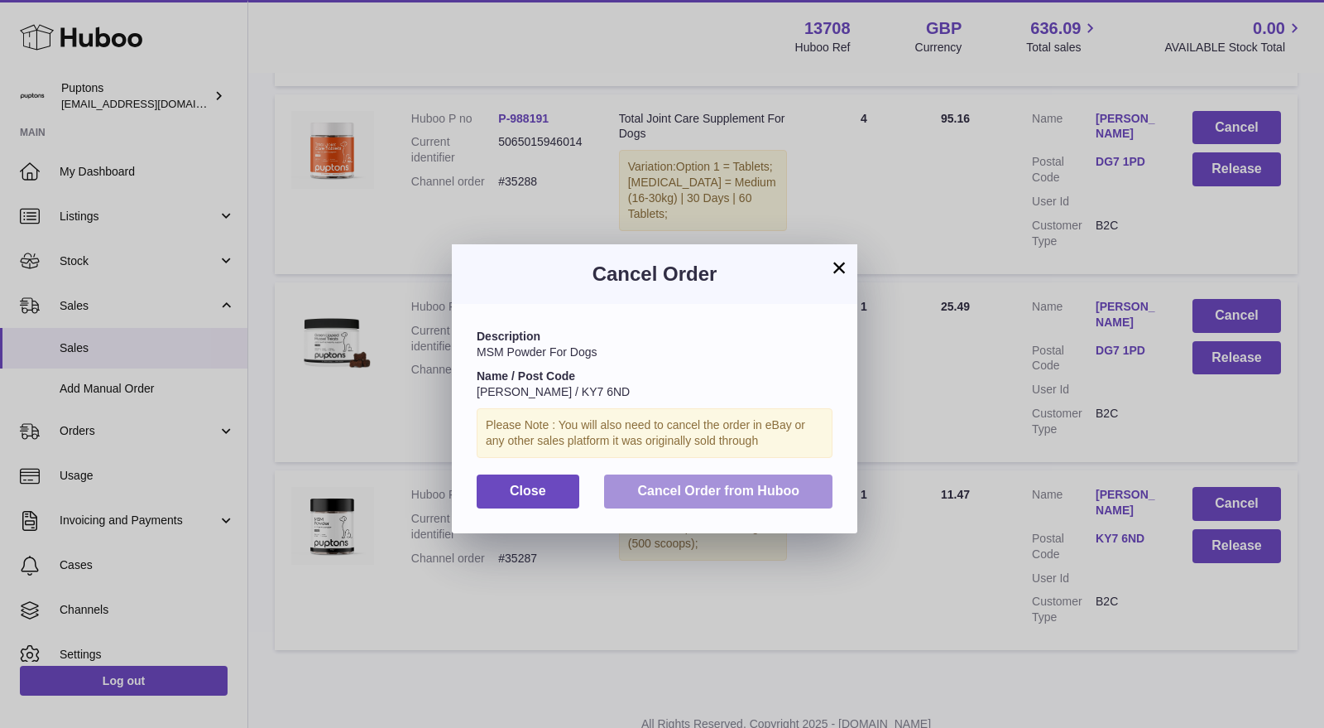
click at [771, 490] on span "Cancel Order from Huboo" at bounding box center [718, 490] width 162 height 14
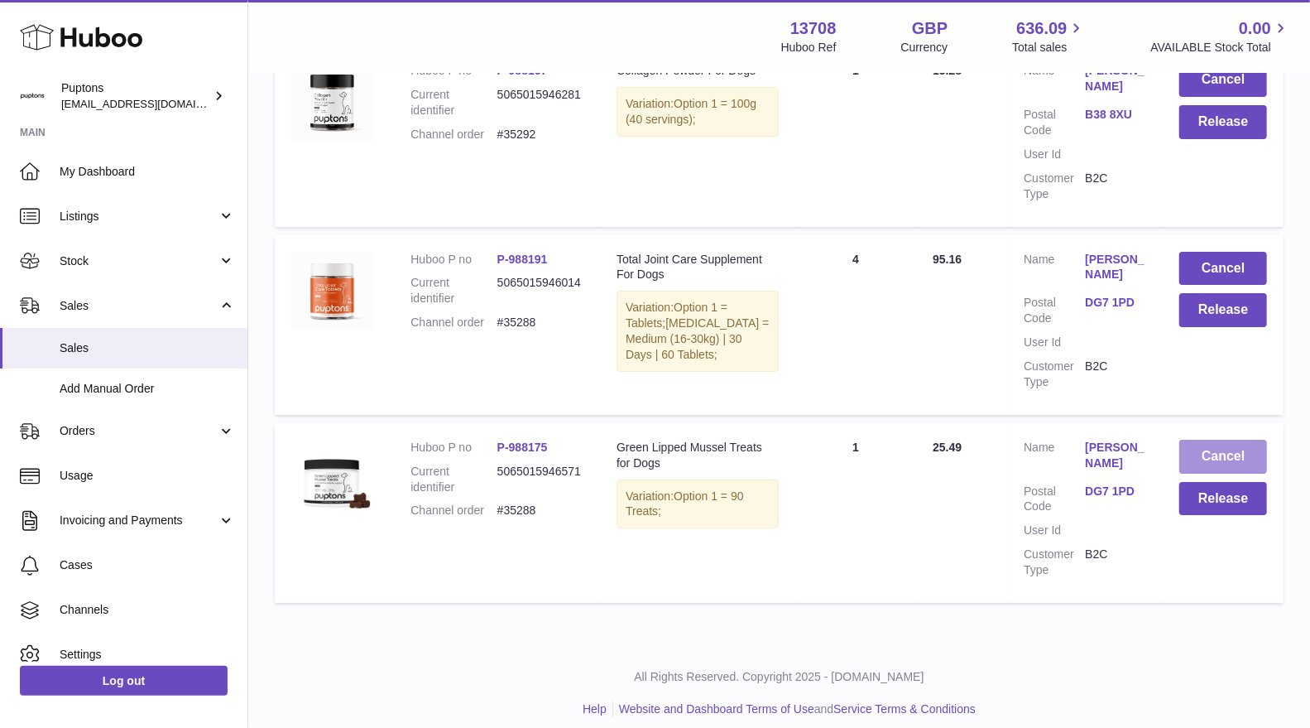
click at [1218, 447] on button "Cancel" at bounding box center [1224, 457] width 88 height 34
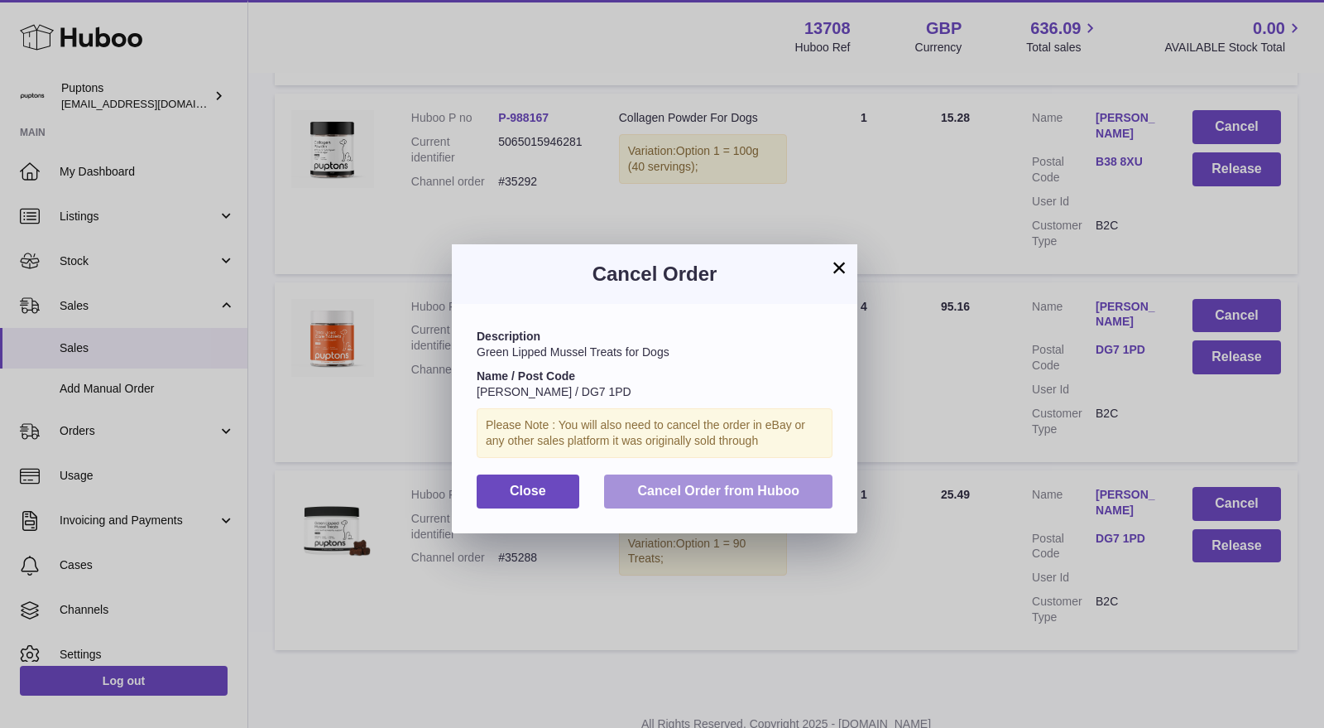
click at [711, 493] on span "Cancel Order from Huboo" at bounding box center [718, 490] width 162 height 14
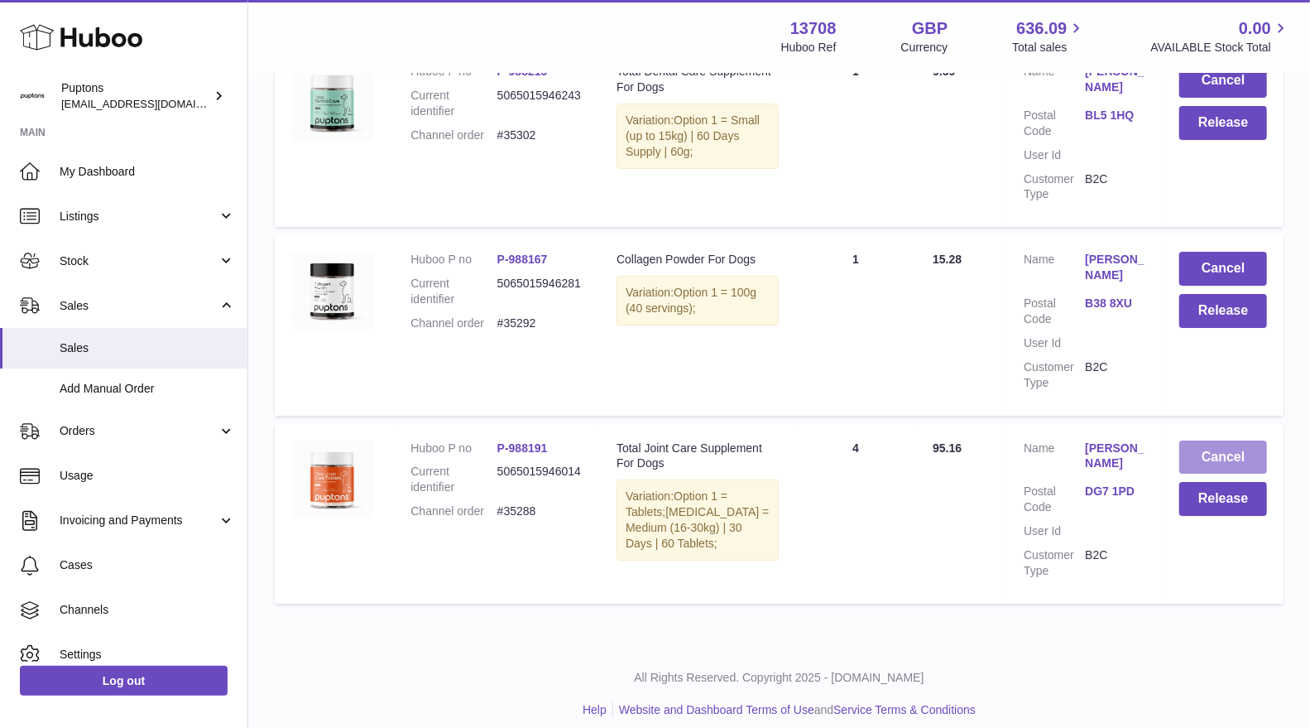
click at [1235, 443] on button "Cancel" at bounding box center [1224, 457] width 88 height 34
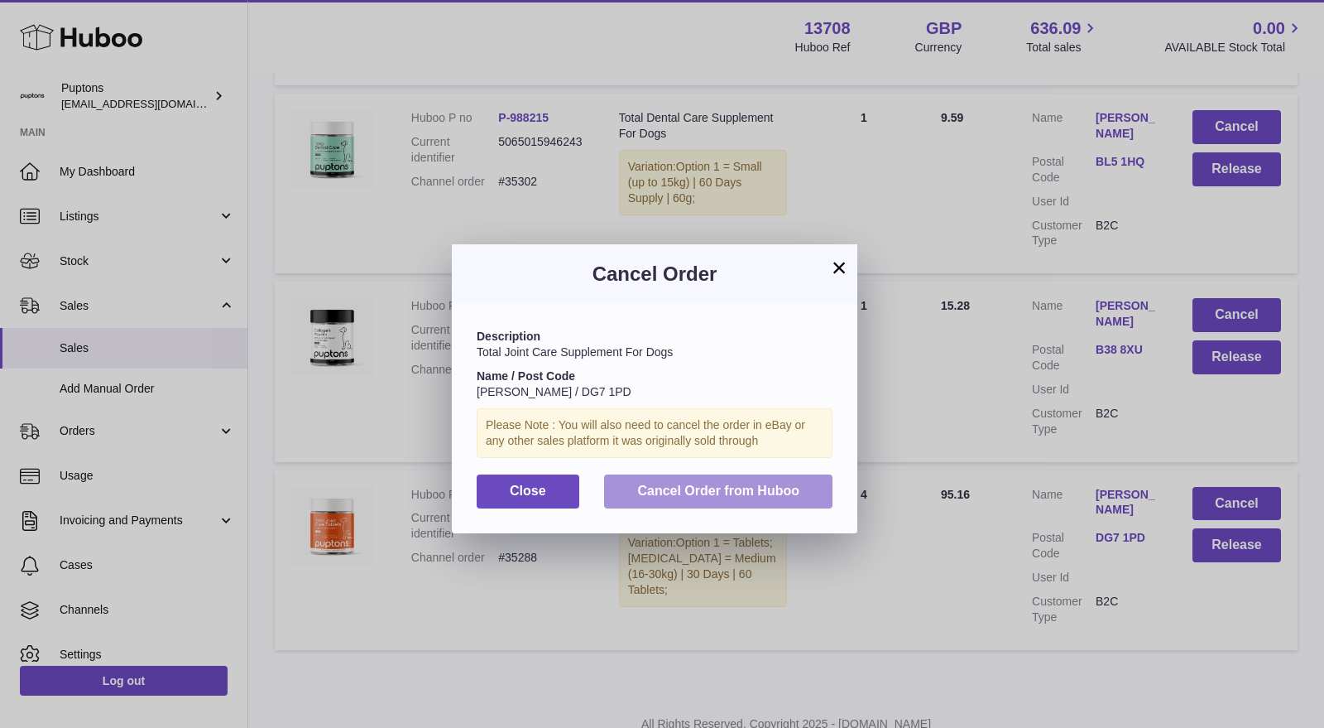
click at [777, 489] on span "Cancel Order from Huboo" at bounding box center [718, 490] width 162 height 14
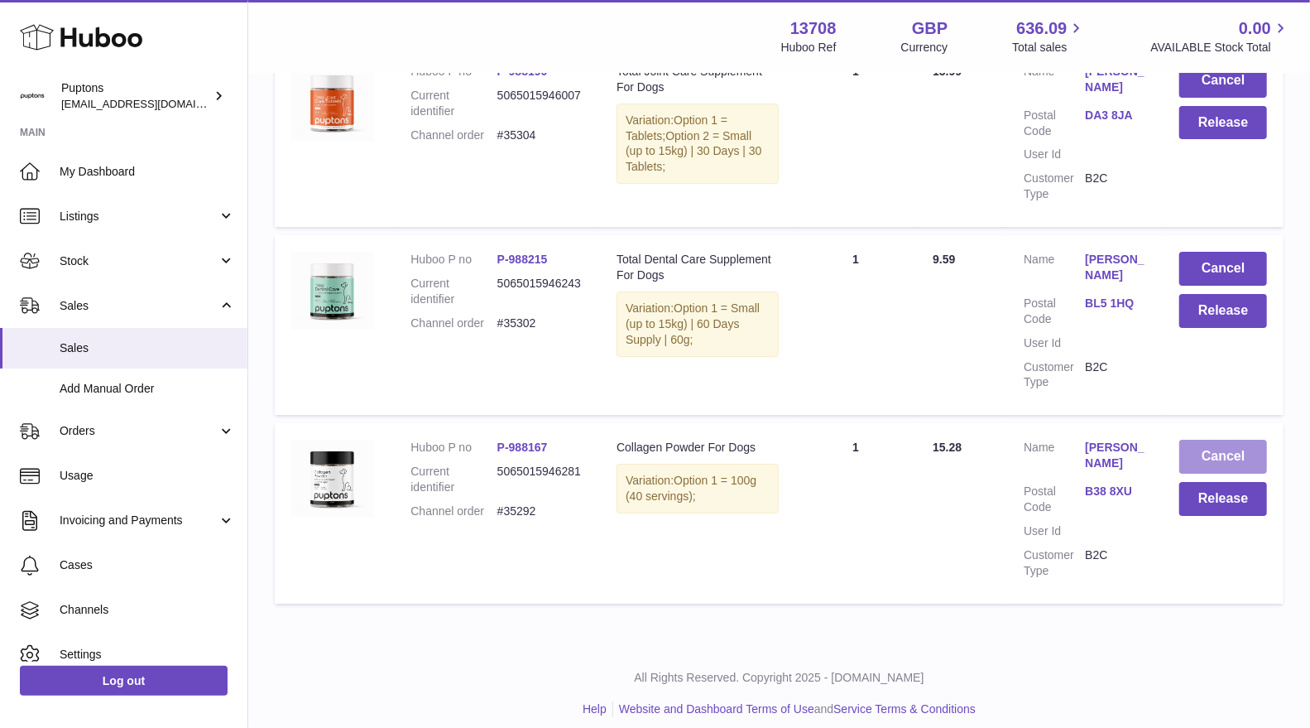
click at [1209, 445] on button "Cancel" at bounding box center [1224, 457] width 88 height 34
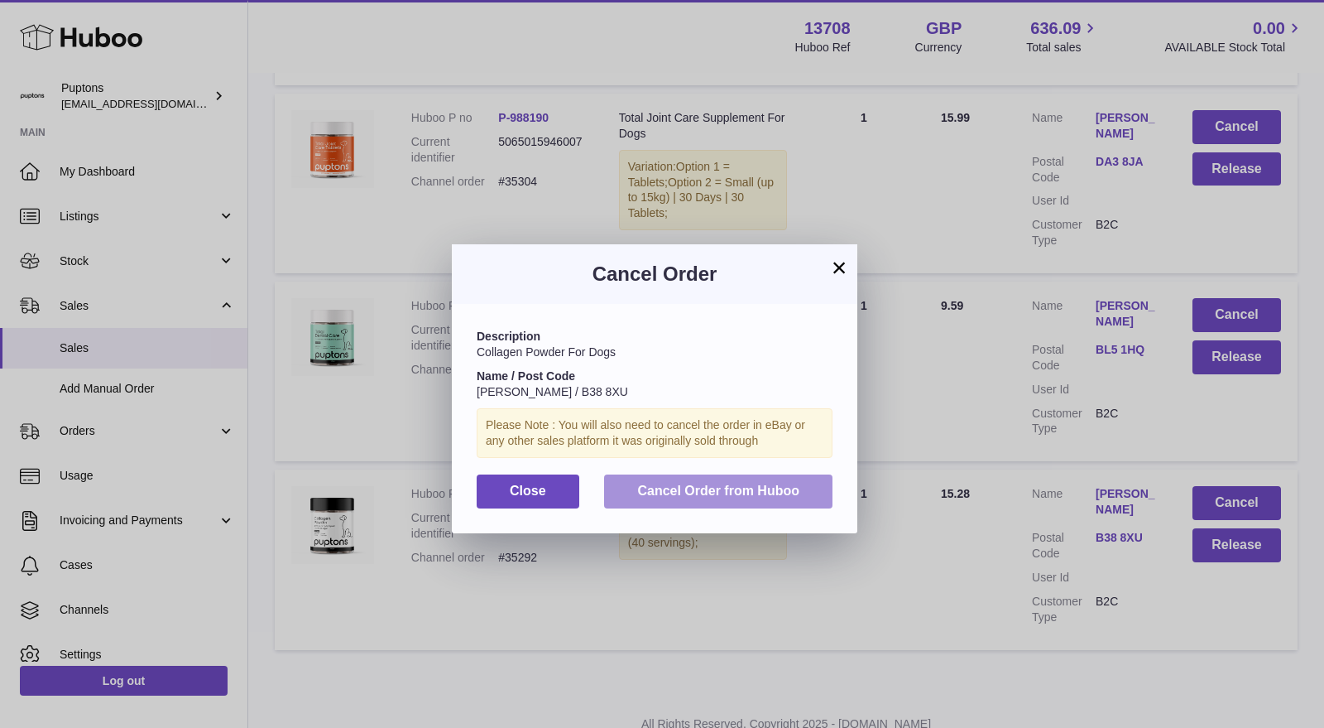
click at [723, 488] on span "Cancel Order from Huboo" at bounding box center [718, 490] width 162 height 14
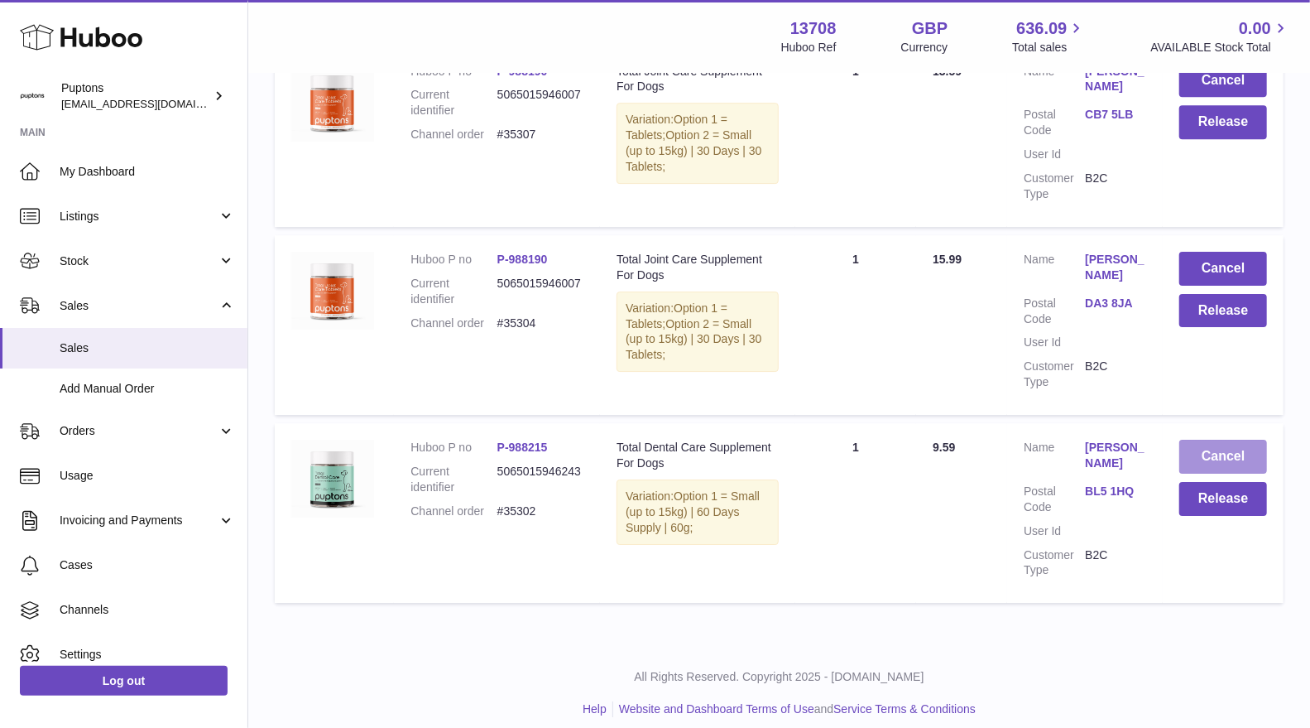
click at [1198, 442] on button "Cancel" at bounding box center [1224, 457] width 88 height 34
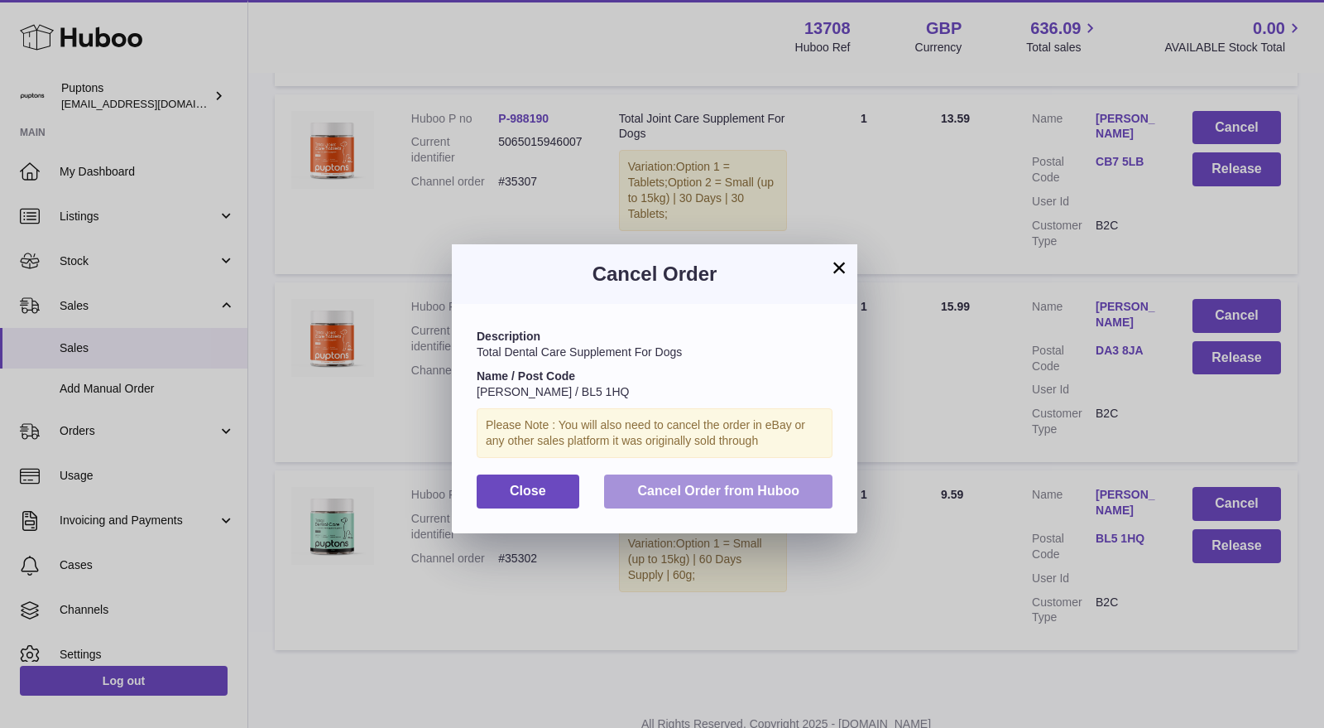
click at [732, 488] on span "Cancel Order from Huboo" at bounding box center [718, 490] width 162 height 14
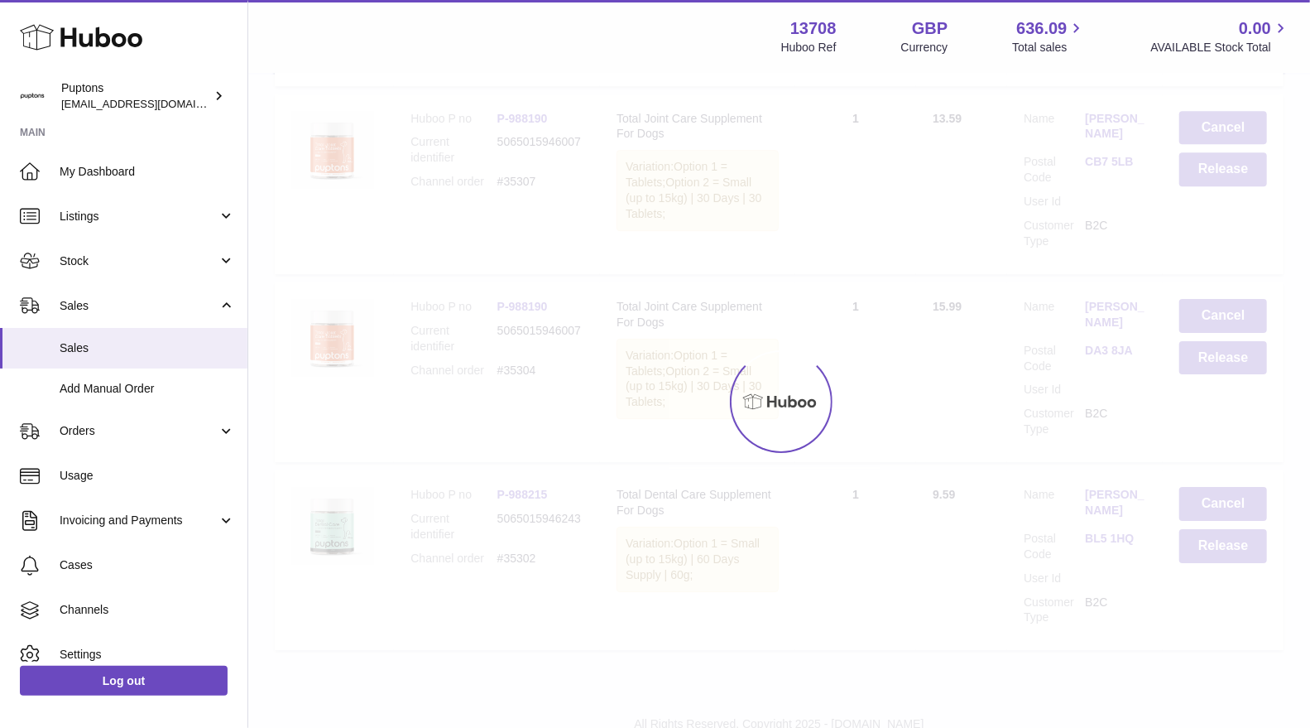
scroll to position [6984, 0]
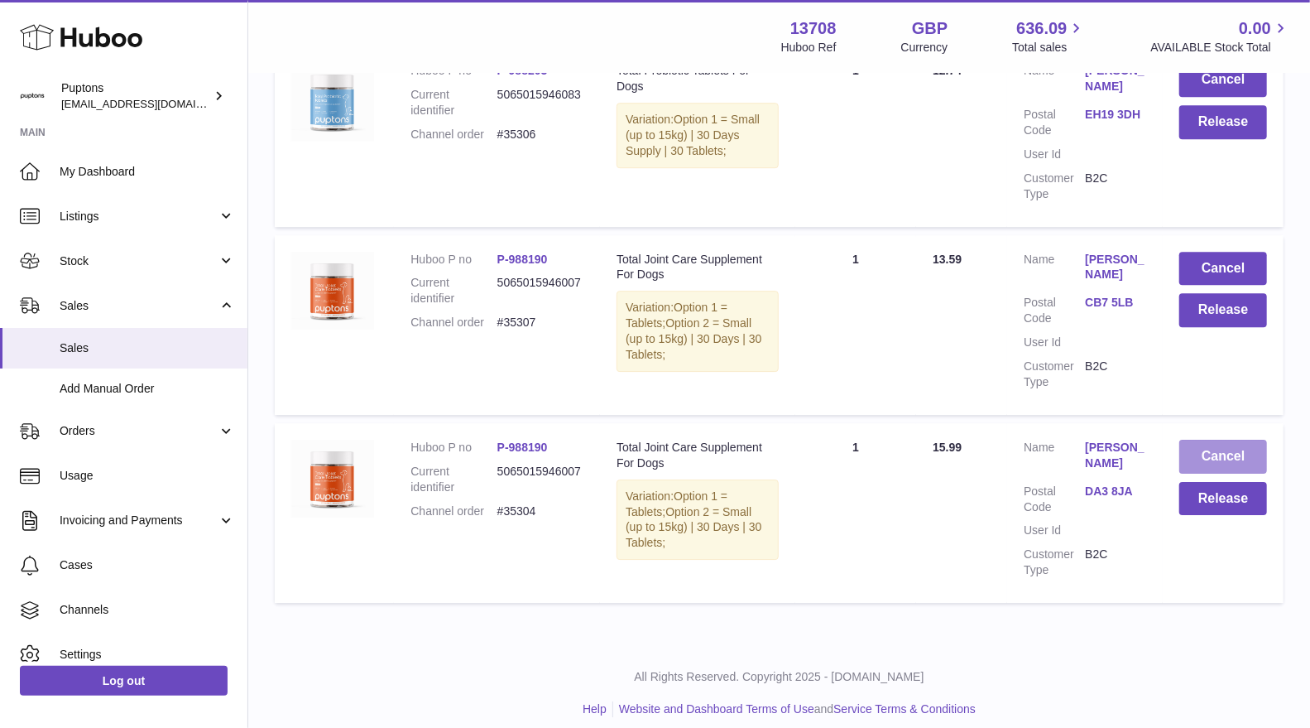
click at [1218, 441] on button "Cancel" at bounding box center [1224, 457] width 88 height 34
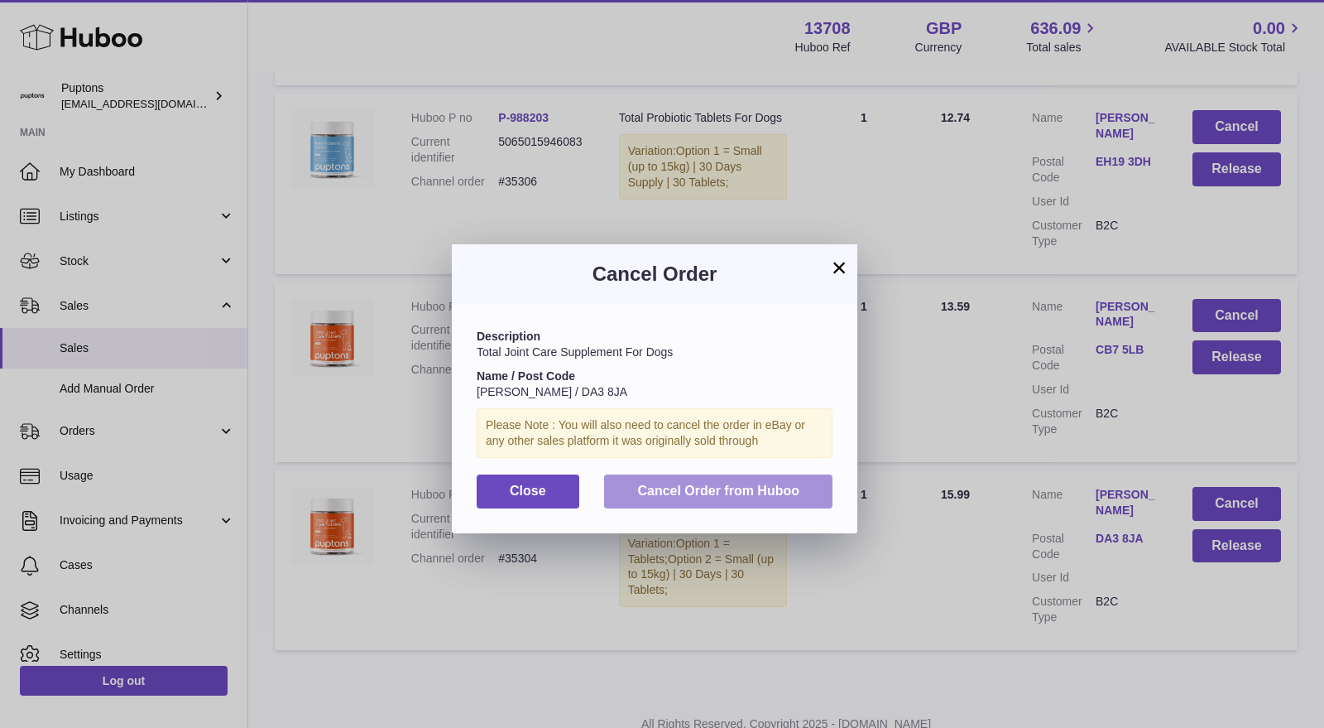
click at [788, 495] on span "Cancel Order from Huboo" at bounding box center [718, 490] width 162 height 14
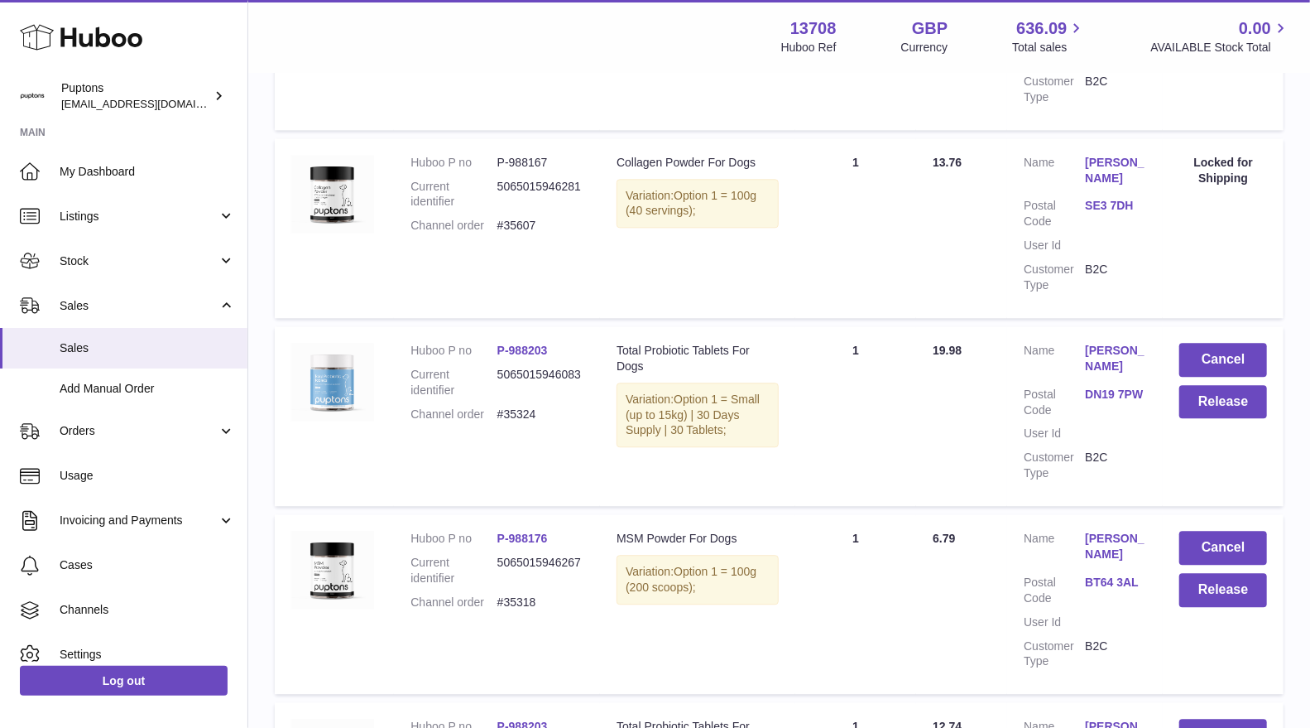
scroll to position [6152, 0]
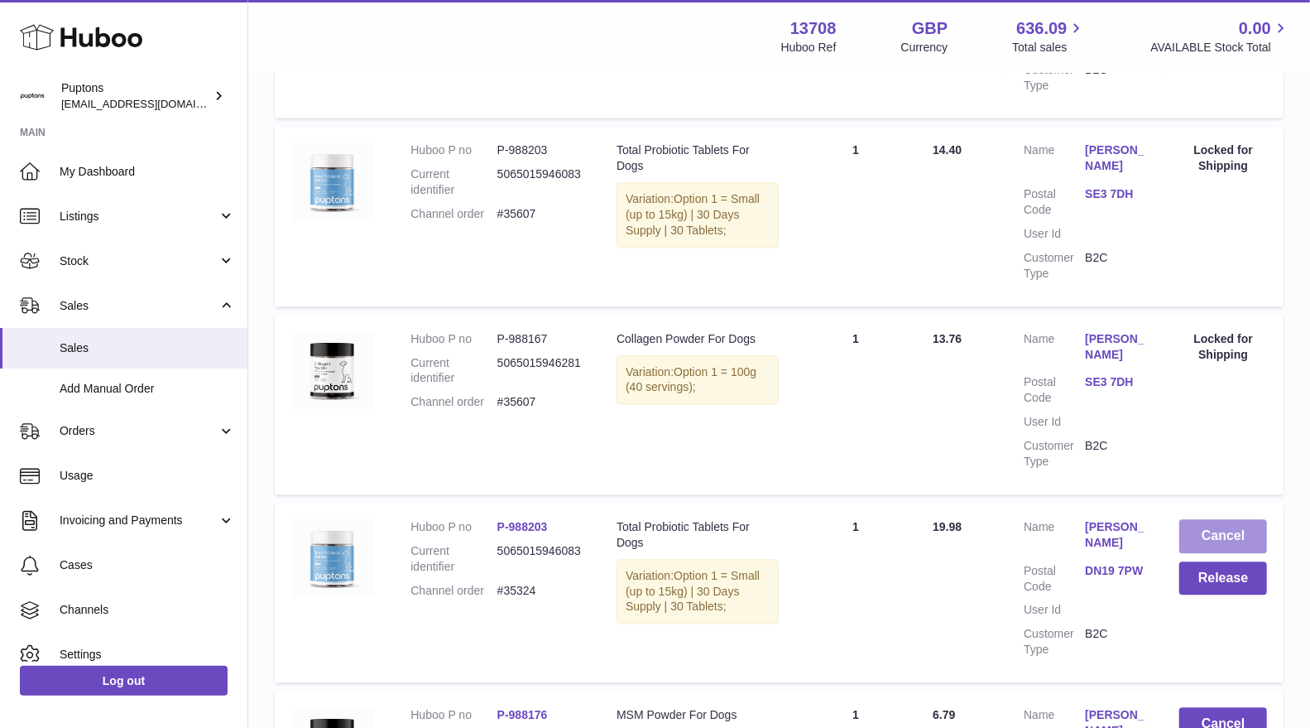
click at [1204, 550] on button "Cancel" at bounding box center [1224, 536] width 88 height 34
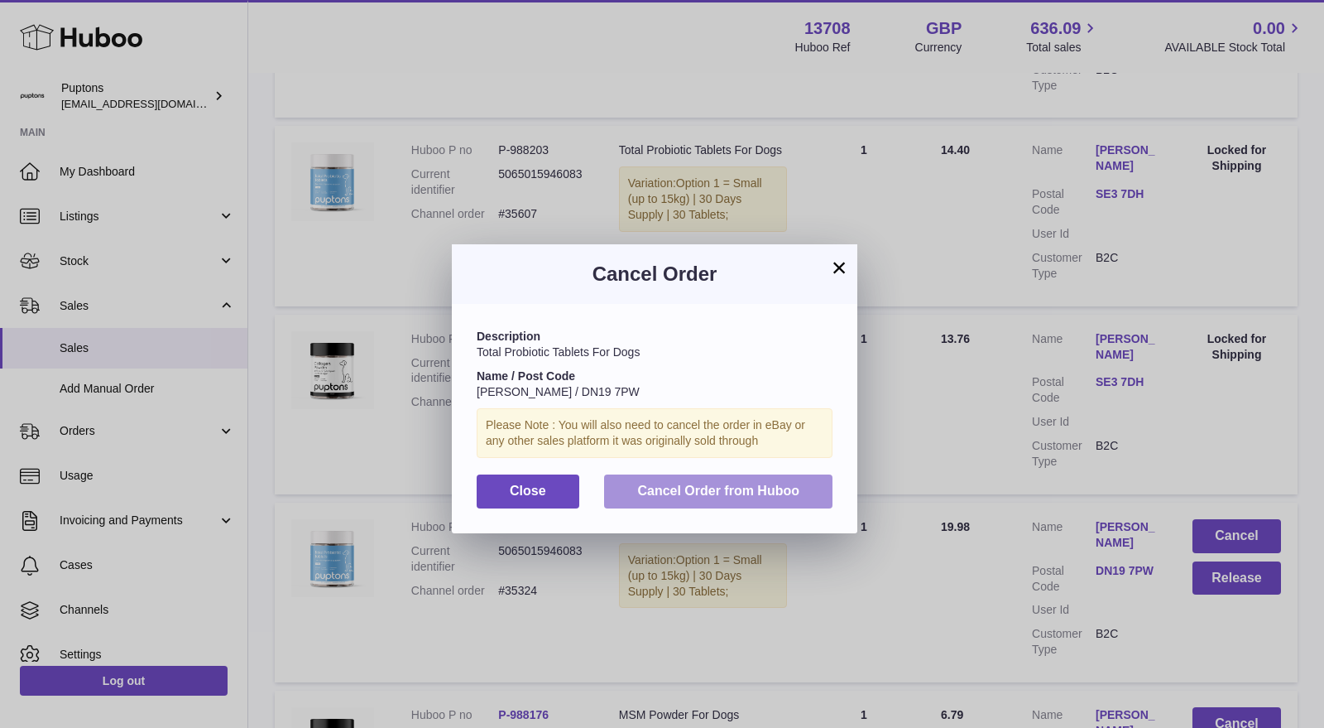
click at [750, 478] on button "Cancel Order from Huboo" at bounding box center [718, 491] width 228 height 34
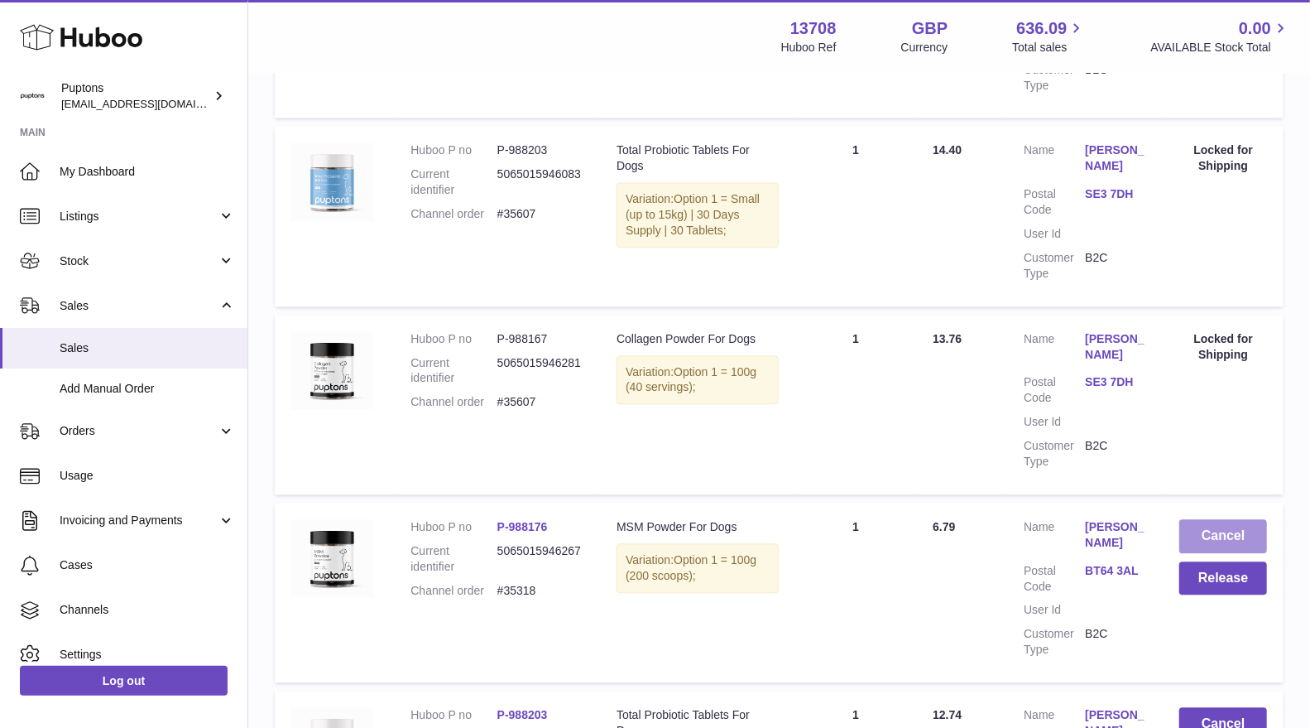
click at [1209, 541] on button "Cancel" at bounding box center [1224, 536] width 88 height 34
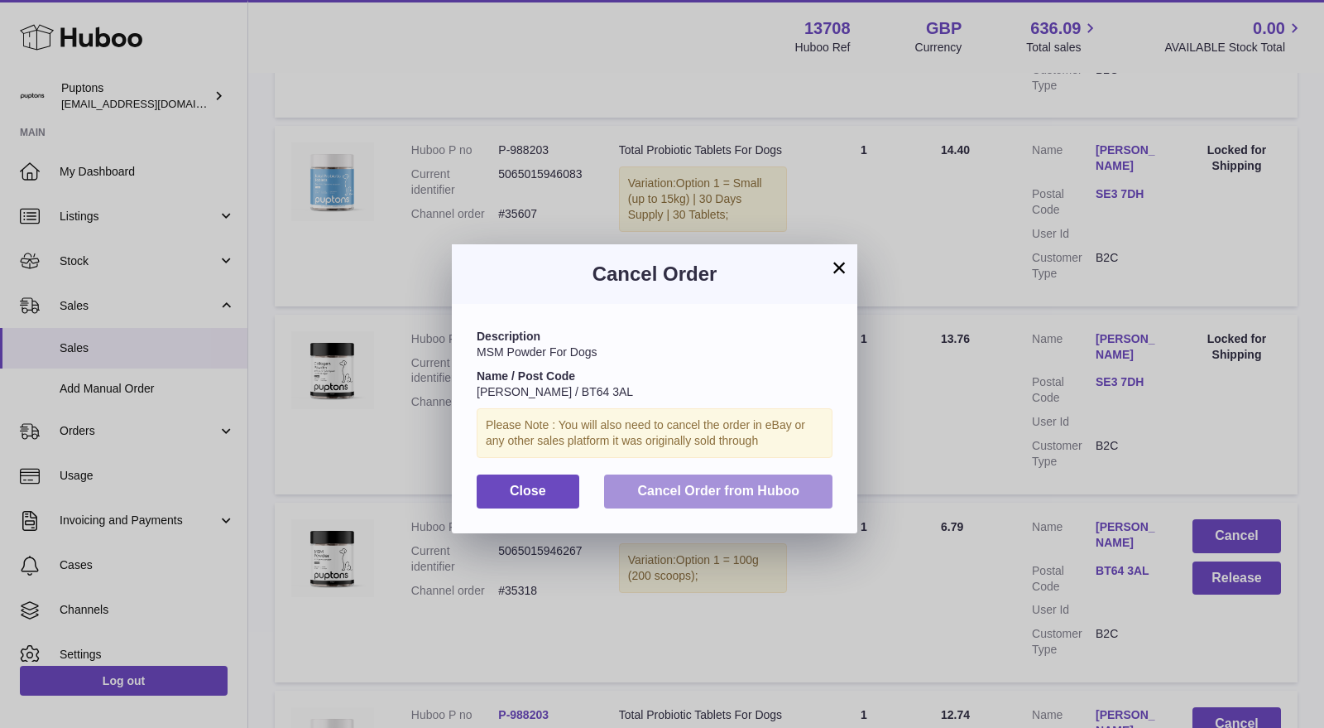
click at [738, 486] on span "Cancel Order from Huboo" at bounding box center [718, 490] width 162 height 14
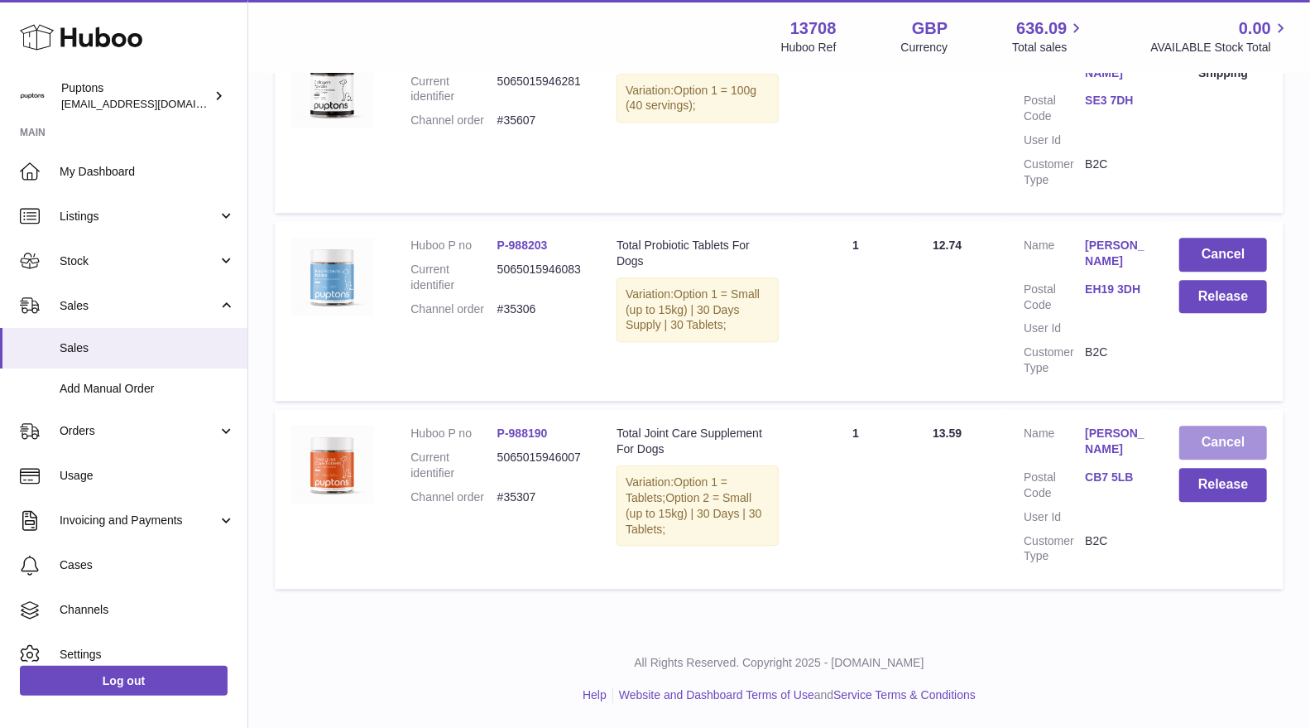
click at [1223, 449] on button "Cancel" at bounding box center [1224, 442] width 88 height 34
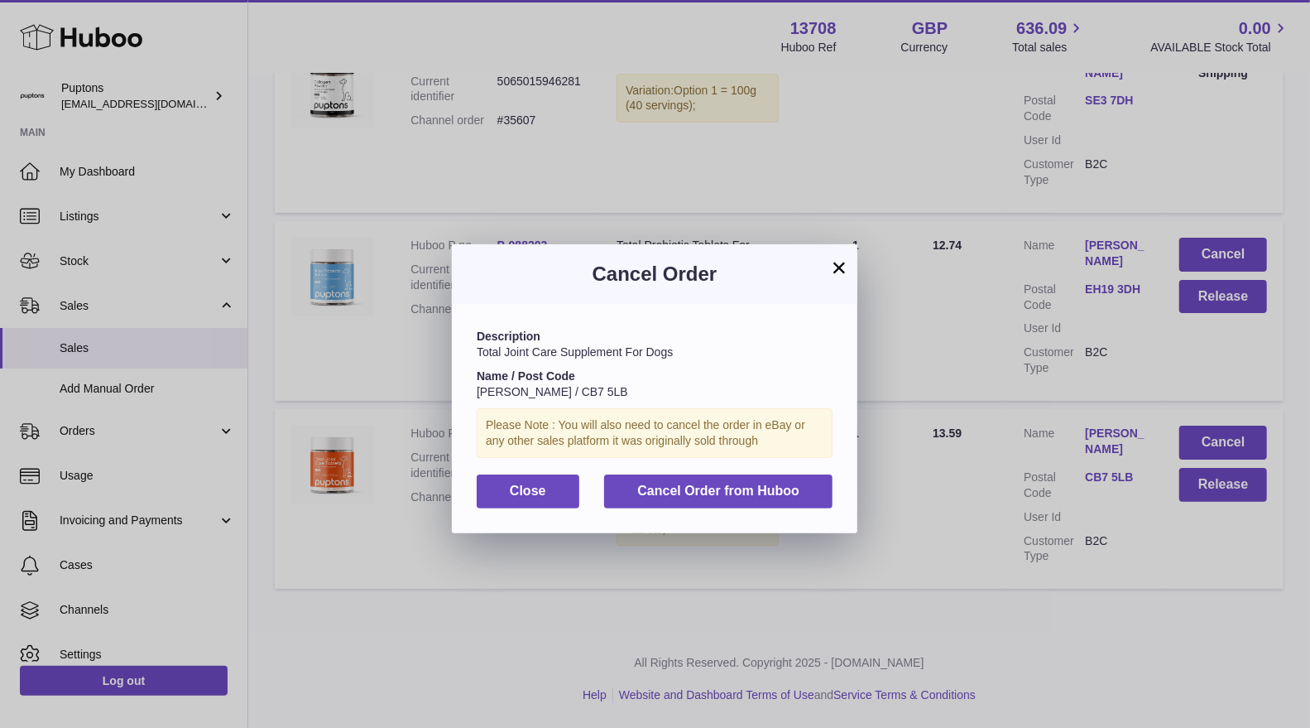
scroll to position [6388, 0]
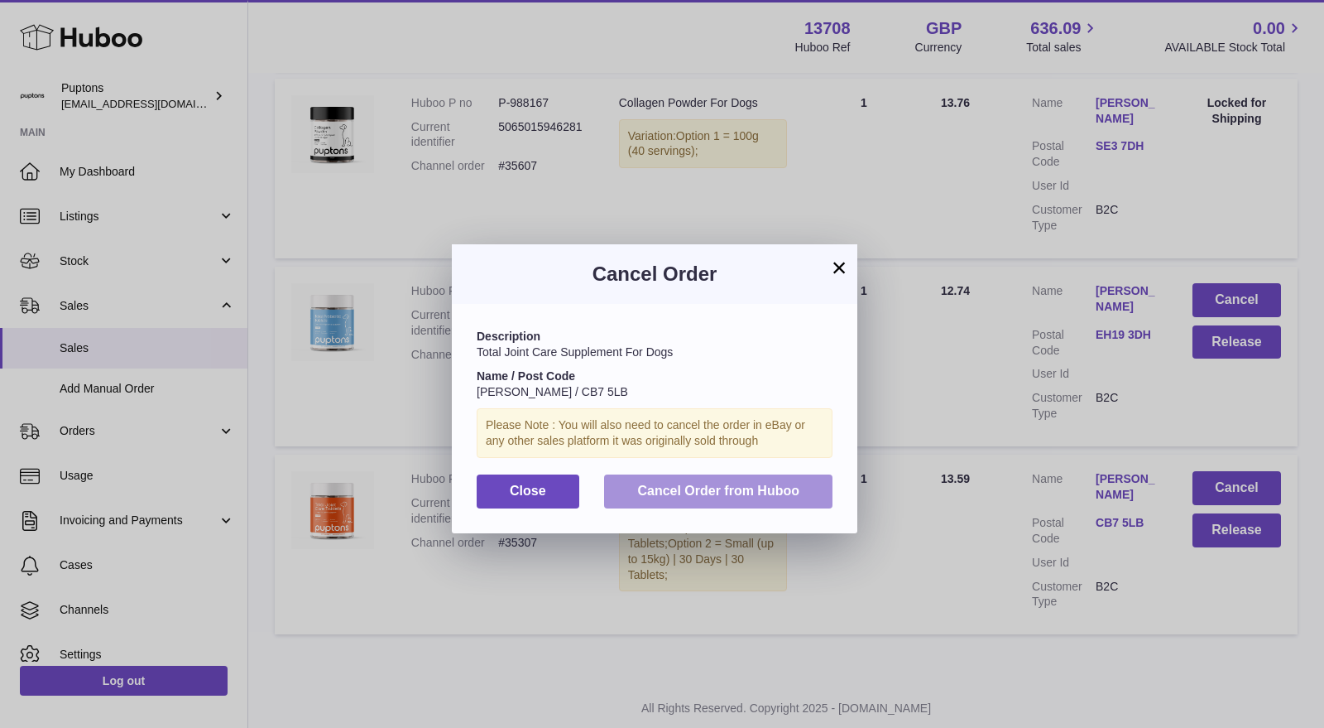
click at [793, 494] on span "Cancel Order from Huboo" at bounding box center [718, 490] width 162 height 14
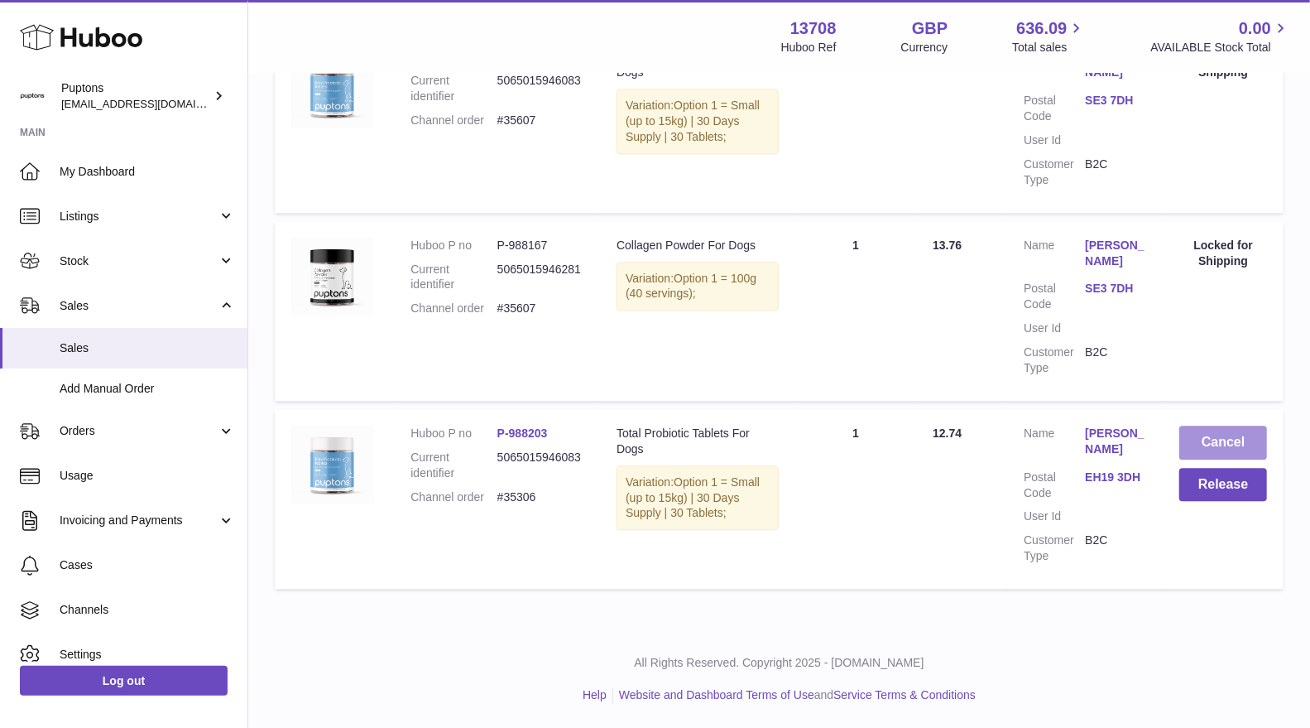
click at [1232, 438] on button "Cancel" at bounding box center [1224, 442] width 88 height 34
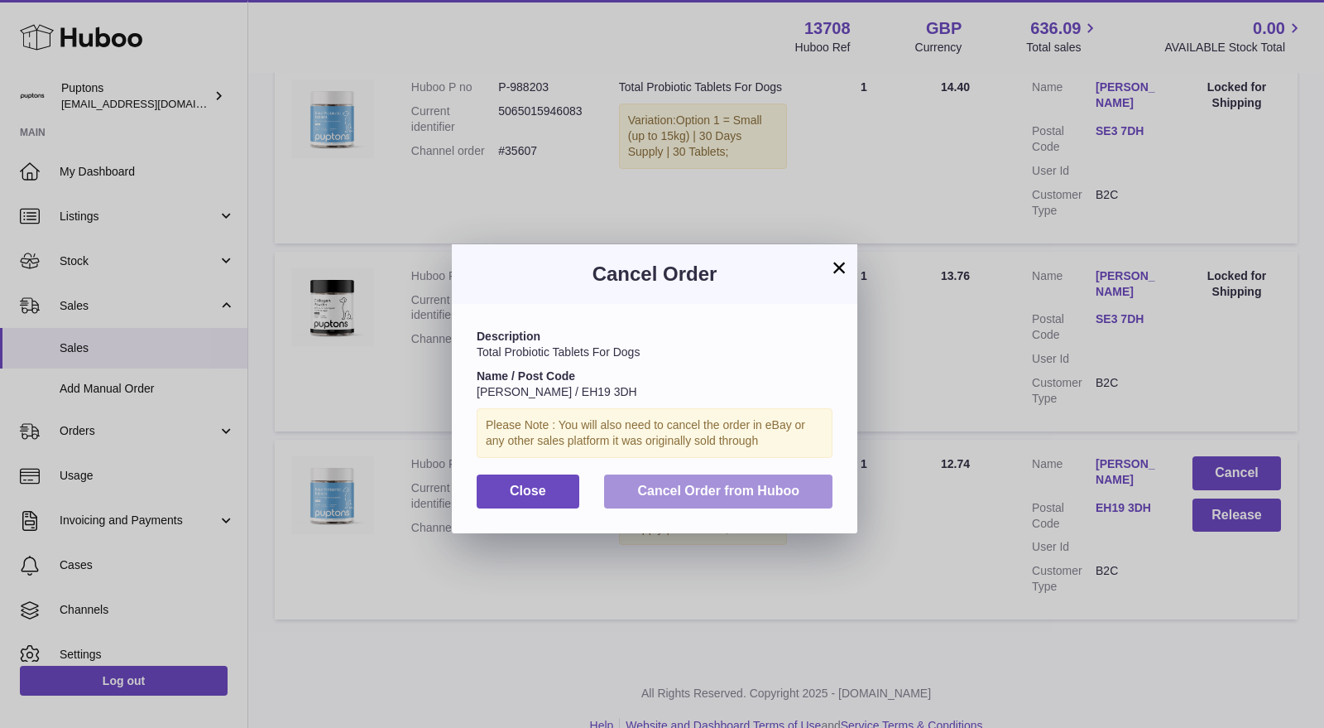
click at [767, 497] on span "Cancel Order from Huboo" at bounding box center [718, 490] width 162 height 14
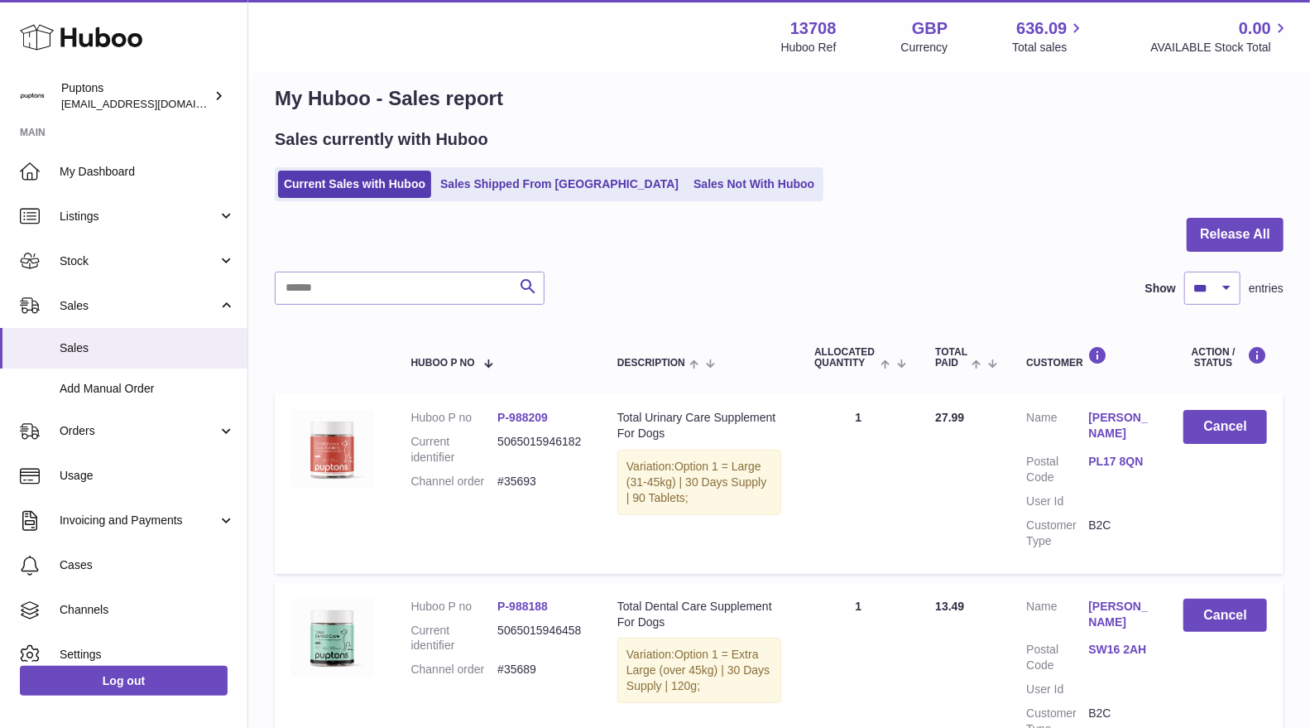
scroll to position [0, 0]
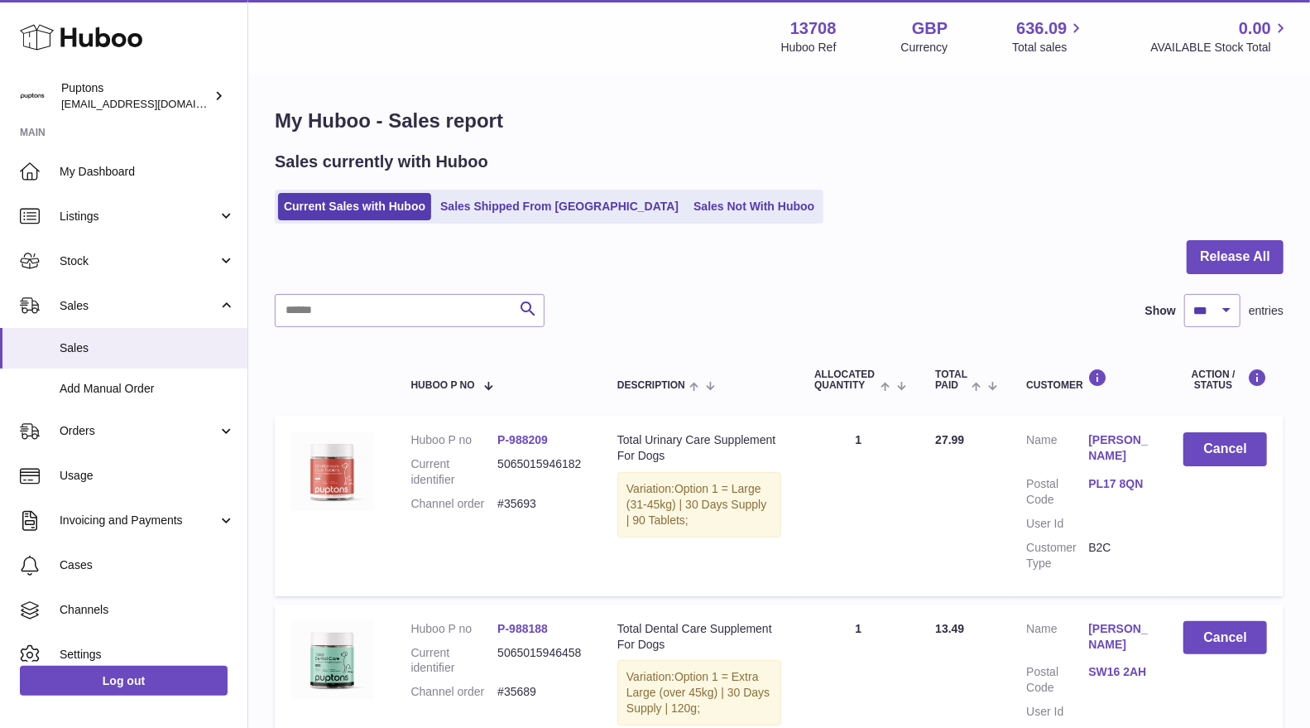
click at [526, 200] on link "Sales Shipped From [GEOGRAPHIC_DATA]" at bounding box center [560, 206] width 250 height 27
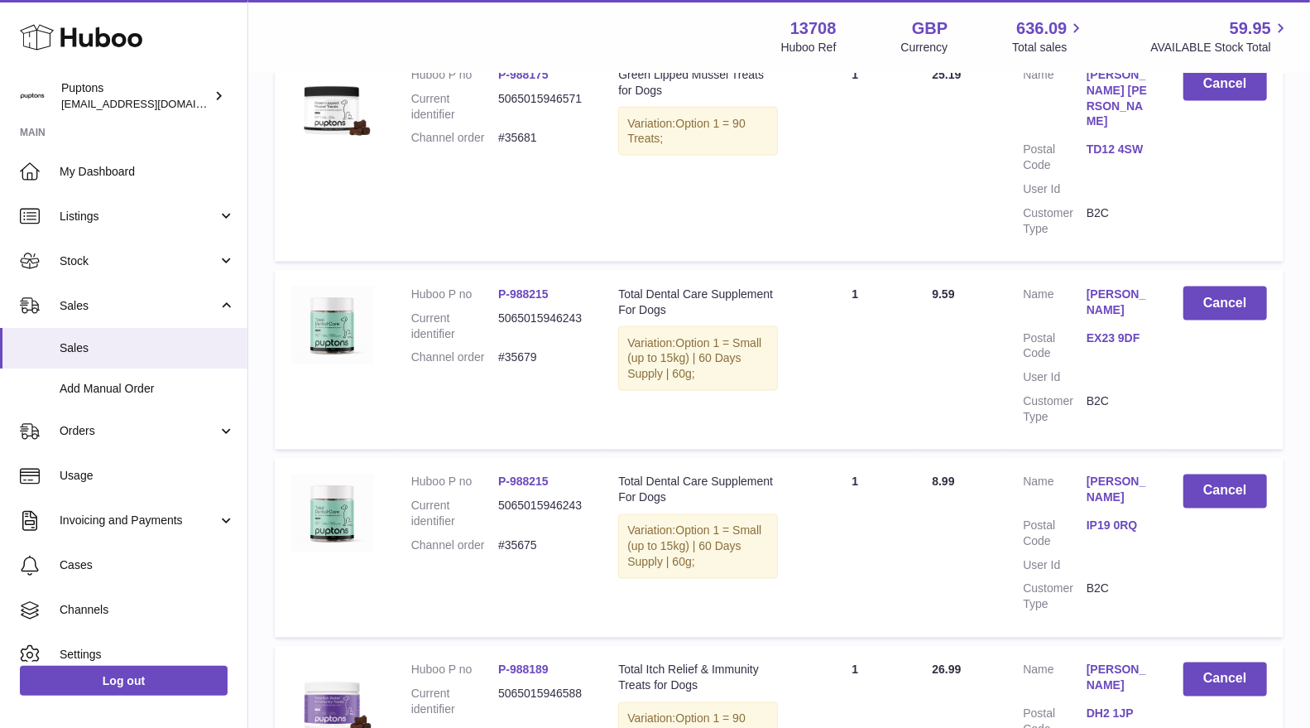
scroll to position [1711, 0]
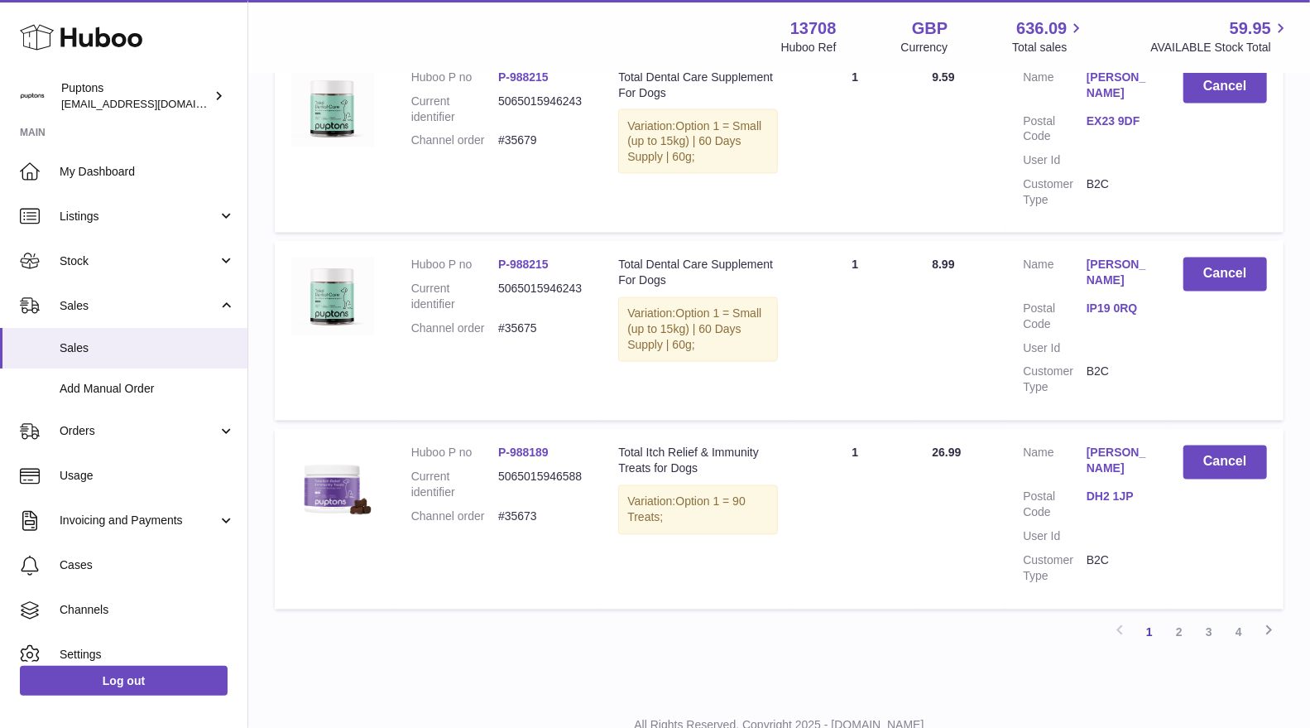
click at [56, 48] on icon at bounding box center [81, 37] width 123 height 33
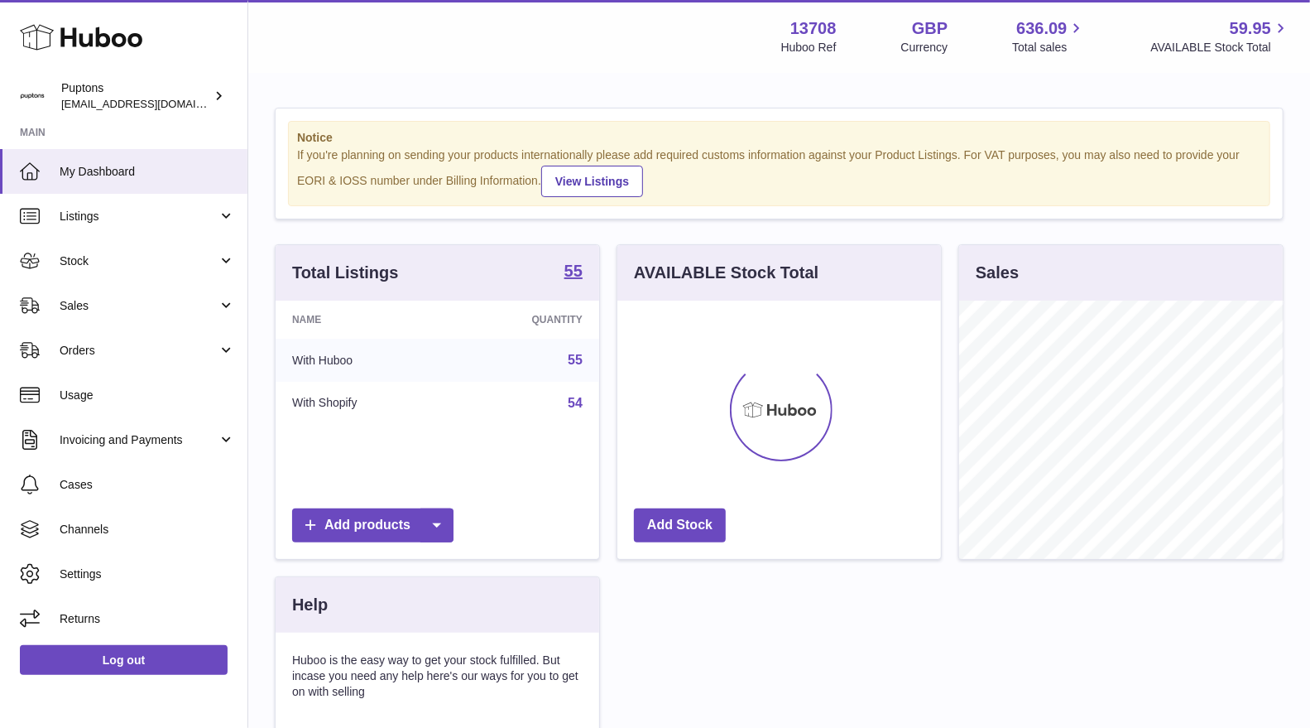
scroll to position [257, 324]
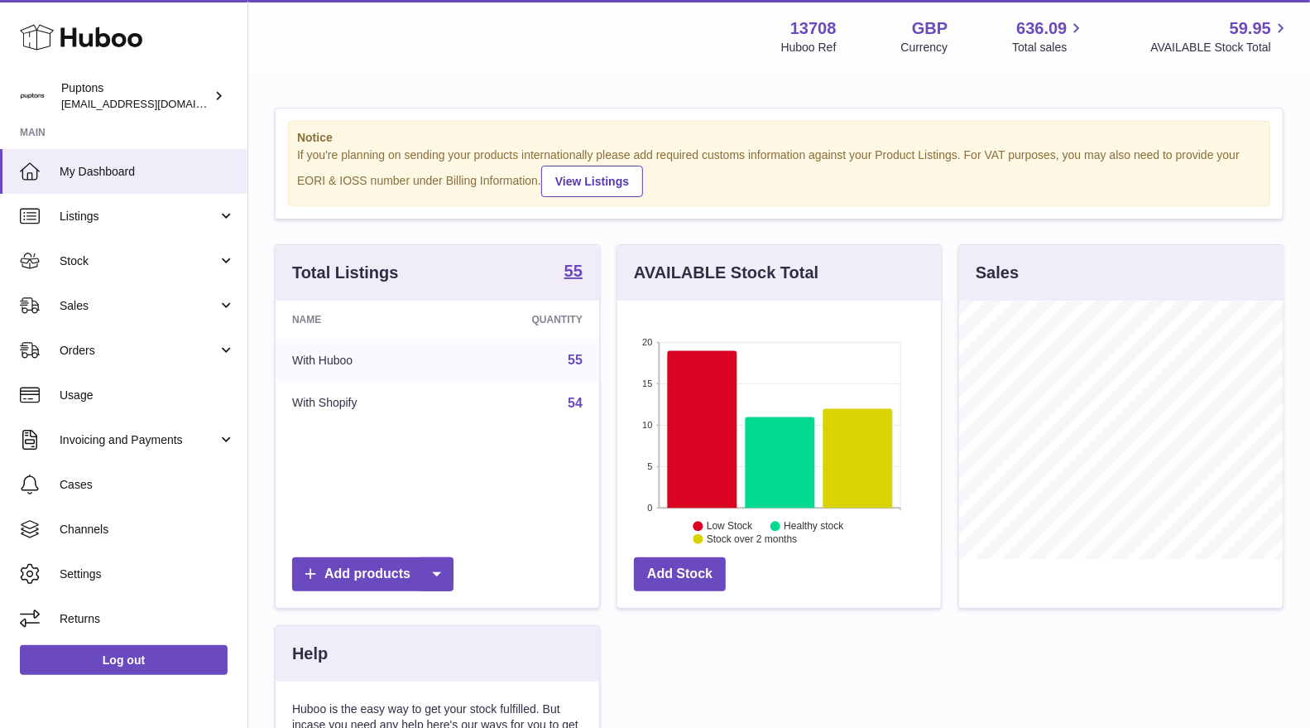
click at [78, 295] on link "Sales" at bounding box center [123, 305] width 247 height 45
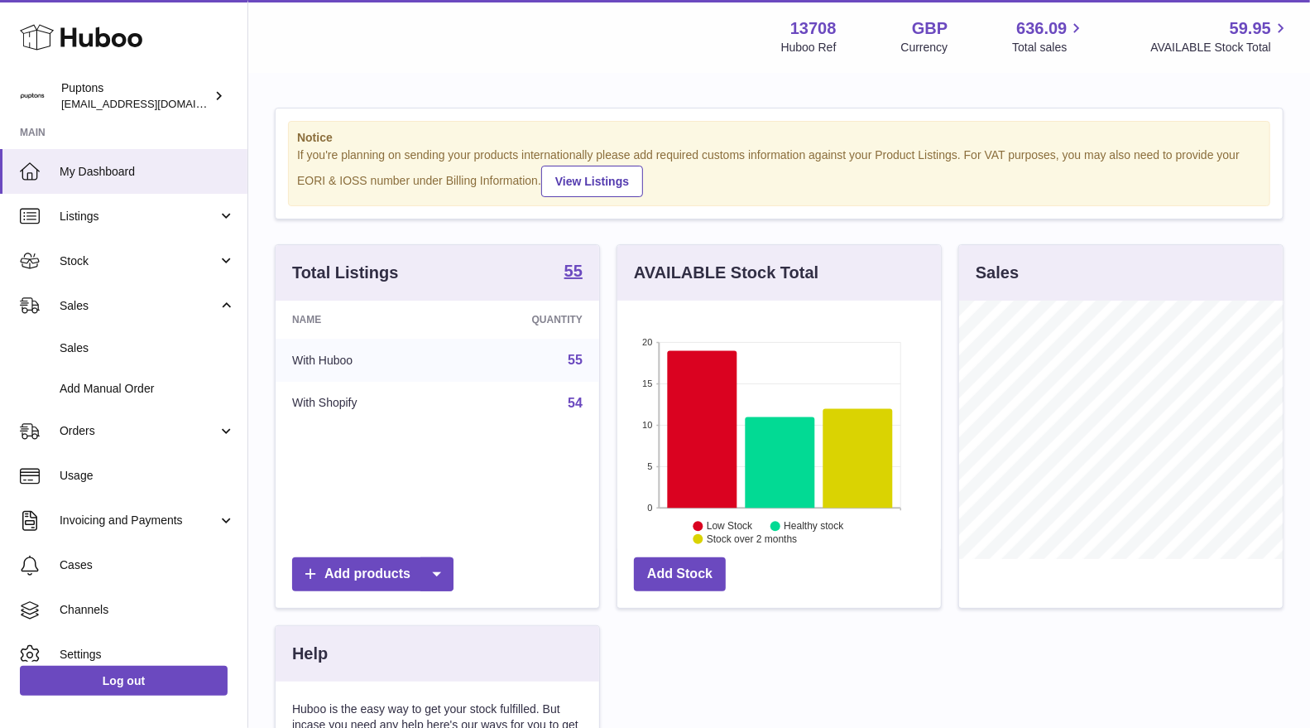
click at [68, 339] on link "Sales" at bounding box center [123, 348] width 247 height 41
